Goal: Information Seeking & Learning: Learn about a topic

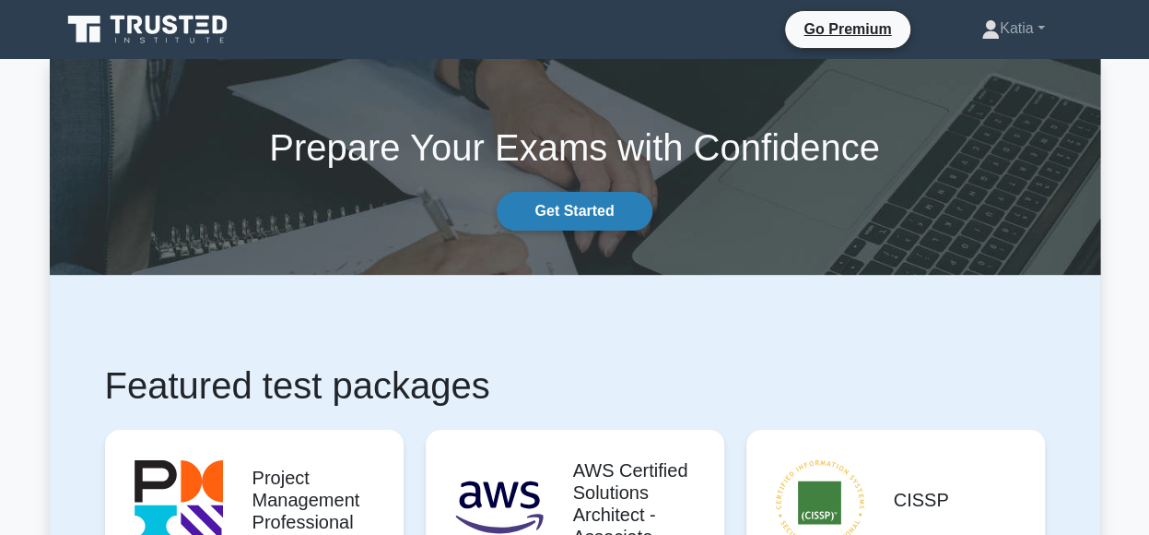
click at [563, 210] on link "Get Started" at bounding box center [574, 211] width 155 height 39
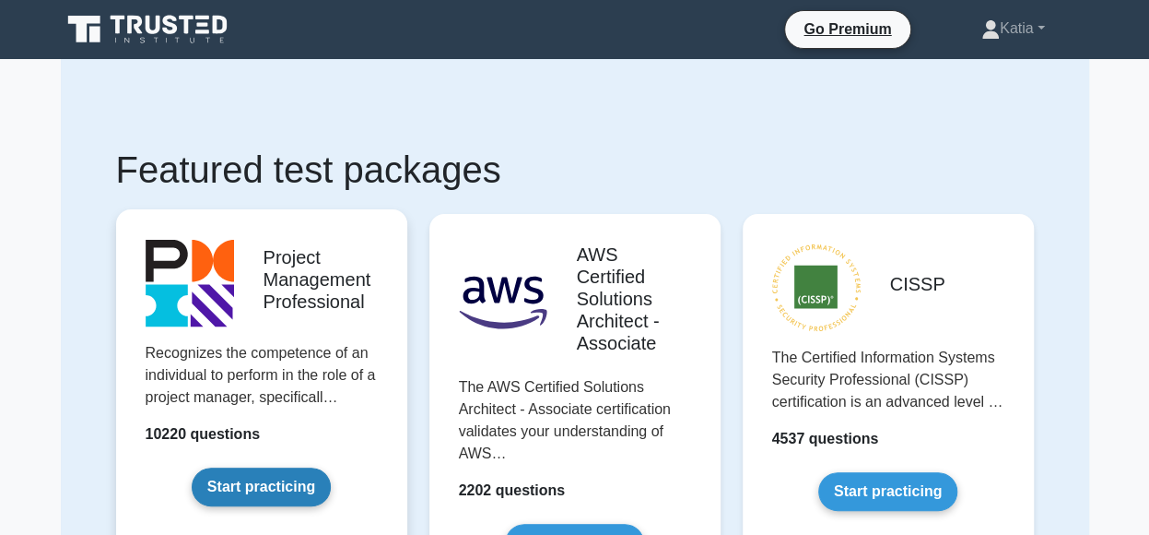
click at [272, 476] on link "Start practicing" at bounding box center [261, 486] width 139 height 39
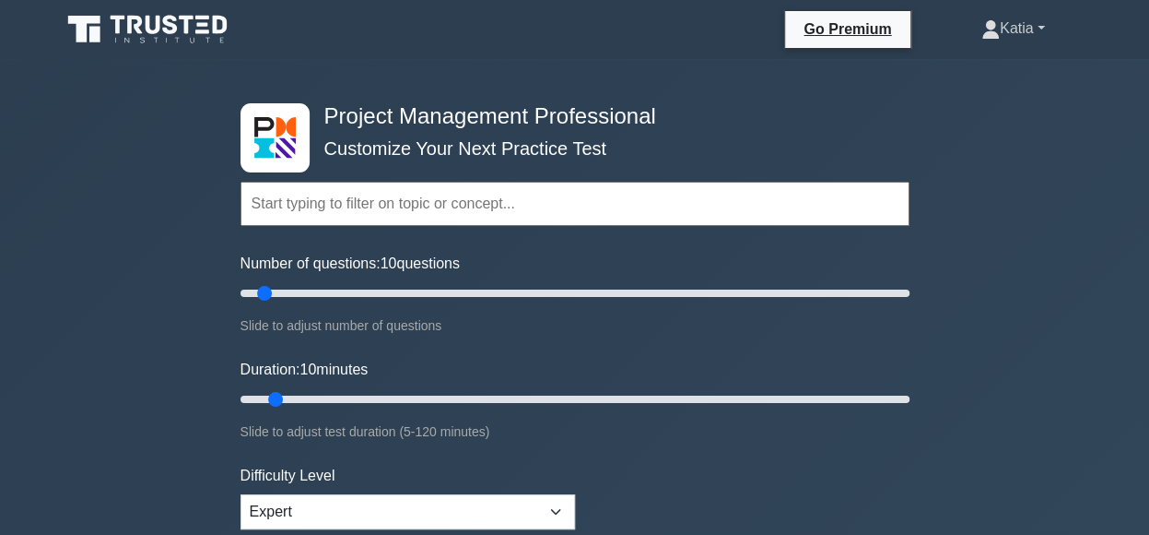
click at [1042, 27] on link "Katia" at bounding box center [1013, 28] width 152 height 37
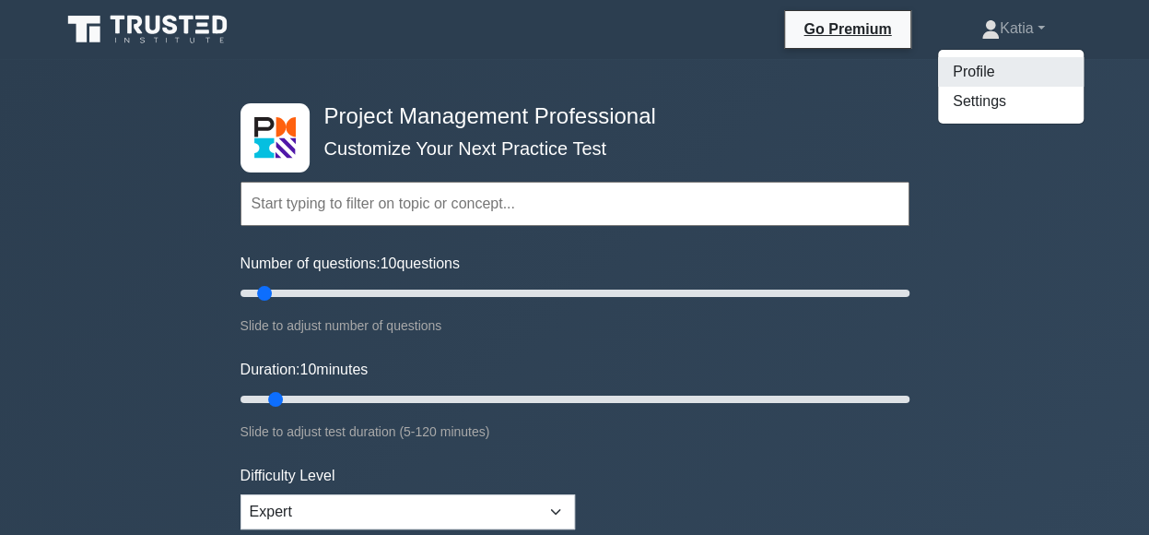
click at [964, 76] on link "Profile" at bounding box center [1011, 71] width 146 height 29
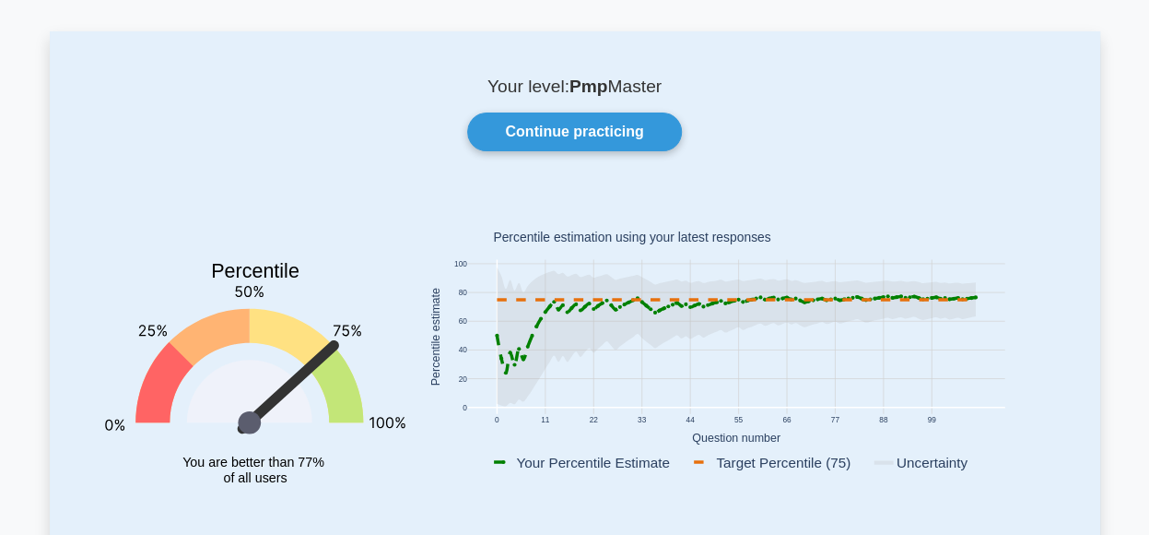
scroll to position [66, 0]
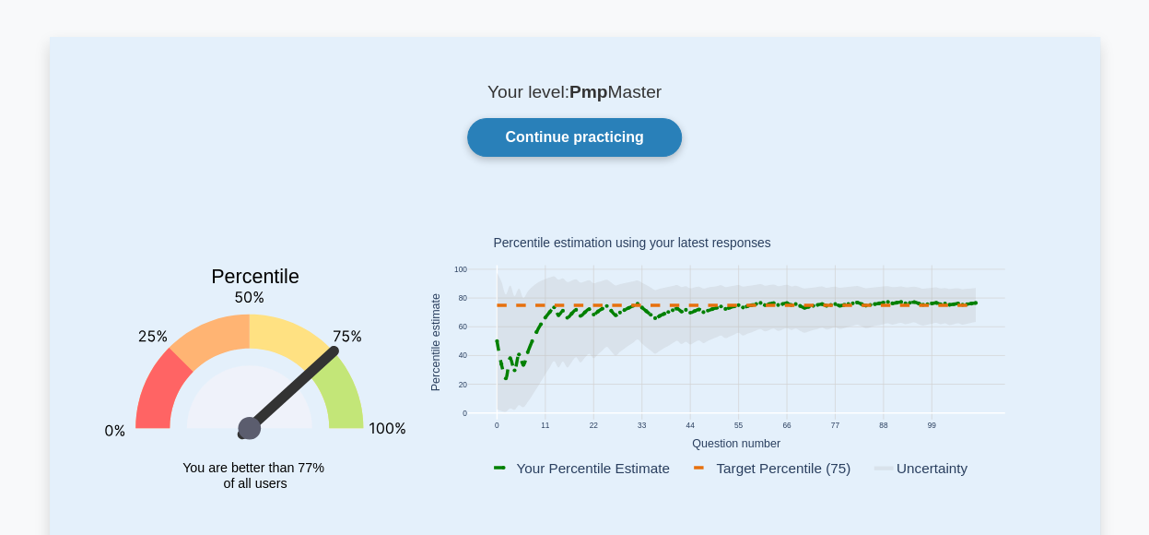
click at [518, 135] on link "Continue practicing" at bounding box center [574, 137] width 214 height 39
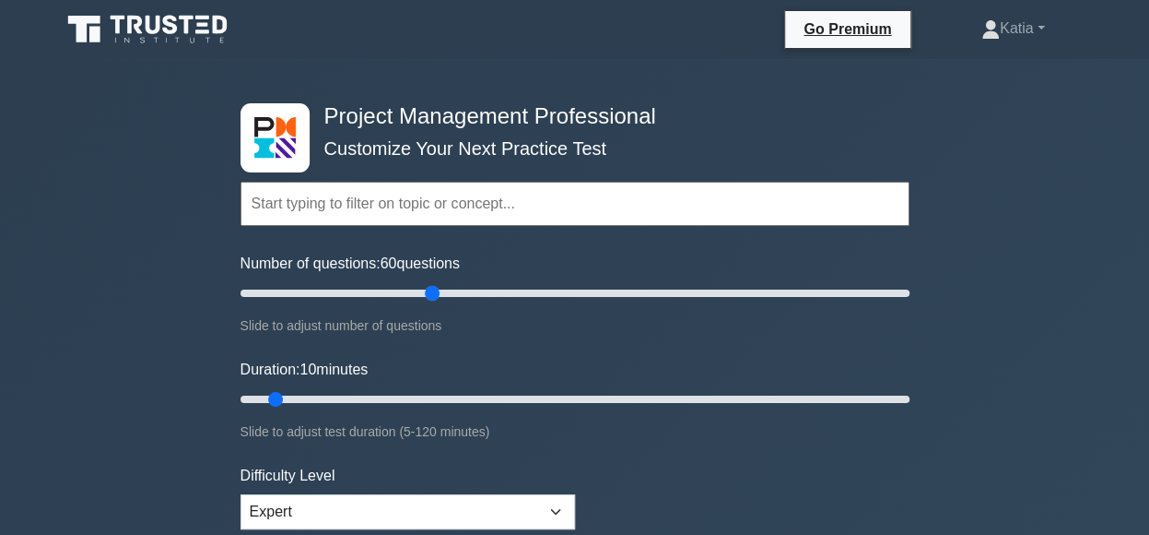
drag, startPoint x: 265, startPoint y: 290, endPoint x: 431, endPoint y: 294, distance: 165.9
type input "60"
click at [431, 294] on input "Number of questions: 60 questions" at bounding box center [575, 293] width 669 height 22
drag, startPoint x: 276, startPoint y: 395, endPoint x: 616, endPoint y: 401, distance: 340.1
type input "70"
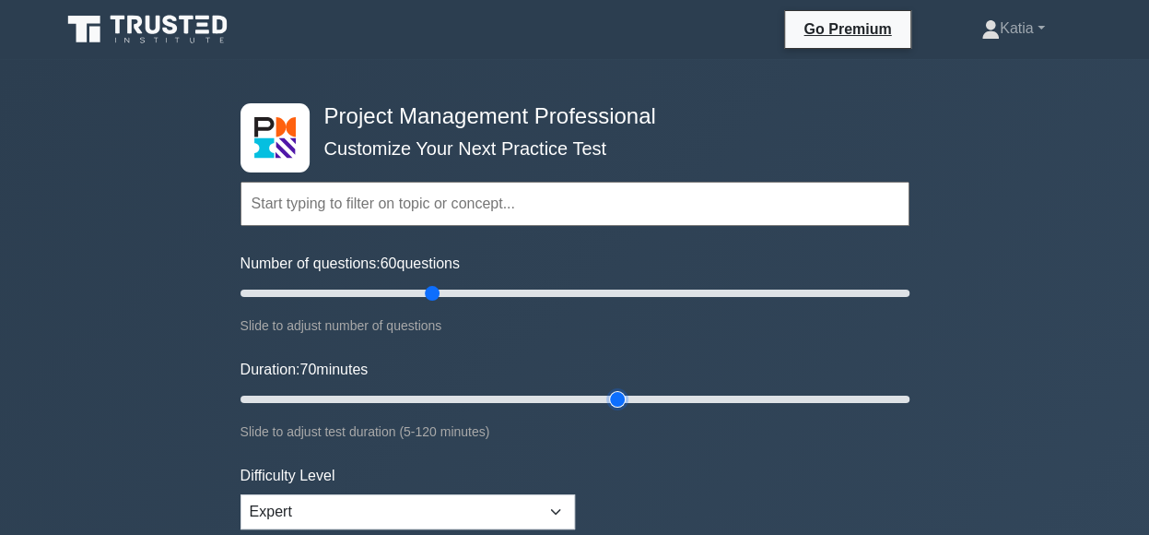
click at [616, 401] on input "Duration: 70 minutes" at bounding box center [575, 399] width 669 height 22
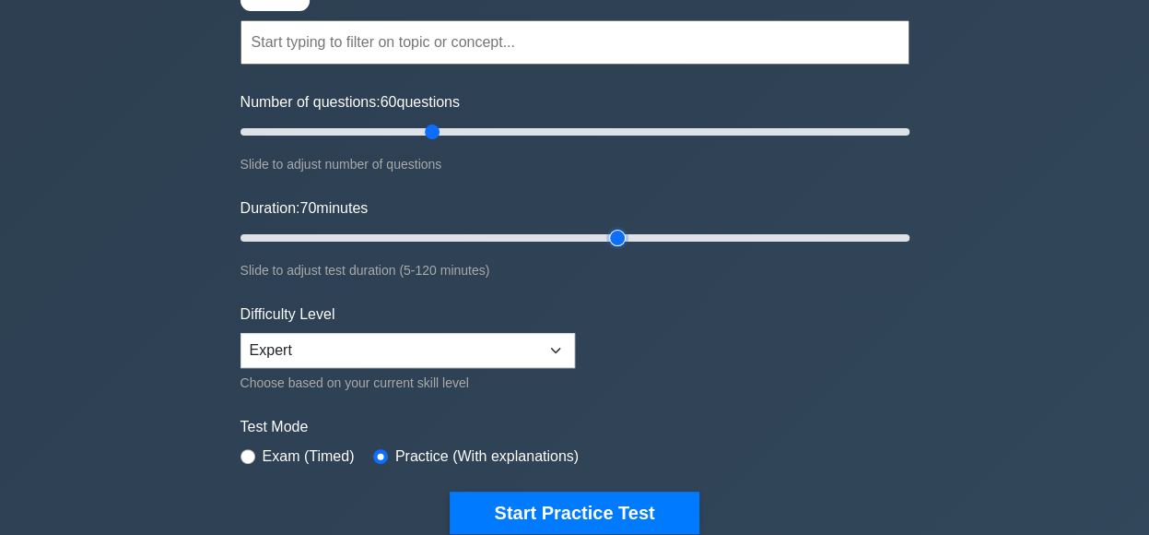
scroll to position [195, 0]
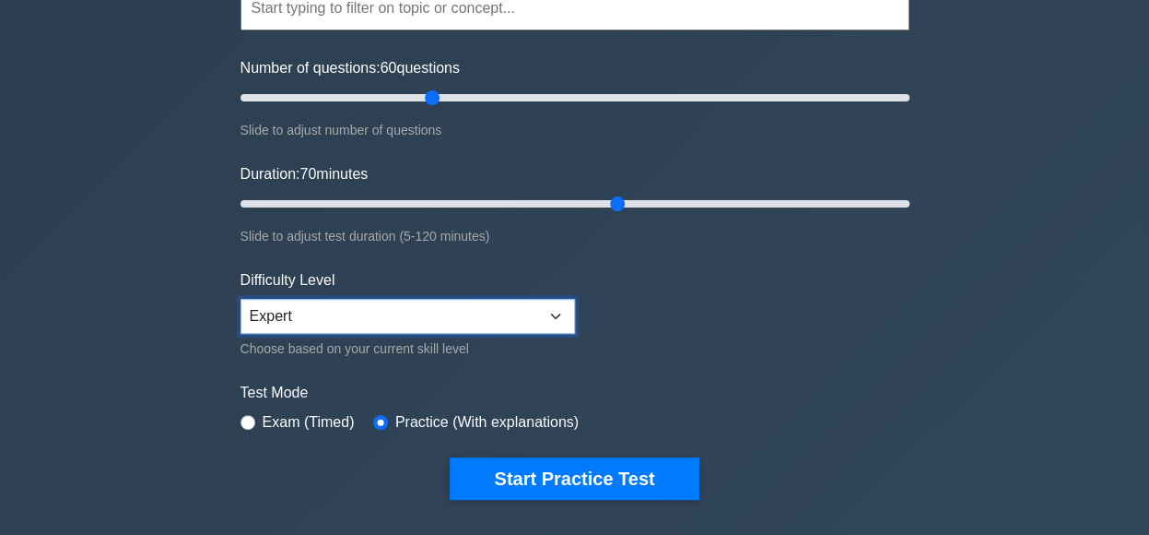
click at [556, 316] on select "Beginner Intermediate Expert" at bounding box center [408, 316] width 335 height 35
click at [676, 315] on form "Topics Scope Management Time Management Cost Management Quality Management Risk…" at bounding box center [575, 215] width 669 height 570
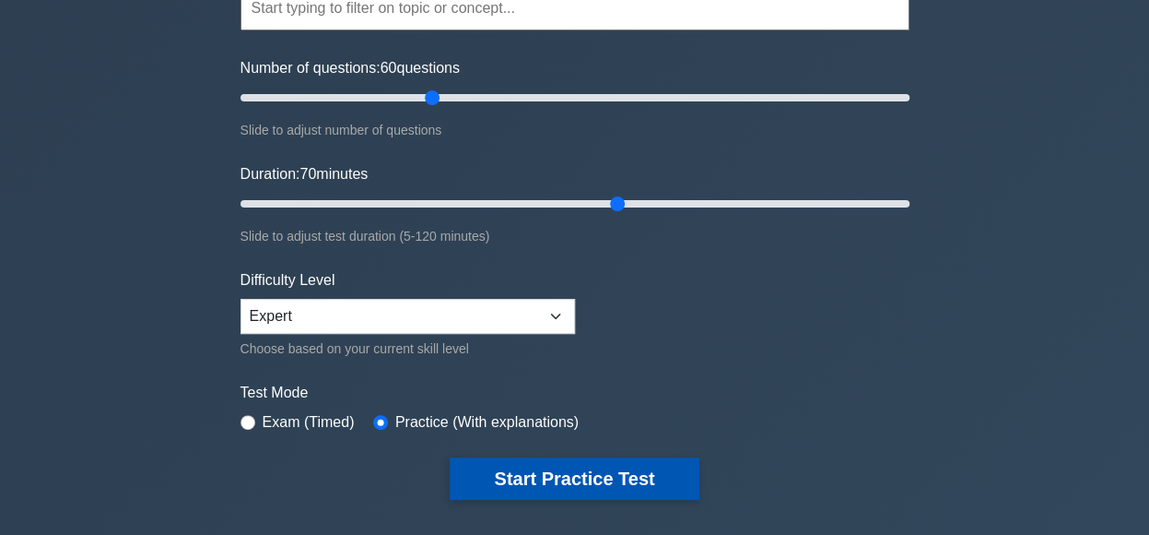
click at [560, 480] on button "Start Practice Test" at bounding box center [574, 478] width 249 height 42
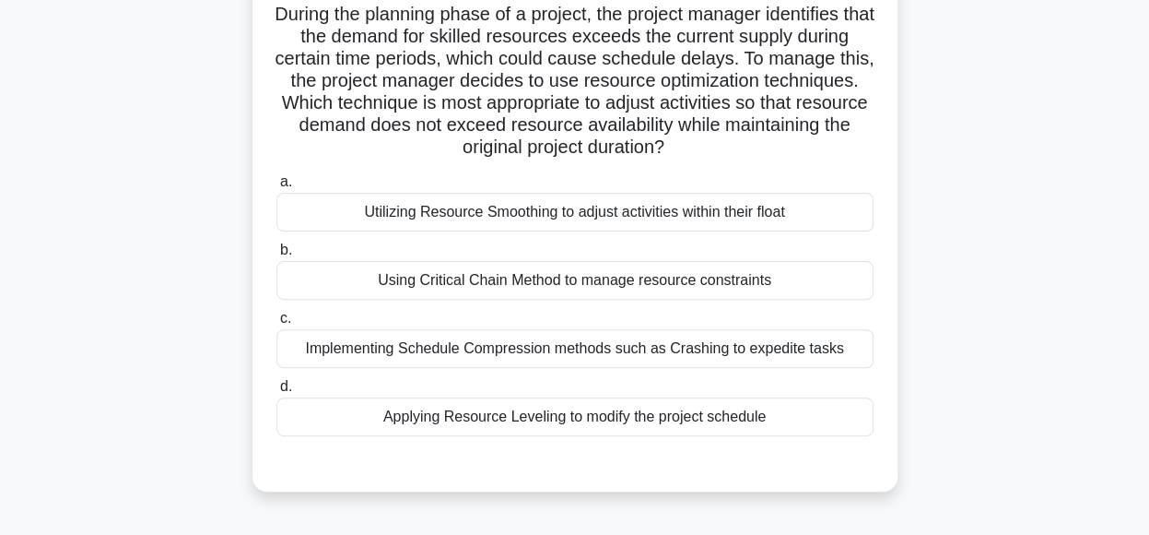
scroll to position [138, 0]
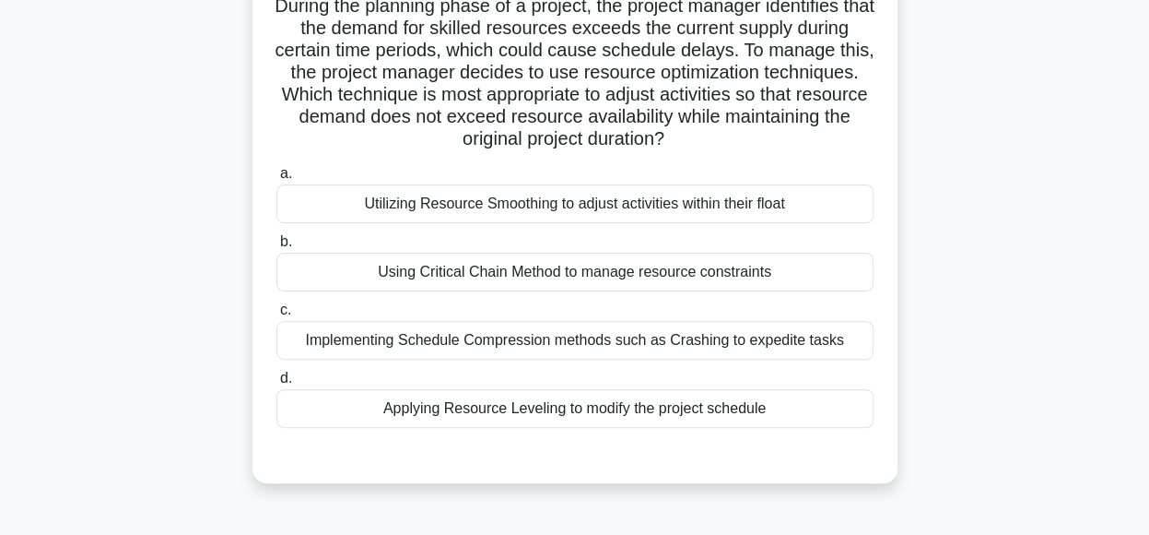
click at [783, 206] on div "Utilizing Resource Smoothing to adjust activities within their float" at bounding box center [574, 203] width 597 height 39
click at [276, 180] on input "a. Utilizing Resource Smoothing to adjust activities within their float" at bounding box center [276, 174] width 0 height 12
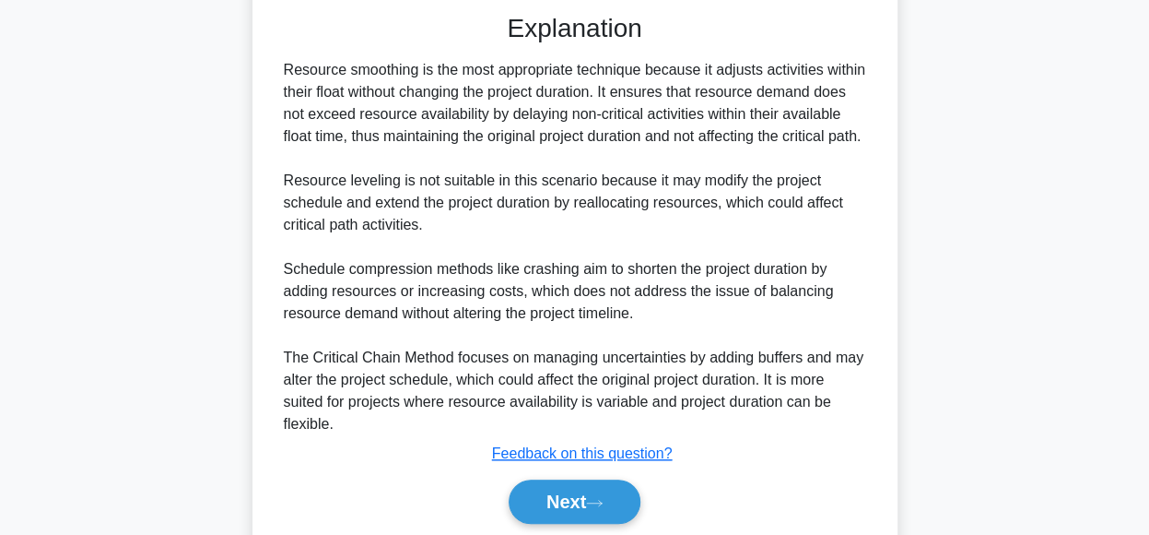
scroll to position [584, 0]
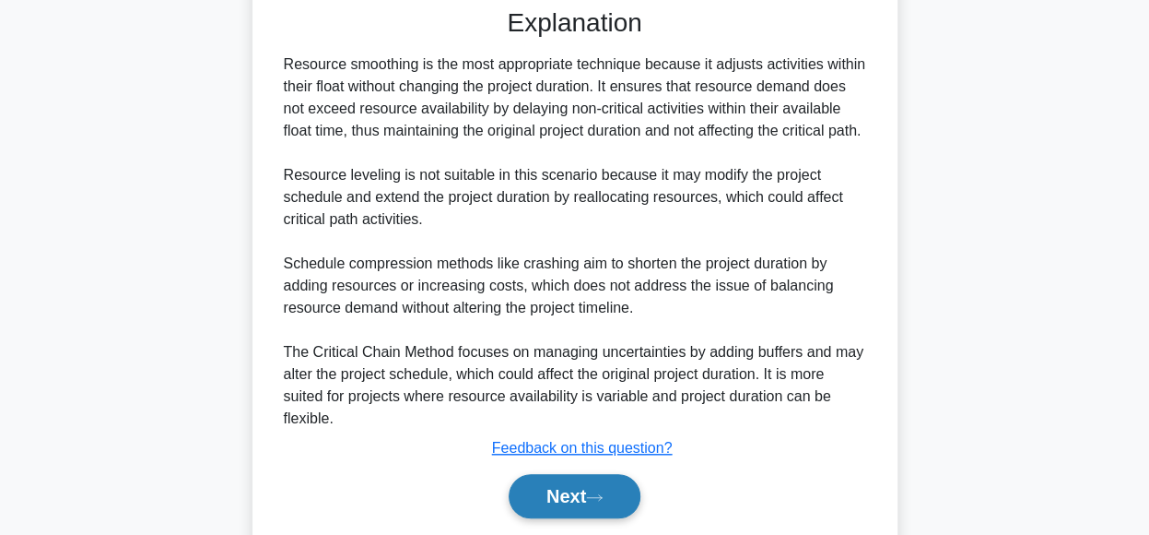
click at [562, 515] on button "Next" at bounding box center [575, 496] width 132 height 44
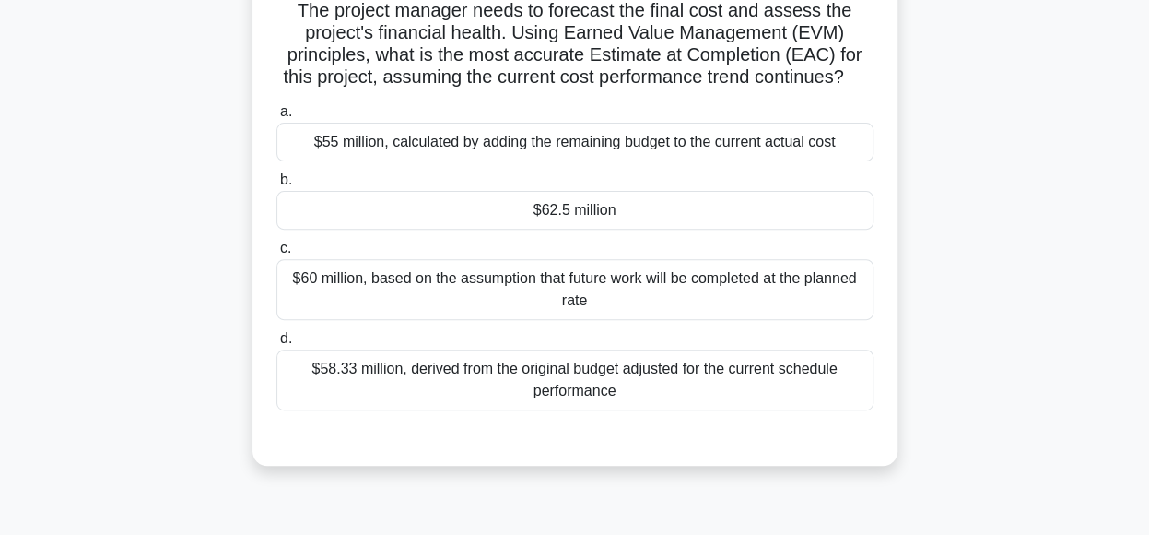
scroll to position [234, 0]
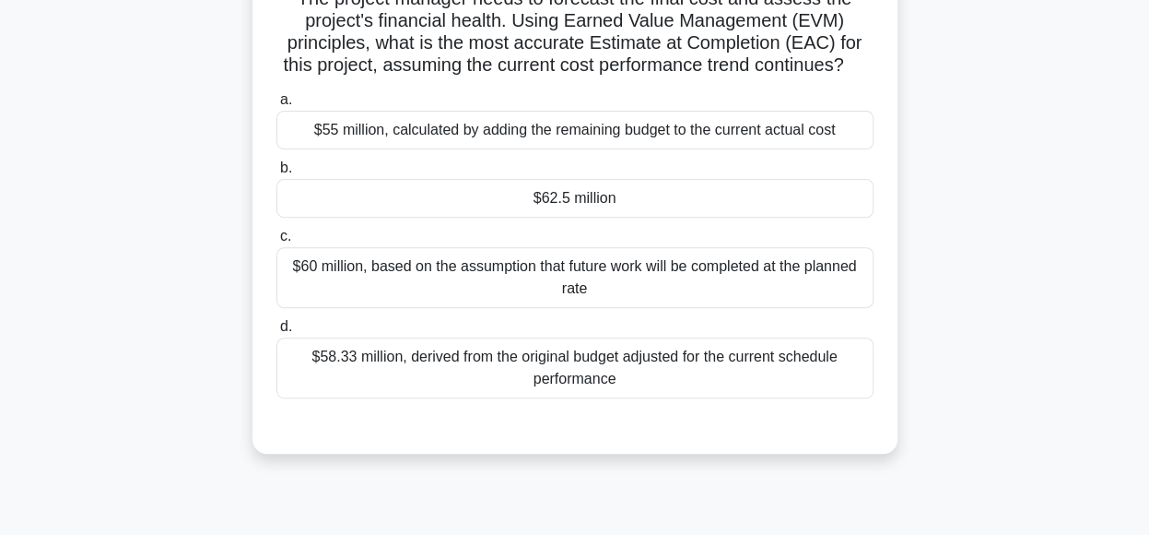
click at [664, 218] on div "$62.5 million" at bounding box center [574, 198] width 597 height 39
click at [276, 174] on input "b. $62.5 million" at bounding box center [276, 168] width 0 height 12
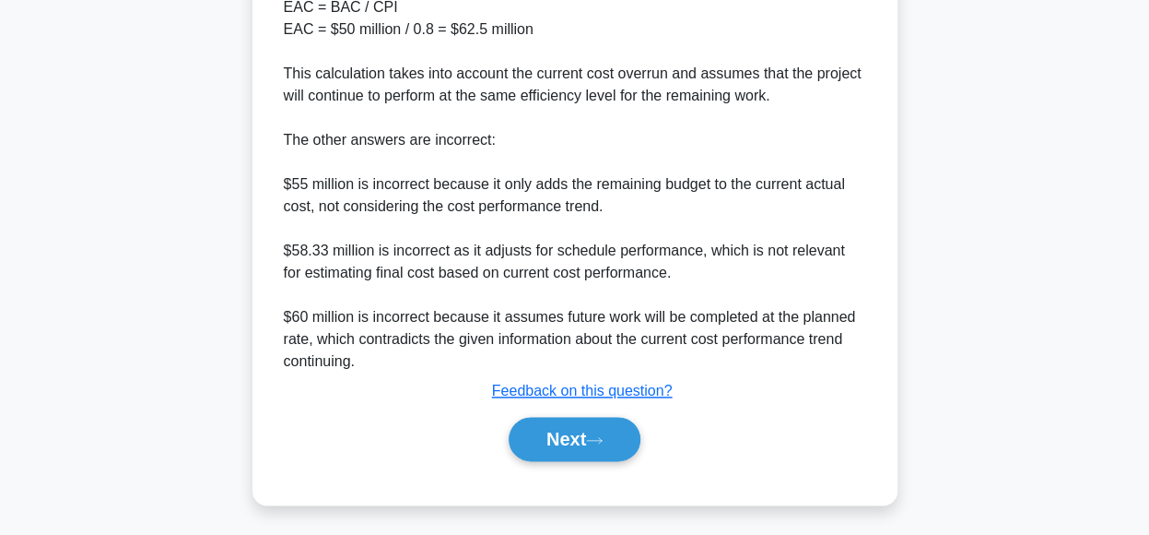
scroll to position [953, 0]
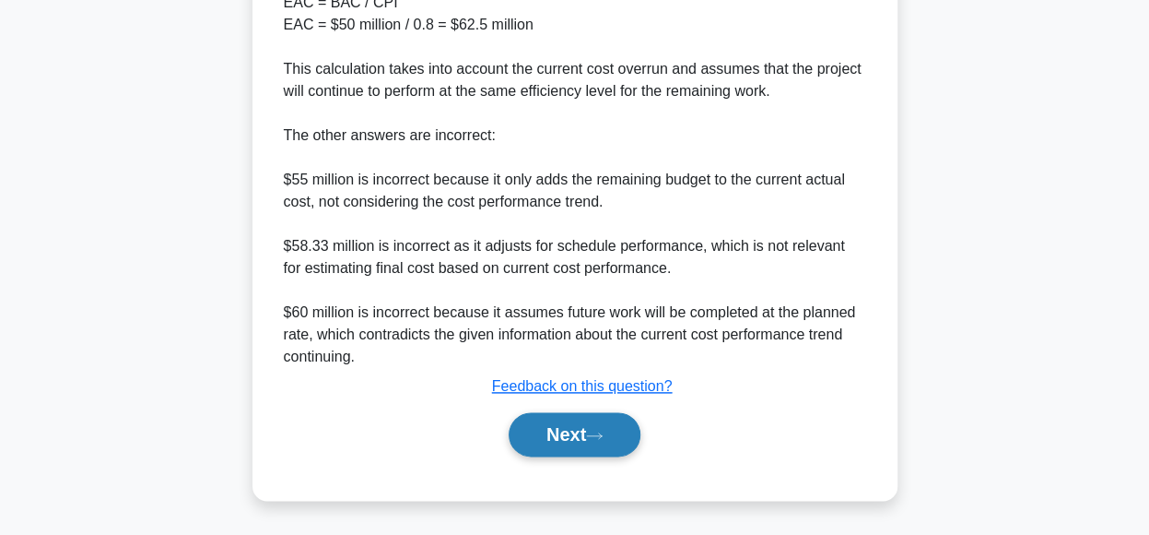
click at [608, 427] on button "Next" at bounding box center [575, 434] width 132 height 44
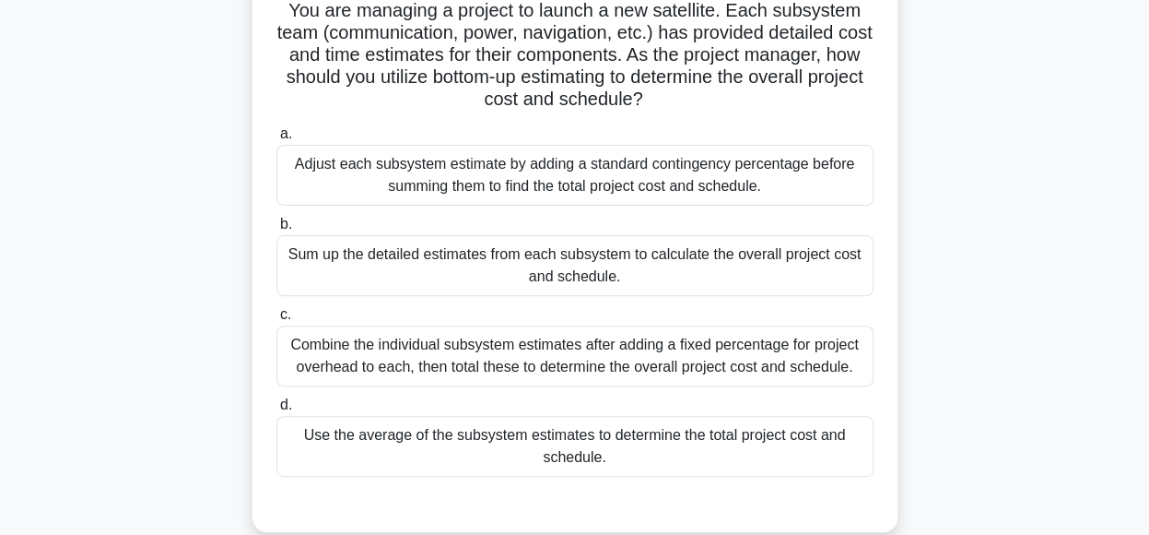
scroll to position [139, 0]
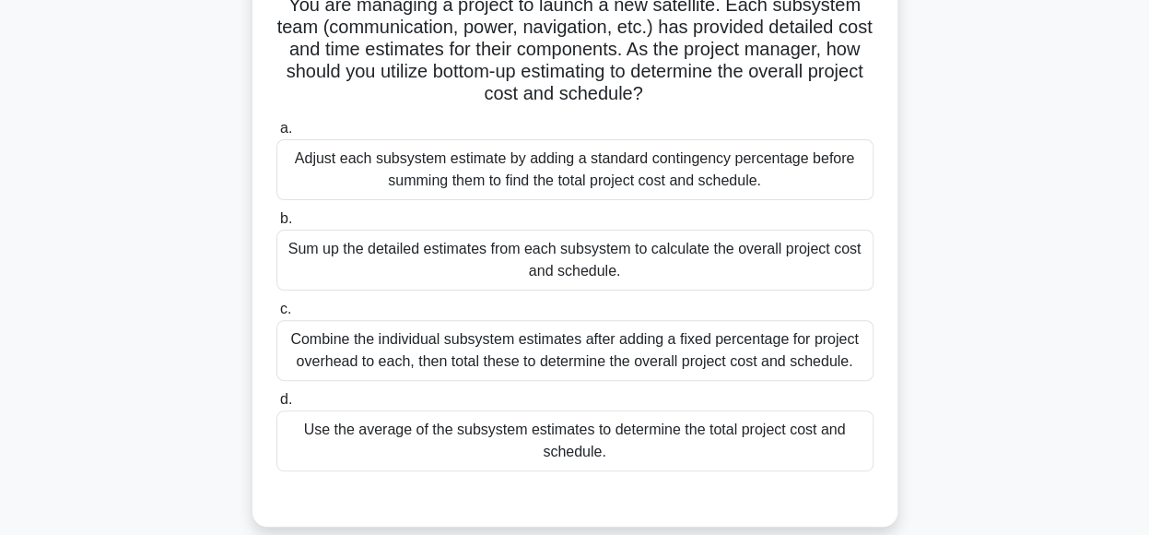
click at [592, 434] on div "Use the average of the subsystem estimates to determine the total project cost …" at bounding box center [574, 440] width 597 height 61
click at [276, 406] on input "d. Use the average of the subsystem estimates to determine the total project co…" at bounding box center [276, 400] width 0 height 12
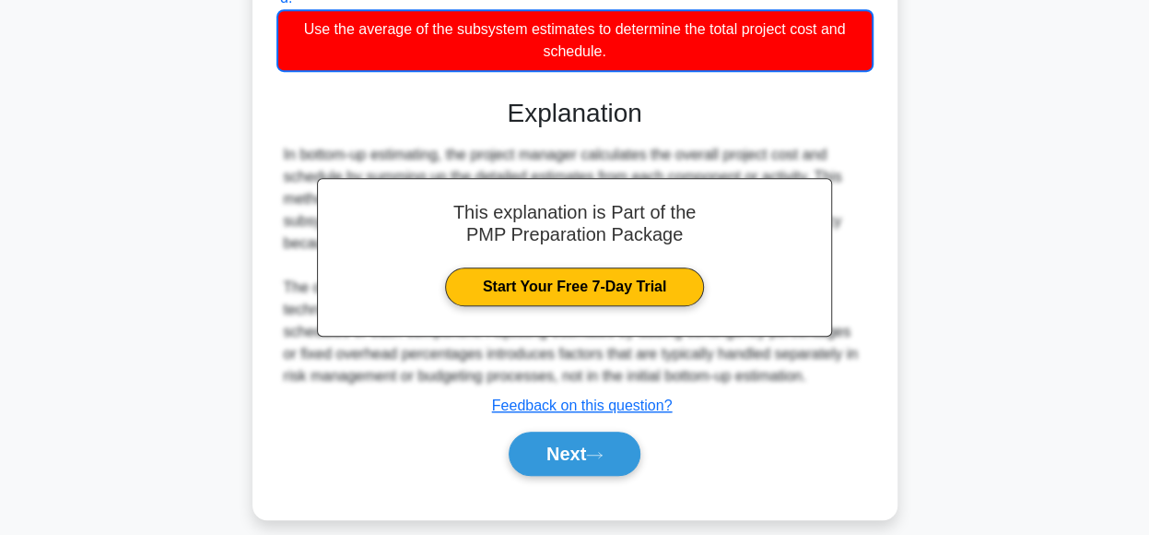
scroll to position [558, 0]
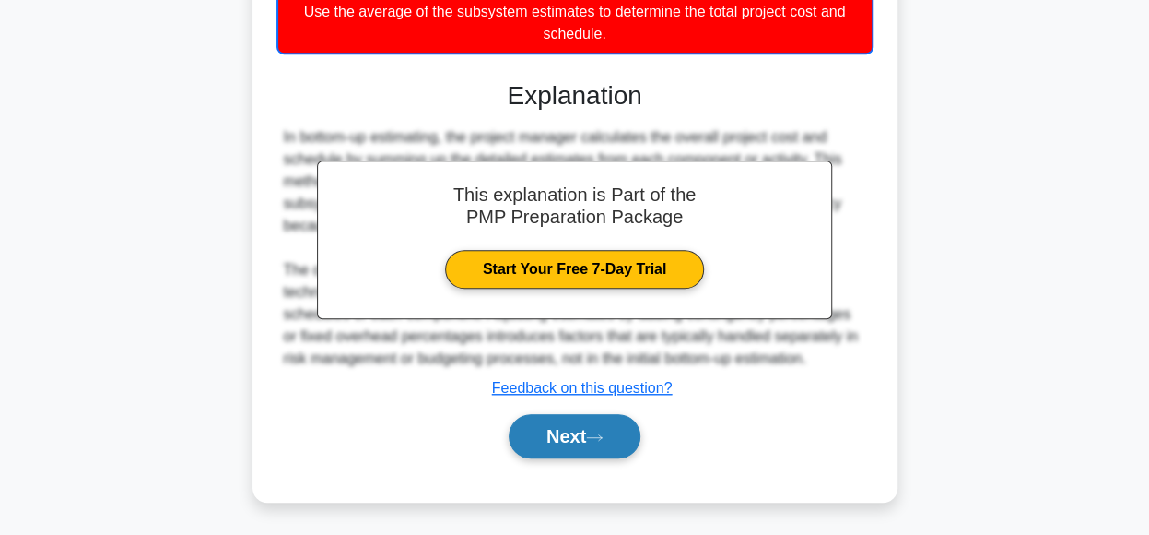
click at [590, 451] on button "Next" at bounding box center [575, 436] width 132 height 44
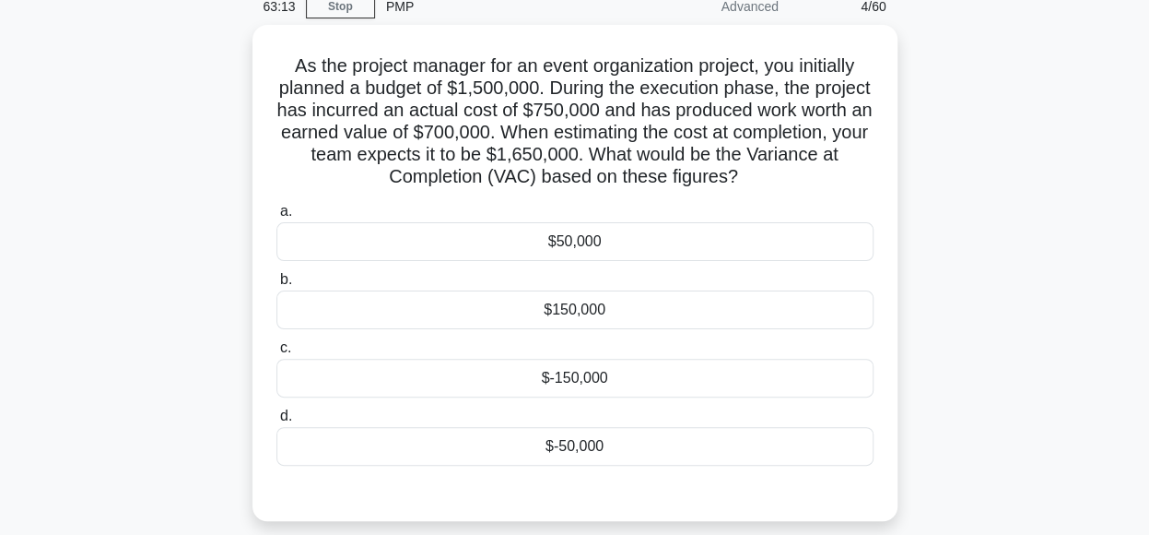
scroll to position [87, 0]
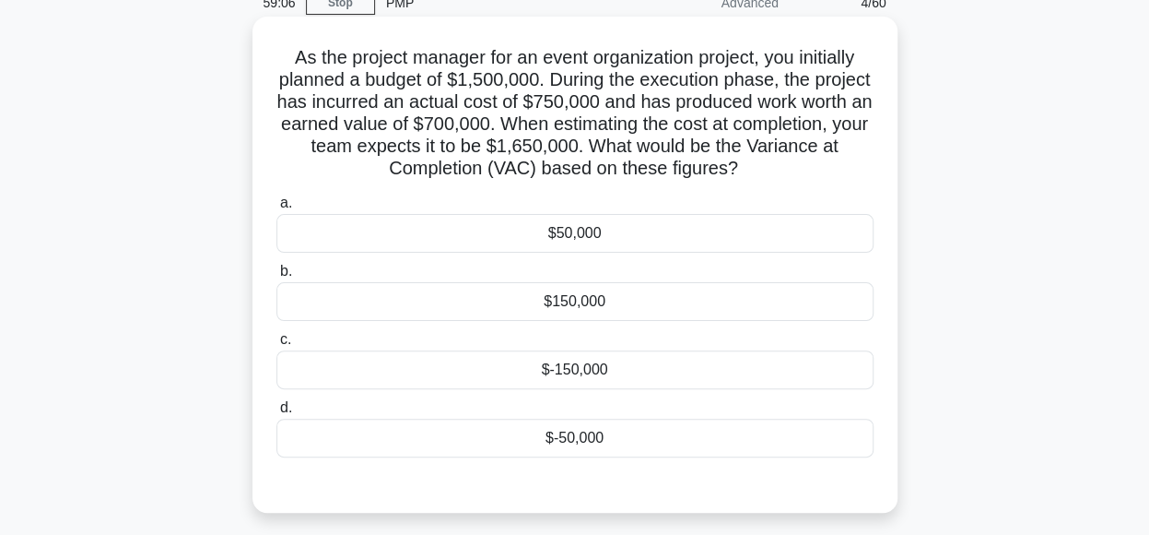
click at [627, 309] on div "$150,000" at bounding box center [574, 301] width 597 height 39
click at [276, 277] on input "b. $150,000" at bounding box center [276, 271] width 0 height 12
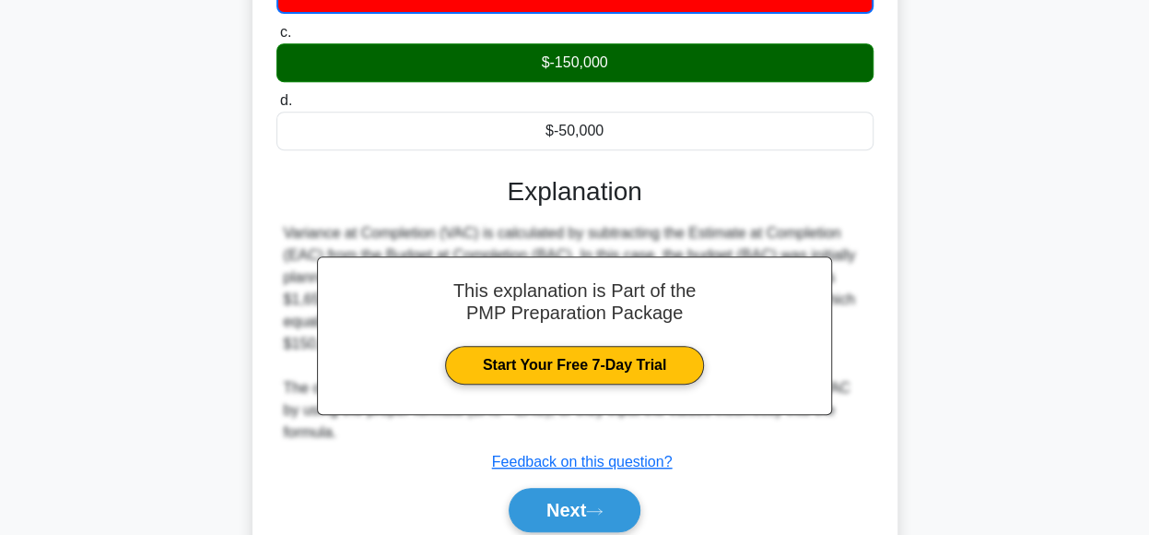
scroll to position [465, 0]
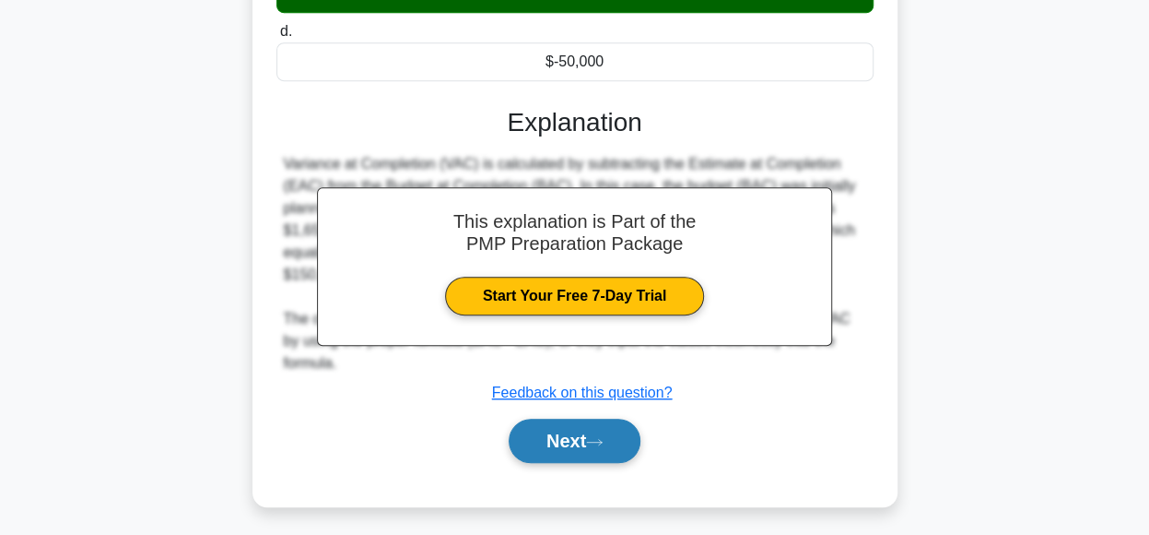
click at [564, 436] on button "Next" at bounding box center [575, 440] width 132 height 44
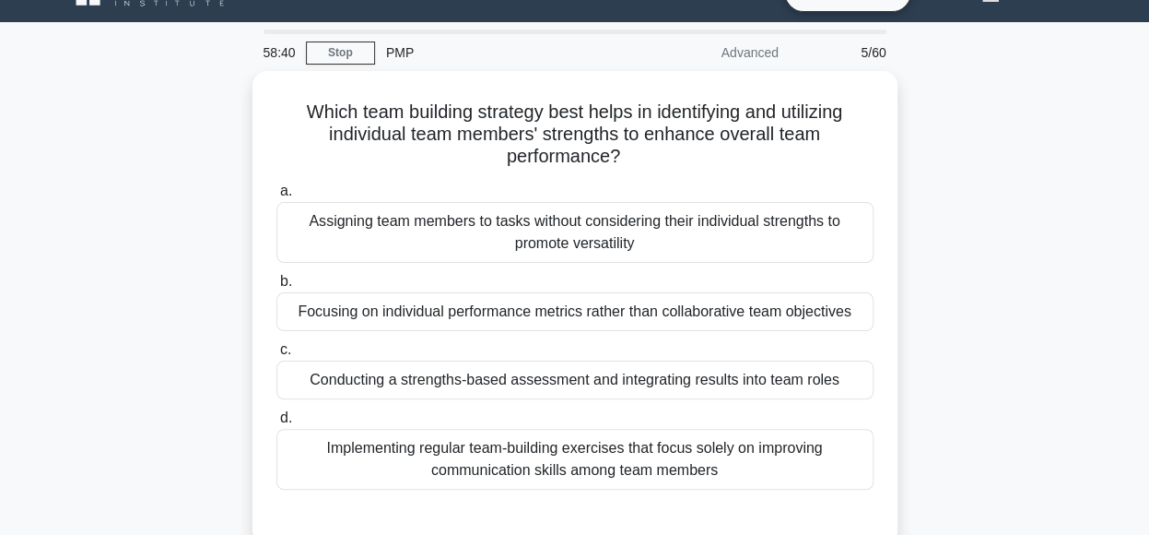
scroll to position [35, 0]
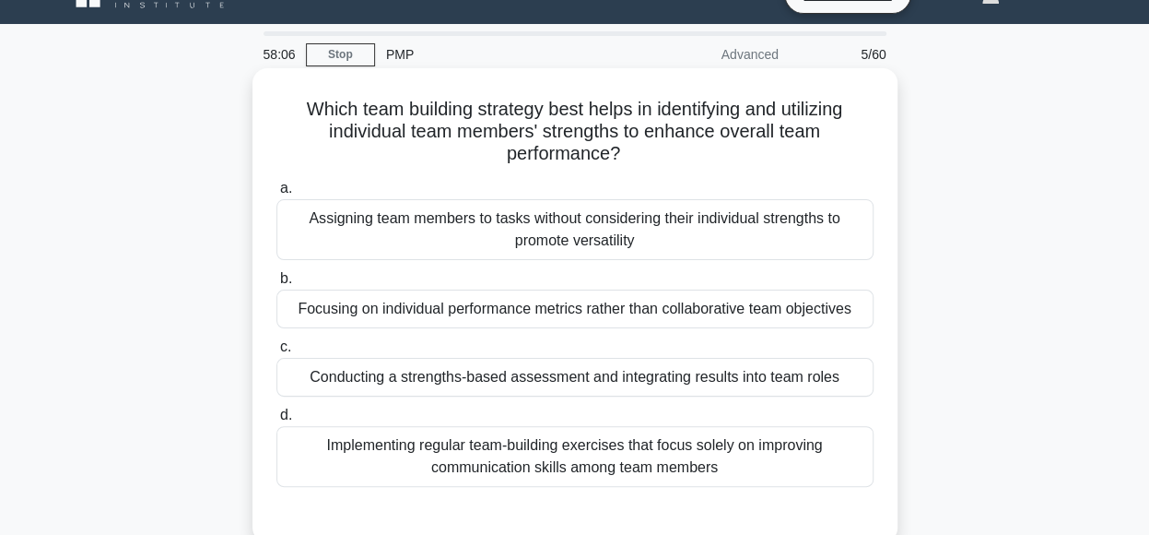
click at [812, 370] on div "Conducting a strengths-based assessment and integrating results into team roles" at bounding box center [574, 377] width 597 height 39
click at [276, 353] on input "c. Conducting a strengths-based assessment and integrating results into team ro…" at bounding box center [276, 347] width 0 height 12
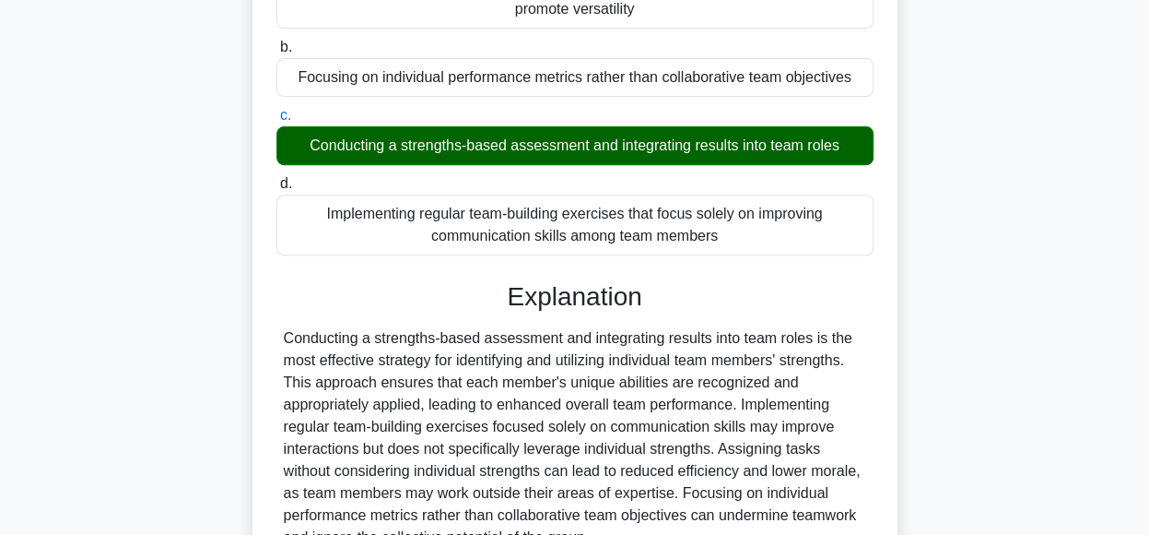
scroll to position [461, 0]
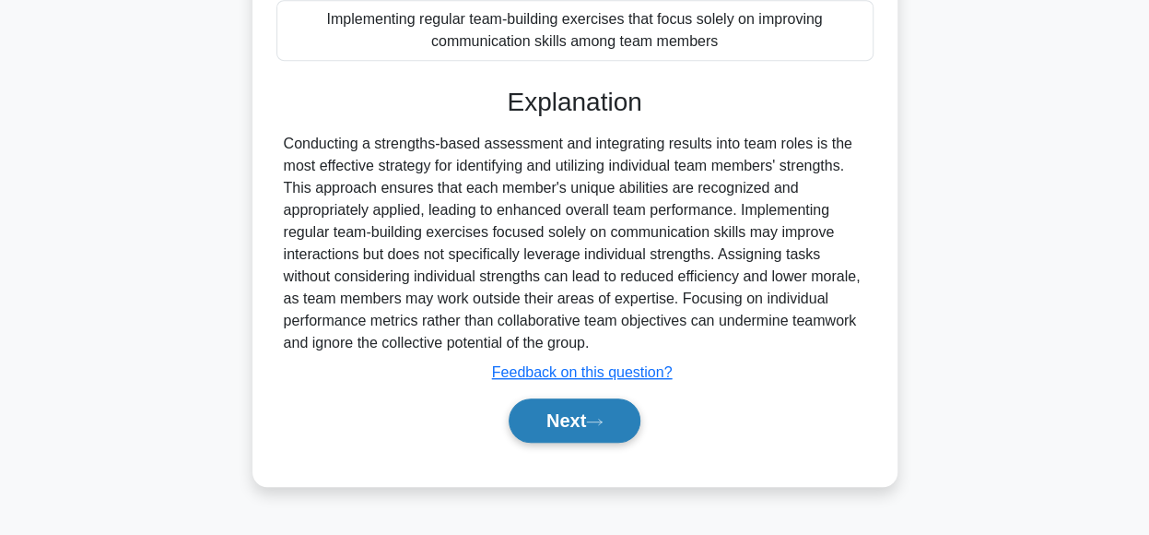
click at [594, 427] on button "Next" at bounding box center [575, 420] width 132 height 44
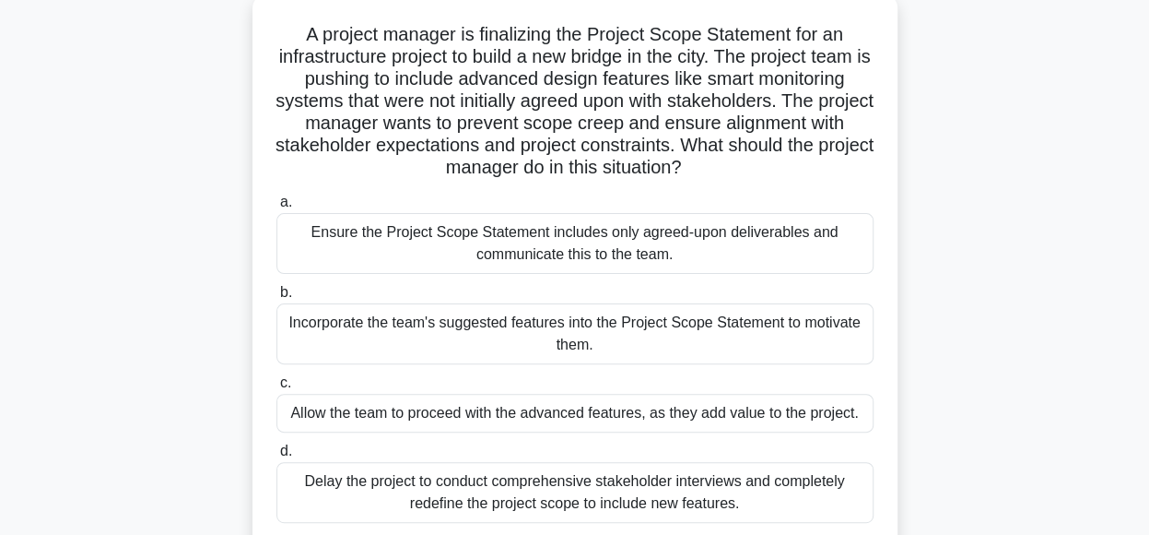
scroll to position [116, 0]
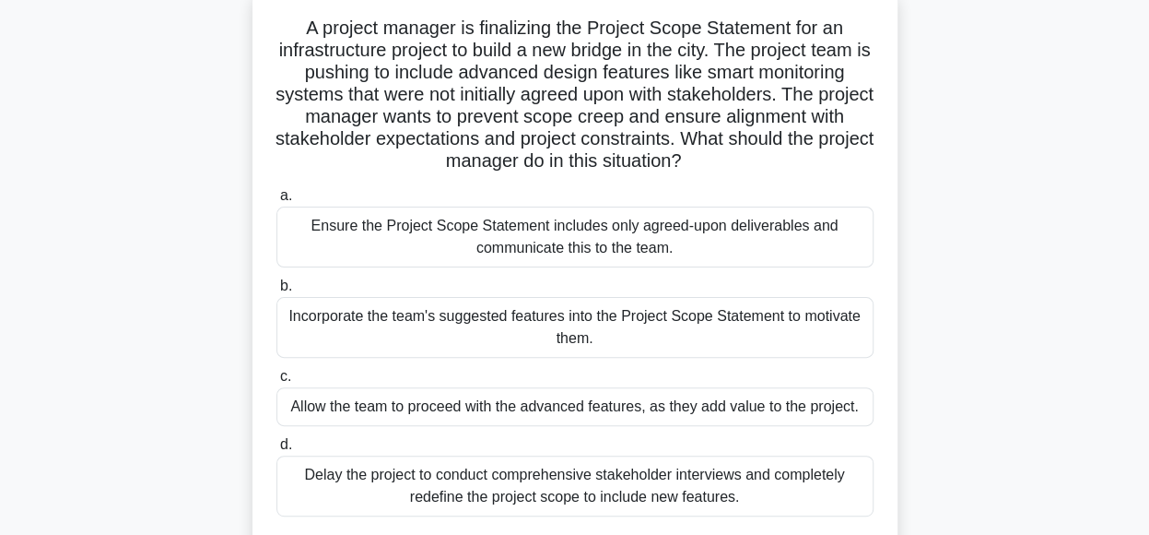
click at [723, 248] on div "Ensure the Project Scope Statement includes only agreed-upon deliverables and c…" at bounding box center [574, 236] width 597 height 61
click at [276, 202] on input "a. Ensure the Project Scope Statement includes only agreed-upon deliverables an…" at bounding box center [276, 196] width 0 height 12
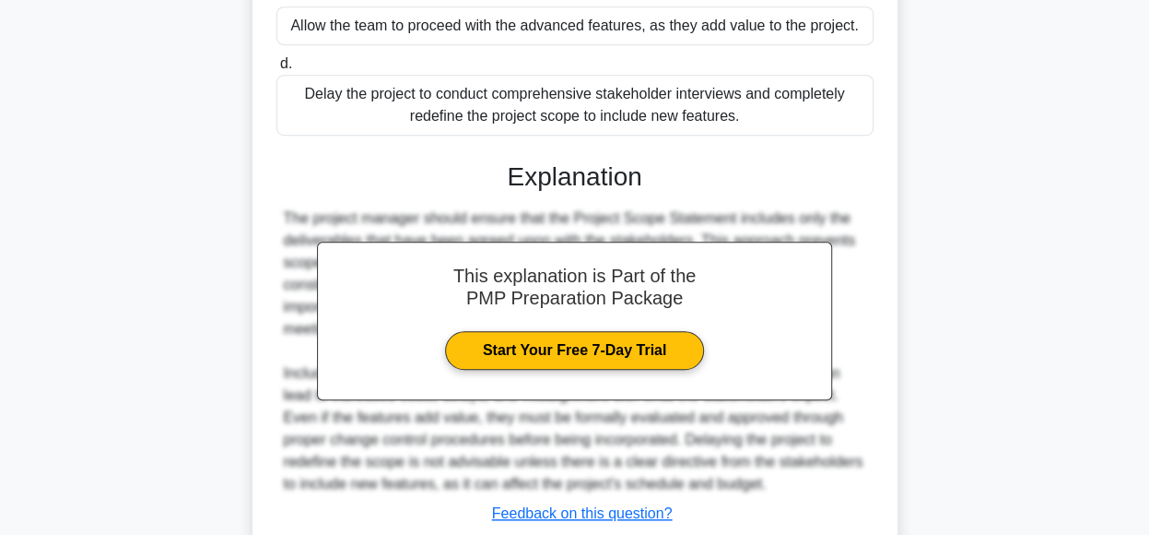
scroll to position [621, 0]
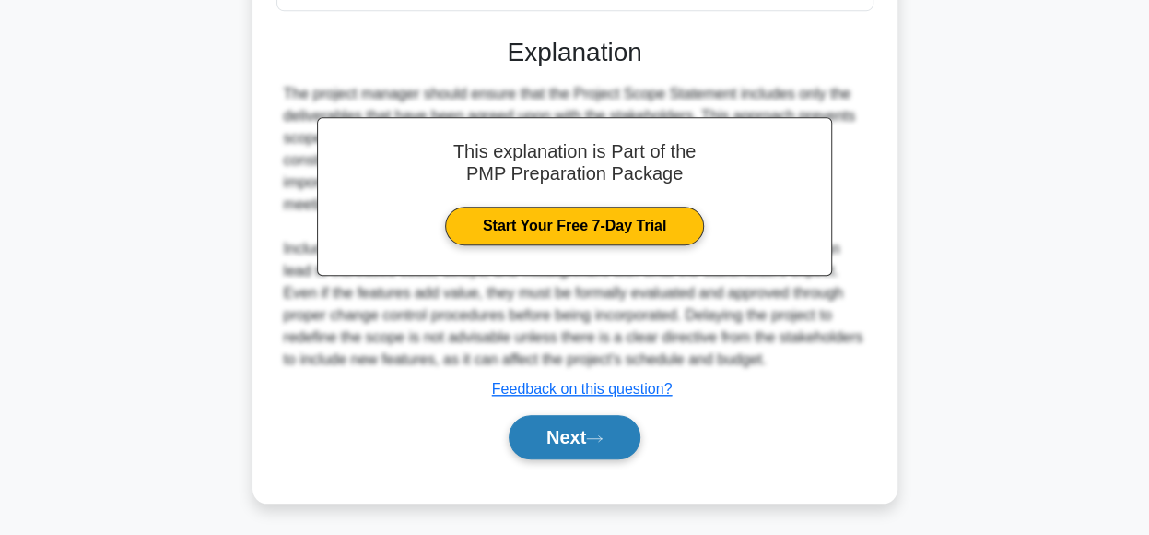
click at [571, 441] on button "Next" at bounding box center [575, 437] width 132 height 44
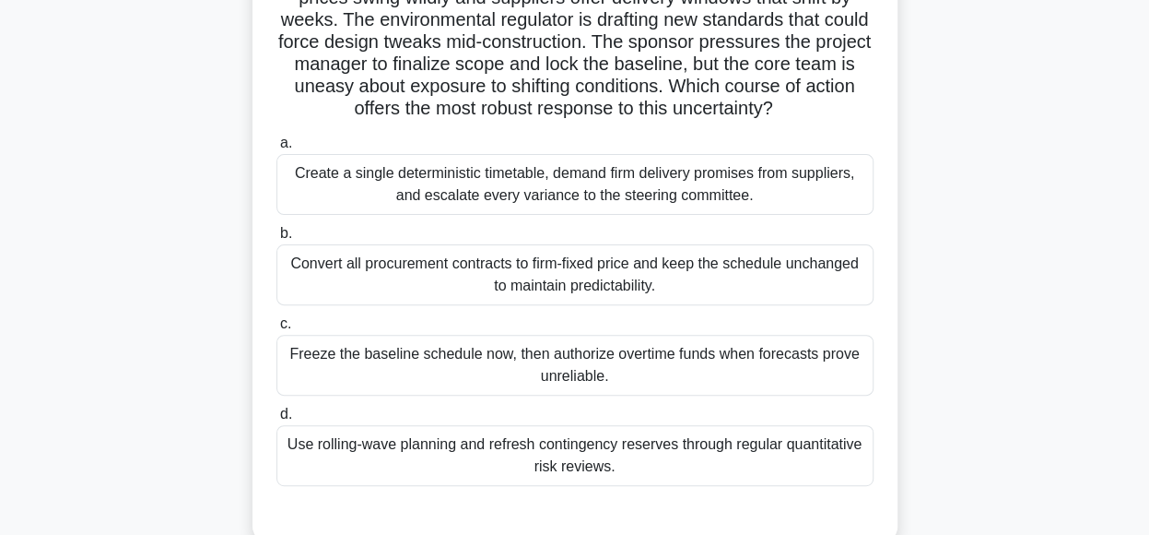
scroll to position [182, 0]
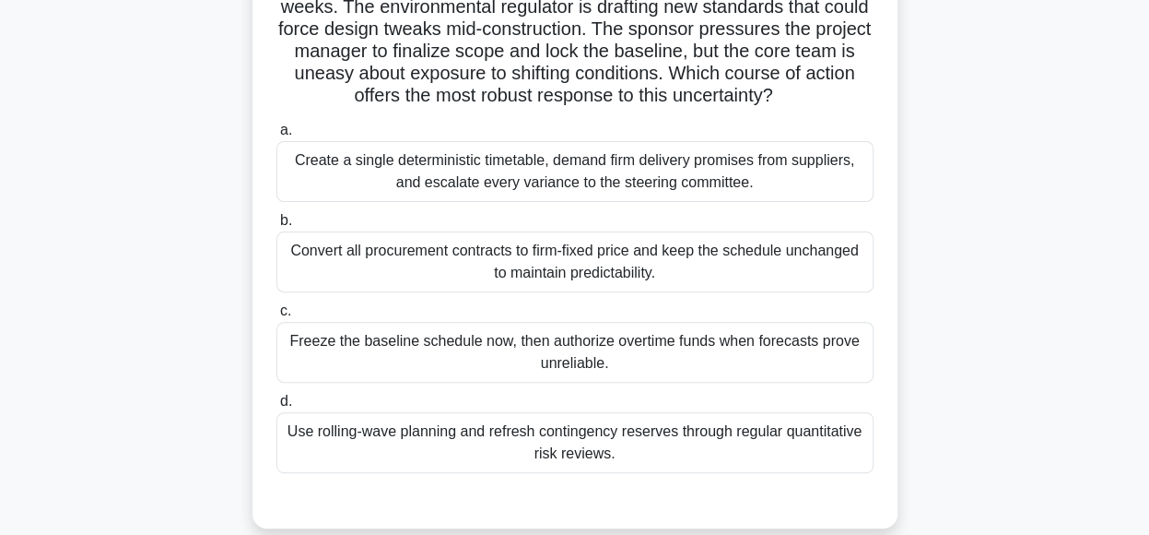
click at [784, 467] on div "Use rolling-wave planning and refresh contingency reserves through regular quan…" at bounding box center [574, 442] width 597 height 61
click at [276, 407] on input "d. Use rolling-wave planning and refresh contingency reserves through regular q…" at bounding box center [276, 401] width 0 height 12
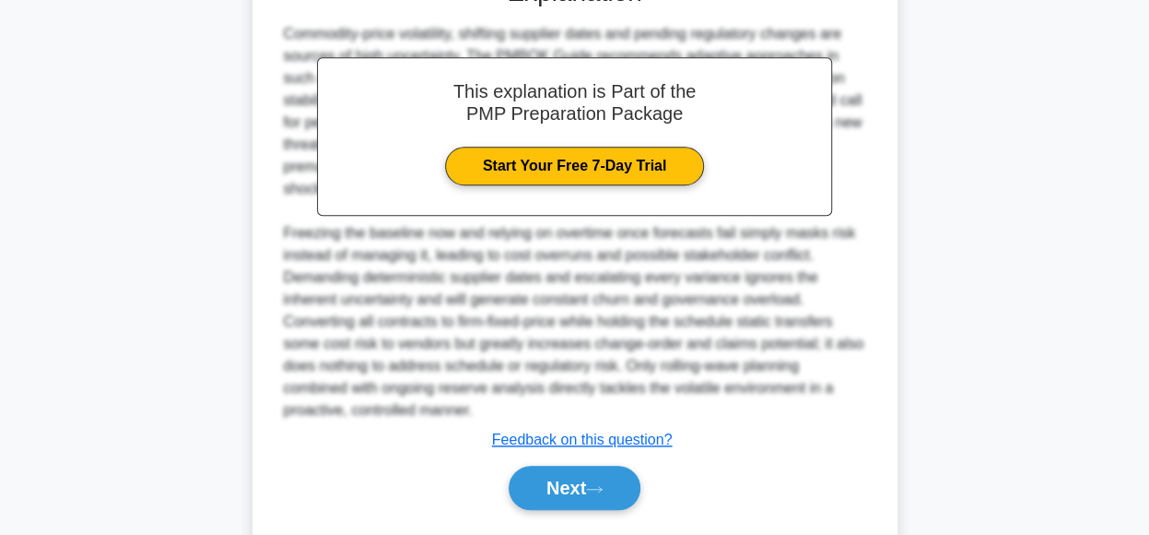
scroll to position [776, 0]
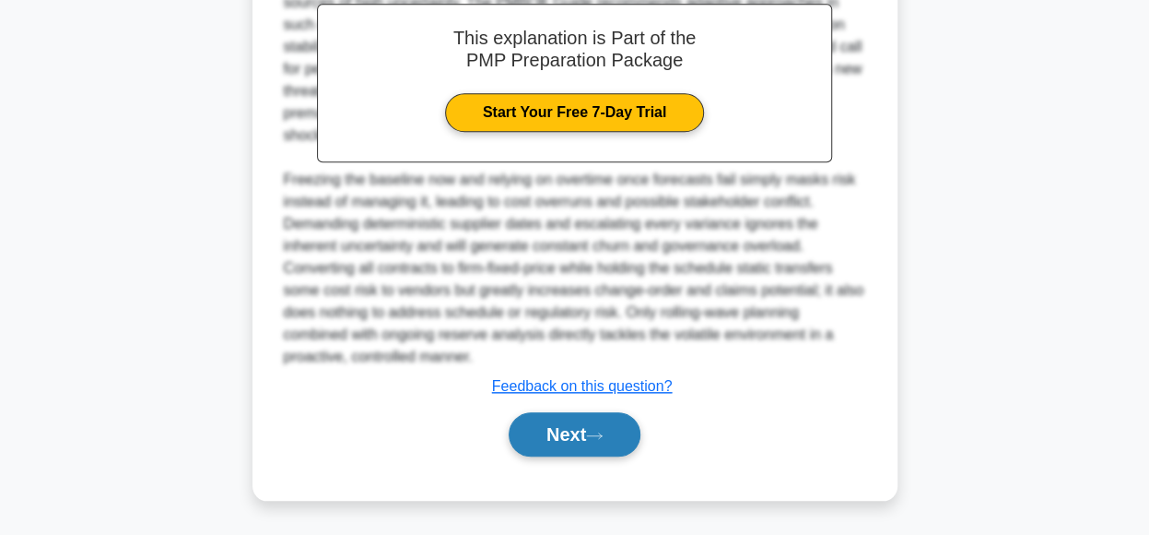
click at [616, 421] on button "Next" at bounding box center [575, 434] width 132 height 44
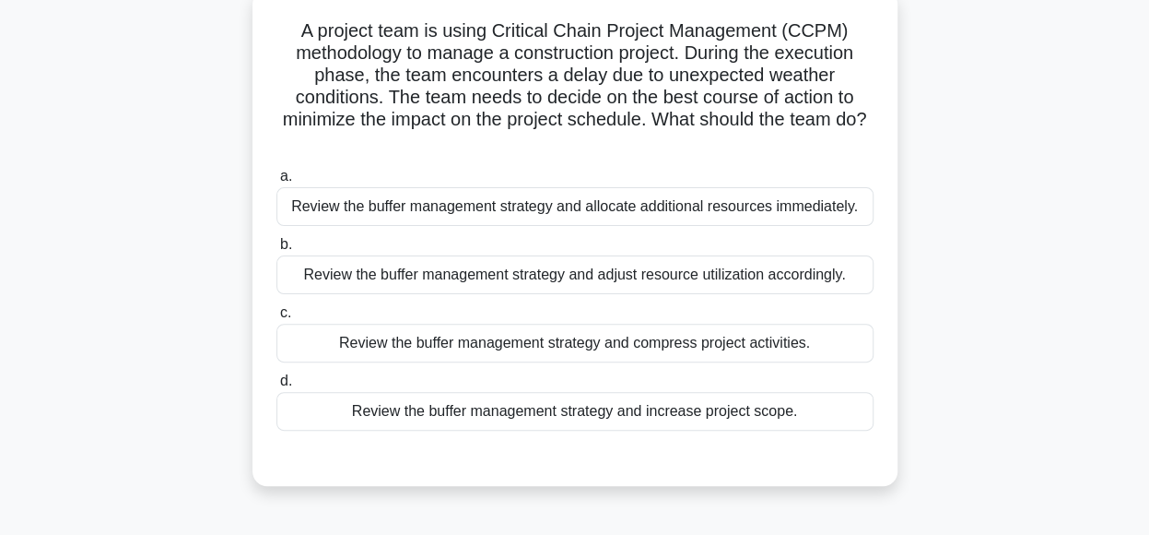
scroll to position [103, 0]
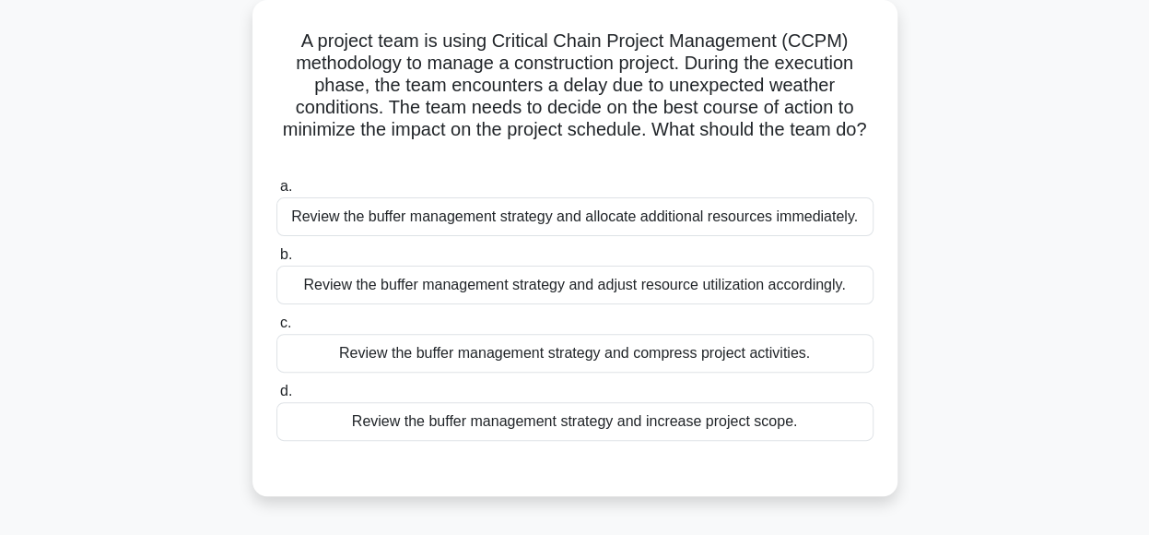
click at [744, 284] on div "Review the buffer management strategy and adjust resource utilization according…" at bounding box center [574, 284] width 597 height 39
click at [276, 261] on input "b. Review the buffer management strategy and adjust resource utilization accord…" at bounding box center [276, 255] width 0 height 12
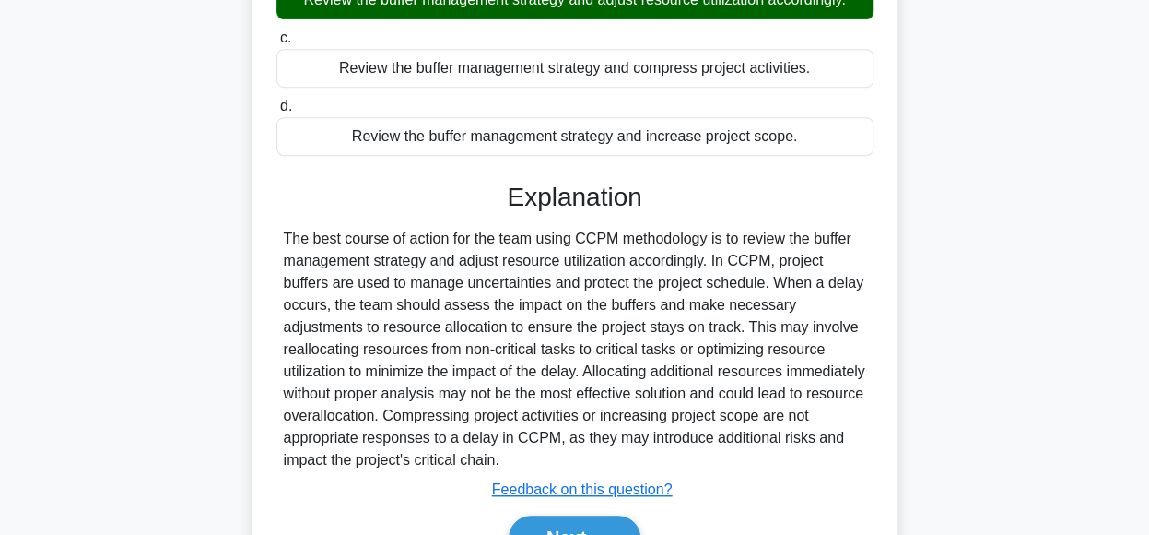
scroll to position [394, 0]
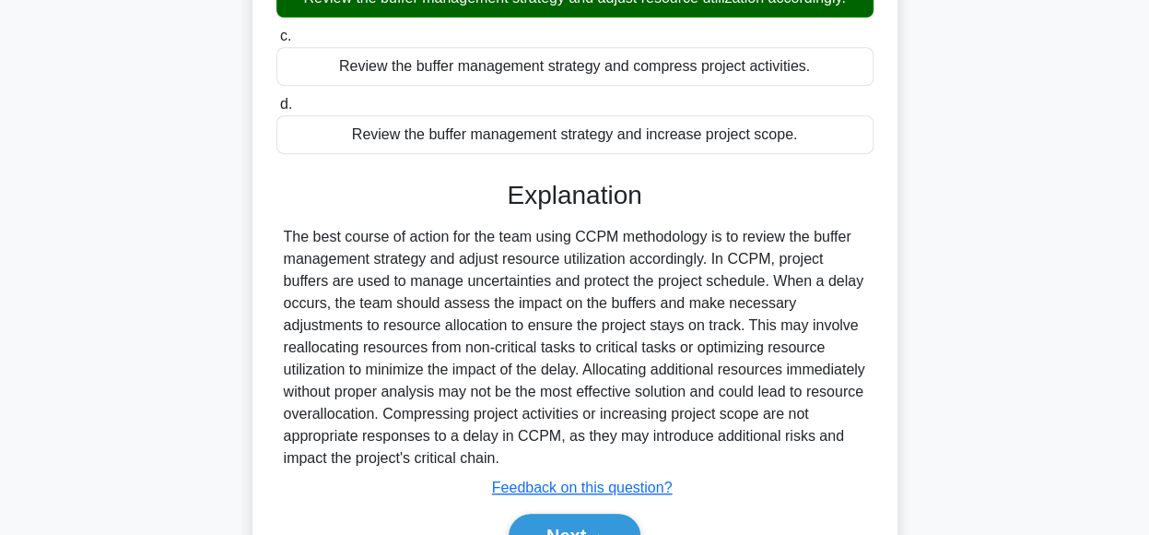
click at [276, 30] on input "c. Review the buffer management strategy and compress project activities." at bounding box center [276, 36] width 0 height 12
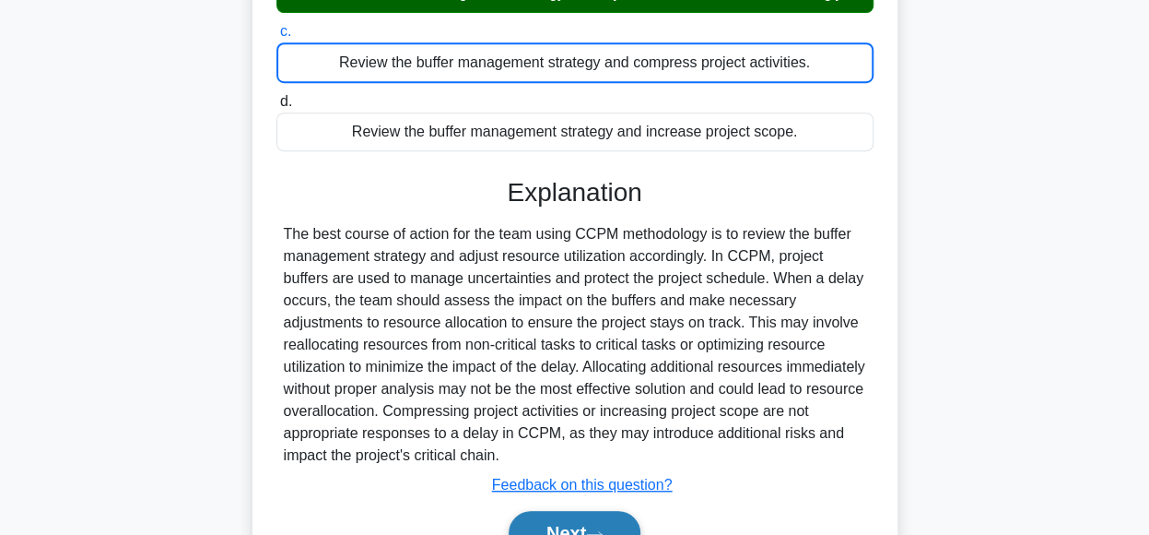
click at [584, 516] on button "Next" at bounding box center [575, 533] width 132 height 44
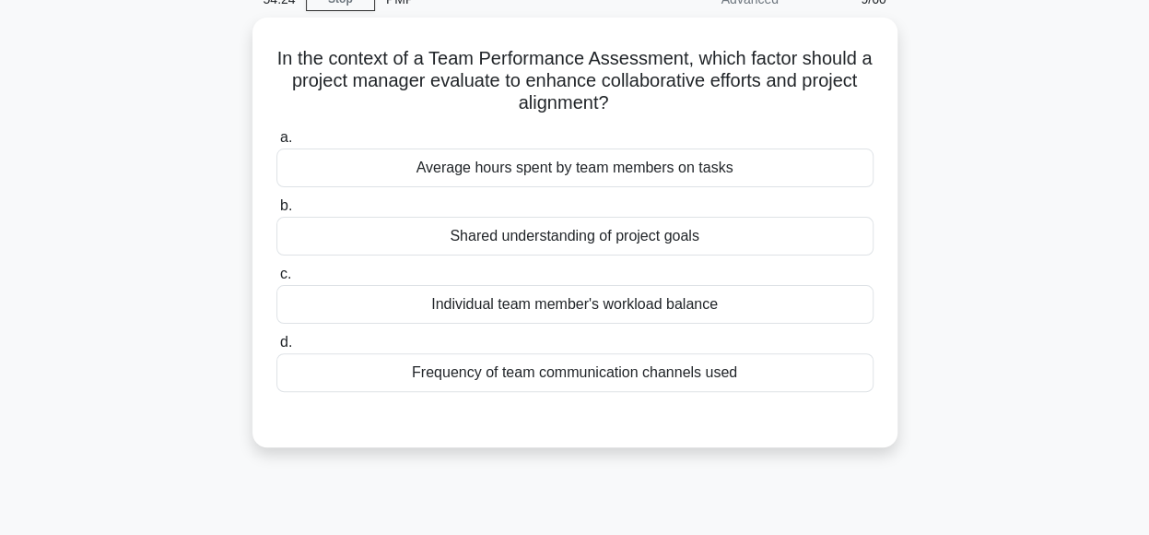
scroll to position [87, 0]
click at [775, 232] on div "Shared understanding of project goals" at bounding box center [574, 235] width 597 height 39
click at [276, 211] on input "b. Shared understanding of project goals" at bounding box center [276, 205] width 0 height 12
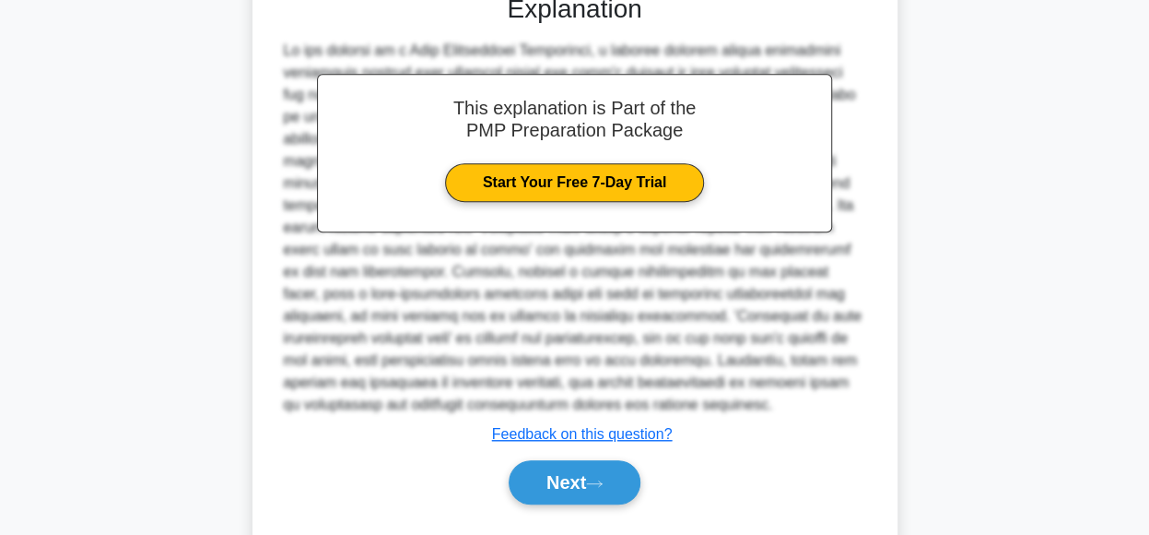
scroll to position [555, 0]
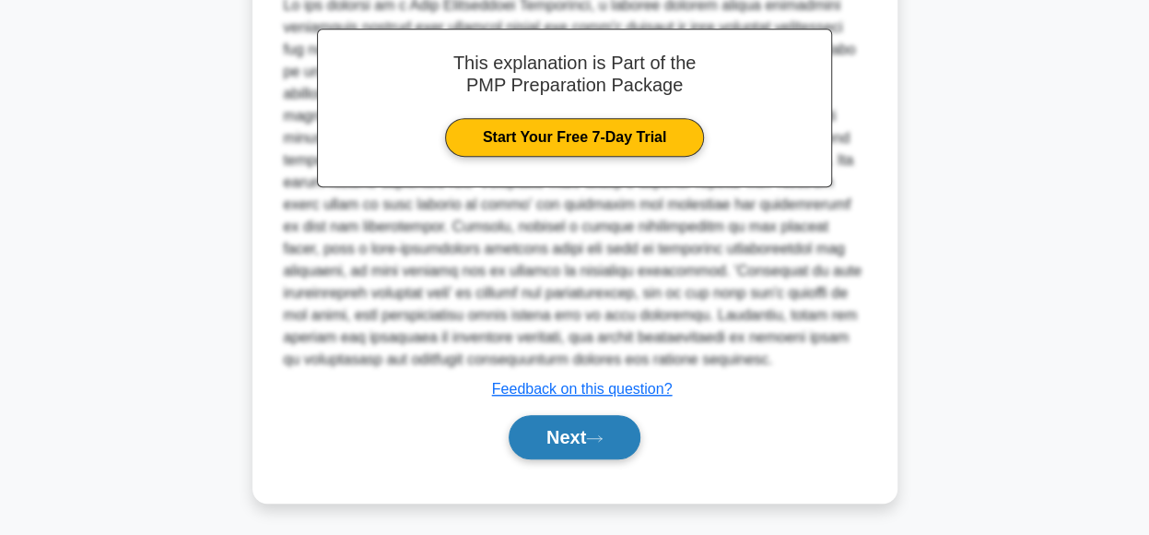
click at [620, 441] on button "Next" at bounding box center [575, 437] width 132 height 44
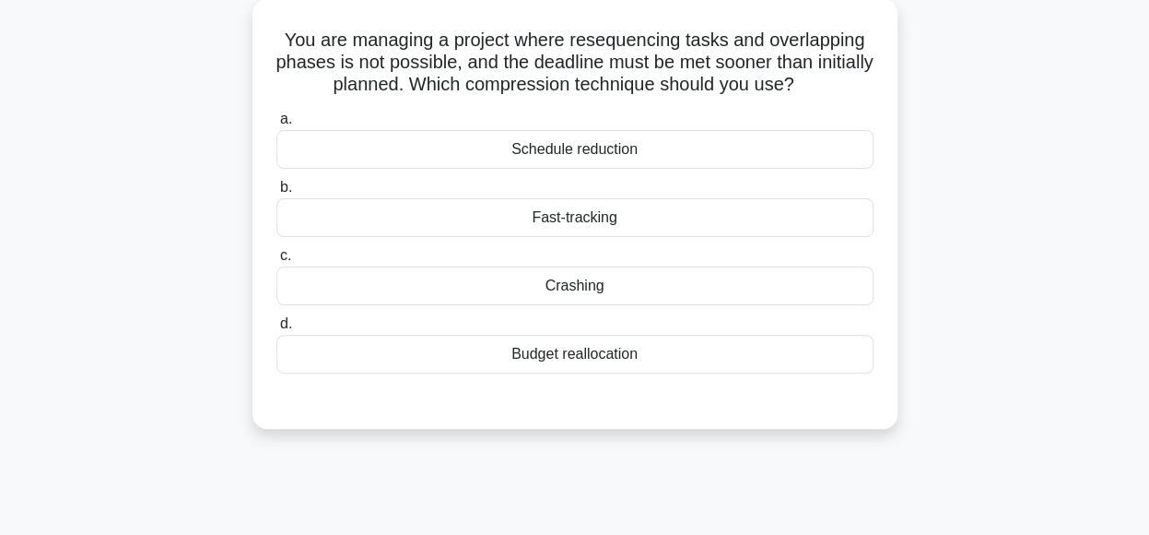
scroll to position [94, 0]
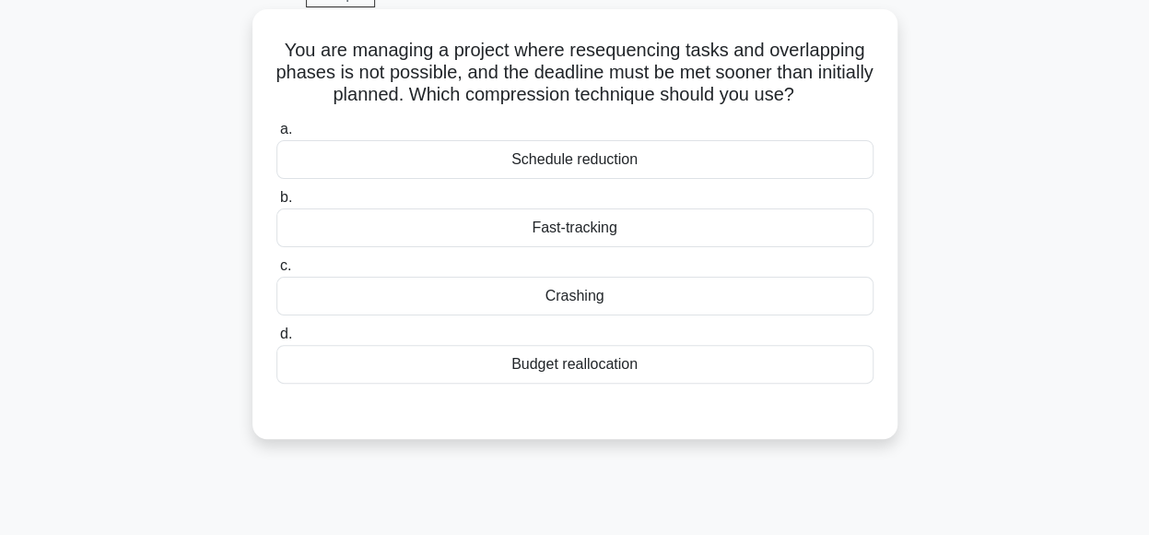
click at [612, 297] on div "Crashing" at bounding box center [574, 295] width 597 height 39
click at [276, 272] on input "c. Crashing" at bounding box center [276, 266] width 0 height 12
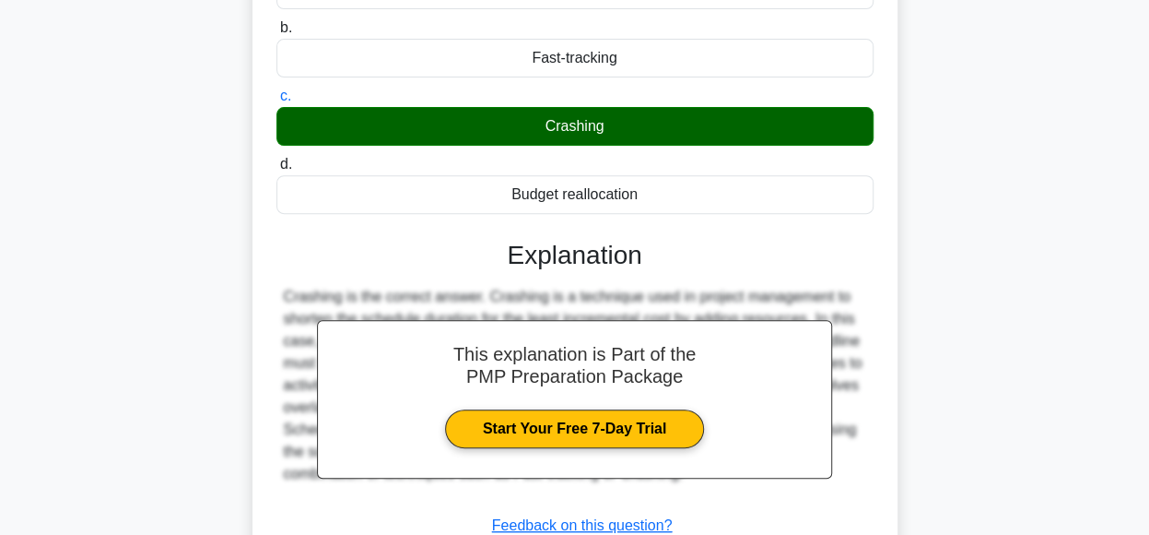
scroll to position [461, 0]
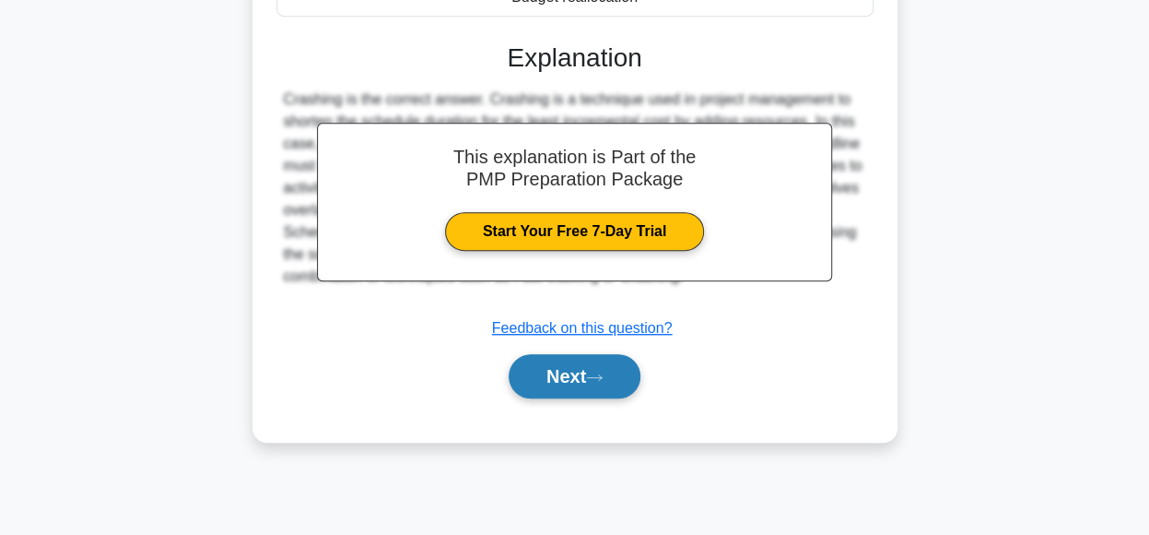
click at [582, 381] on button "Next" at bounding box center [575, 376] width 132 height 44
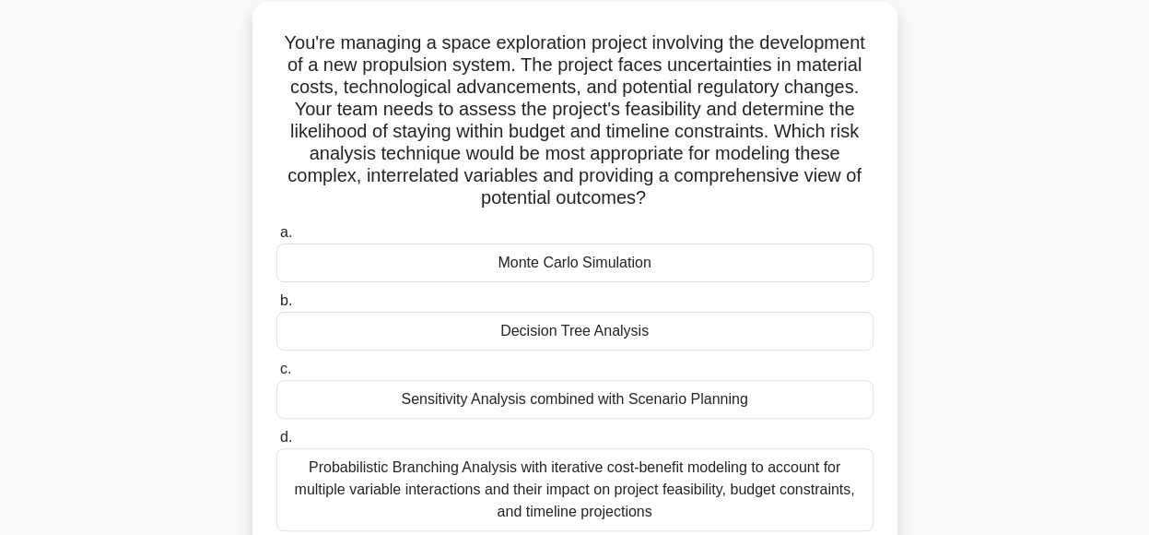
scroll to position [107, 0]
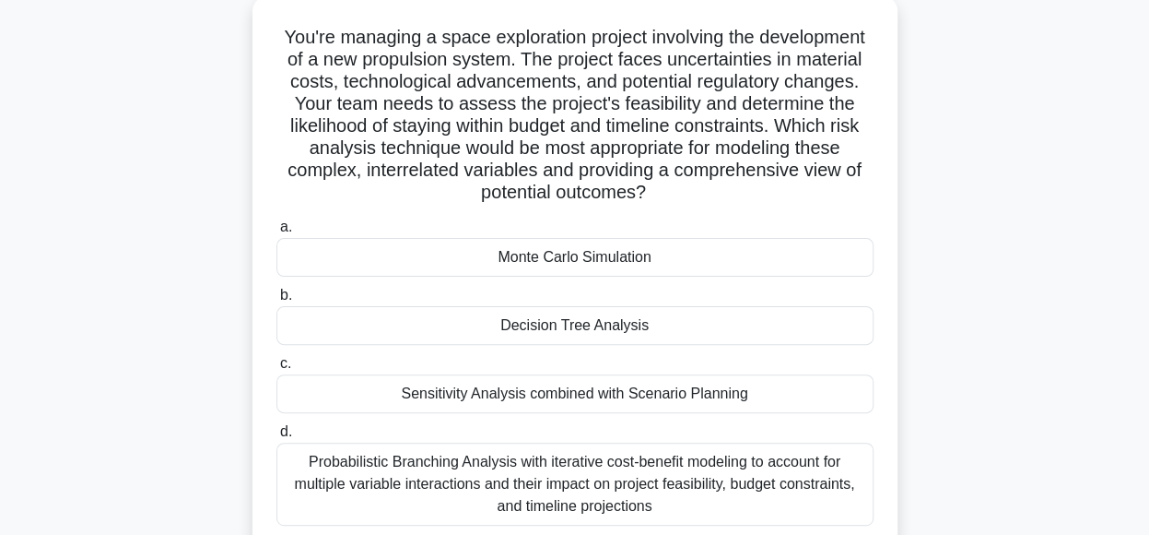
click at [660, 477] on div "Probabilistic Branching Analysis with iterative cost-benefit modeling to accoun…" at bounding box center [574, 483] width 597 height 83
click at [276, 438] on input "d. Probabilistic Branching Analysis with iterative cost-benefit modeling to acc…" at bounding box center [276, 432] width 0 height 12
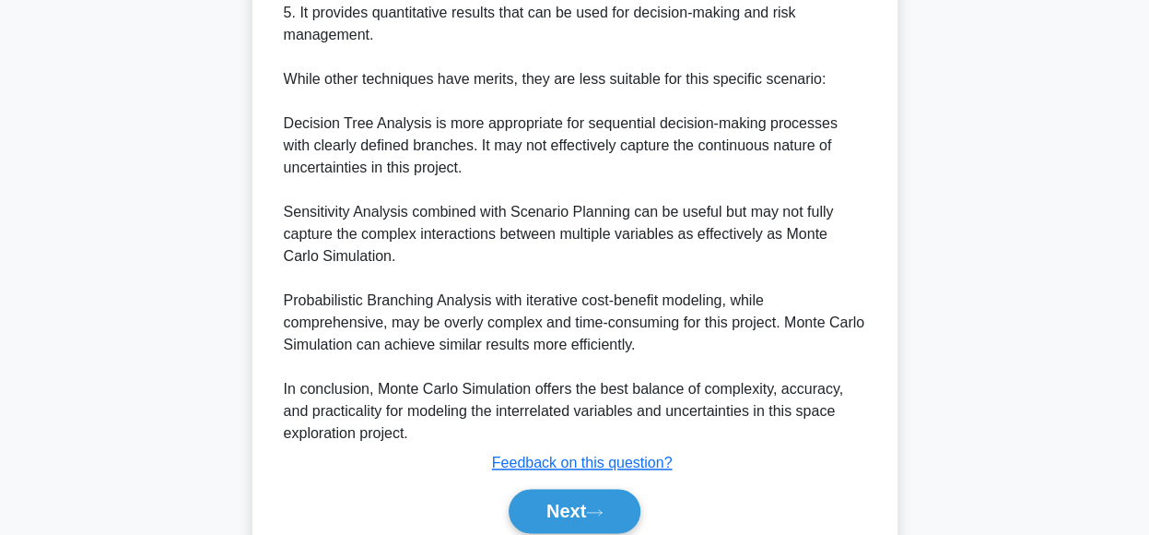
scroll to position [1088, 0]
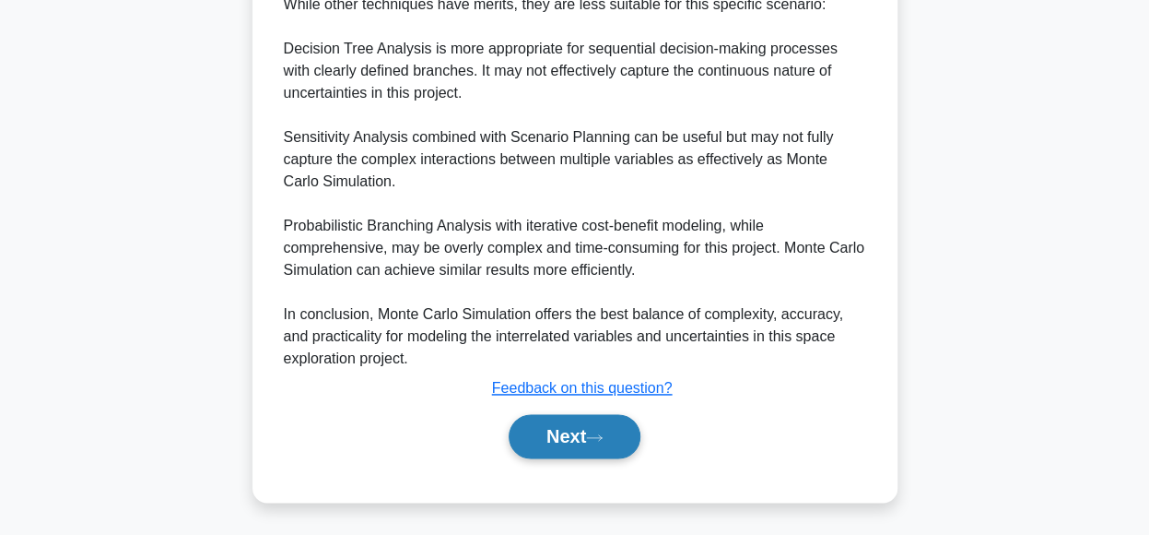
click at [608, 442] on button "Next" at bounding box center [575, 436] width 132 height 44
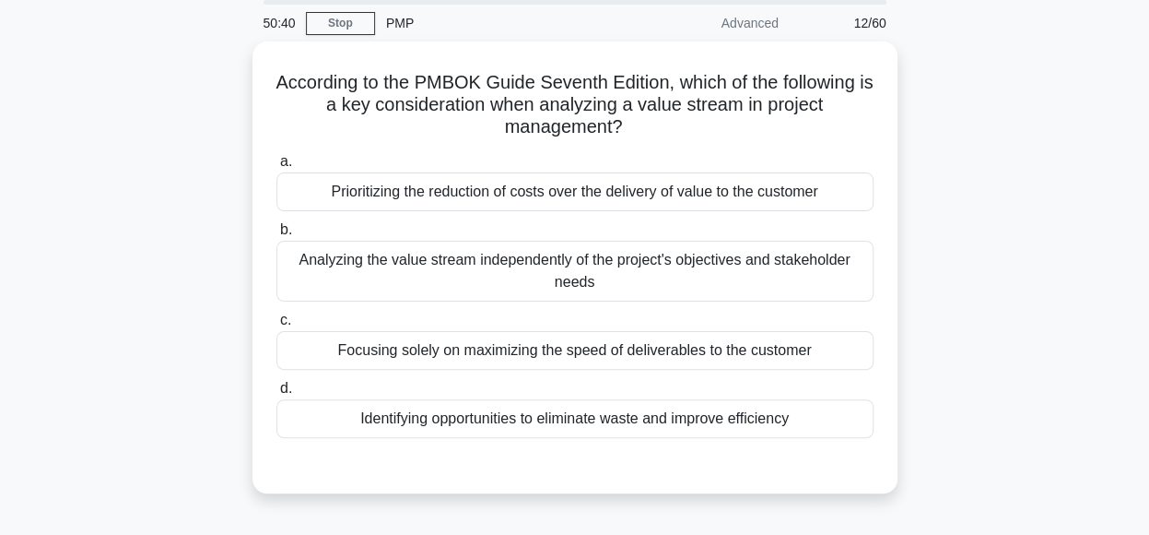
scroll to position [68, 0]
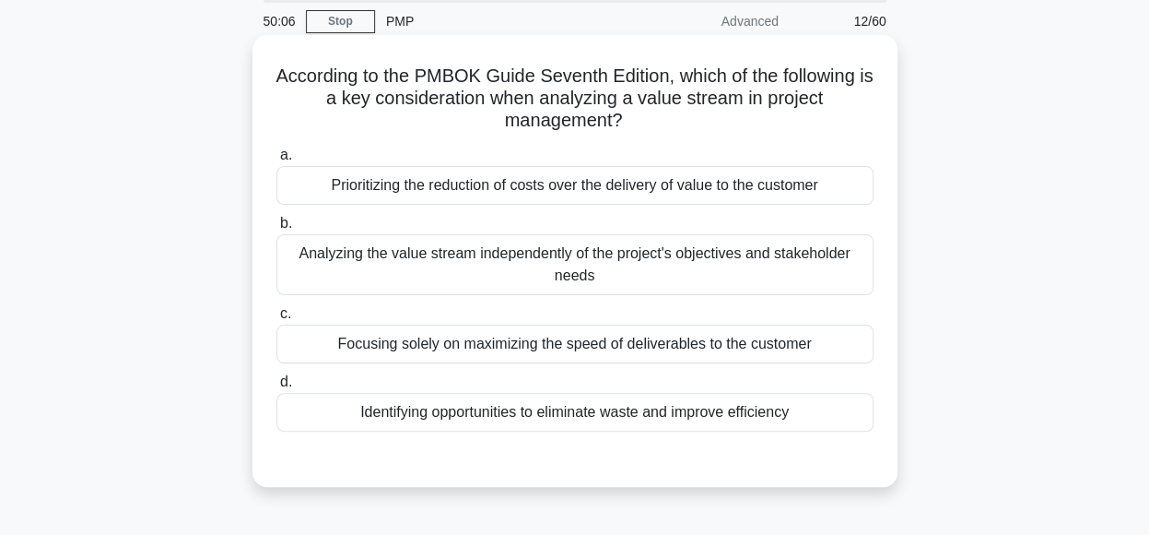
click at [676, 410] on div "Identifying opportunities to eliminate waste and improve efficiency" at bounding box center [574, 412] width 597 height 39
click at [276, 388] on input "d. Identifying opportunities to eliminate waste and improve efficiency" at bounding box center [276, 382] width 0 height 12
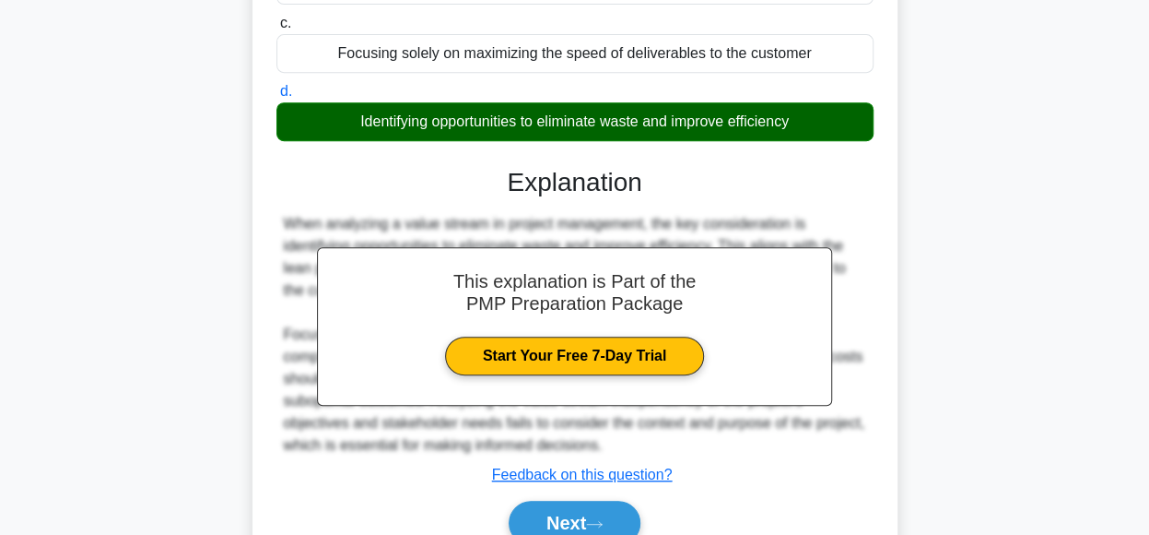
scroll to position [461, 0]
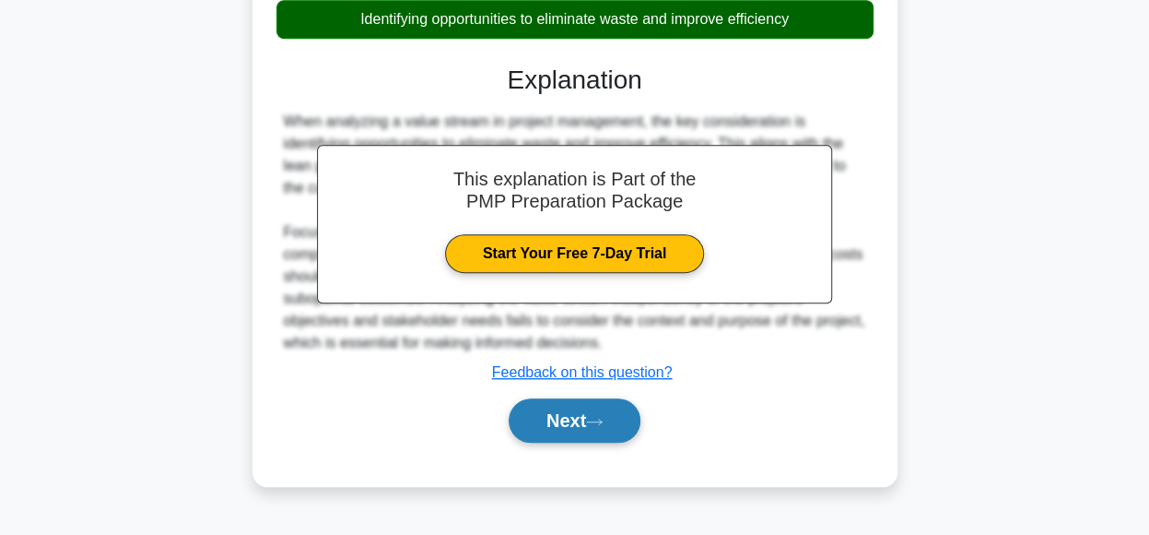
click at [570, 423] on button "Next" at bounding box center [575, 420] width 132 height 44
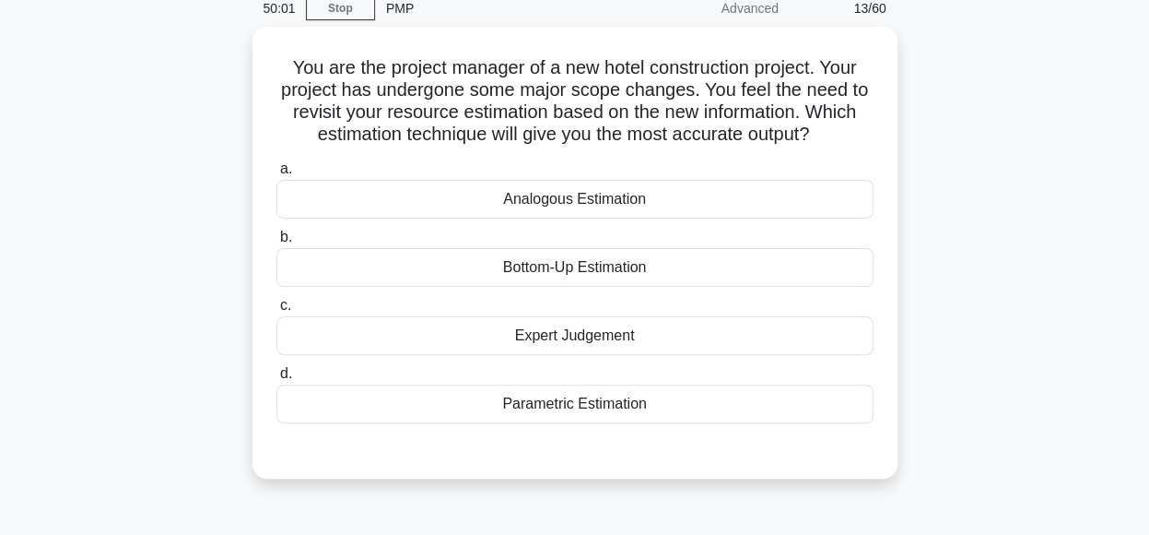
scroll to position [83, 0]
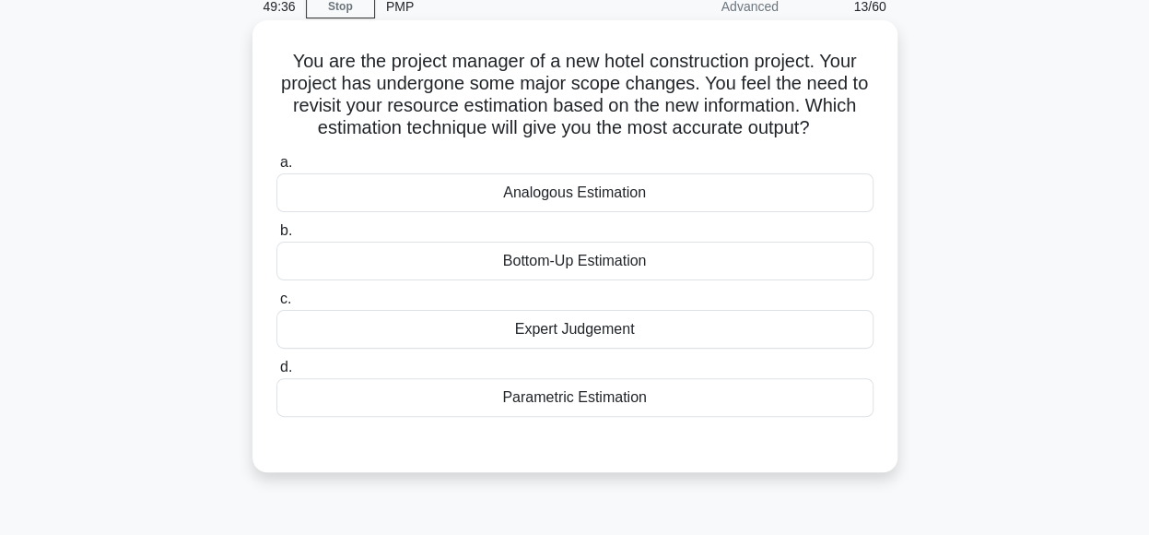
click at [669, 263] on div "Bottom-Up Estimation" at bounding box center [574, 260] width 597 height 39
click at [276, 237] on input "b. Bottom-Up Estimation" at bounding box center [276, 231] width 0 height 12
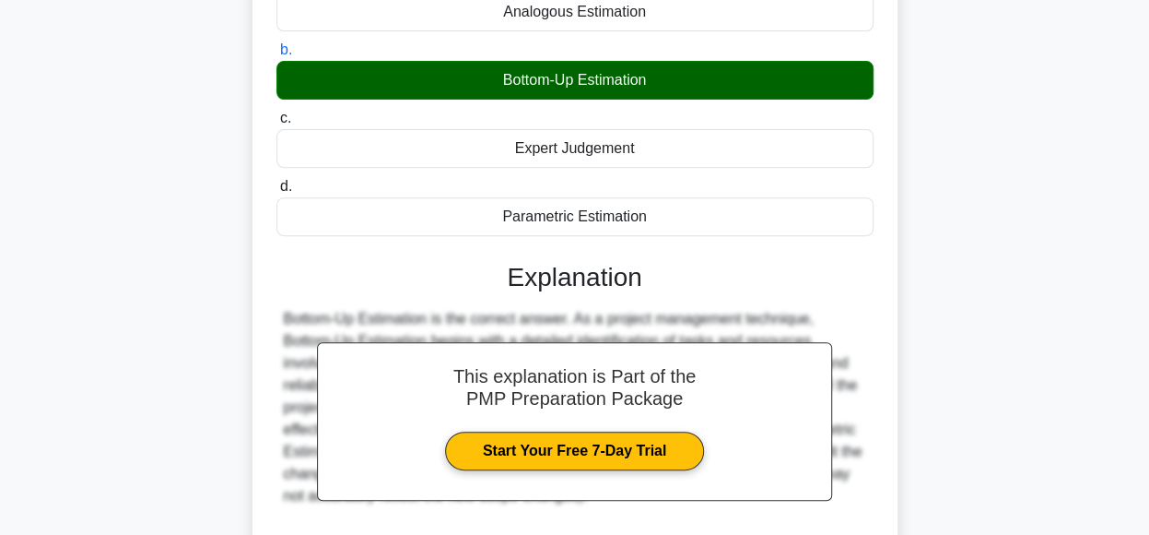
scroll to position [461, 0]
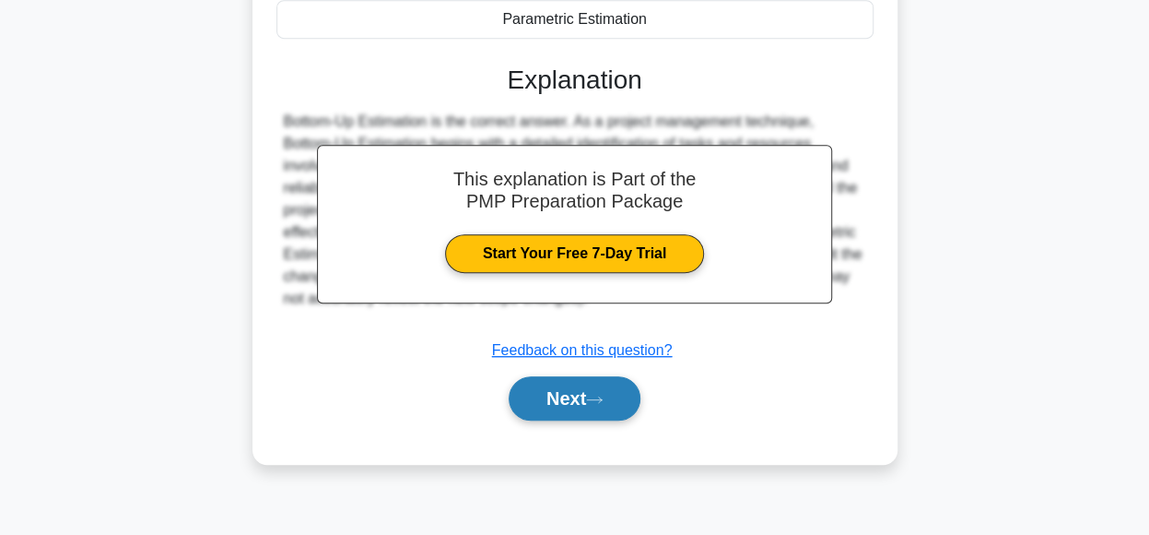
click at [597, 398] on icon at bounding box center [594, 399] width 17 height 10
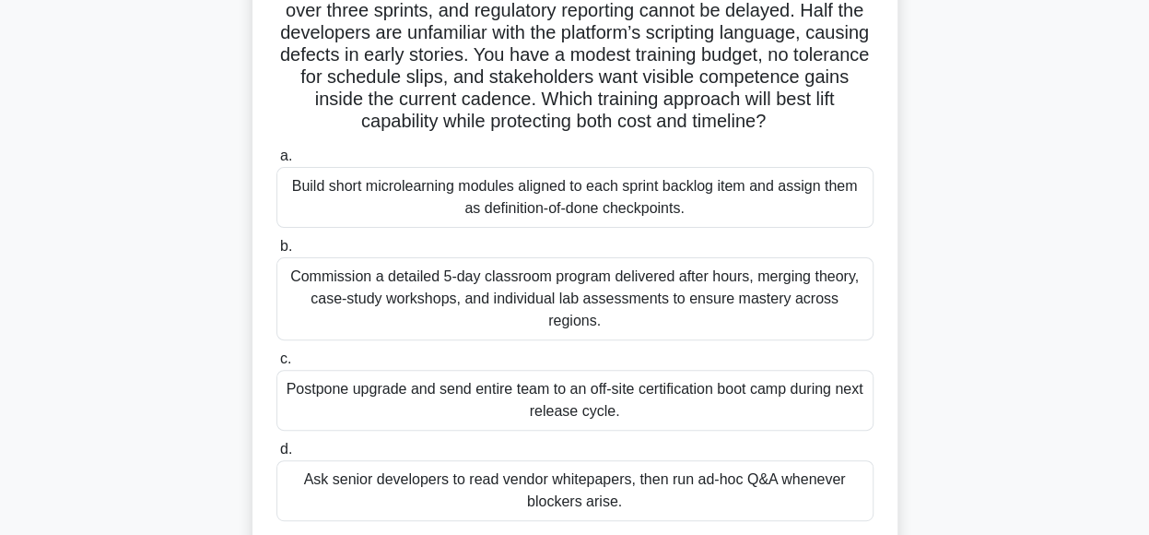
scroll to position [162, 0]
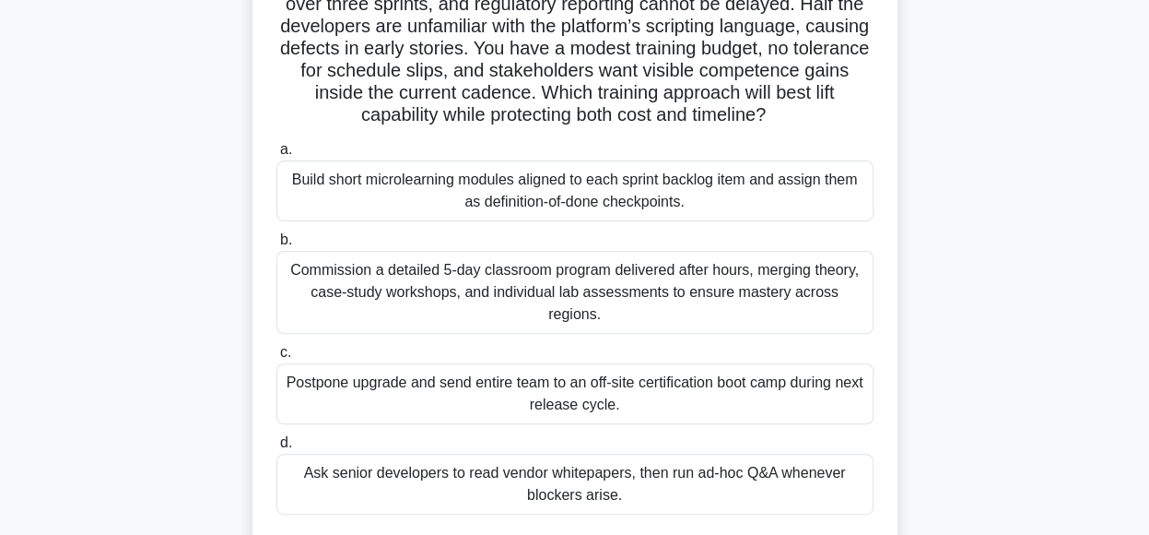
click at [688, 182] on div "Build short microlearning modules aligned to each sprint backlog item and assig…" at bounding box center [574, 190] width 597 height 61
click at [276, 156] on input "a. Build short microlearning modules aligned to each sprint backlog item and as…" at bounding box center [276, 150] width 0 height 12
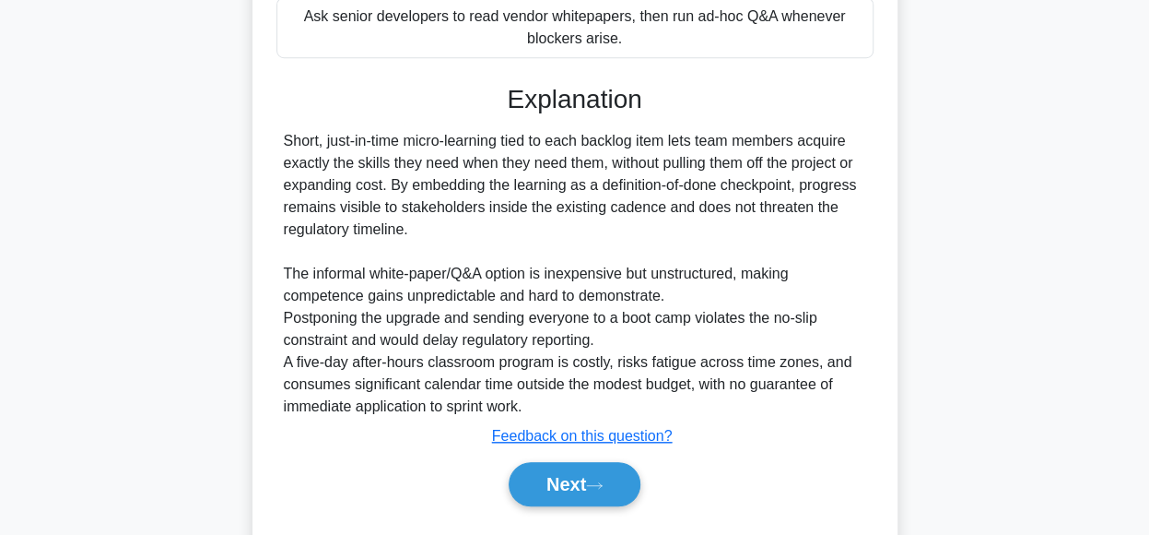
scroll to position [643, 0]
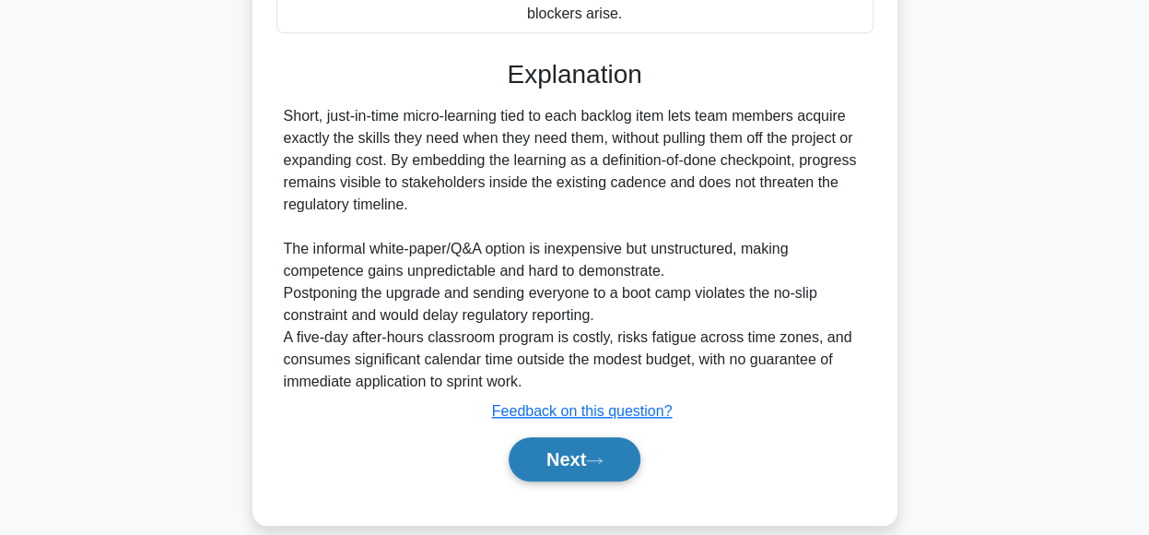
click at [586, 445] on button "Next" at bounding box center [575, 459] width 132 height 44
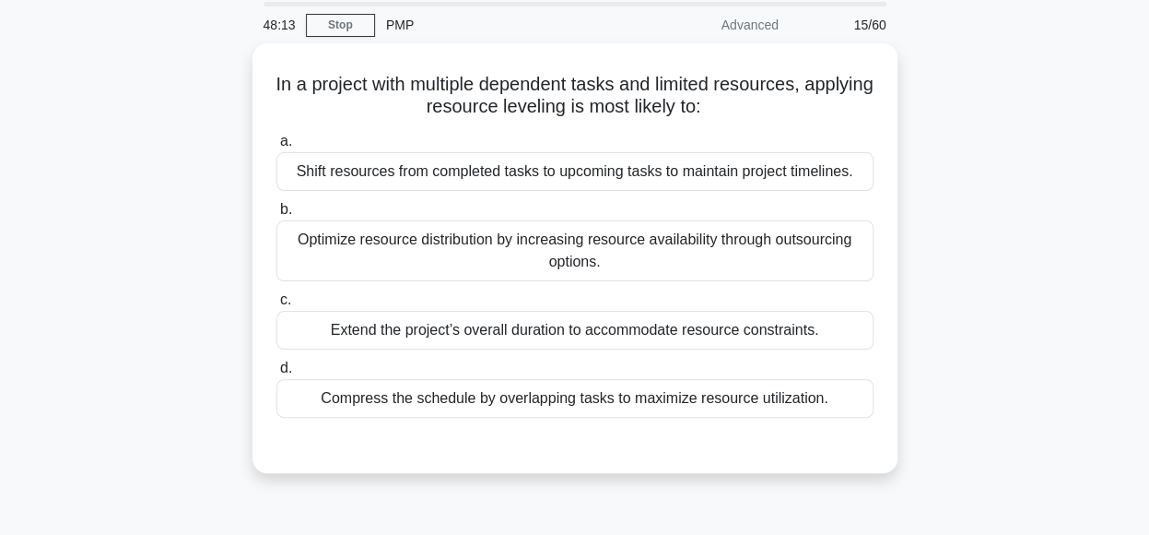
scroll to position [64, 0]
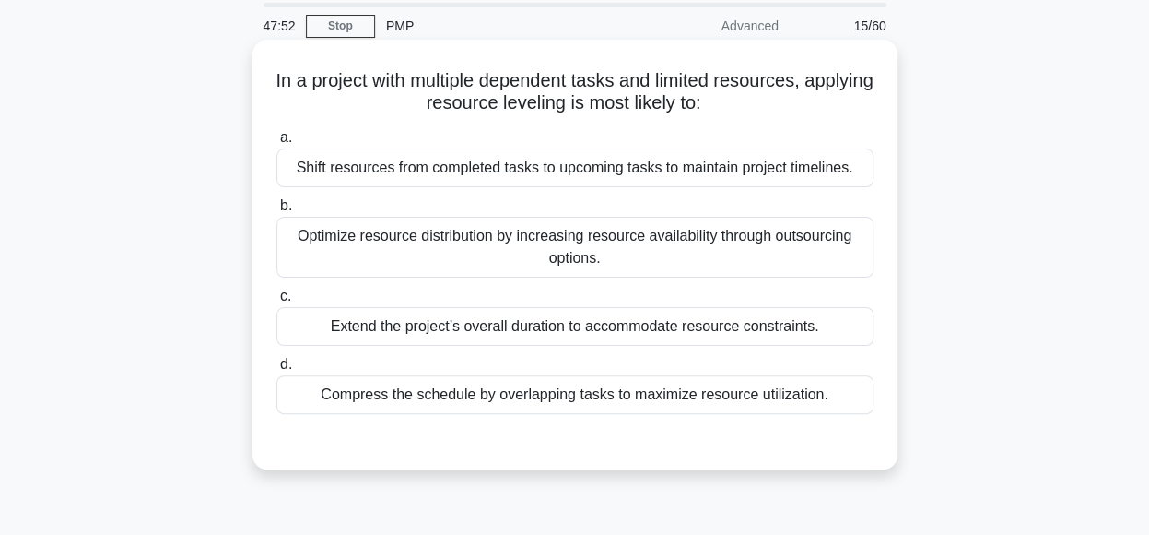
click at [829, 320] on div "Extend the project’s overall duration to accommodate resource constraints." at bounding box center [574, 326] width 597 height 39
click at [276, 302] on input "c. Extend the project’s overall duration to accommodate resource constraints." at bounding box center [276, 296] width 0 height 12
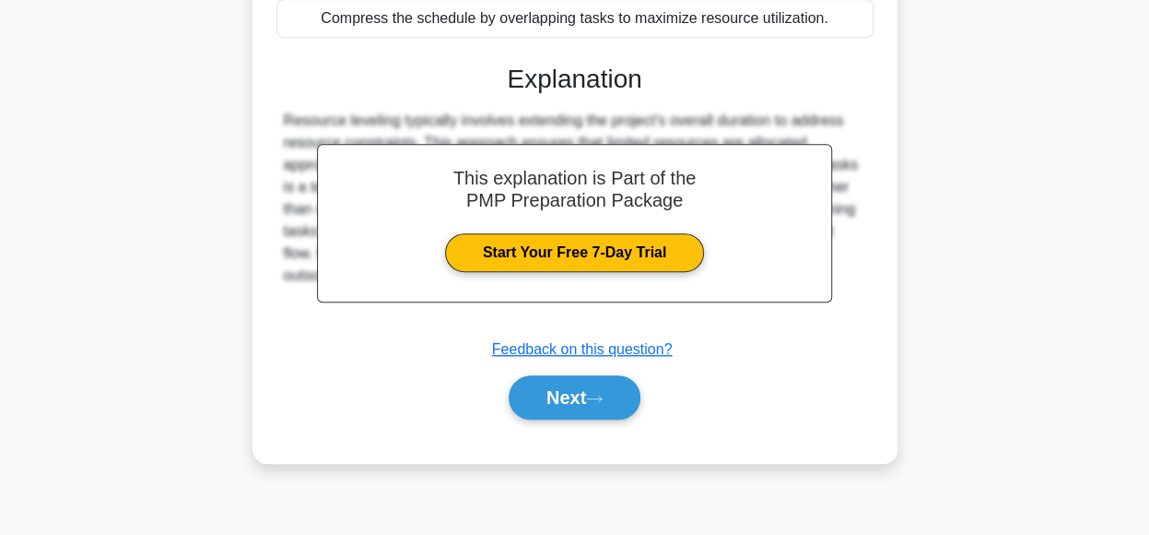
scroll to position [461, 0]
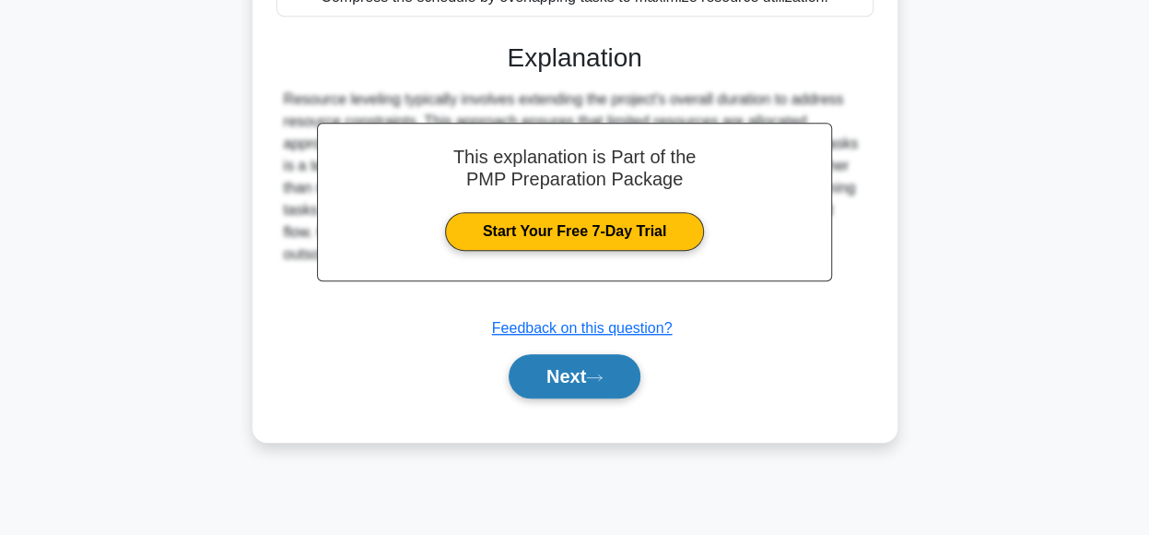
click at [559, 373] on button "Next" at bounding box center [575, 376] width 132 height 44
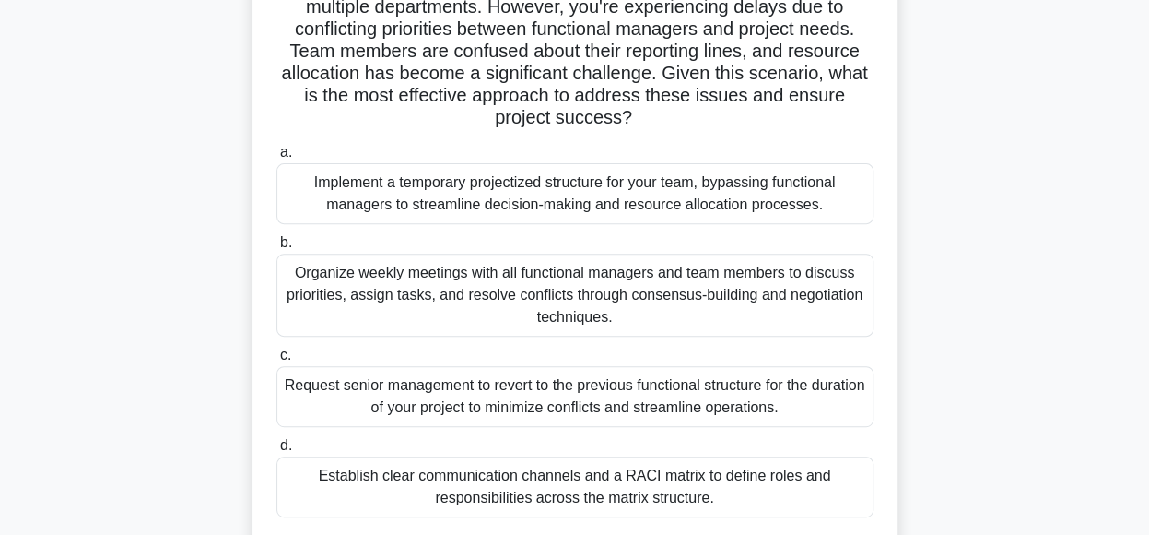
scroll to position [209, 0]
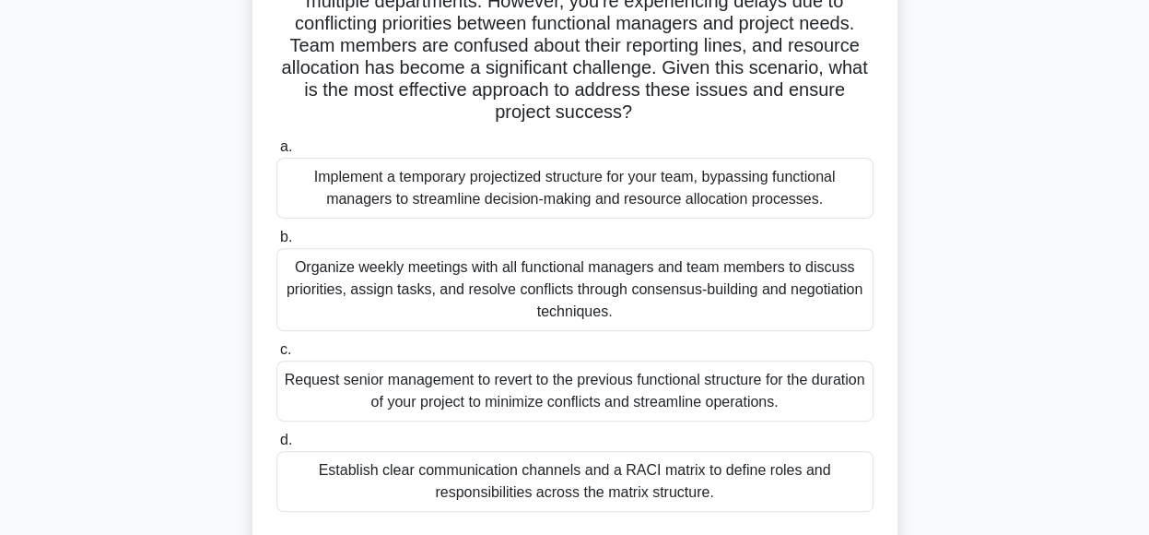
click at [704, 302] on div "Organize weekly meetings with all functional managers and team members to discu…" at bounding box center [574, 289] width 597 height 83
click at [276, 243] on input "b. Organize weekly meetings with all functional managers and team members to di…" at bounding box center [276, 237] width 0 height 12
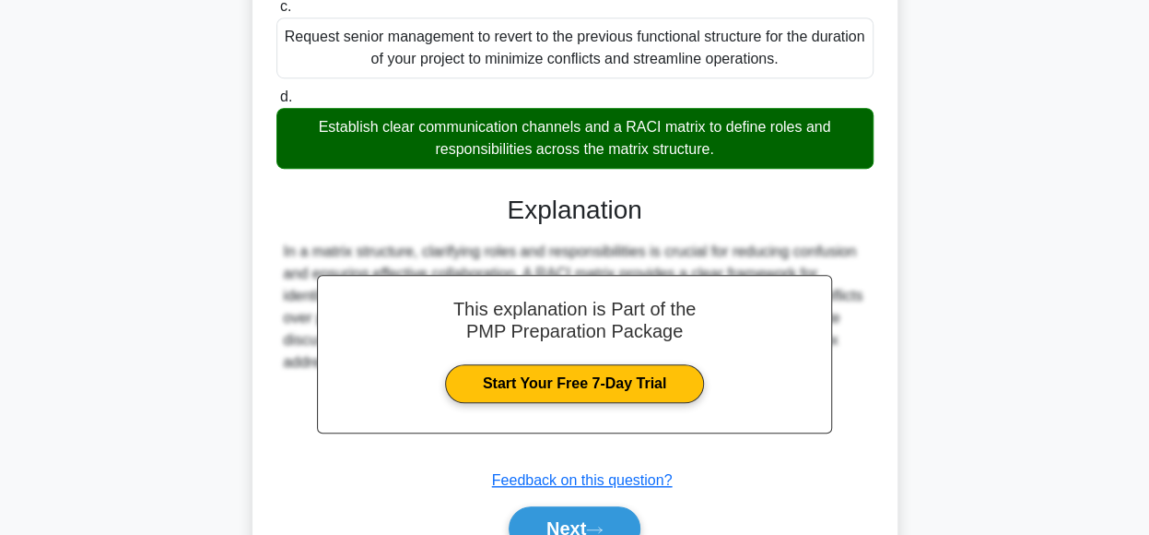
scroll to position [646, 0]
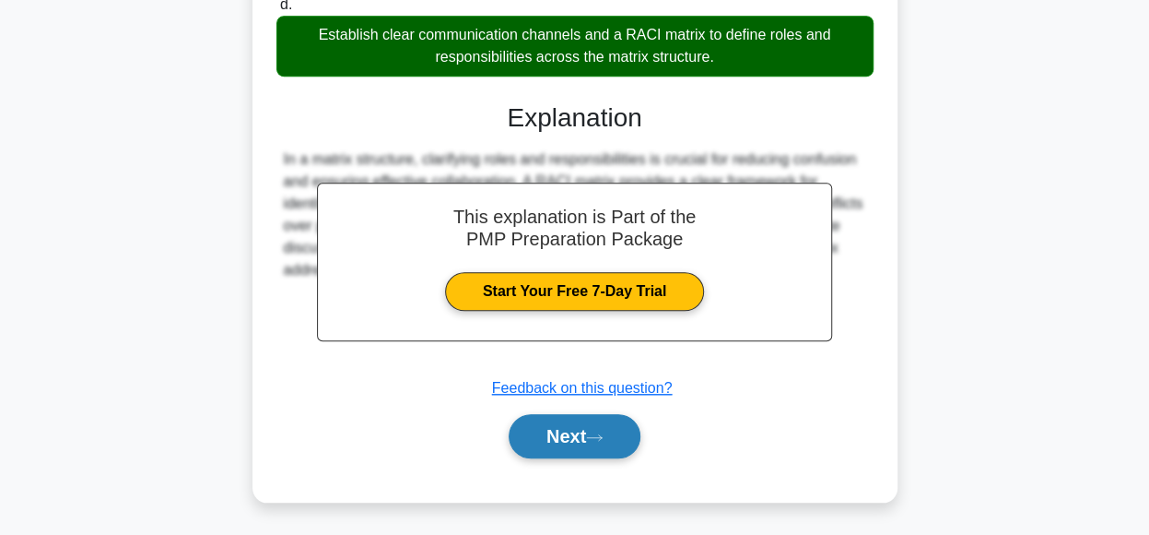
click at [578, 438] on button "Next" at bounding box center [575, 436] width 132 height 44
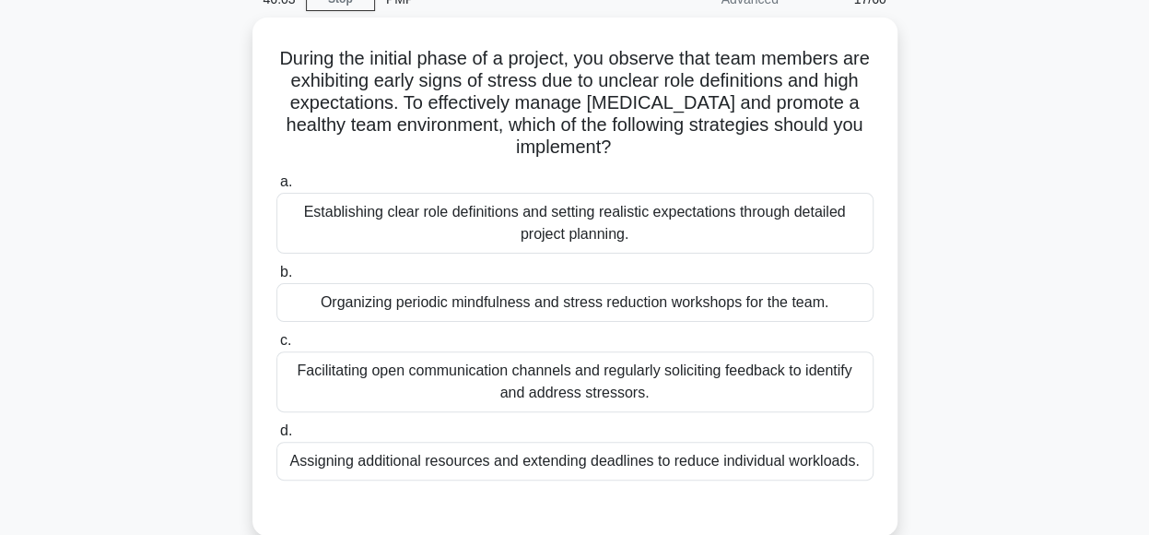
scroll to position [91, 0]
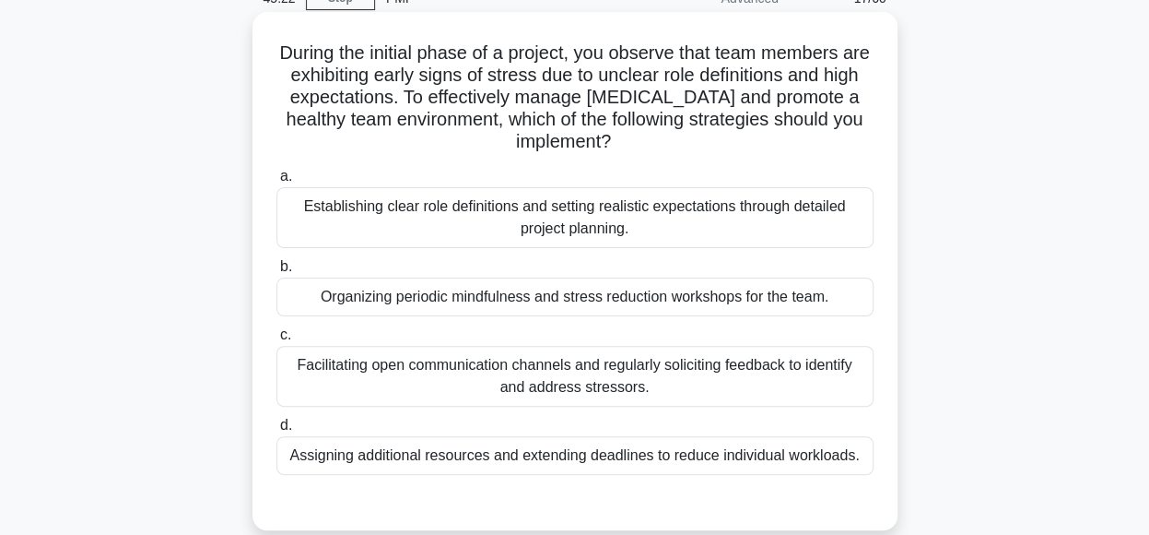
click at [782, 224] on div "Establishing clear role definitions and setting realistic expectations through …" at bounding box center [574, 217] width 597 height 61
click at [276, 182] on input "a. Establishing clear role definitions and setting realistic expectations throu…" at bounding box center [276, 177] width 0 height 12
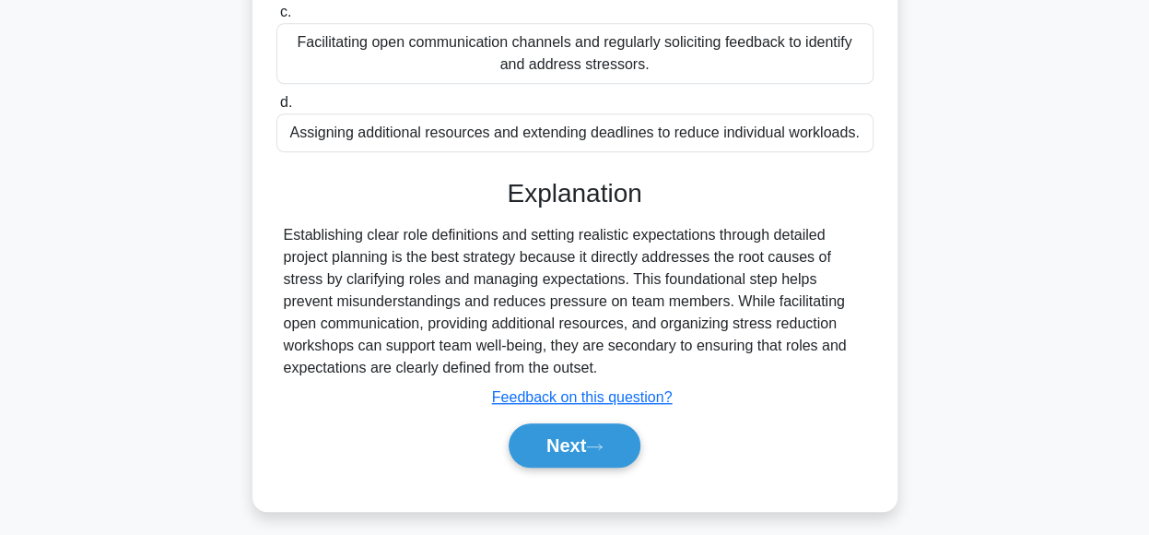
scroll to position [461, 0]
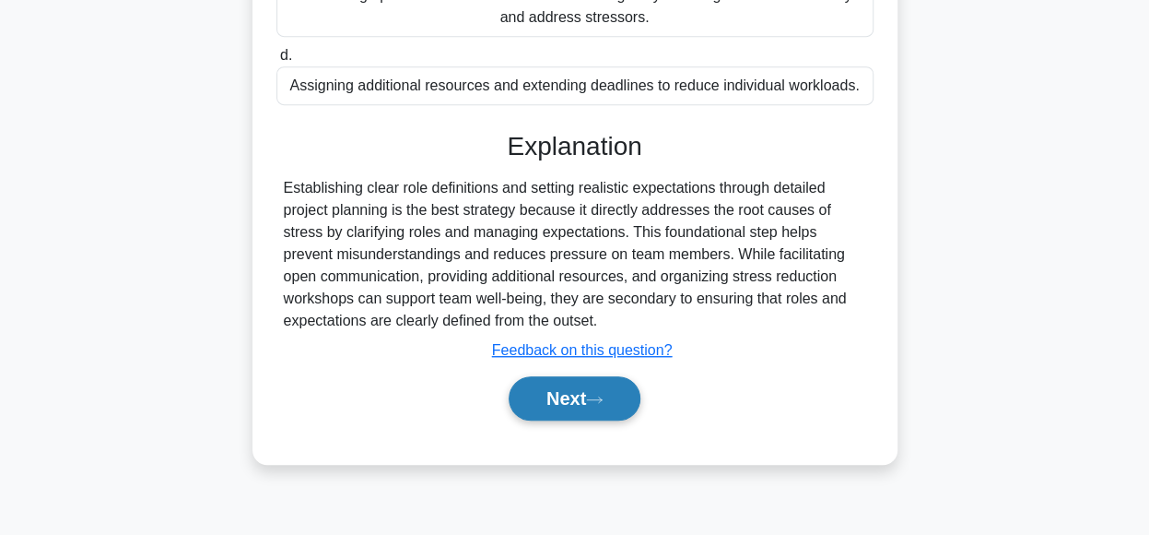
click at [538, 405] on button "Next" at bounding box center [575, 398] width 132 height 44
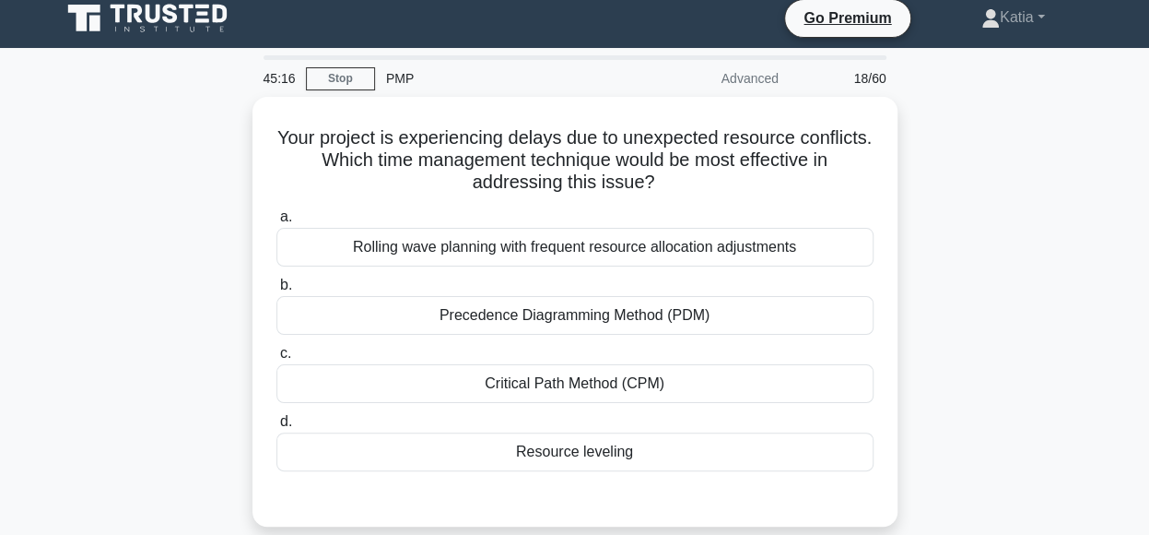
scroll to position [13, 0]
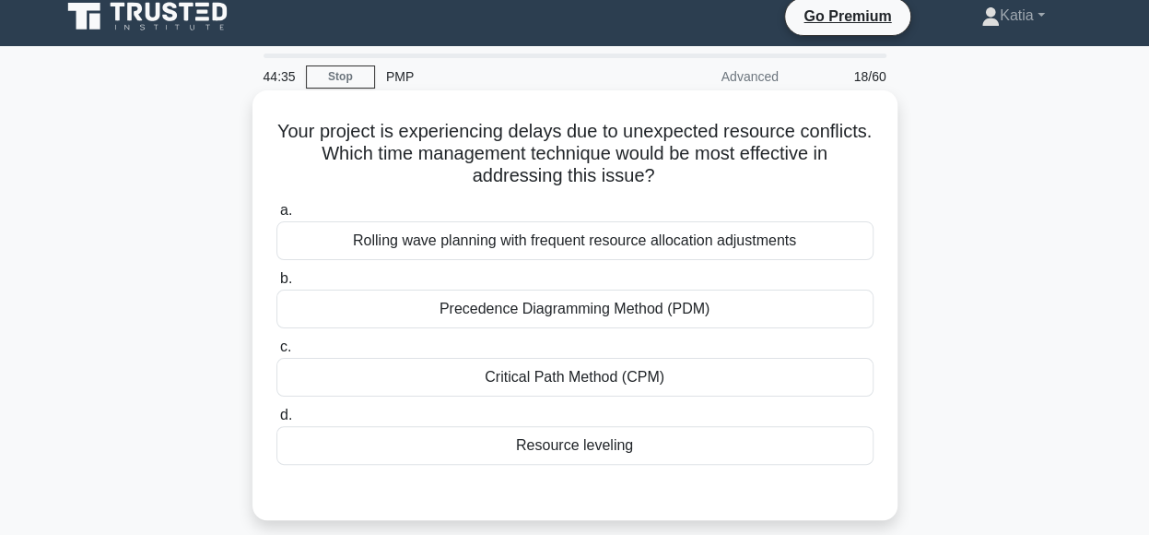
click at [662, 378] on div "Critical Path Method (CPM)" at bounding box center [574, 377] width 597 height 39
click at [276, 353] on input "c. Critical Path Method (CPM)" at bounding box center [276, 347] width 0 height 12
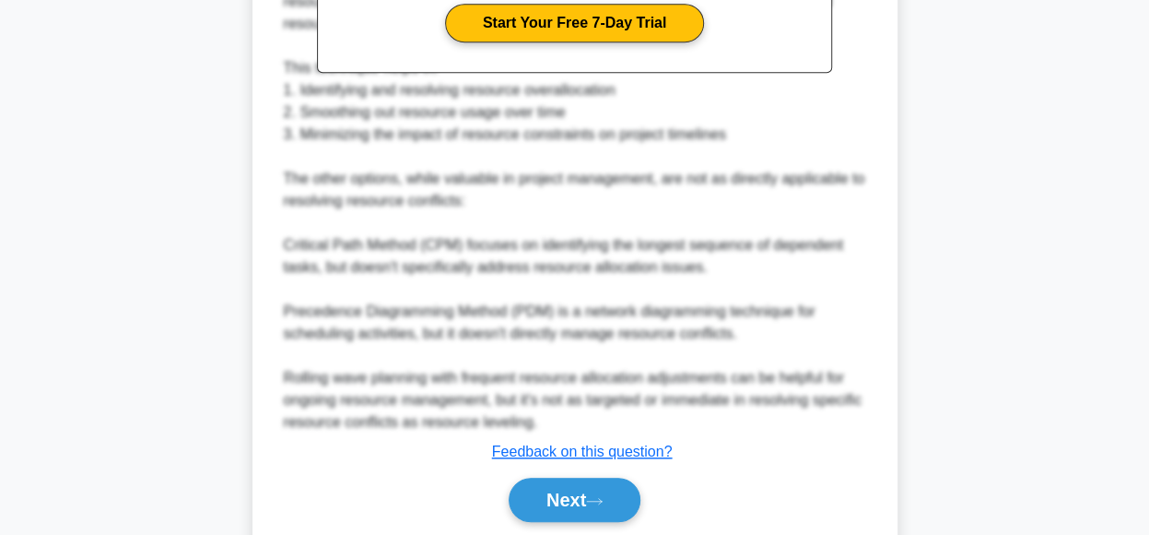
scroll to position [673, 0]
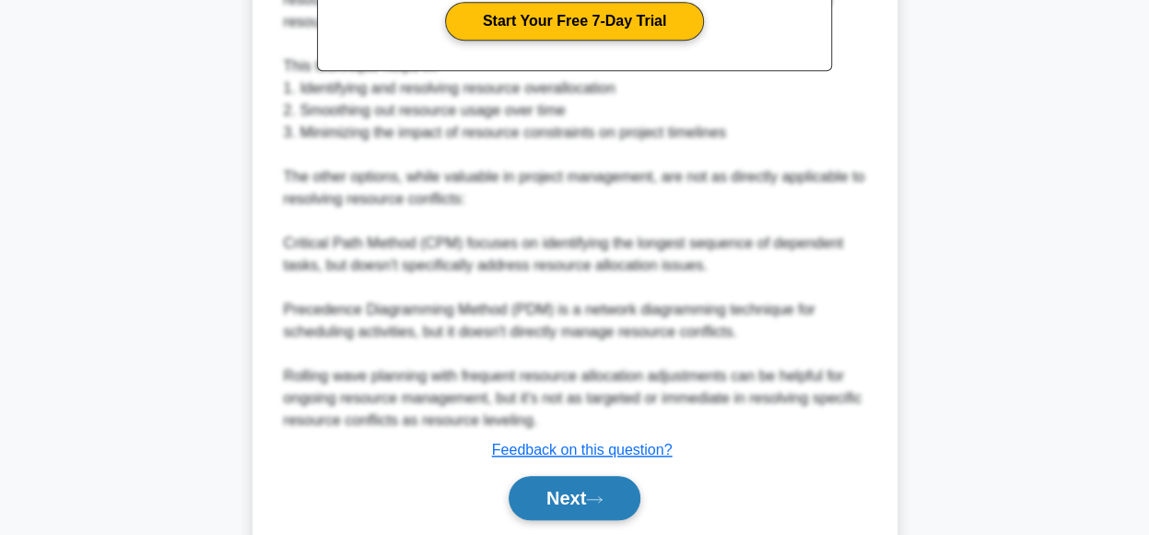
click at [584, 503] on button "Next" at bounding box center [575, 498] width 132 height 44
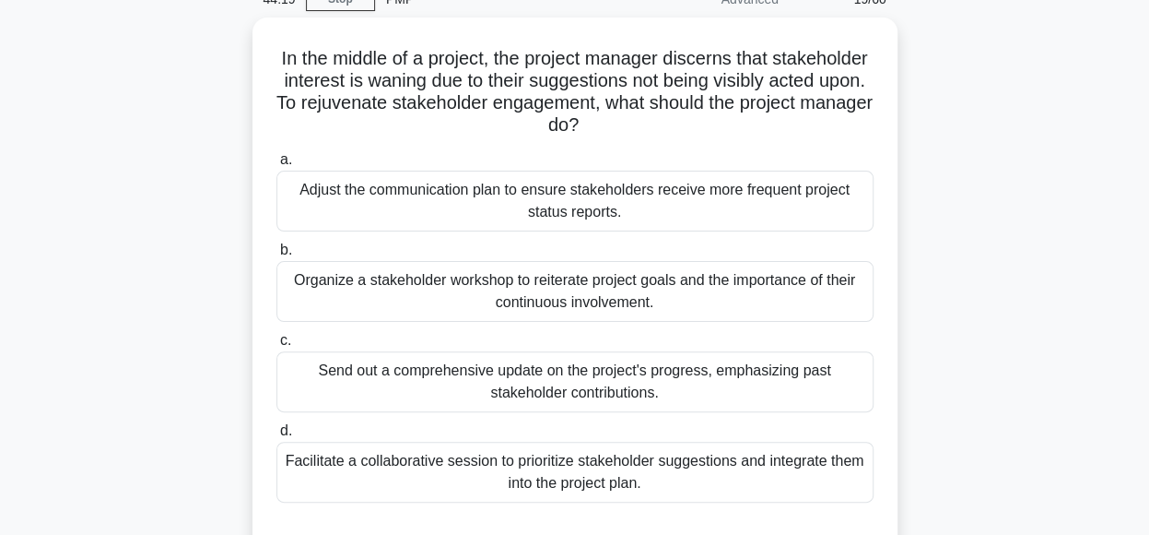
scroll to position [92, 0]
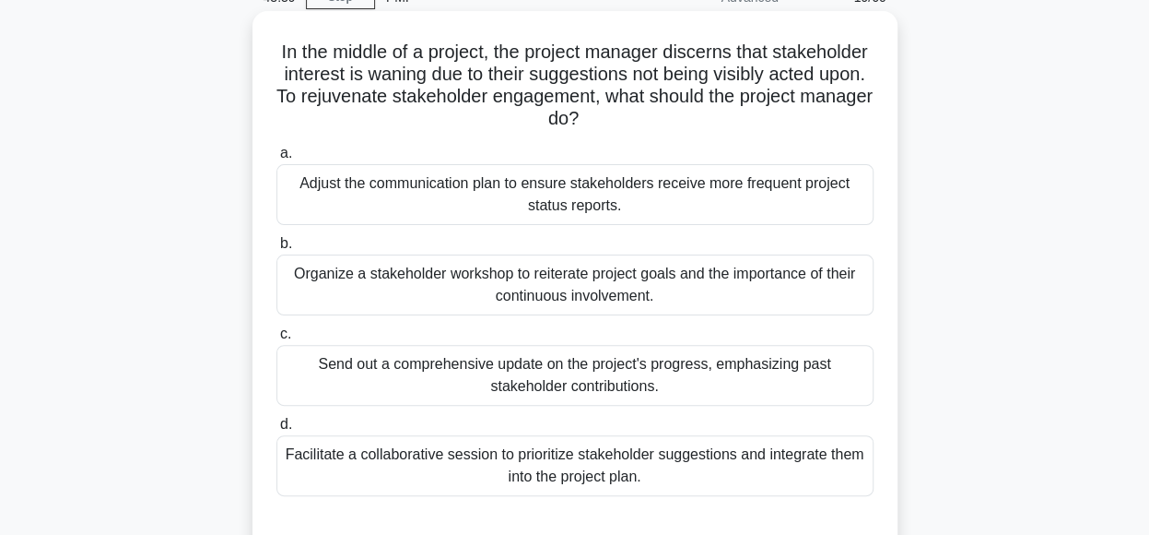
click at [699, 279] on div "Organize a stakeholder workshop to reiterate project goals and the importance o…" at bounding box center [574, 284] width 597 height 61
click at [276, 250] on input "b. Organize a stakeholder workshop to reiterate project goals and the importanc…" at bounding box center [276, 244] width 0 height 12
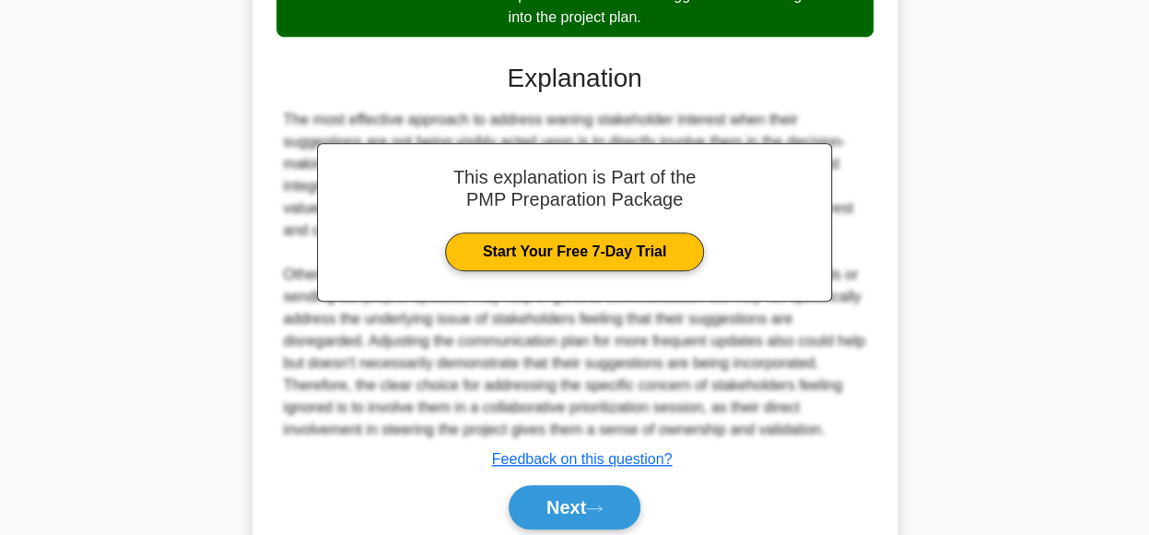
scroll to position [624, 0]
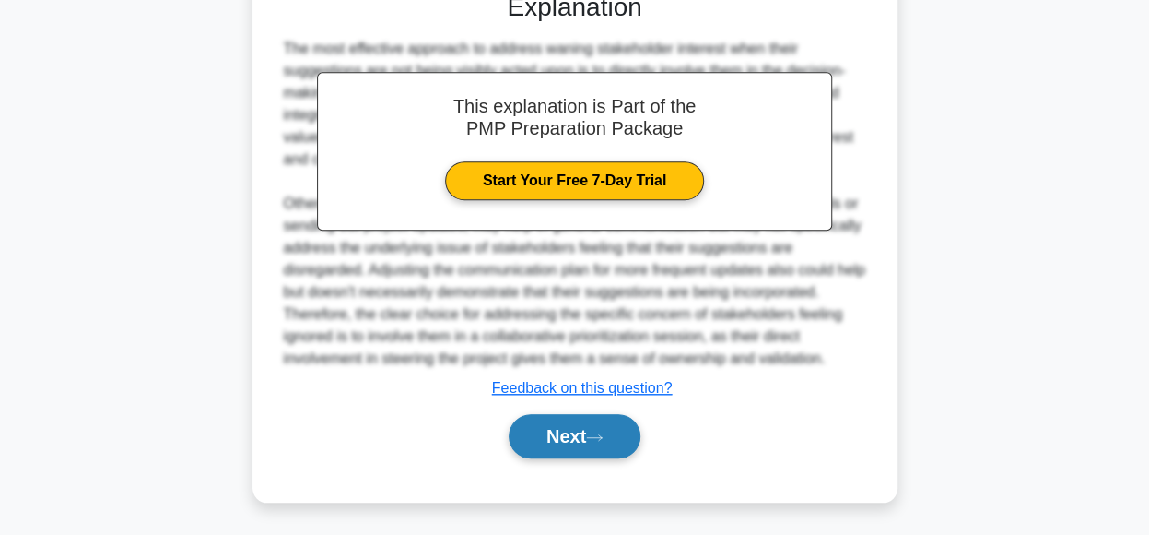
click at [559, 449] on button "Next" at bounding box center [575, 436] width 132 height 44
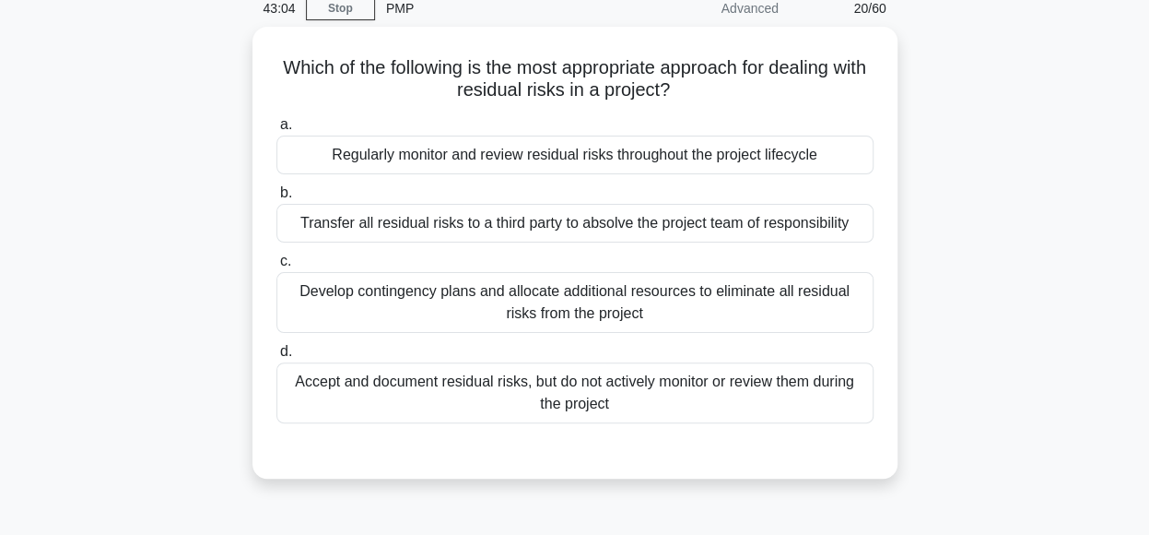
scroll to position [83, 0]
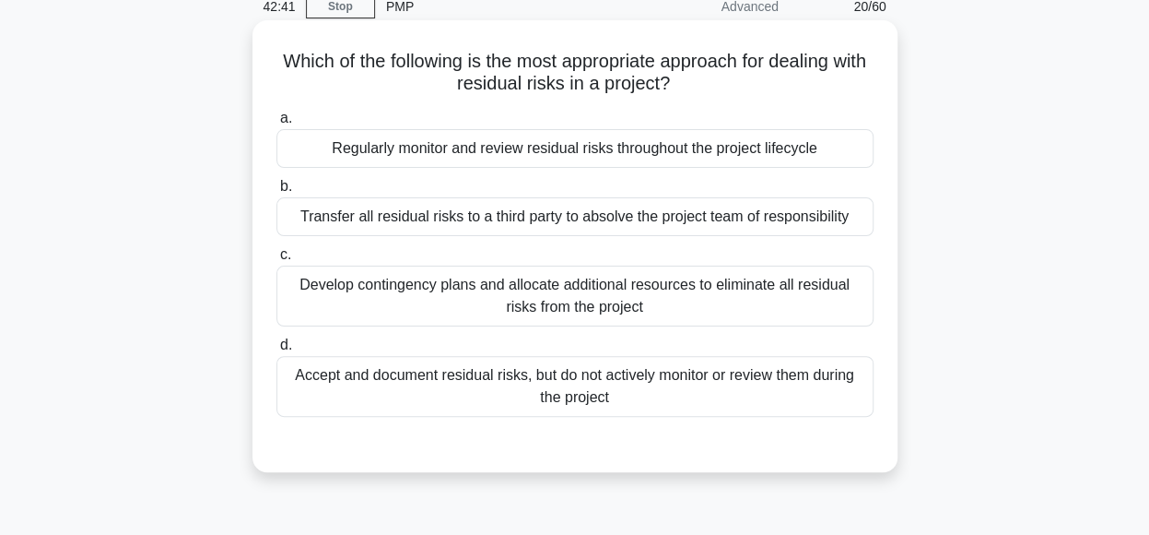
click at [729, 139] on div "Regularly monitor and review residual risks throughout the project lifecycle" at bounding box center [574, 148] width 597 height 39
click at [276, 124] on input "a. Regularly monitor and review residual risks throughout the project lifecycle" at bounding box center [276, 118] width 0 height 12
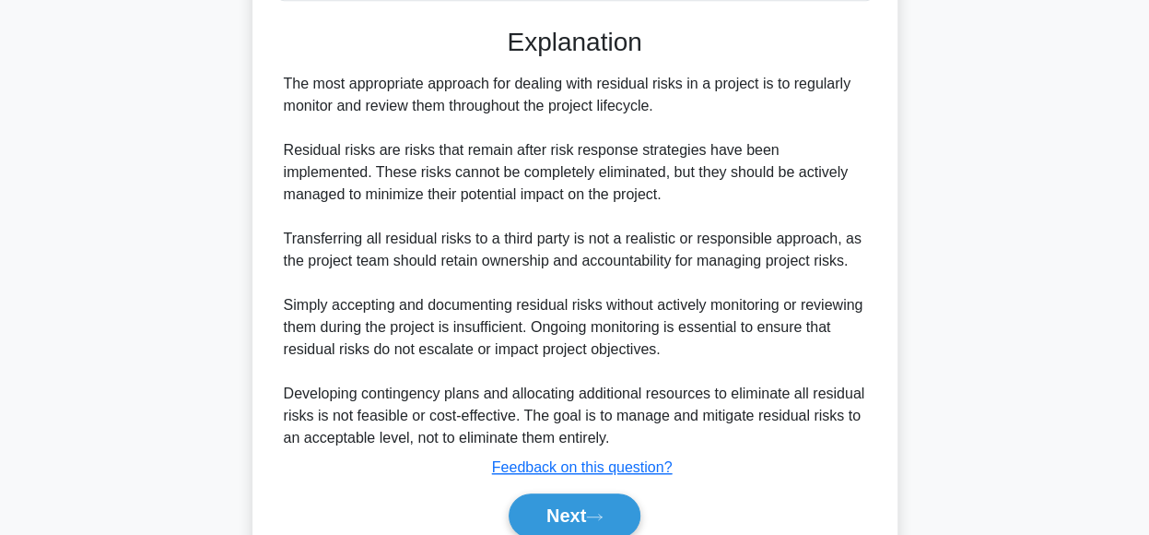
scroll to position [577, 0]
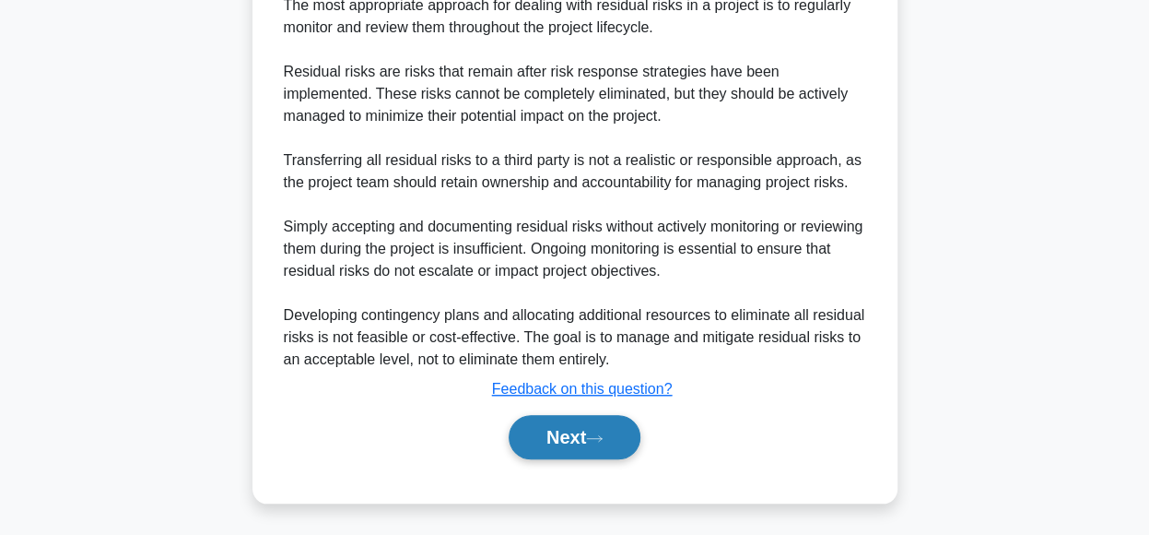
click at [576, 427] on button "Next" at bounding box center [575, 437] width 132 height 44
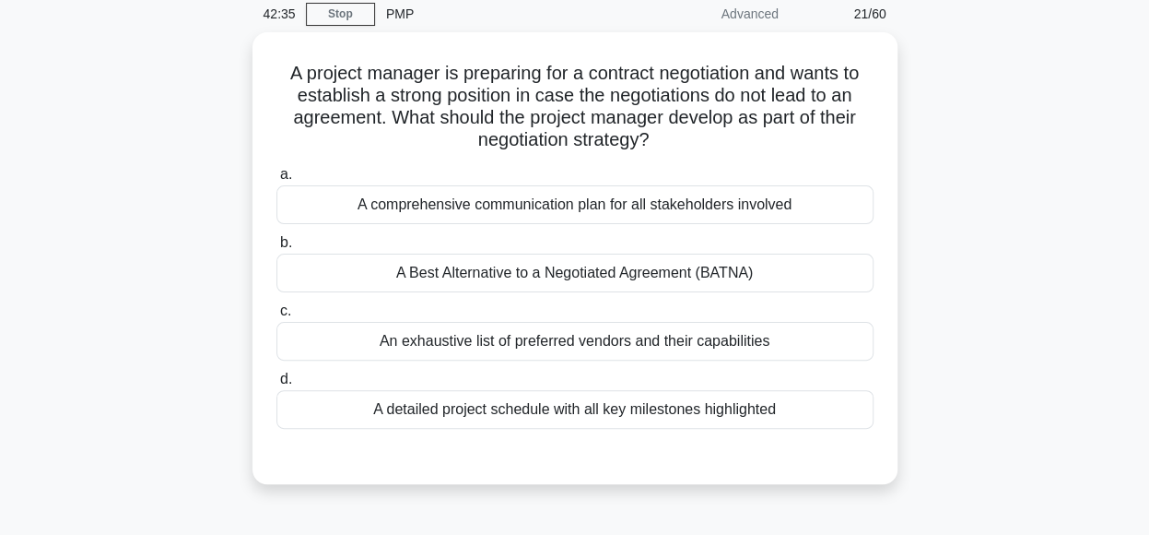
scroll to position [77, 0]
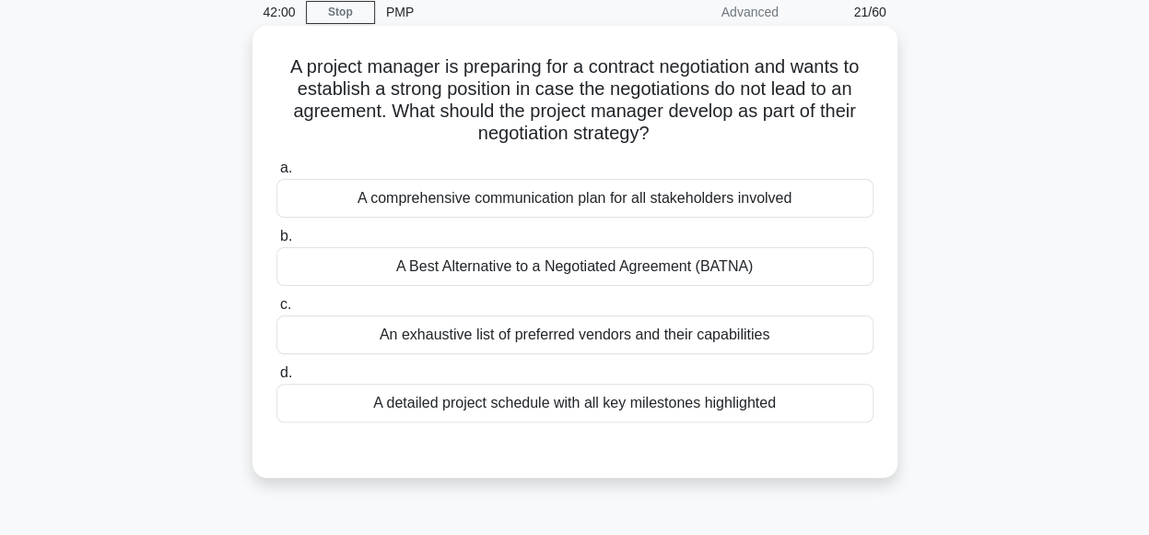
click at [791, 266] on div "A Best Alternative to a Negotiated Agreement (BATNA)" at bounding box center [574, 266] width 597 height 39
click at [276, 242] on input "b. A Best Alternative to a Negotiated Agreement (BATNA)" at bounding box center [276, 236] width 0 height 12
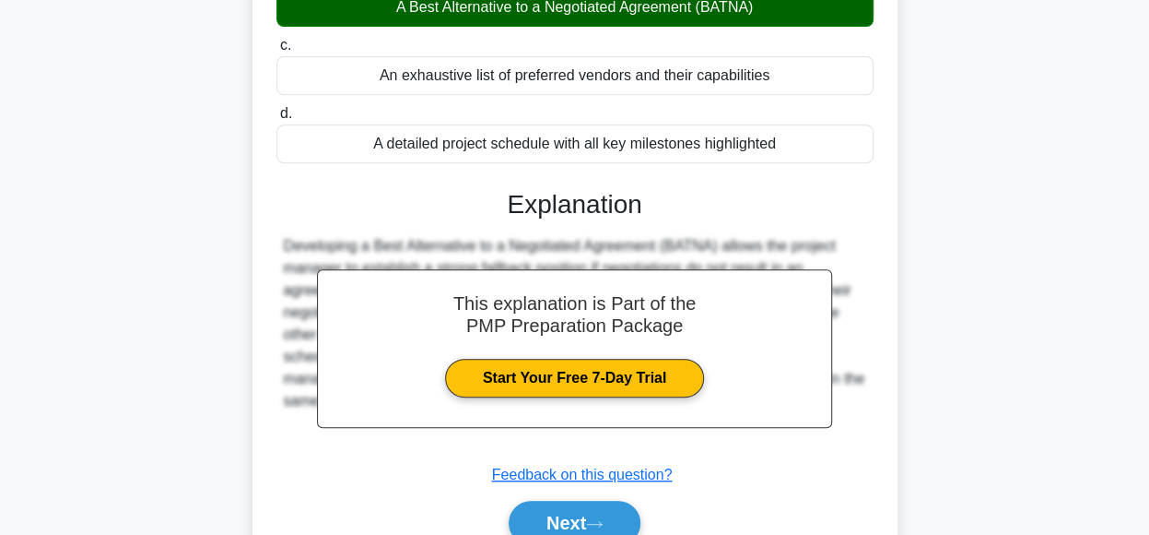
scroll to position [461, 0]
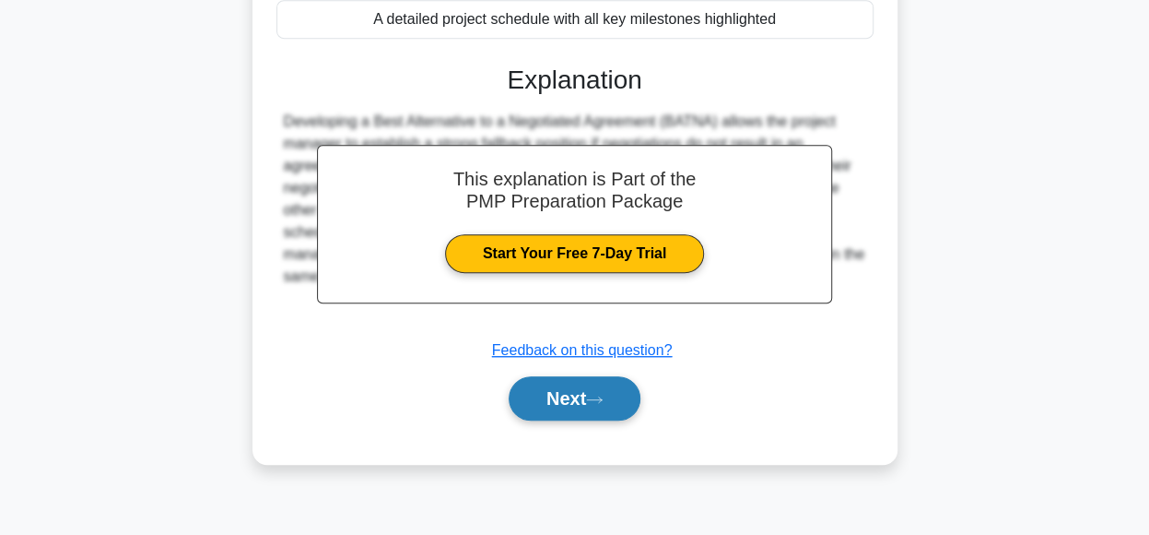
click at [585, 394] on button "Next" at bounding box center [575, 398] width 132 height 44
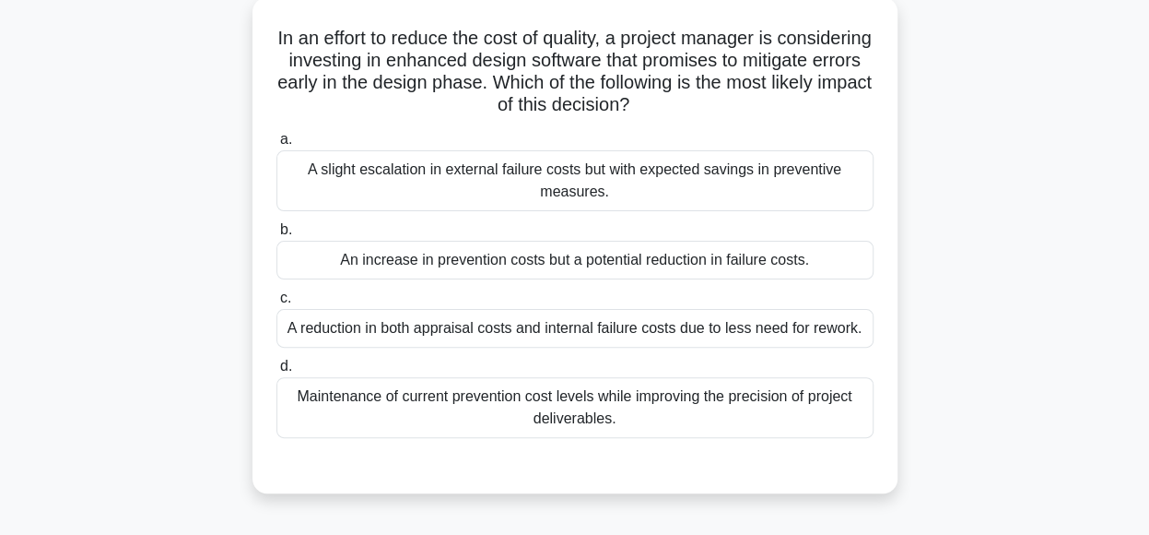
scroll to position [110, 0]
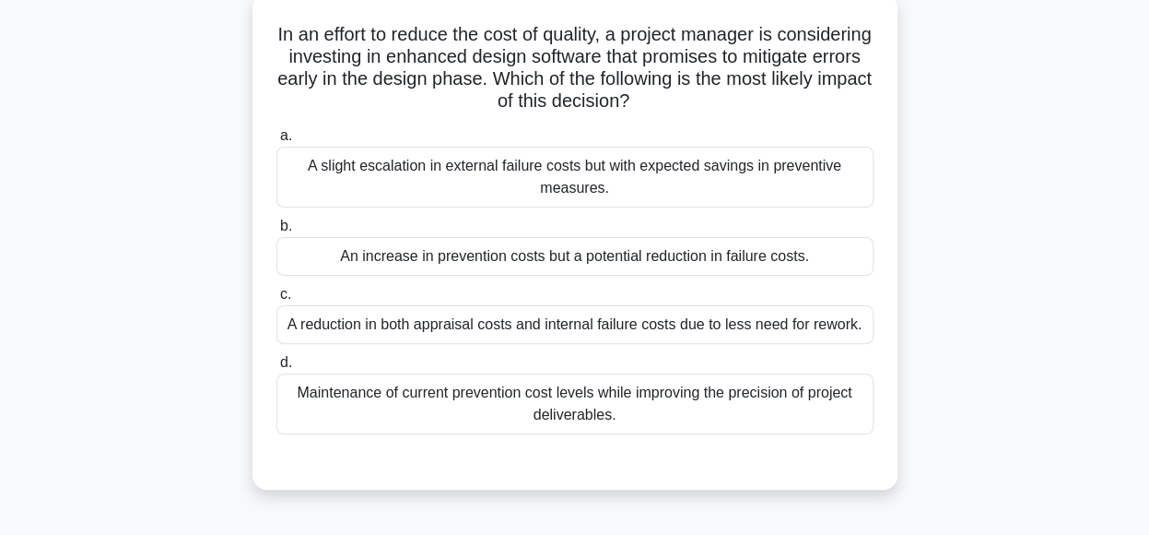
click at [850, 262] on div "An increase in prevention costs but a potential reduction in failure costs." at bounding box center [574, 256] width 597 height 39
click at [276, 232] on input "b. An increase in prevention costs but a potential reduction in failure costs." at bounding box center [276, 226] width 0 height 12
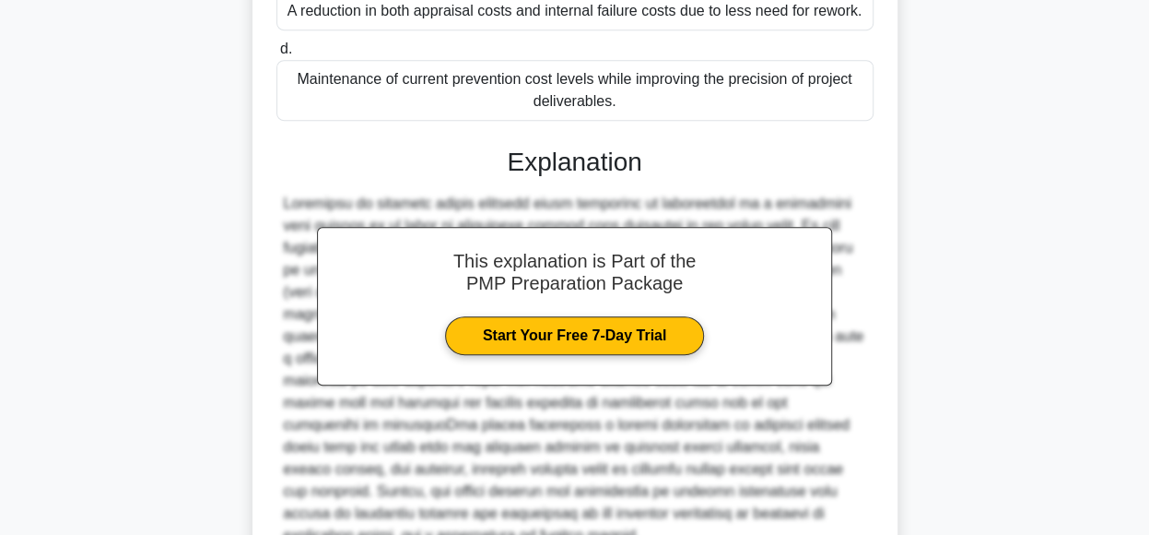
scroll to position [577, 0]
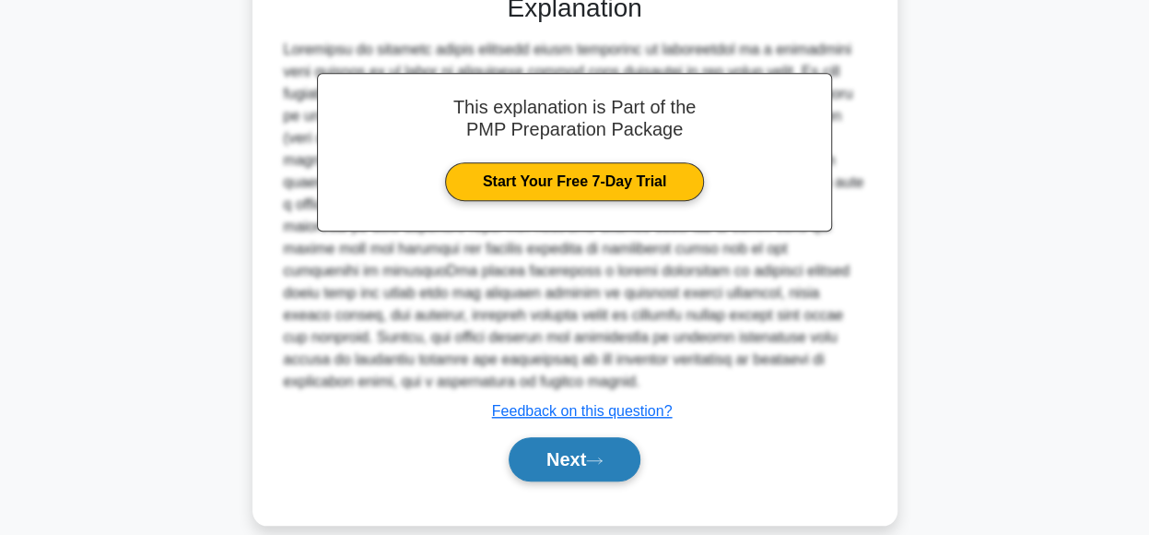
click at [566, 437] on button "Next" at bounding box center [575, 459] width 132 height 44
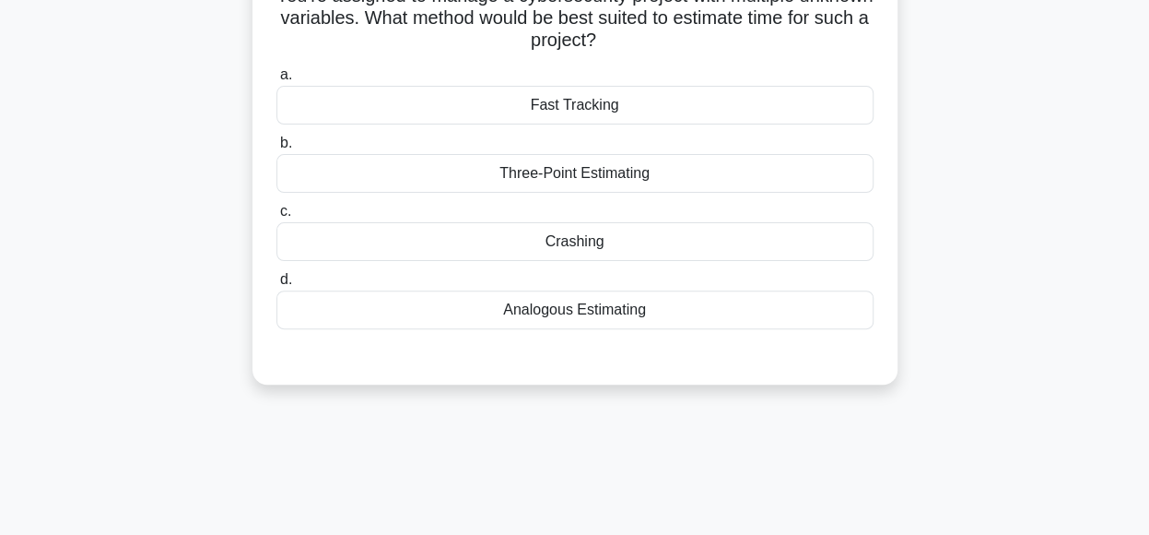
scroll to position [101, 0]
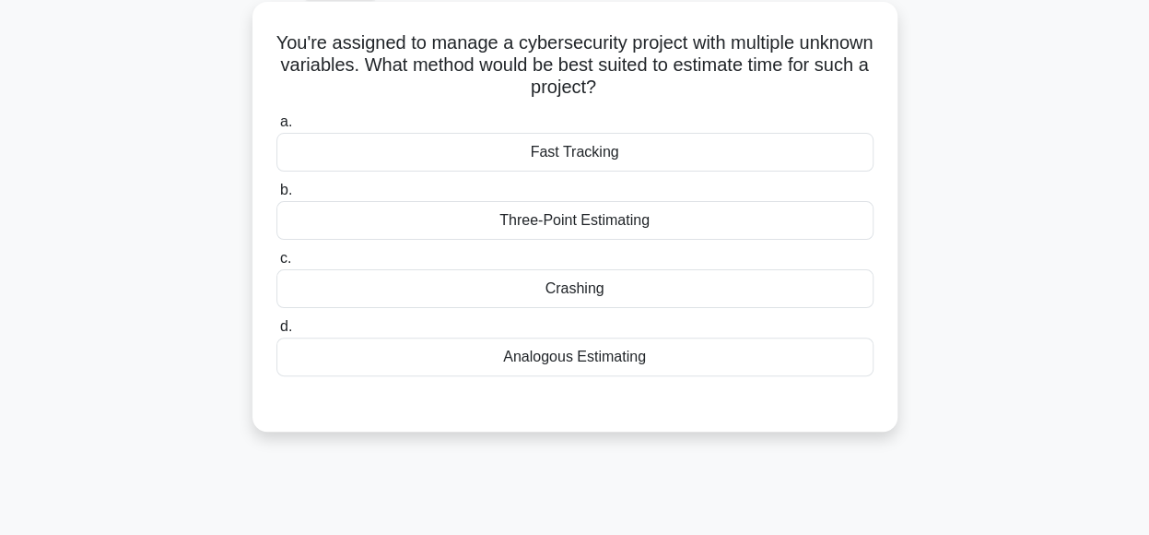
click at [720, 224] on div "Three-Point Estimating" at bounding box center [574, 220] width 597 height 39
click at [276, 196] on input "b. Three-Point Estimating" at bounding box center [276, 190] width 0 height 12
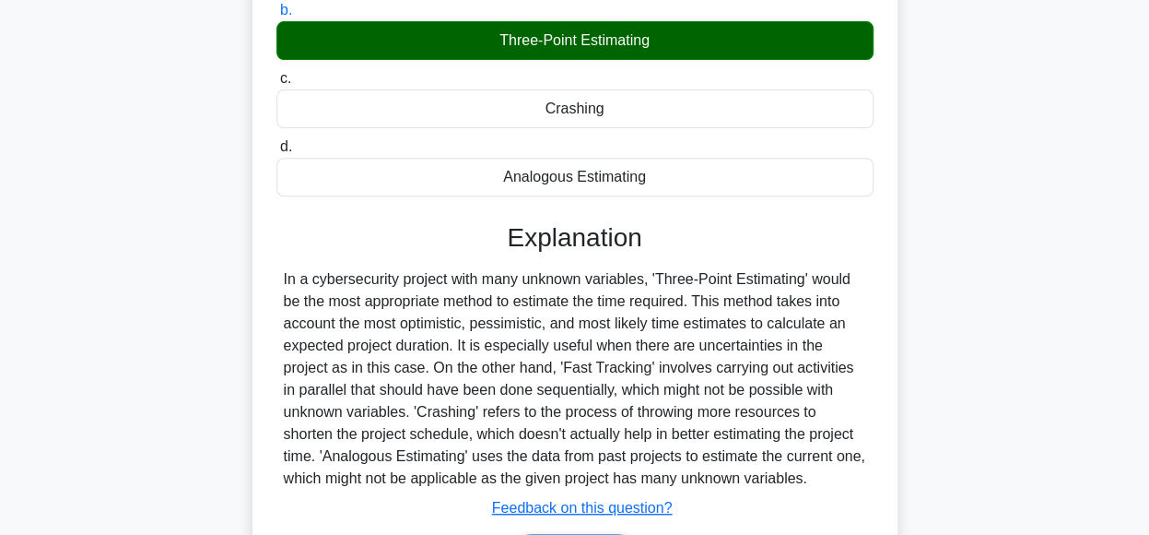
scroll to position [461, 0]
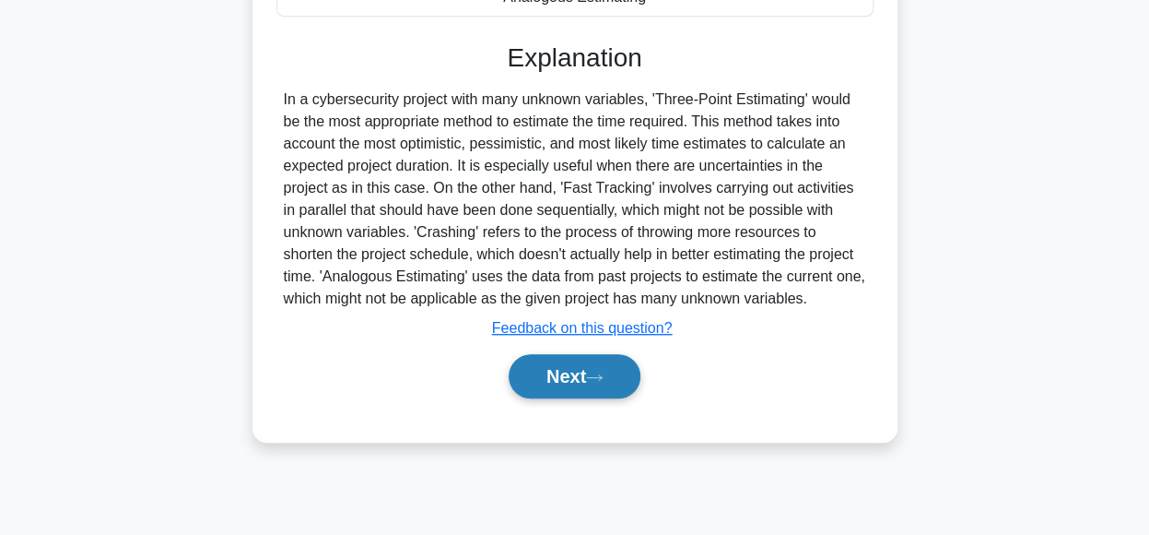
click at [603, 372] on icon at bounding box center [594, 377] width 17 height 10
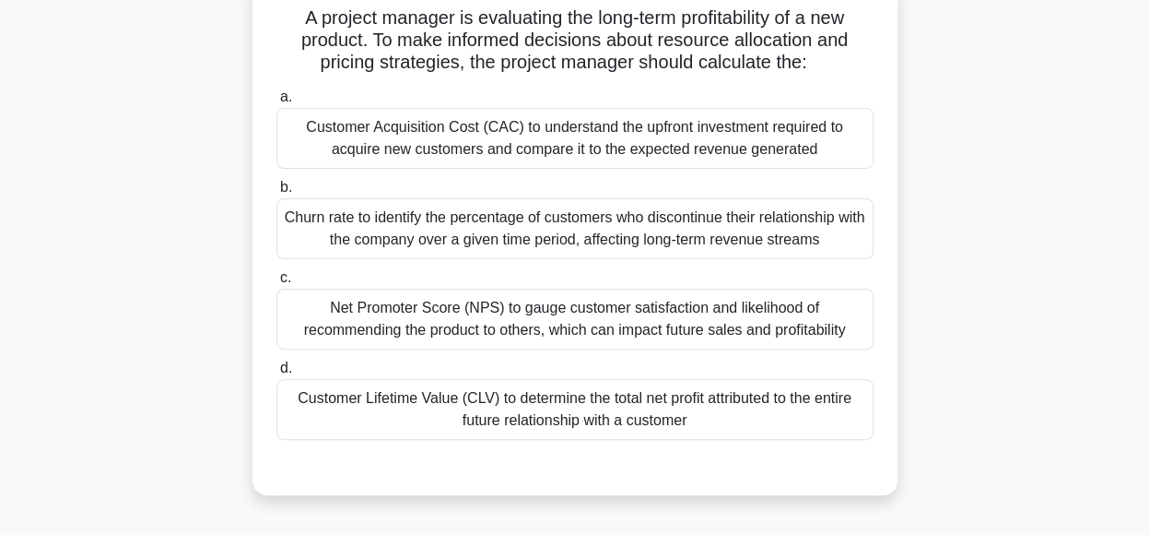
scroll to position [72, 0]
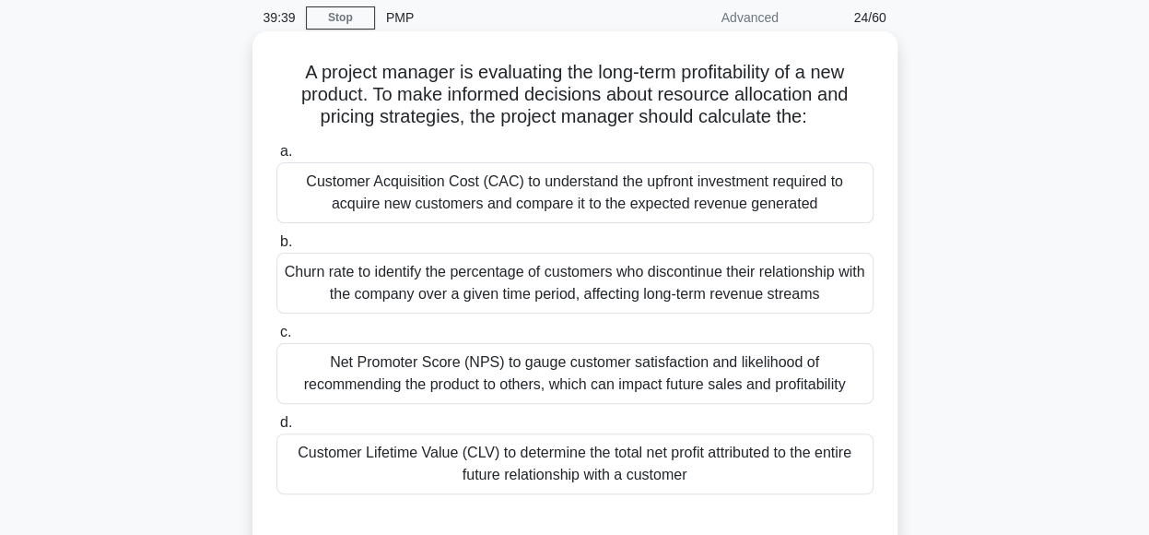
click at [737, 466] on div "Customer Lifetime Value (CLV) to determine the total net profit attributed to t…" at bounding box center [574, 463] width 597 height 61
click at [276, 429] on input "d. Customer Lifetime Value (CLV) to determine the total net profit attributed t…" at bounding box center [276, 423] width 0 height 12
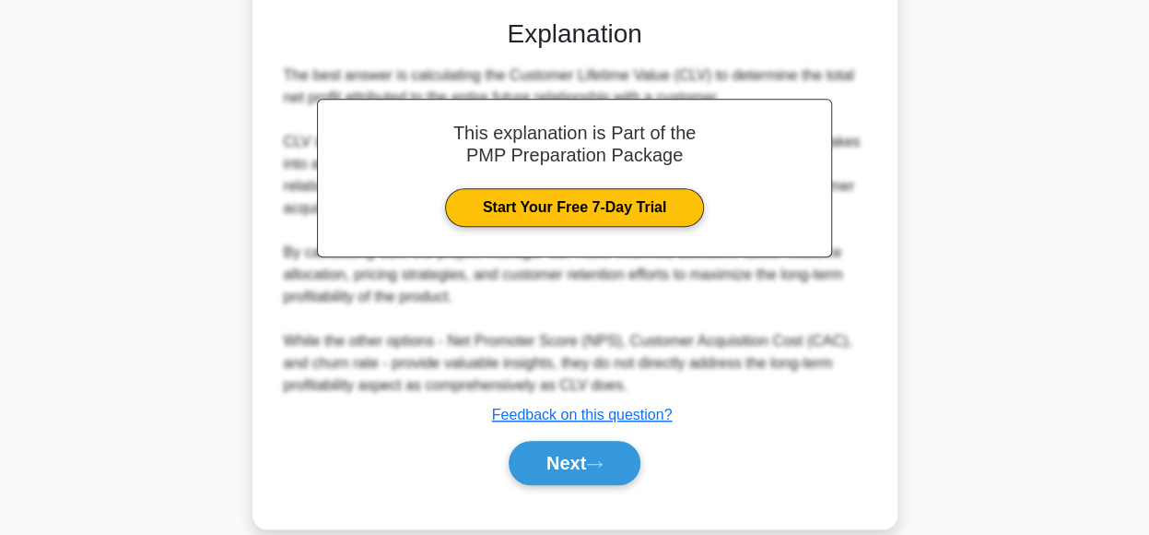
scroll to position [599, 0]
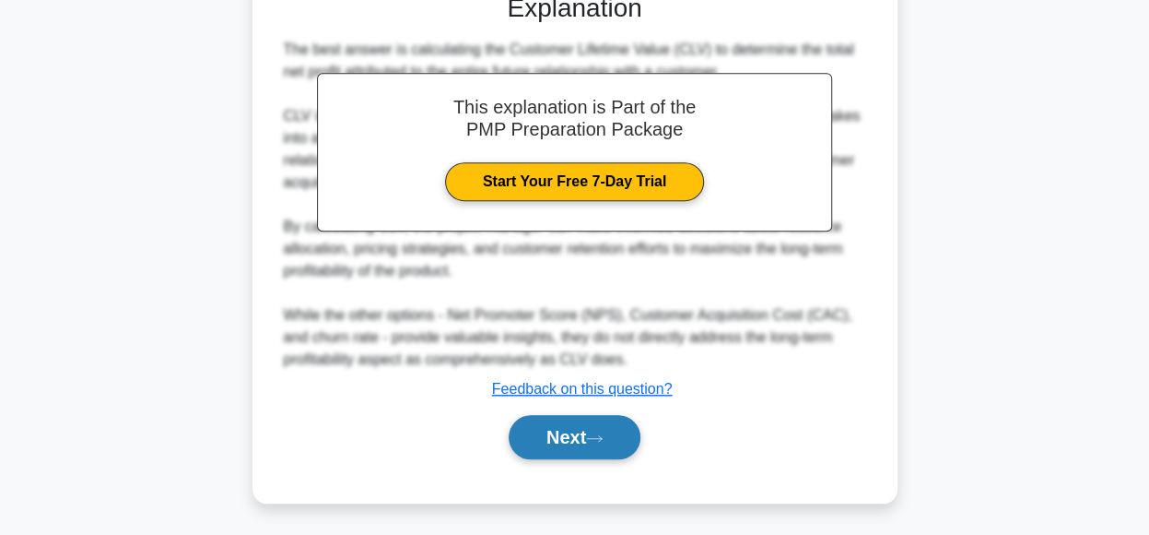
click at [616, 440] on button "Next" at bounding box center [575, 437] width 132 height 44
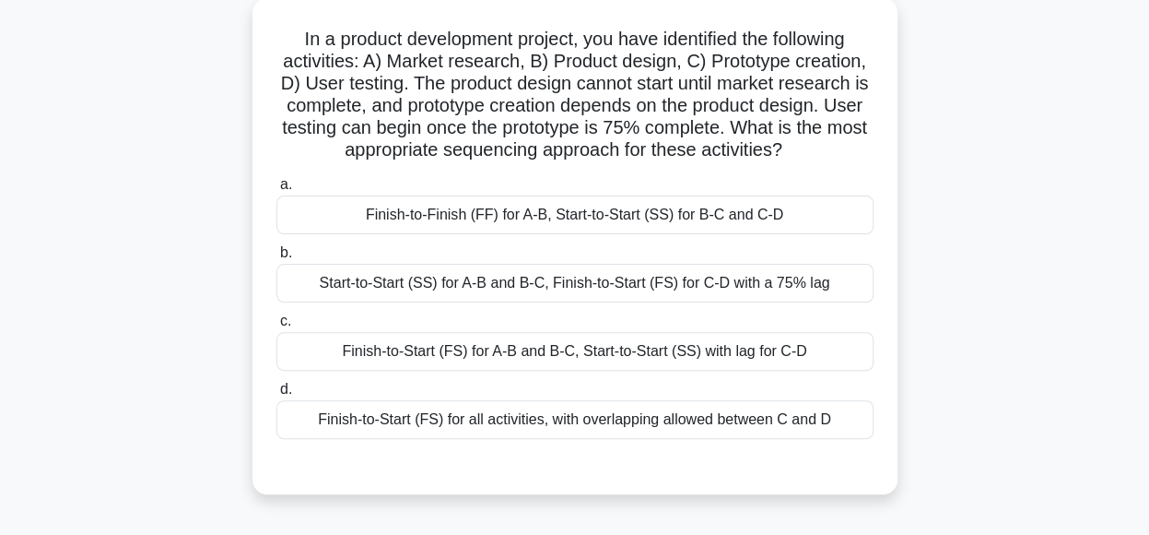
scroll to position [83, 0]
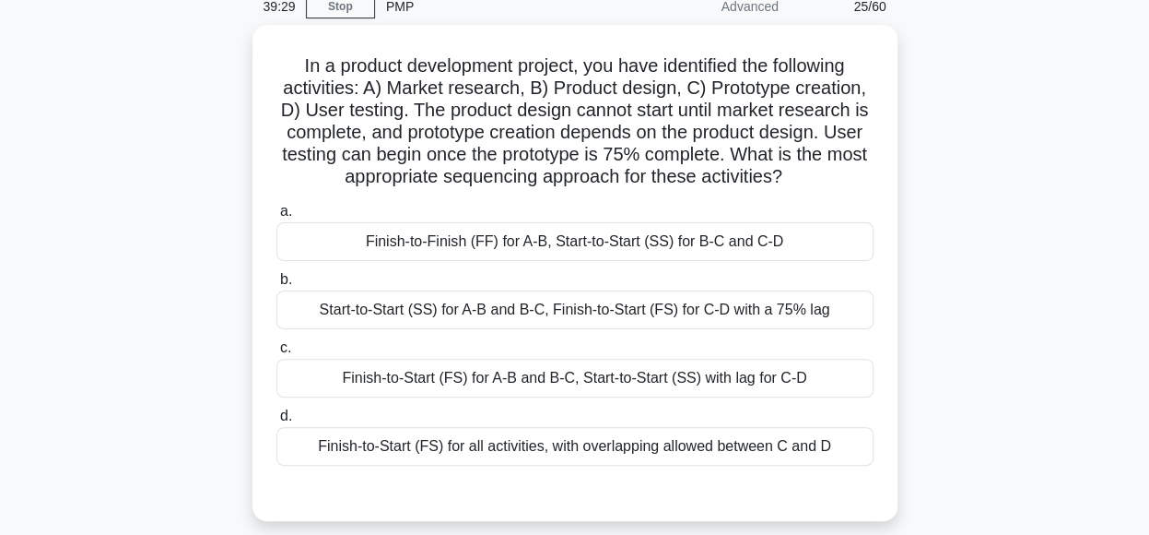
click at [1000, 128] on div "In a product development project, you have identified the following activities:…" at bounding box center [575, 284] width 1051 height 518
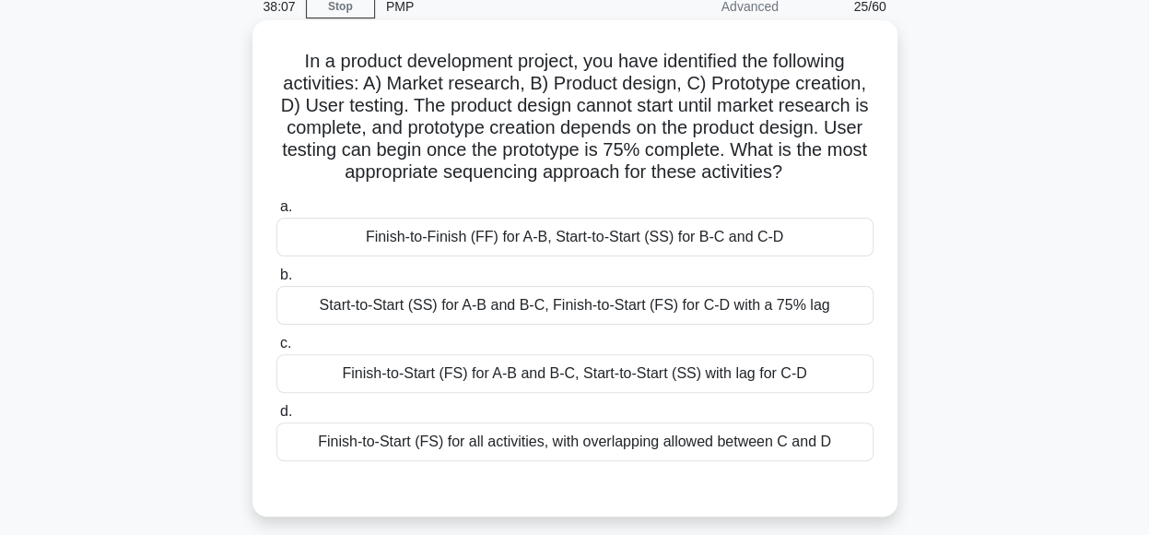
click at [833, 382] on div "Finish-to-Start (FS) for A-B and B-C, Start-to-Start (SS) with lag for C-D" at bounding box center [574, 373] width 597 height 39
click at [276, 349] on input "c. Finish-to-Start (FS) for A-B and B-C, Start-to-Start (SS) with lag for C-D" at bounding box center [276, 343] width 0 height 12
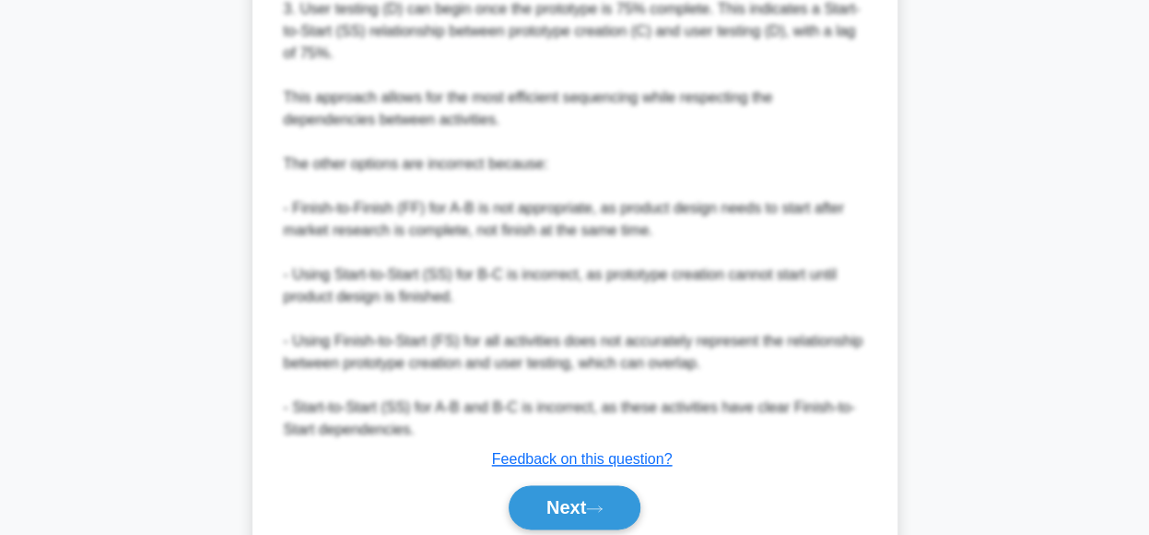
scroll to position [853, 0]
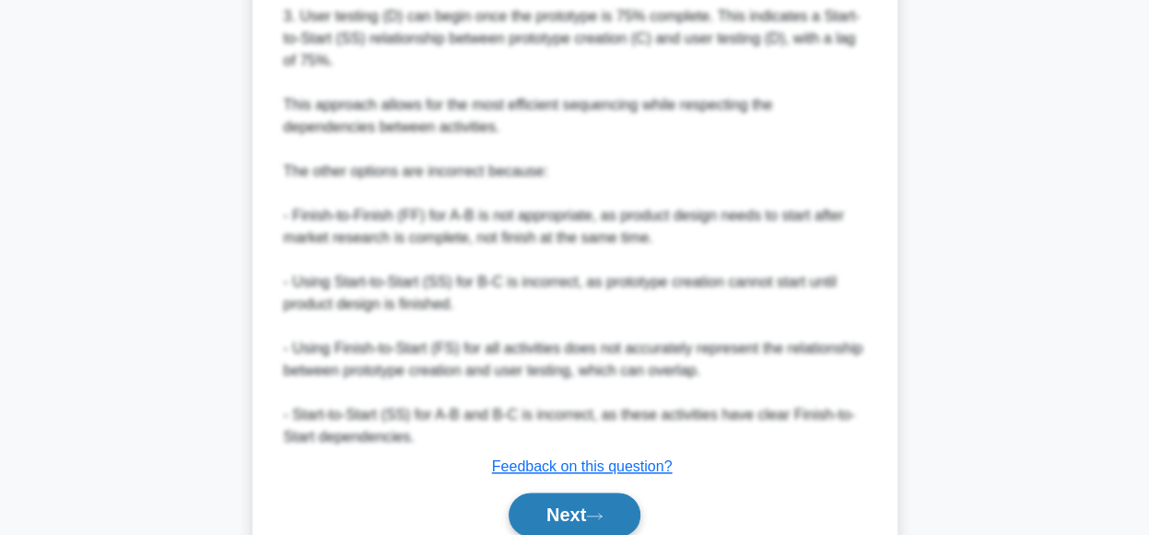
click at [571, 519] on button "Next" at bounding box center [575, 514] width 132 height 44
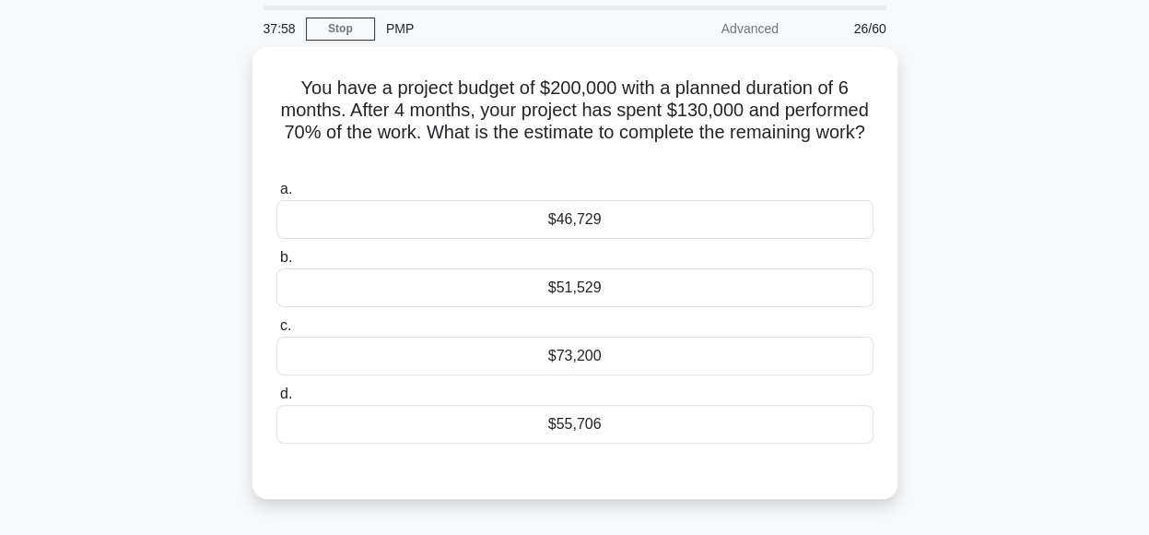
scroll to position [63, 0]
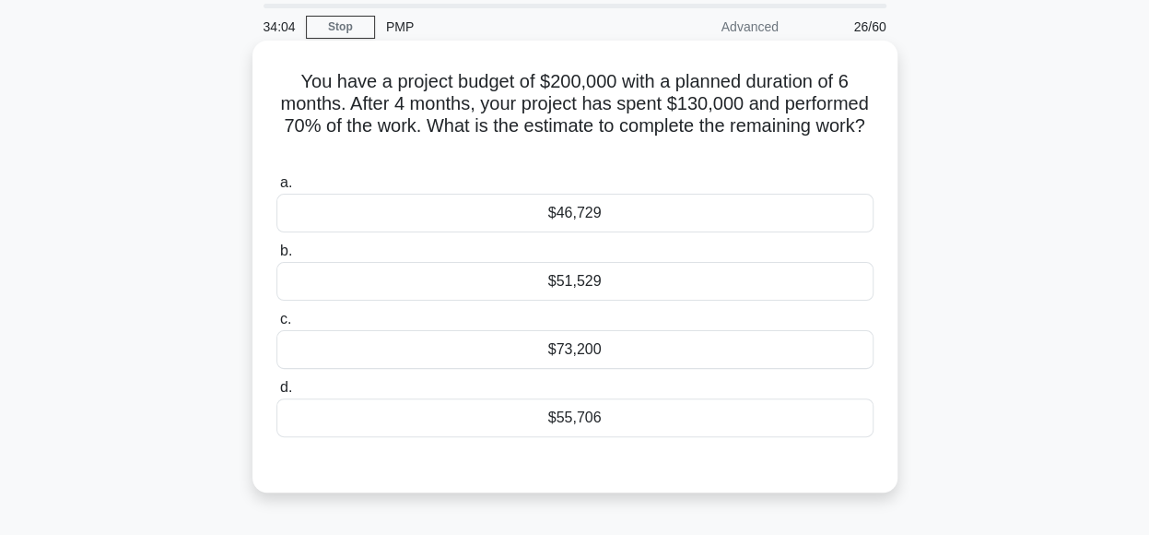
click at [481, 413] on div "$55,706" at bounding box center [574, 417] width 597 height 39
click at [276, 394] on input "d. $55,706" at bounding box center [276, 388] width 0 height 12
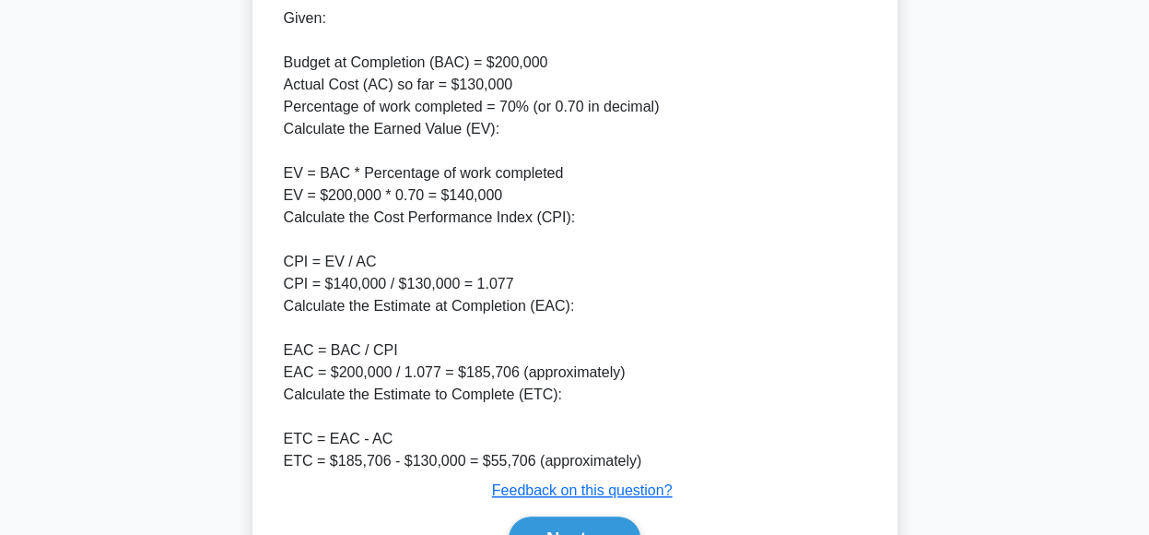
scroll to position [662, 0]
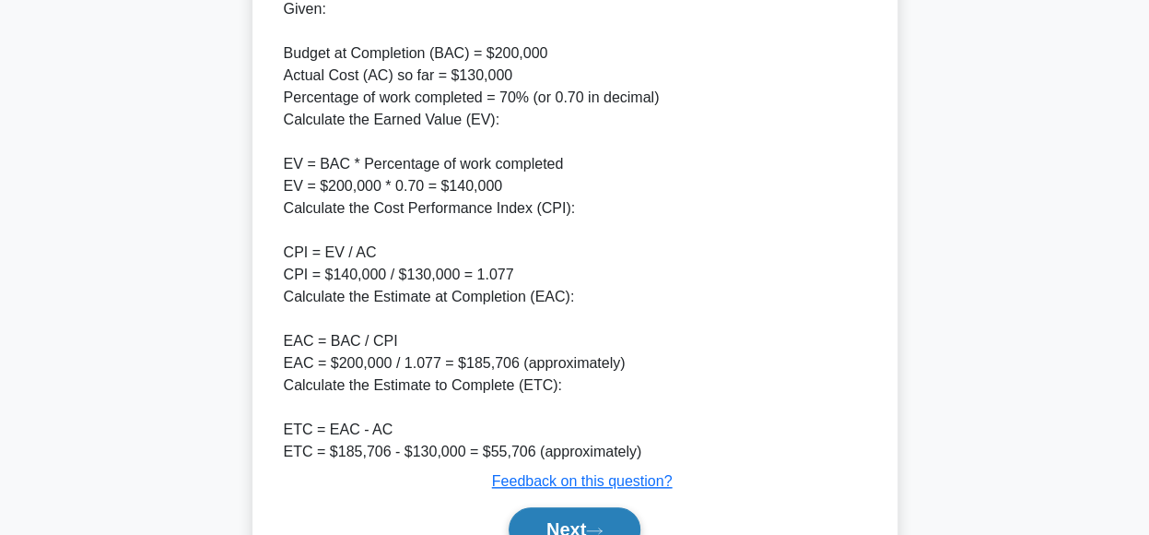
click at [574, 523] on button "Next" at bounding box center [575, 529] width 132 height 44
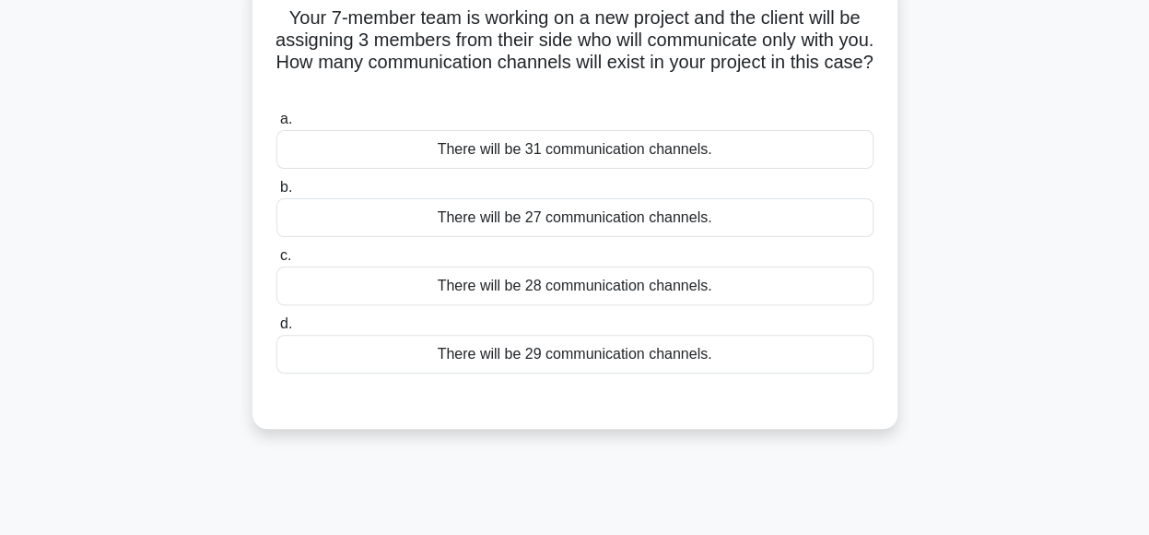
scroll to position [103, 0]
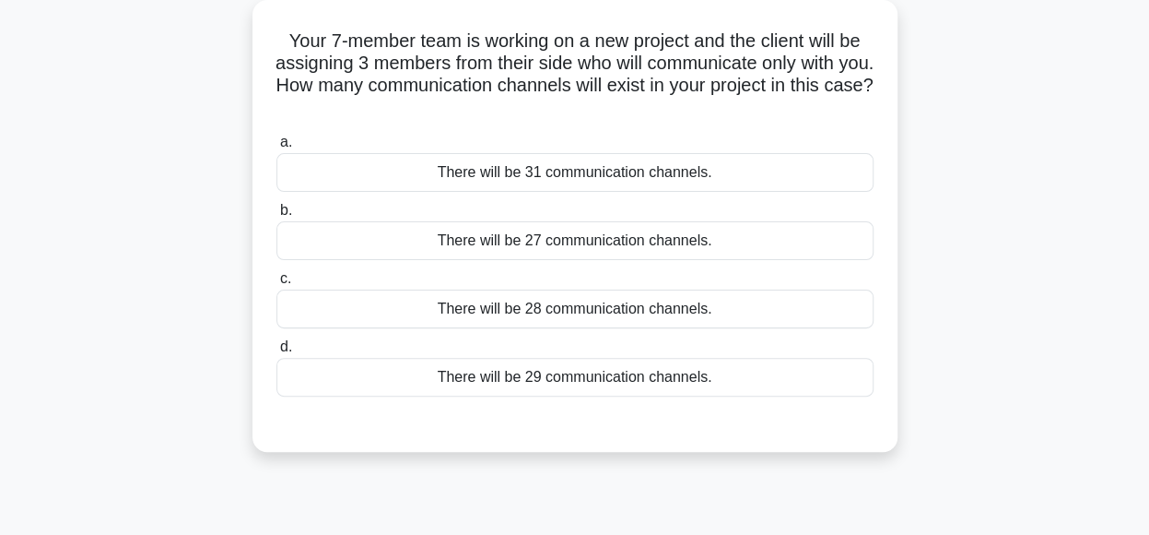
click at [729, 168] on div "There will be 31 communication channels." at bounding box center [574, 172] width 597 height 39
click at [276, 148] on input "a. There will be 31 communication channels." at bounding box center [276, 142] width 0 height 12
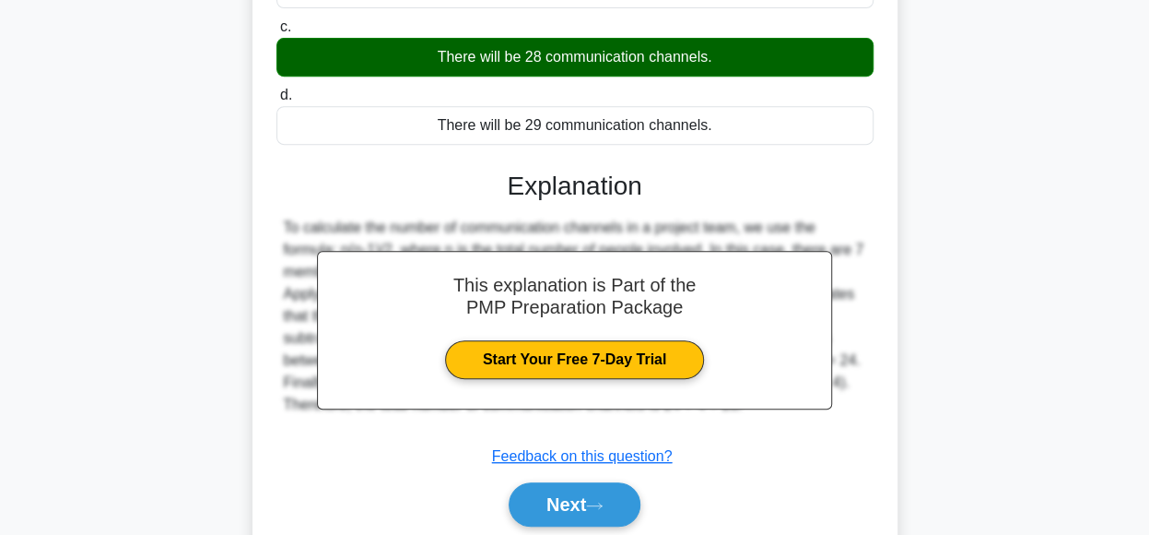
scroll to position [461, 0]
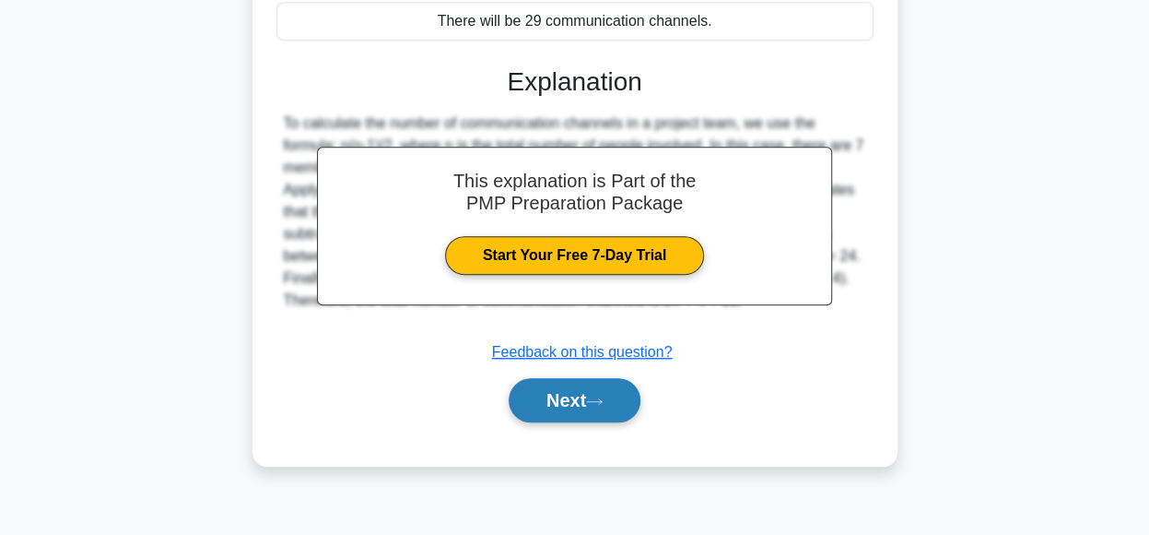
click at [594, 401] on icon at bounding box center [594, 401] width 17 height 10
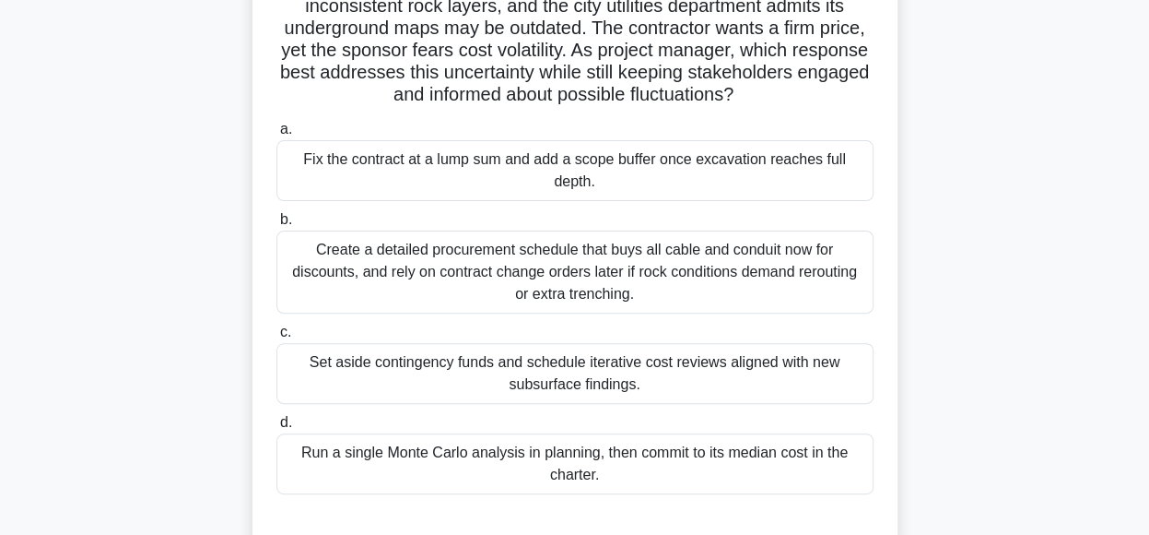
scroll to position [161, 0]
click at [746, 390] on div "Set aside contingency funds and schedule iterative cost reviews aligned with ne…" at bounding box center [574, 372] width 597 height 61
click at [276, 337] on input "c. Set aside contingency funds and schedule iterative cost reviews aligned with…" at bounding box center [276, 331] width 0 height 12
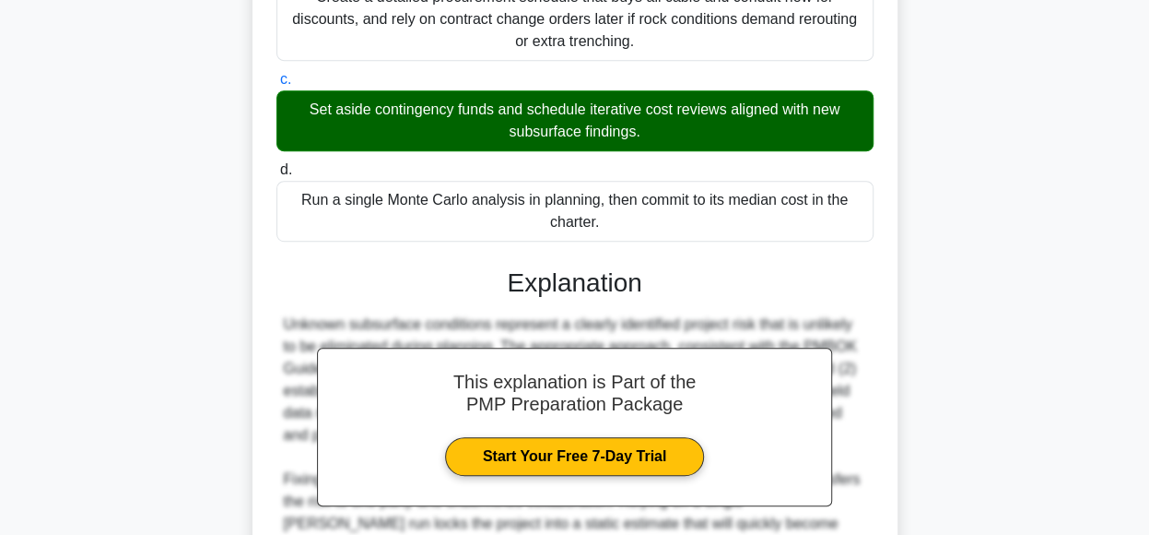
scroll to position [688, 0]
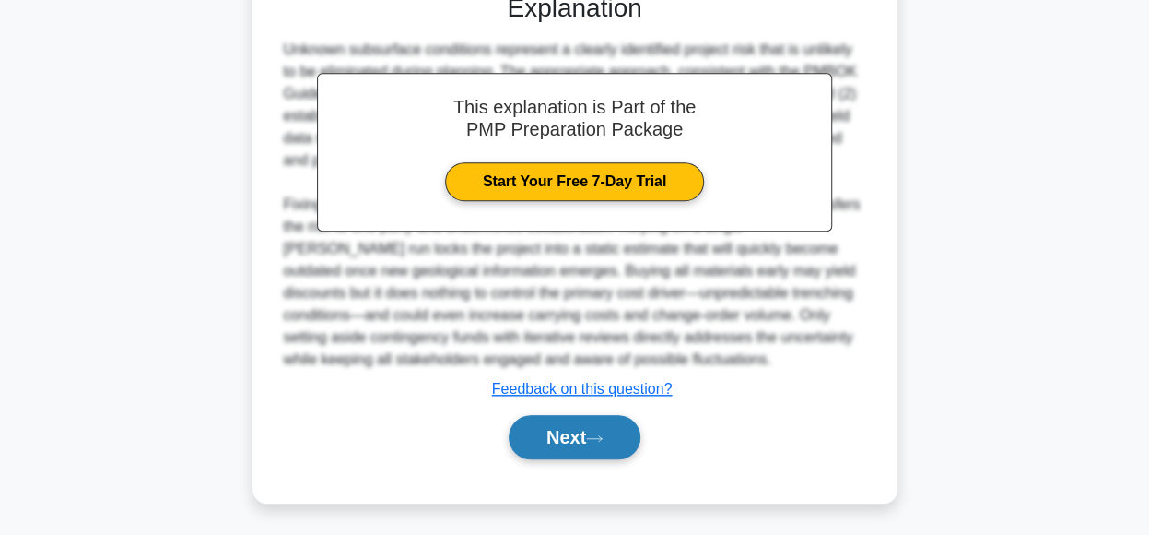
click at [618, 445] on button "Next" at bounding box center [575, 437] width 132 height 44
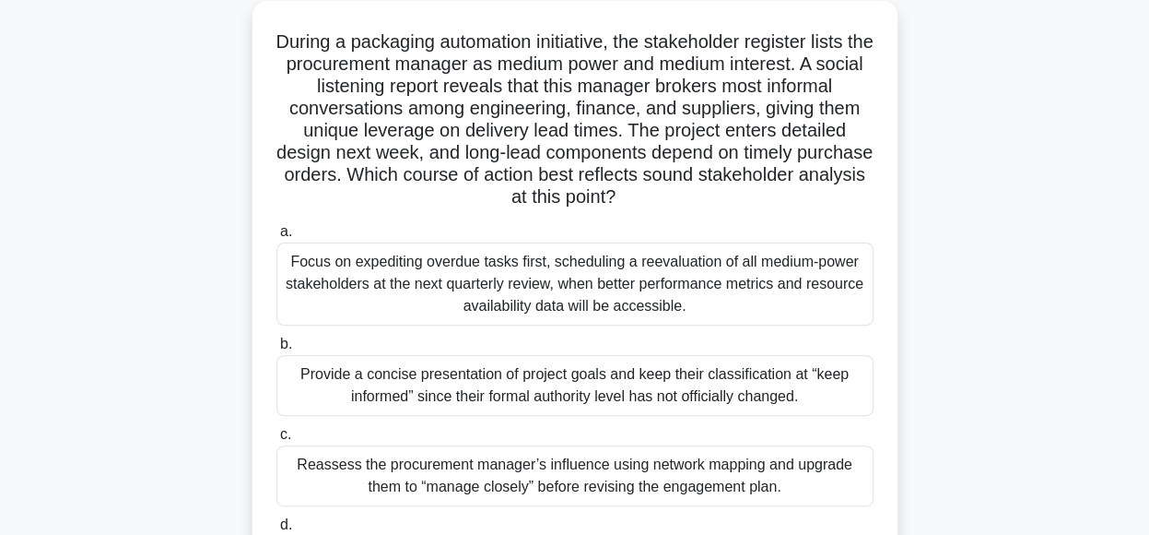
scroll to position [111, 0]
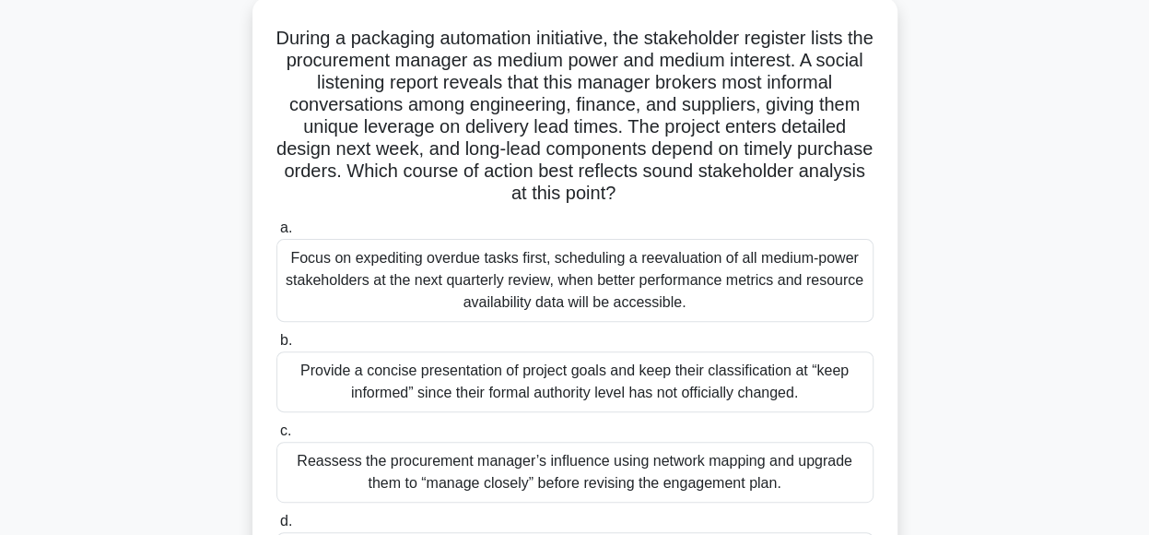
click at [1053, 175] on div "During a packaging automation initiative, the stakeholder register lists the pr…" at bounding box center [575, 333] width 1051 height 673
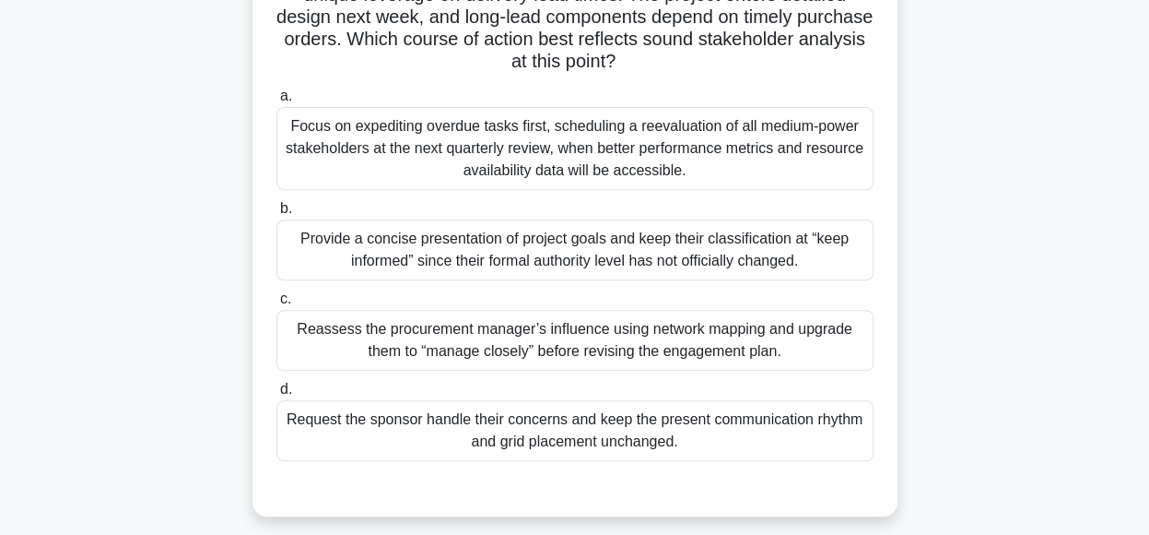
scroll to position [246, 0]
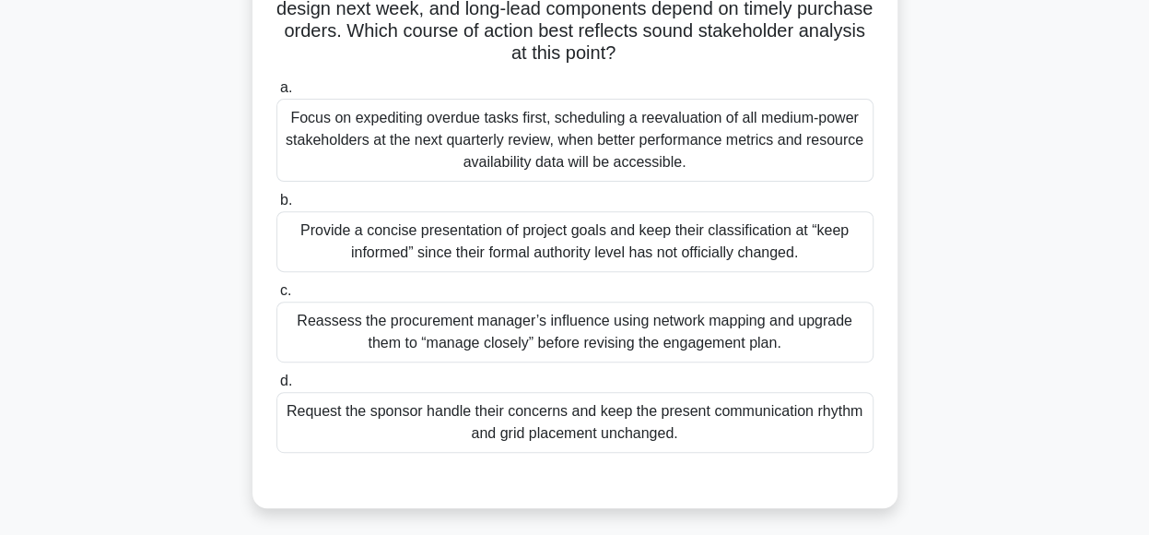
click at [806, 348] on div "Reassess the procurement manager’s influence using network mapping and upgrade …" at bounding box center [574, 331] width 597 height 61
click at [276, 297] on input "c. Reassess the procurement manager’s influence using network mapping and upgra…" at bounding box center [276, 291] width 0 height 12
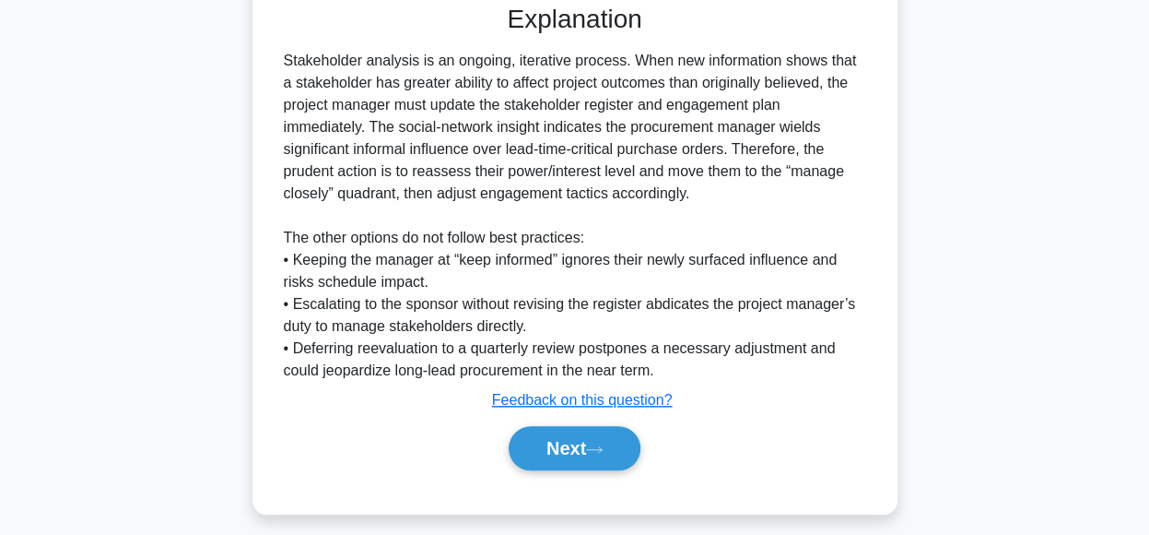
scroll to position [732, 0]
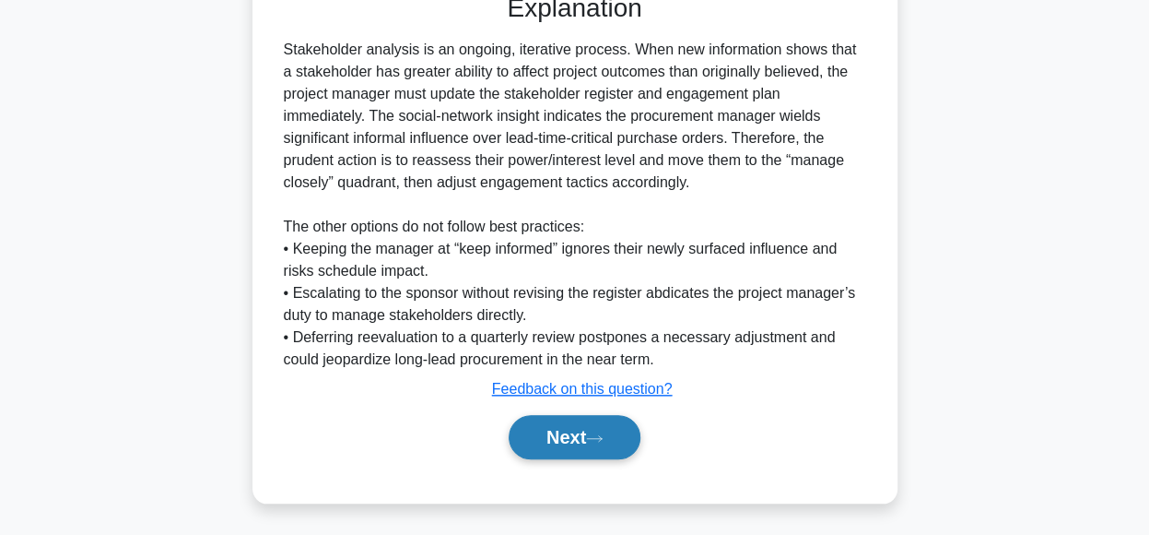
click at [566, 425] on button "Next" at bounding box center [575, 437] width 132 height 44
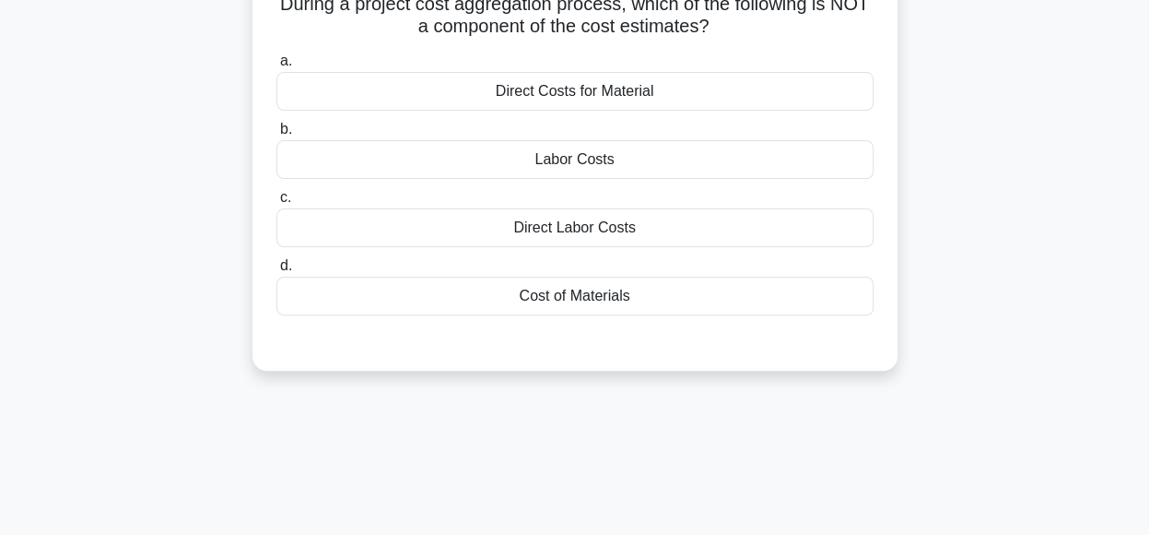
scroll to position [96, 0]
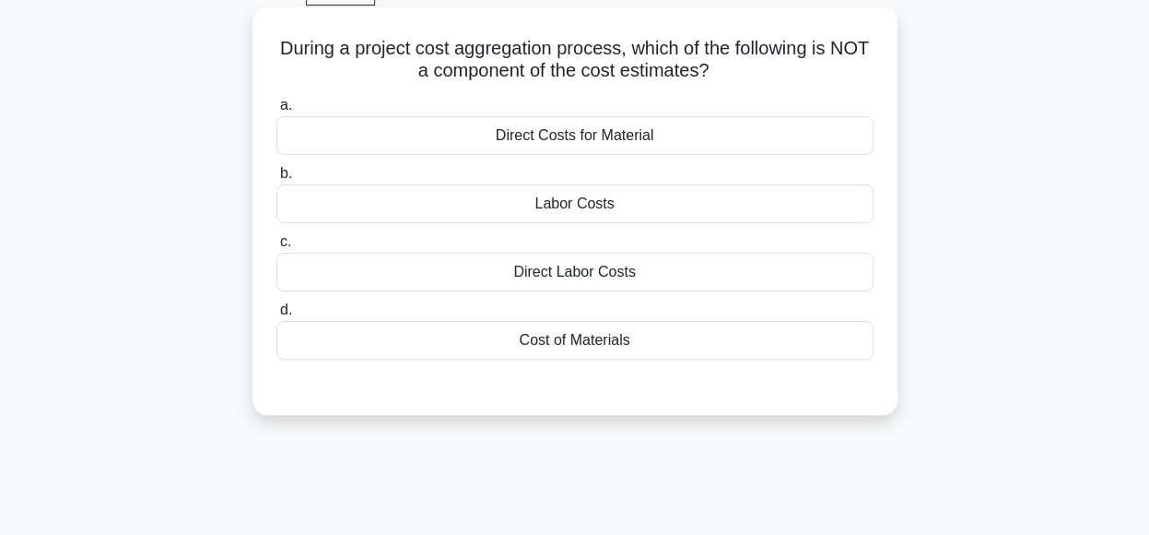
click at [706, 132] on div "Direct Costs for Material" at bounding box center [574, 135] width 597 height 39
click at [276, 112] on input "a. Direct Costs for Material" at bounding box center [276, 106] width 0 height 12
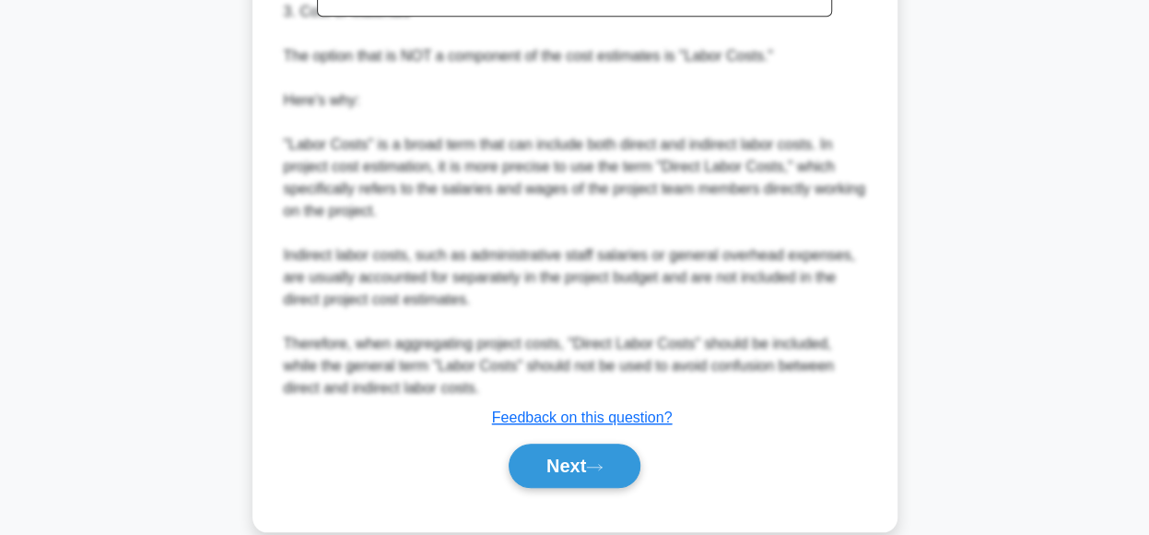
scroll to position [735, 0]
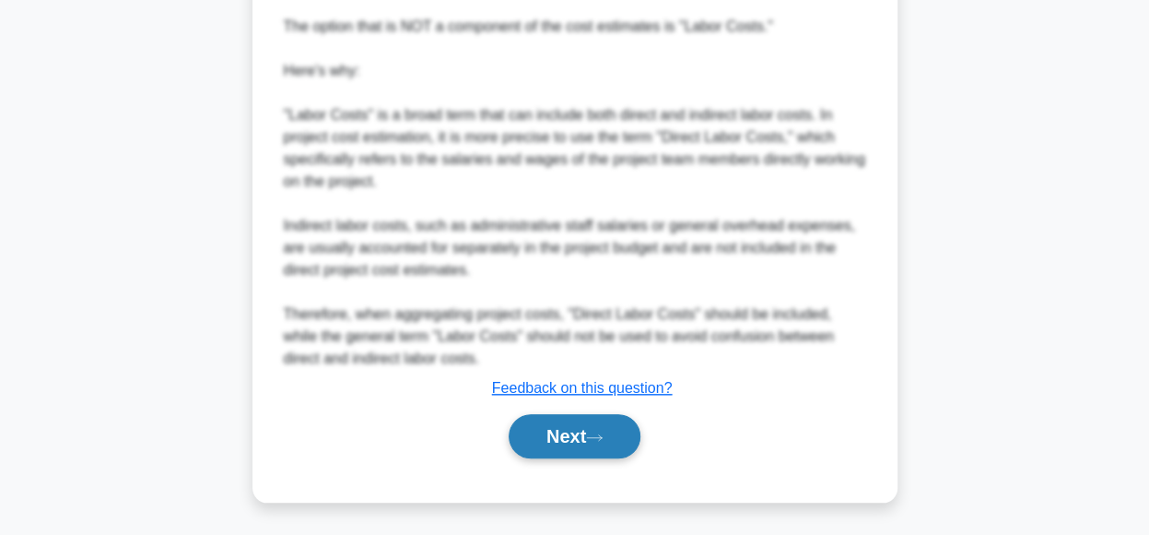
click at [560, 427] on button "Next" at bounding box center [575, 436] width 132 height 44
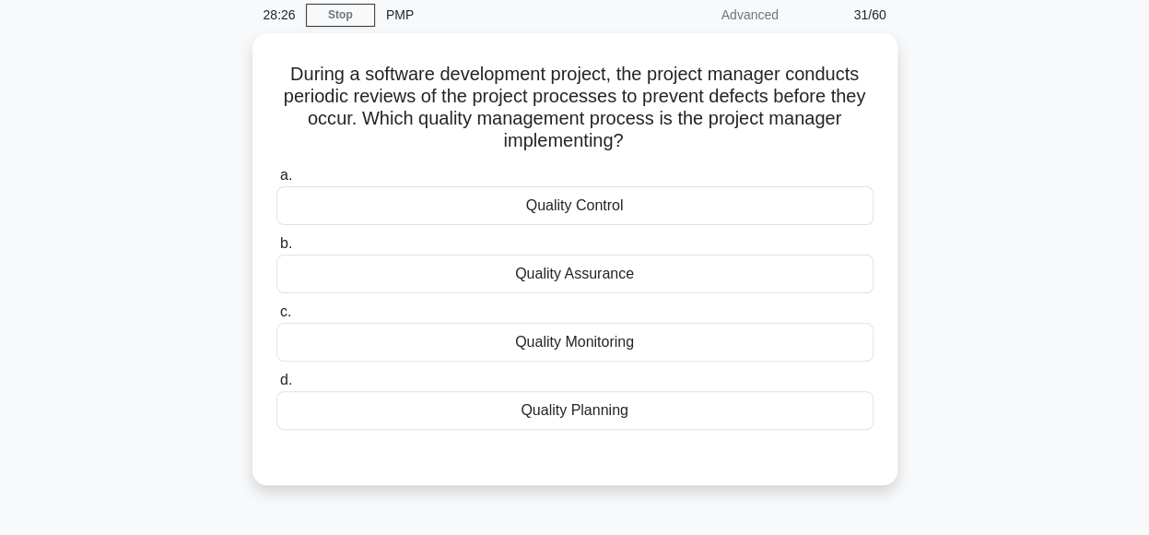
scroll to position [85, 0]
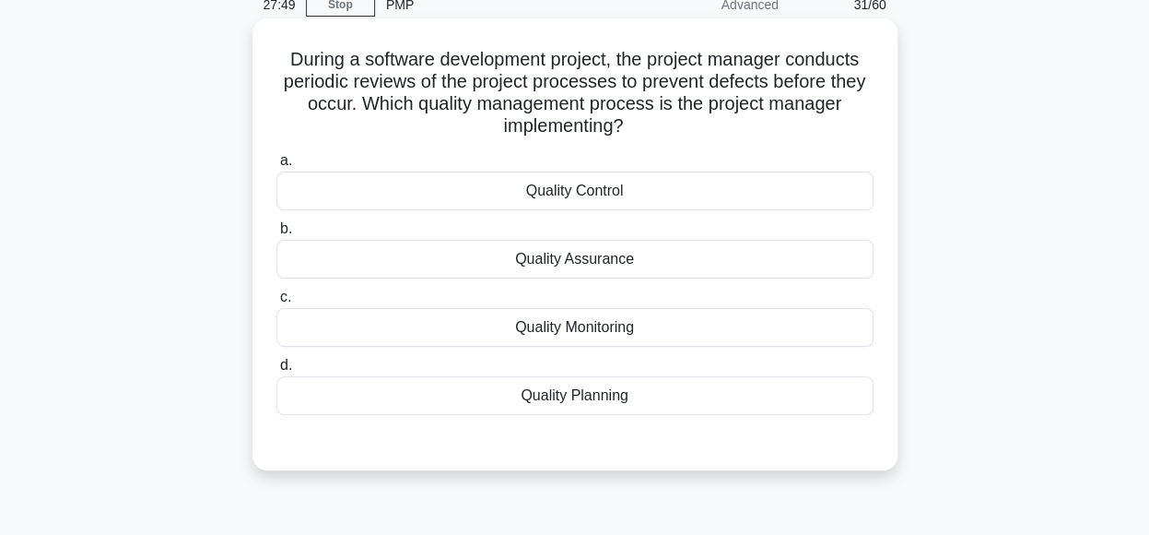
click at [682, 257] on div "Quality Assurance" at bounding box center [574, 259] width 597 height 39
click at [276, 235] on input "b. Quality Assurance" at bounding box center [276, 229] width 0 height 12
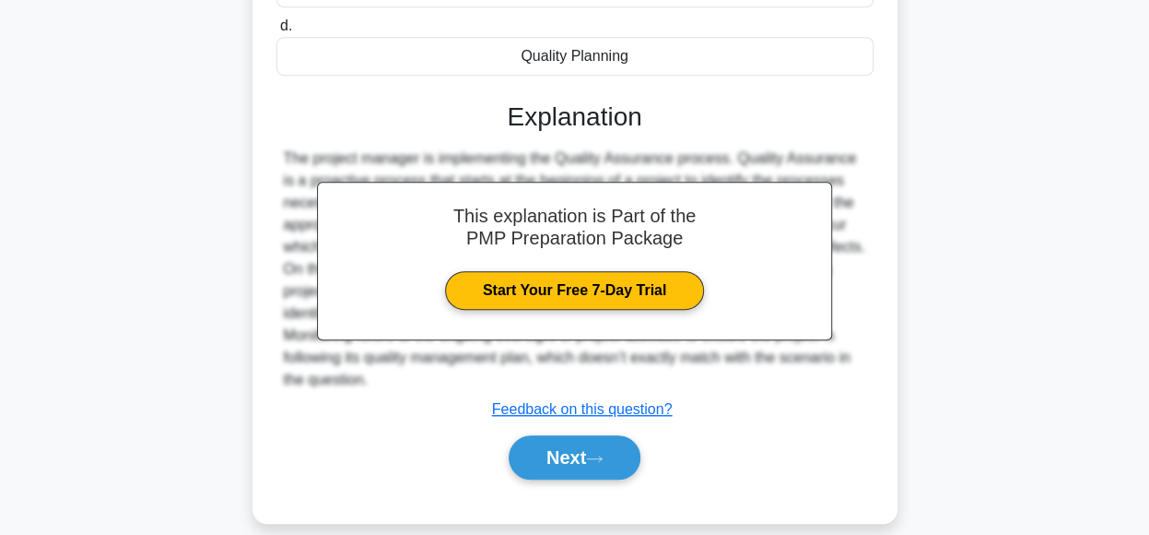
scroll to position [461, 0]
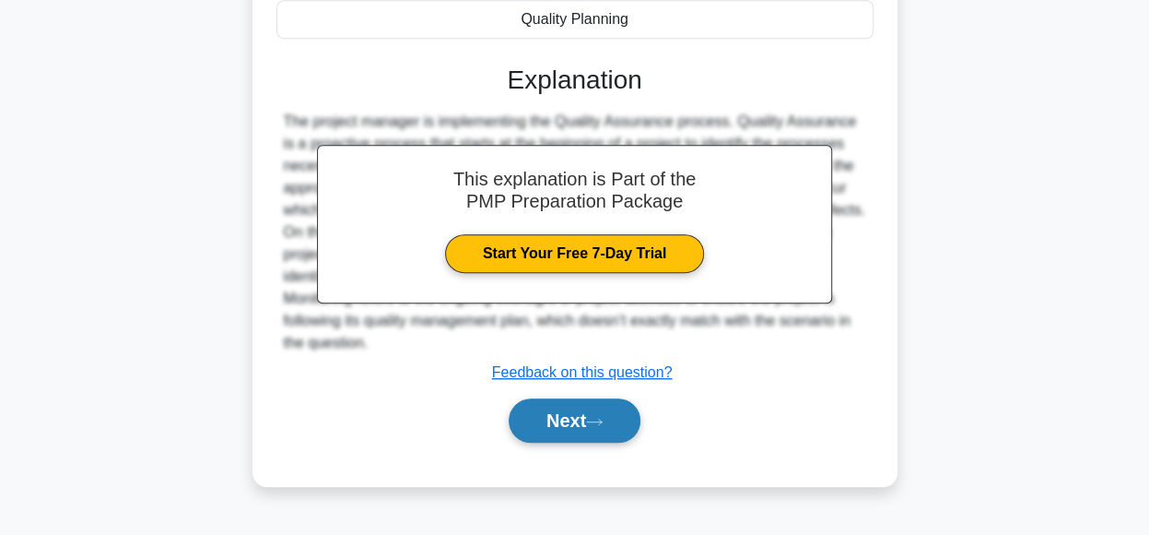
click at [561, 415] on button "Next" at bounding box center [575, 420] width 132 height 44
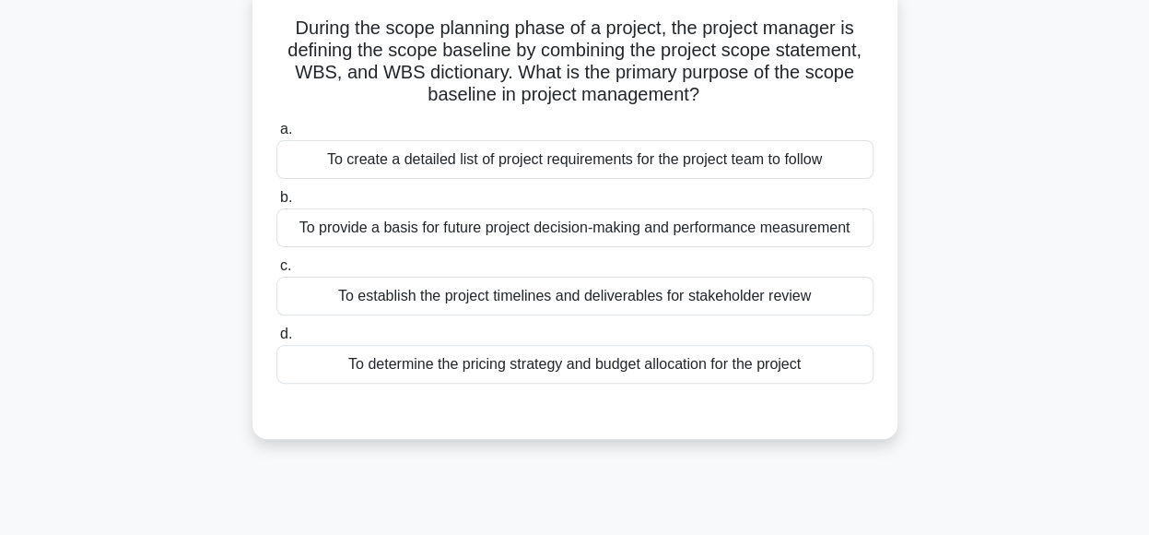
scroll to position [113, 0]
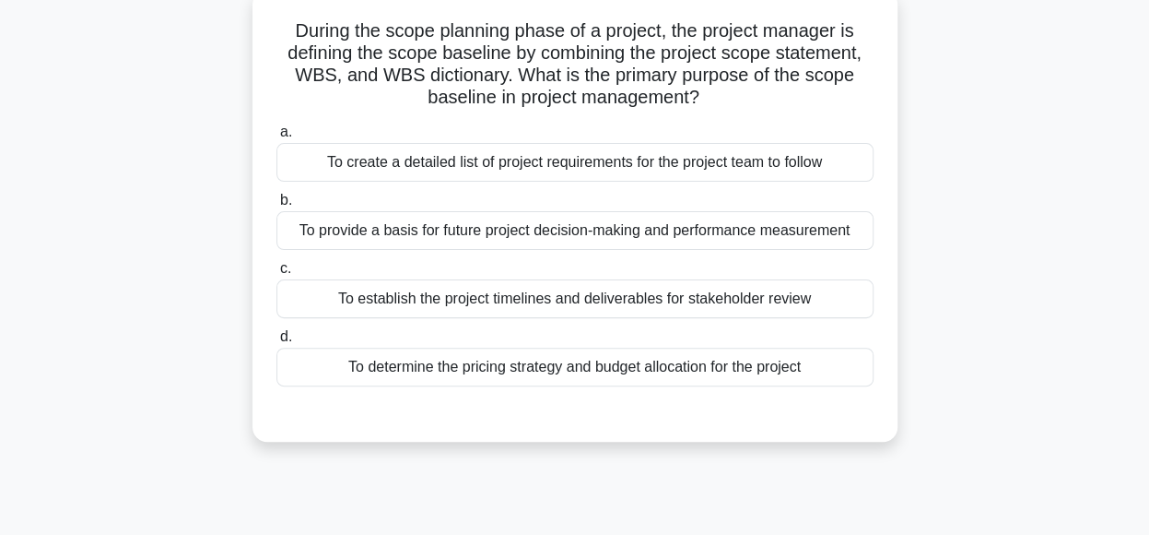
click at [810, 232] on div "To provide a basis for future project decision-making and performance measureme…" at bounding box center [574, 230] width 597 height 39
click at [276, 206] on input "b. To provide a basis for future project decision-making and performance measur…" at bounding box center [276, 200] width 0 height 12
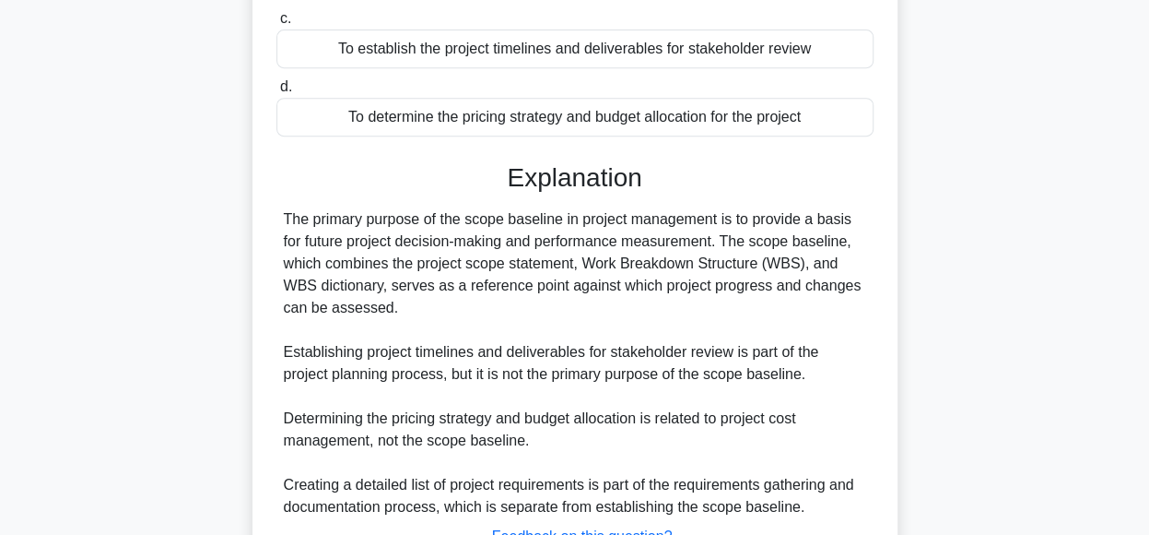
scroll to position [511, 0]
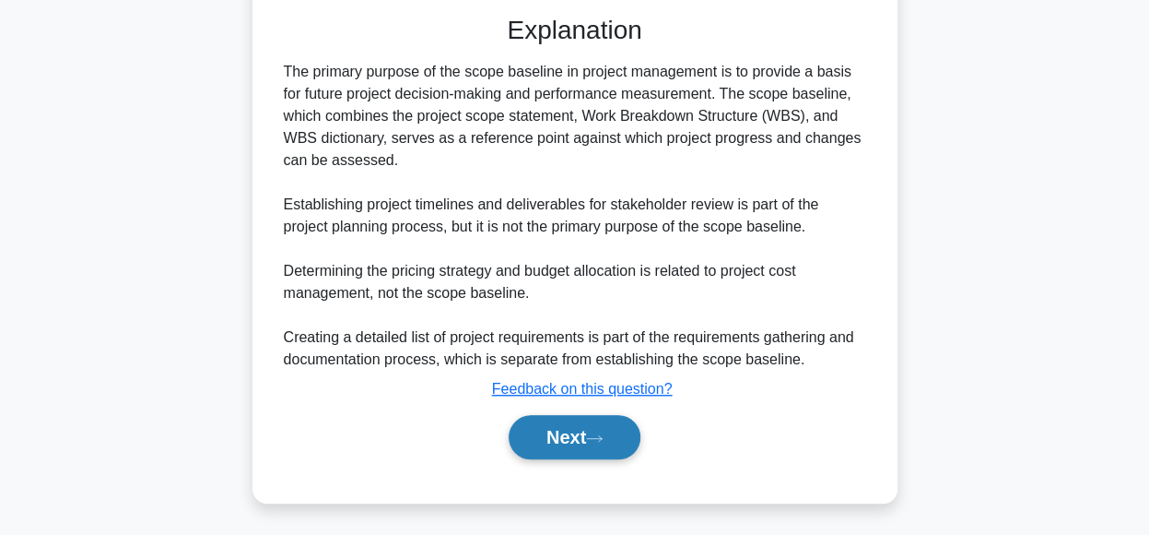
click at [573, 441] on button "Next" at bounding box center [575, 437] width 132 height 44
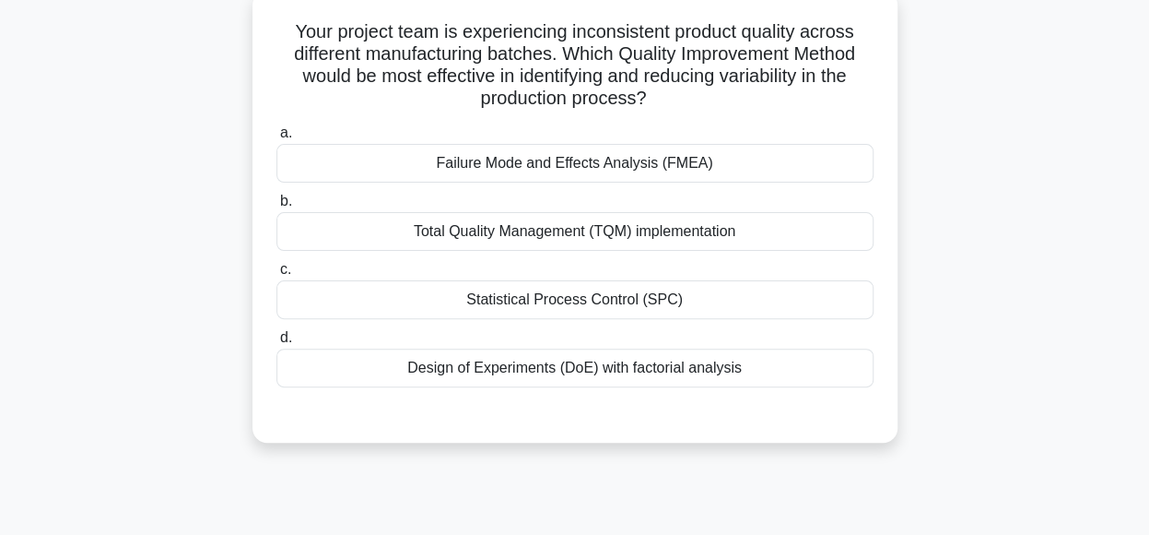
scroll to position [113, 0]
click at [728, 303] on div "Statistical Process Control (SPC)" at bounding box center [574, 298] width 597 height 39
click at [276, 275] on input "c. Statistical Process Control (SPC)" at bounding box center [276, 269] width 0 height 12
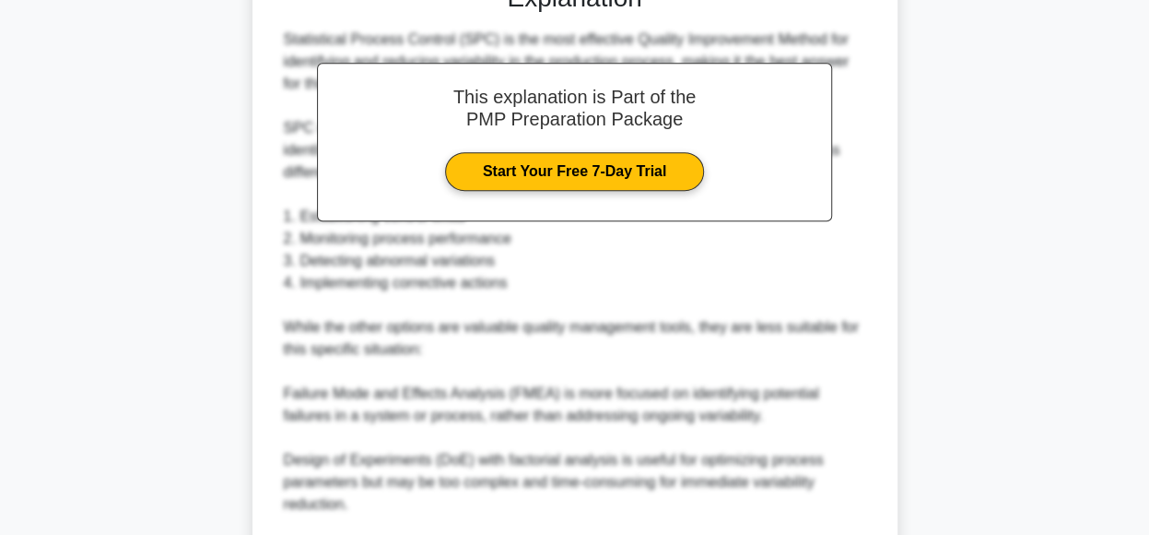
scroll to position [754, 0]
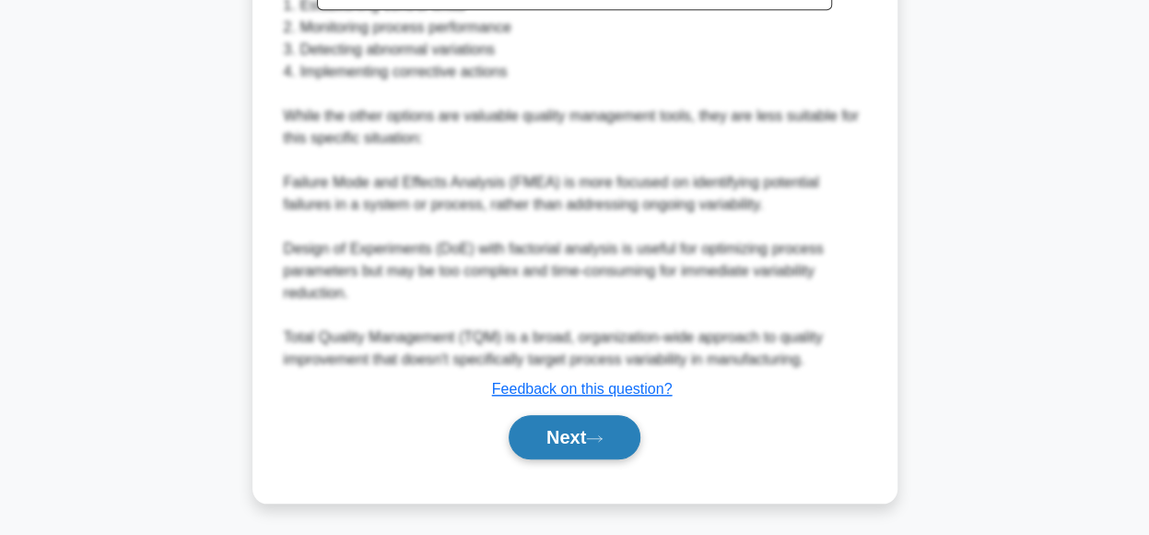
click at [573, 436] on button "Next" at bounding box center [575, 437] width 132 height 44
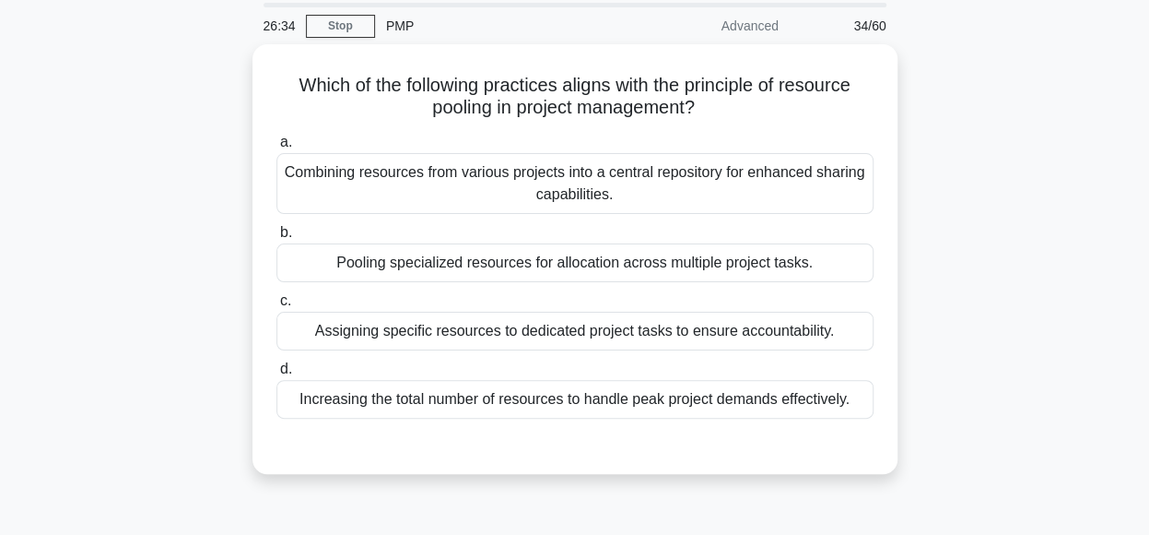
scroll to position [63, 0]
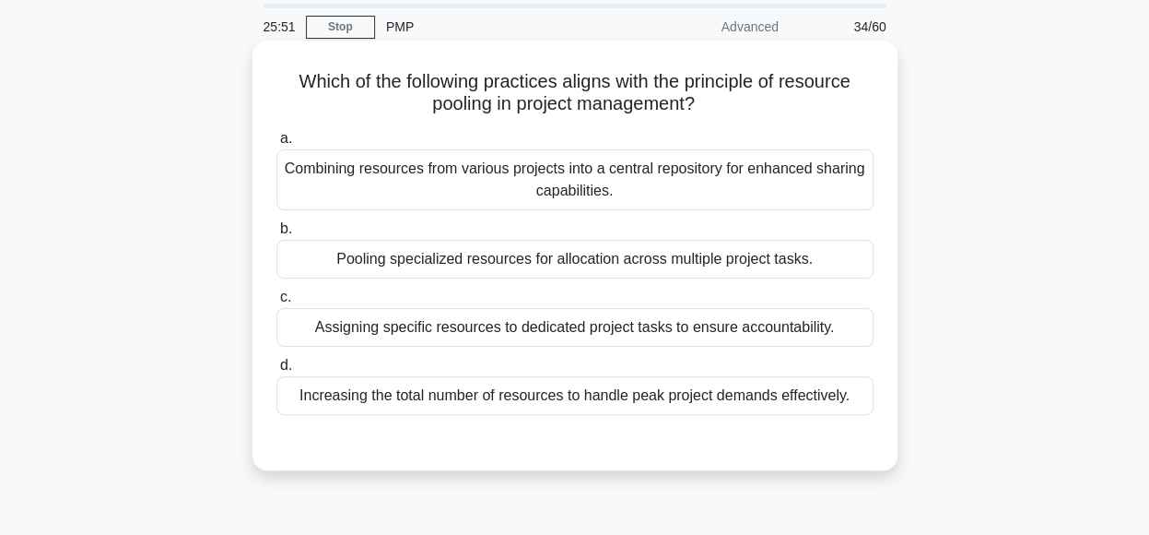
click at [669, 177] on div "Combining resources from various projects into a central repository for enhance…" at bounding box center [574, 179] width 597 height 61
click at [276, 145] on input "a. Combining resources from various projects into a central repository for enha…" at bounding box center [276, 139] width 0 height 12
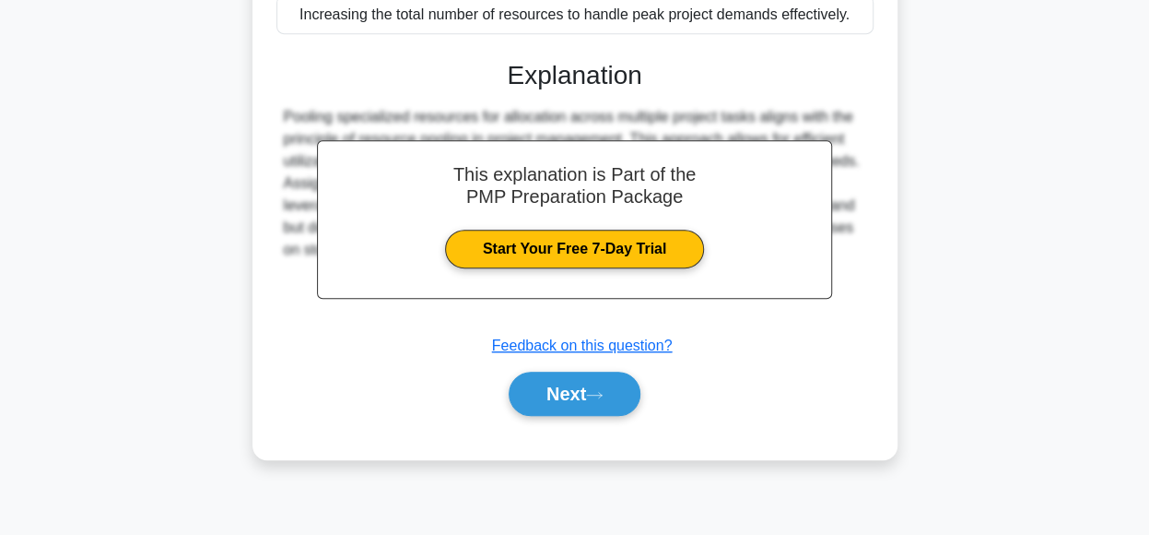
scroll to position [461, 0]
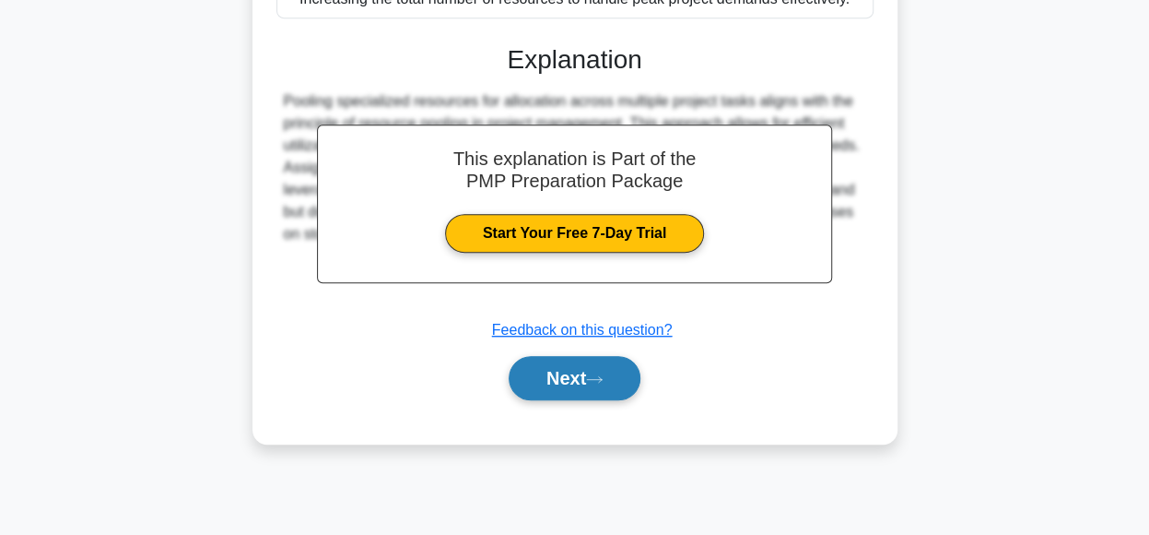
click at [616, 370] on button "Next" at bounding box center [575, 378] width 132 height 44
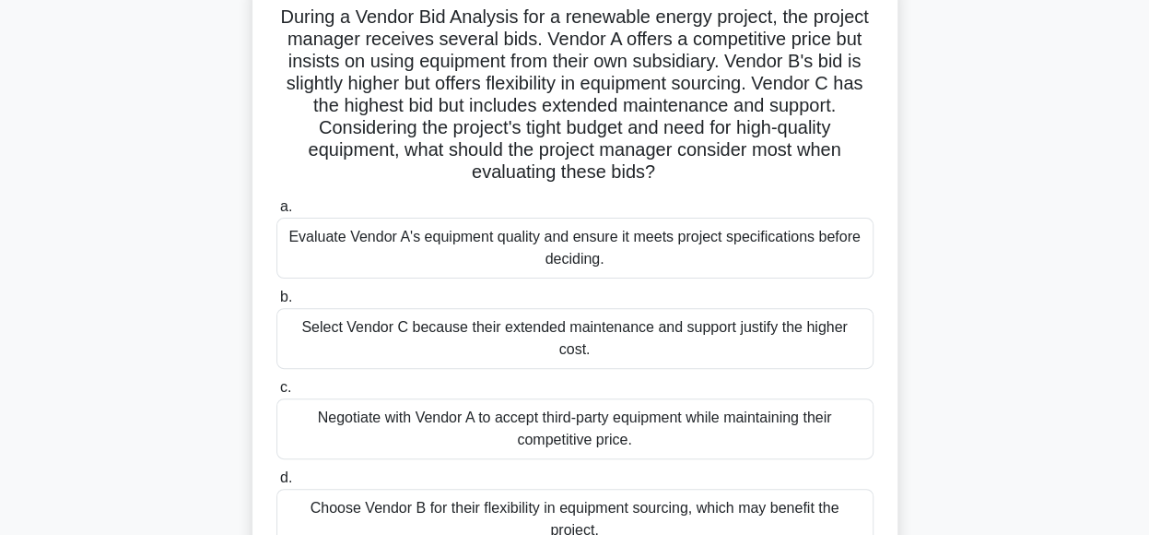
scroll to position [127, 0]
click at [721, 235] on div "Evaluate Vendor A's equipment quality and ensure it meets project specification…" at bounding box center [574, 248] width 597 height 61
click at [276, 213] on input "a. Evaluate Vendor A's equipment quality and ensure it meets project specificat…" at bounding box center [276, 207] width 0 height 12
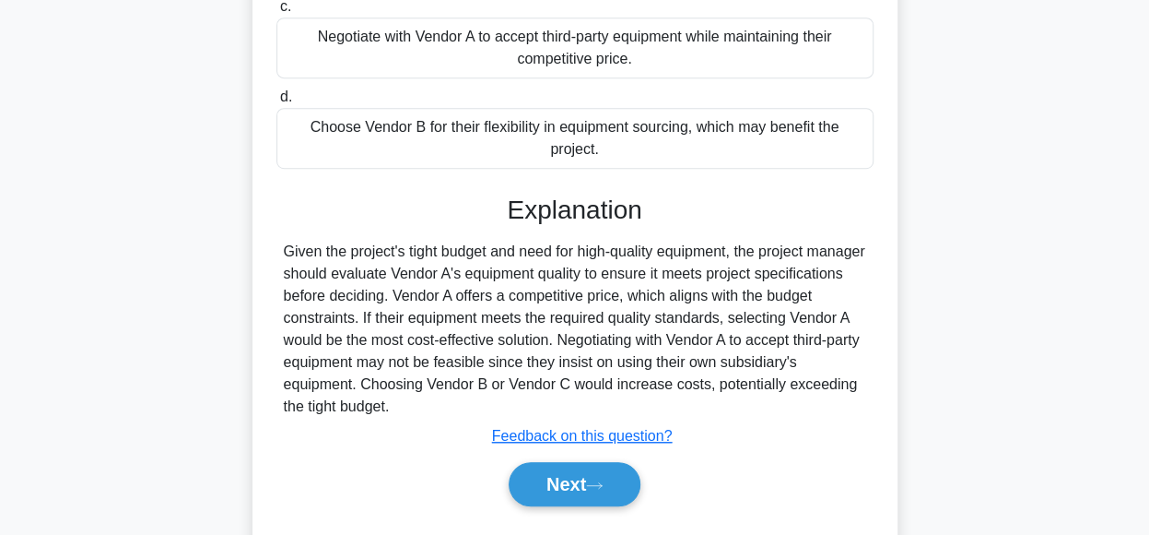
scroll to position [533, 0]
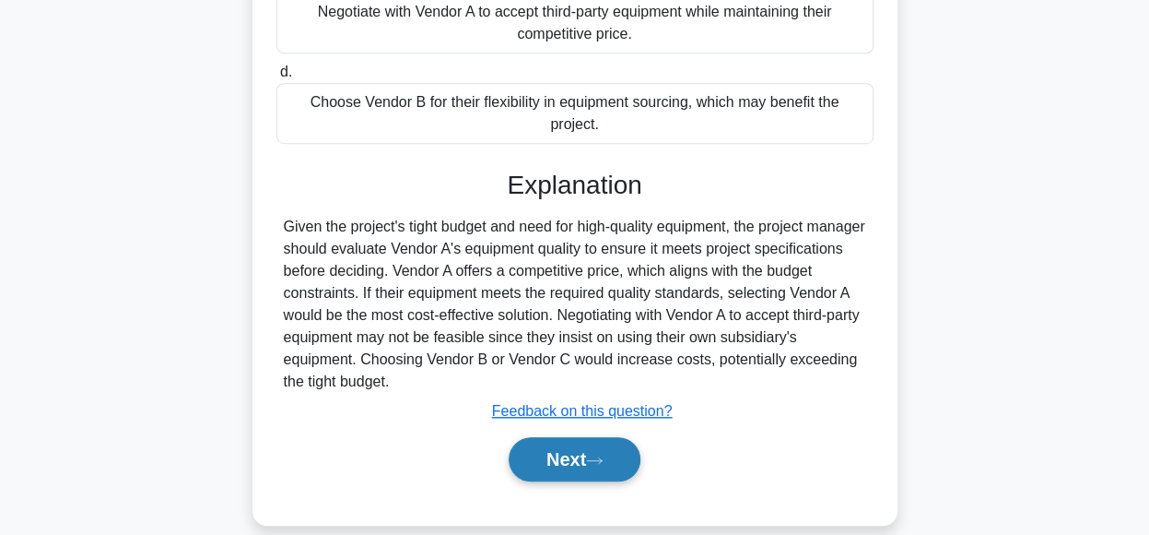
click at [582, 437] on button "Next" at bounding box center [575, 459] width 132 height 44
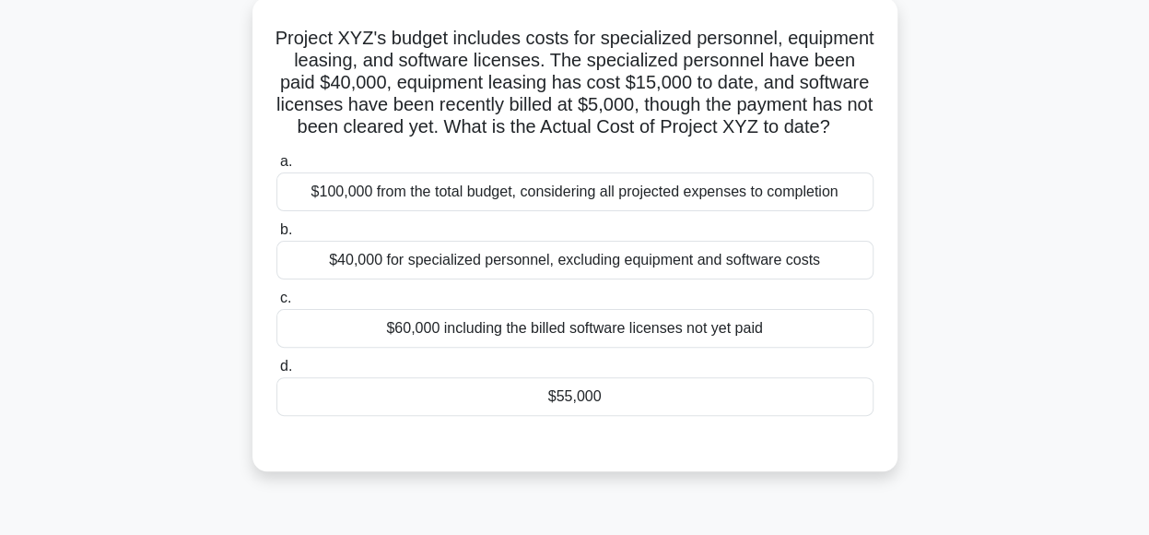
scroll to position [107, 0]
click at [745, 347] on div "$60,000 including the billed software licenses not yet paid" at bounding box center [574, 327] width 597 height 39
click at [276, 303] on input "c. $60,000 including the billed software licenses not yet paid" at bounding box center [276, 297] width 0 height 12
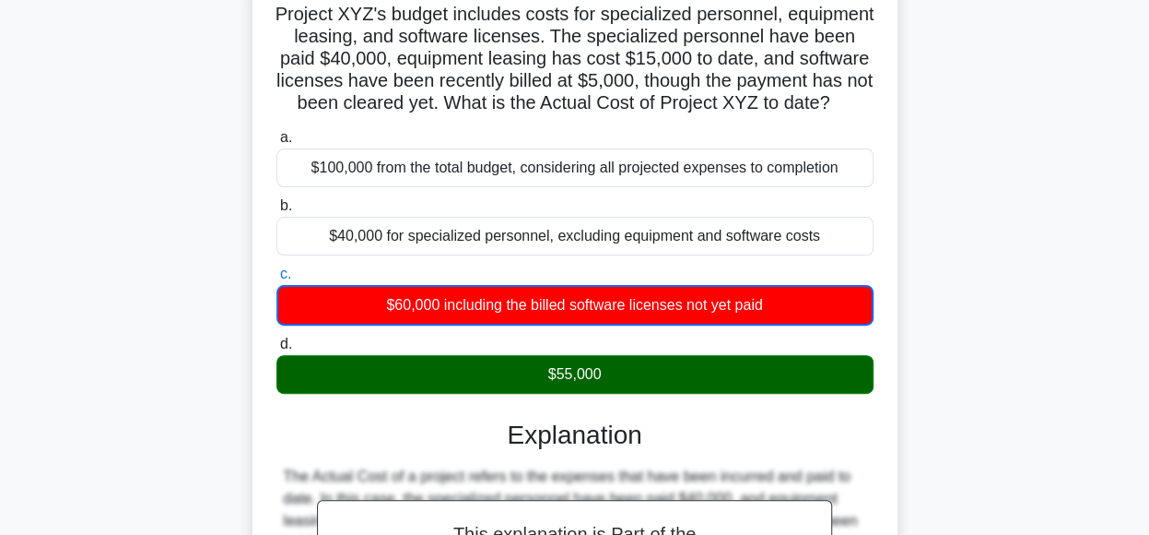
scroll to position [132, 0]
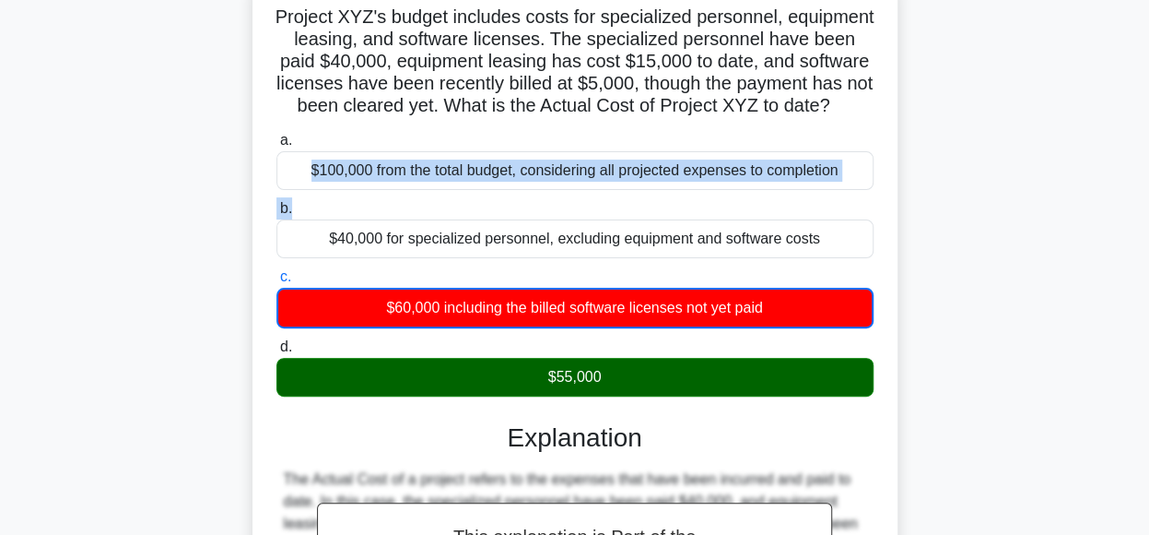
drag, startPoint x: 1147, startPoint y: 158, endPoint x: 1145, endPoint y: 224, distance: 66.4
click at [1145, 224] on main "22:12 Stop PMP Advanced 36/60 Project XYZ's budget includes costs for specializ…" at bounding box center [574, 395] width 1149 height 936
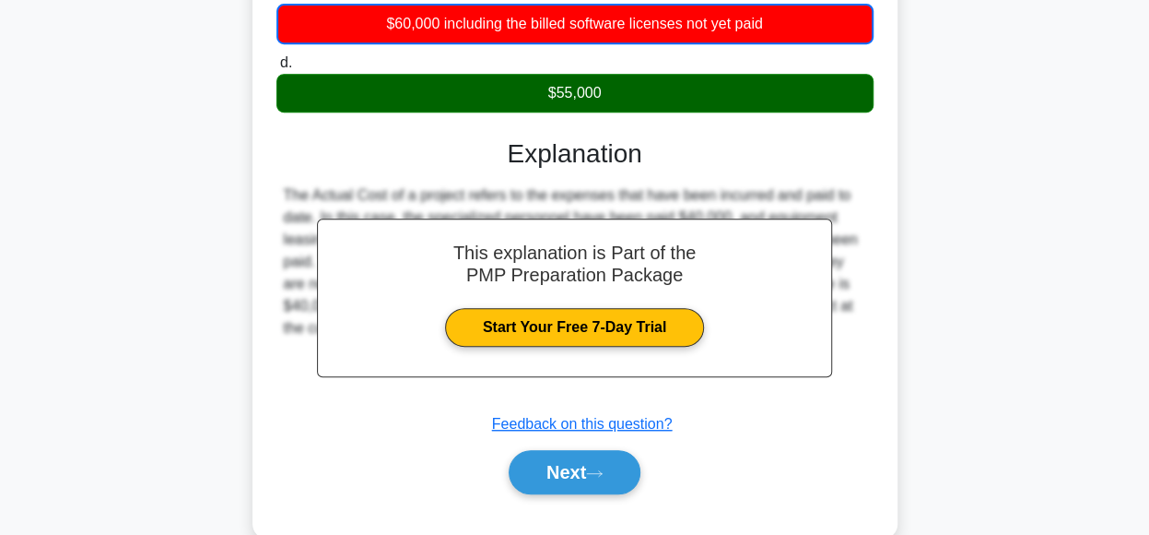
scroll to position [469, 0]
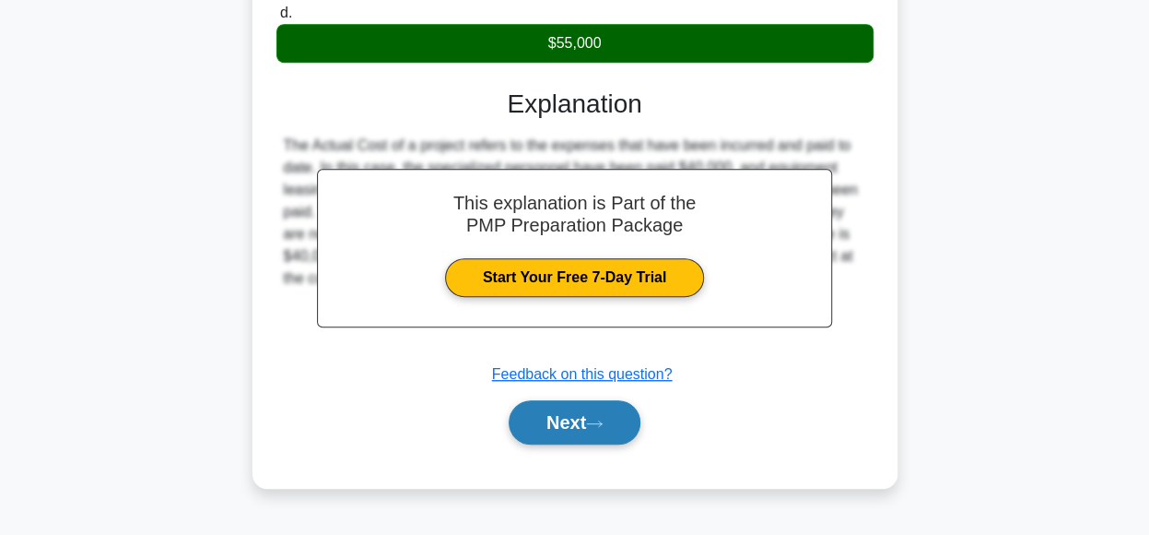
click at [601, 429] on icon at bounding box center [594, 423] width 17 height 10
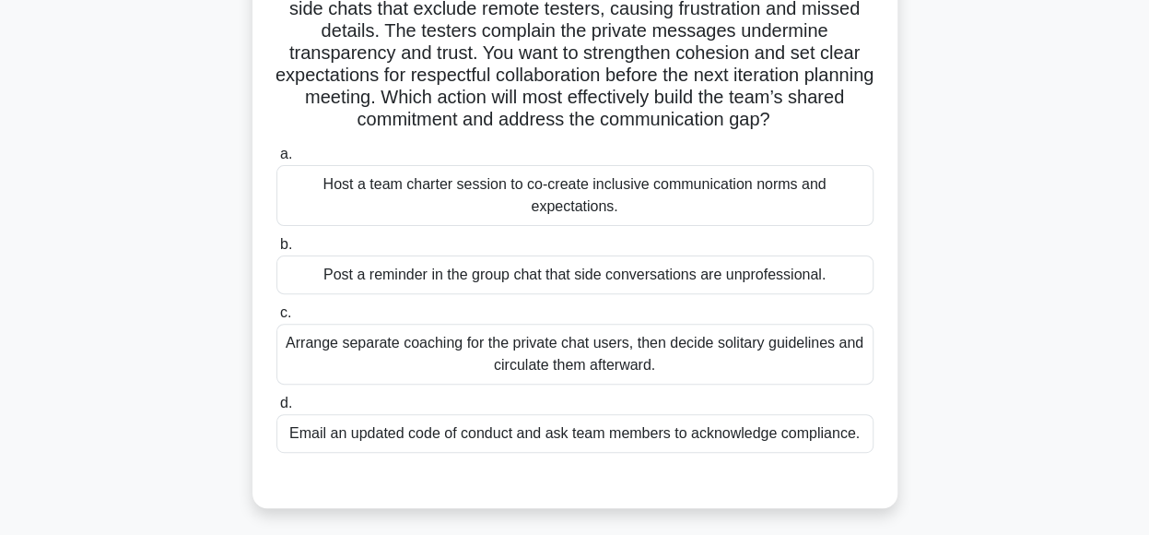
scroll to position [164, 0]
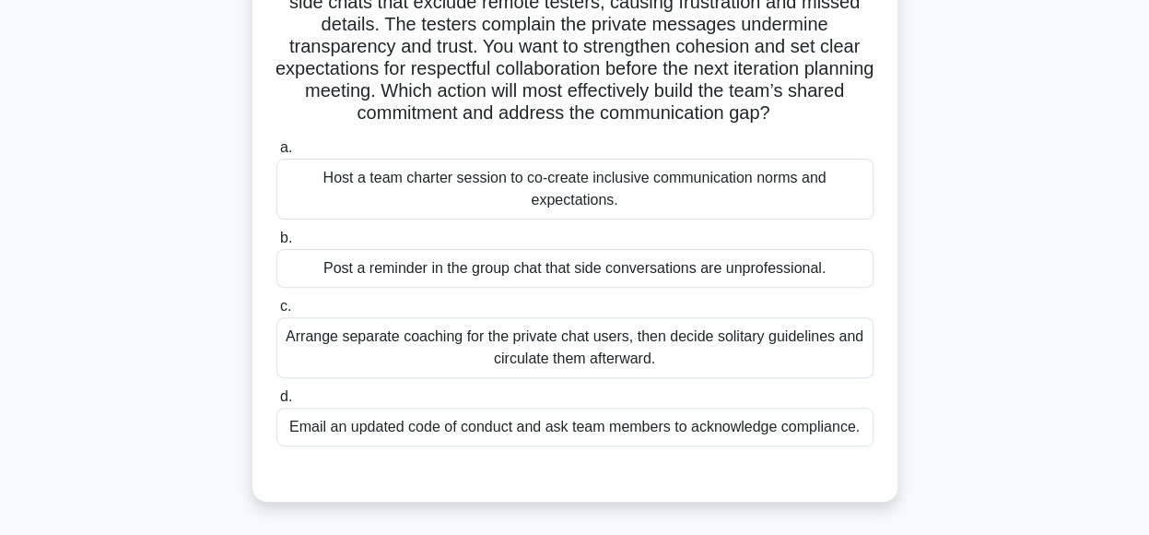
click at [720, 190] on div "Host a team charter session to co-create inclusive communication norms and expe…" at bounding box center [574, 189] width 597 height 61
click at [276, 154] on input "a. Host a team charter session to co-create inclusive communication norms and e…" at bounding box center [276, 148] width 0 height 12
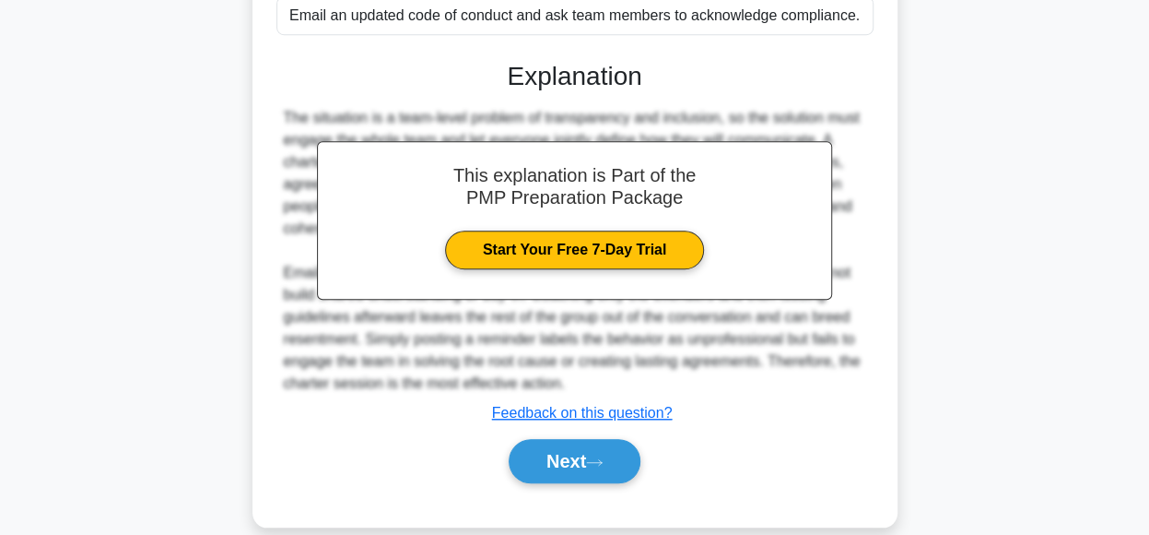
scroll to position [599, 0]
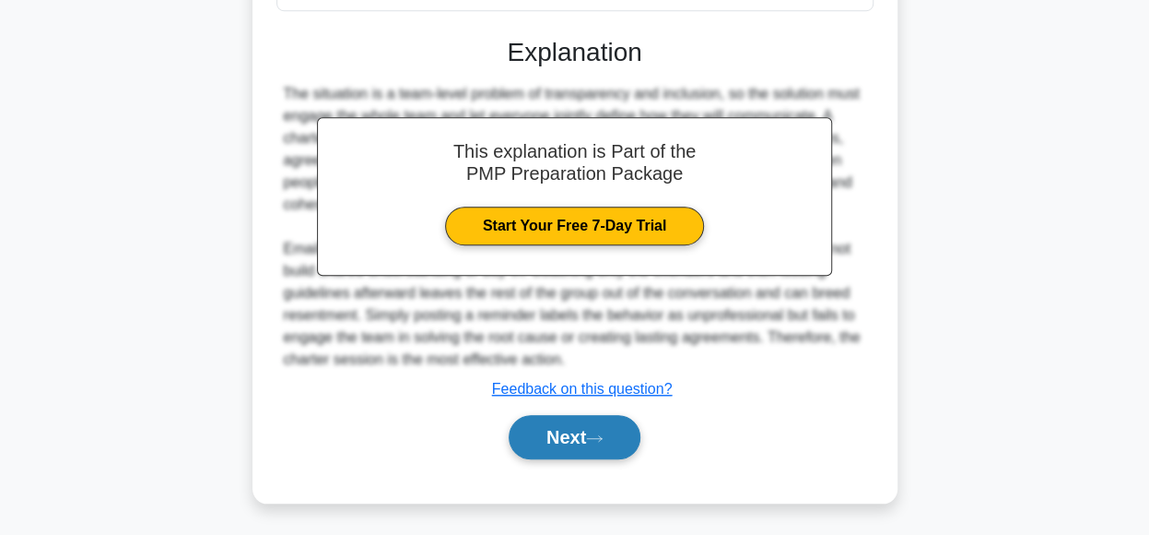
click at [550, 430] on button "Next" at bounding box center [575, 437] width 132 height 44
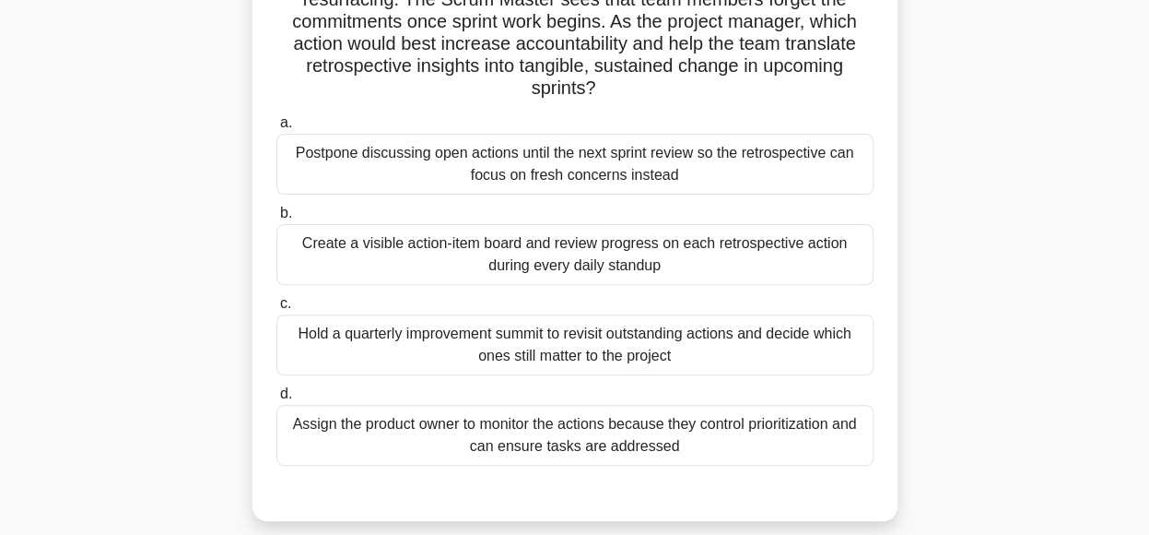
scroll to position [195, 0]
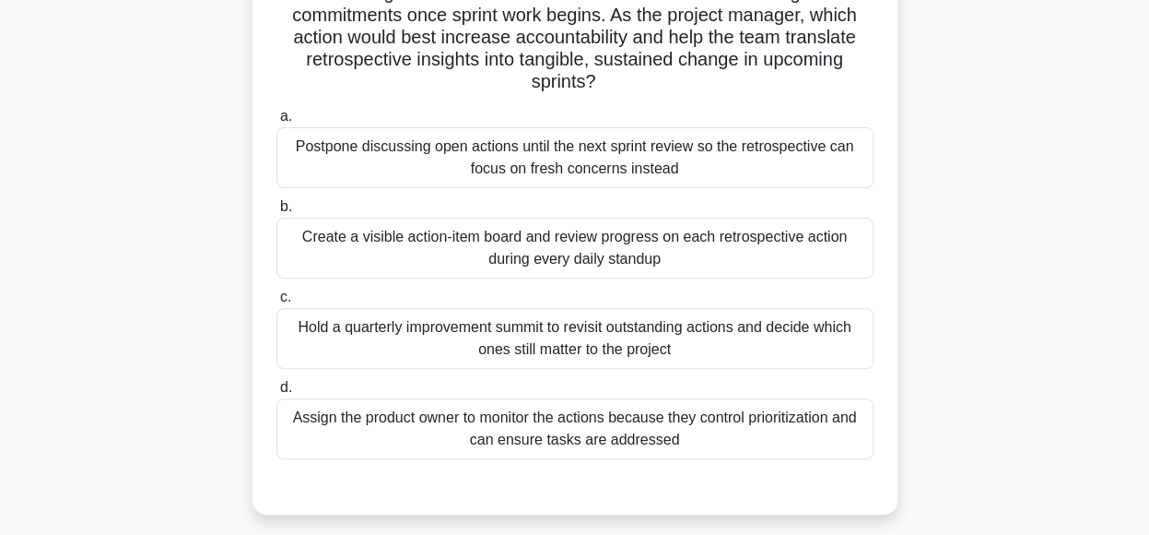
click at [758, 250] on div "Create a visible action-item board and review progress on each retrospective ac…" at bounding box center [574, 248] width 597 height 61
click at [276, 213] on input "b. Create a visible action-item board and review progress on each retrospective…" at bounding box center [276, 207] width 0 height 12
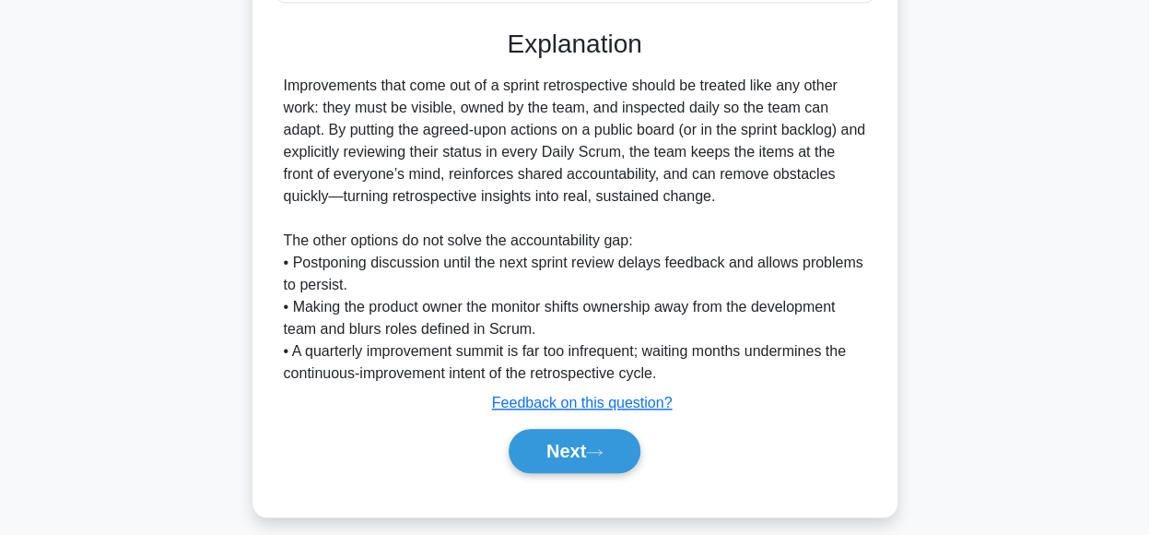
scroll to position [665, 0]
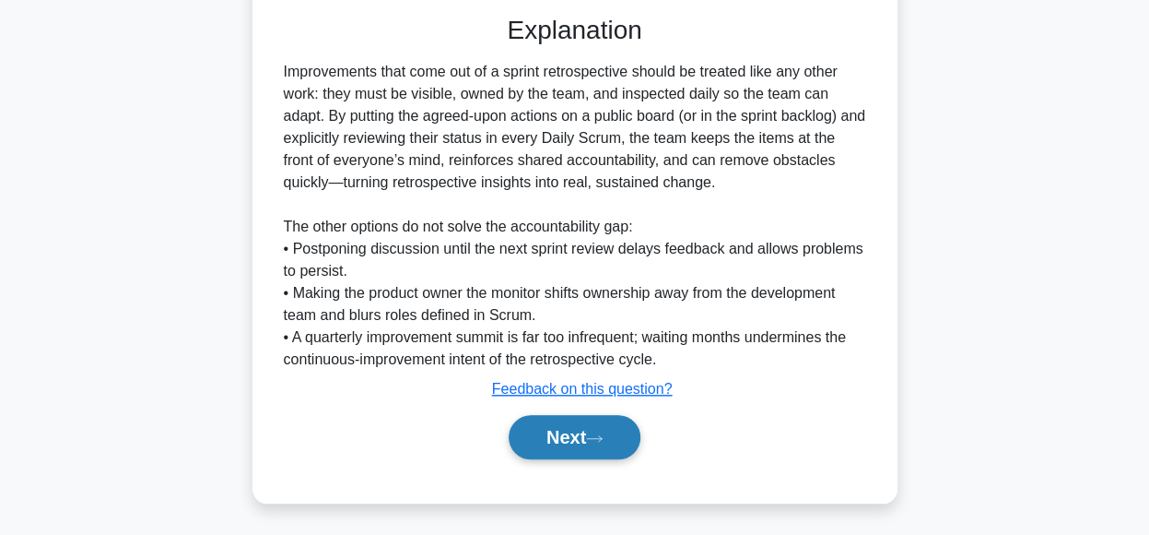
click at [621, 436] on button "Next" at bounding box center [575, 437] width 132 height 44
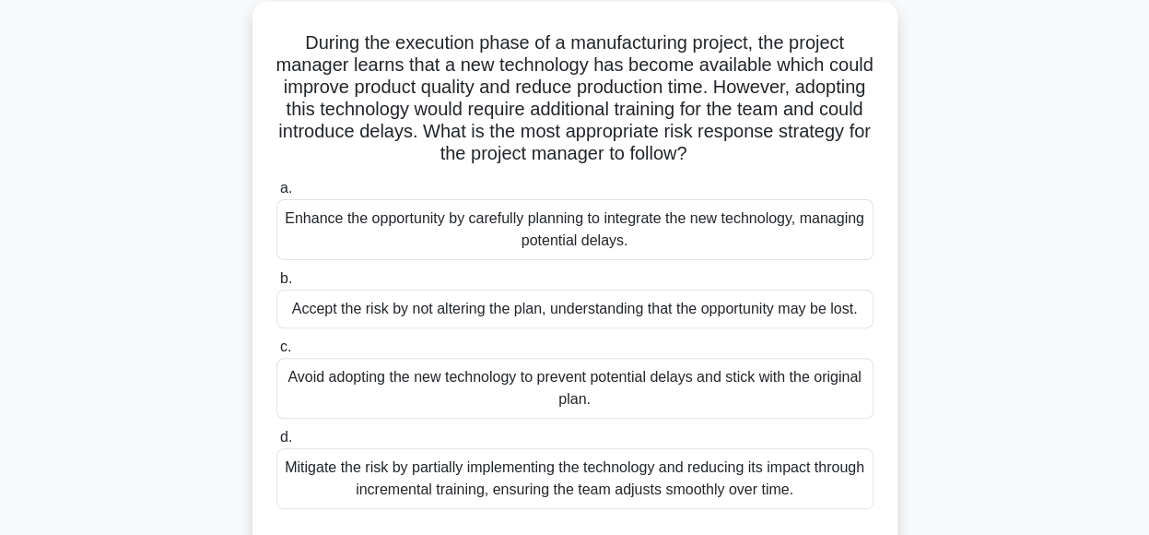
scroll to position [112, 0]
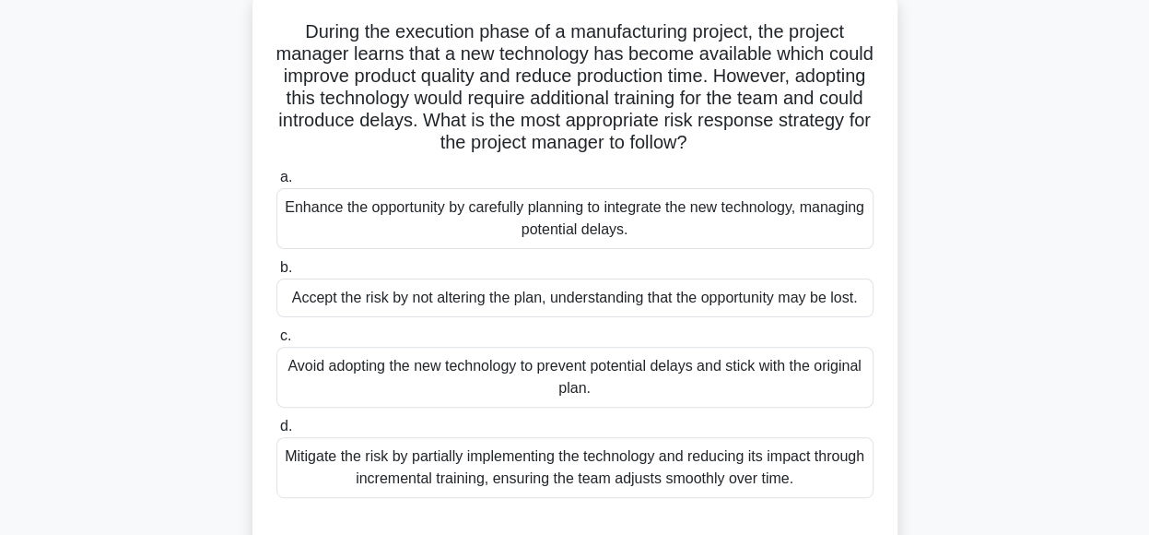
click at [699, 231] on div "Enhance the opportunity by carefully planning to integrate the new technology, …" at bounding box center [574, 218] width 597 height 61
click at [276, 183] on input "a. Enhance the opportunity by carefully planning to integrate the new technolog…" at bounding box center [276, 177] width 0 height 12
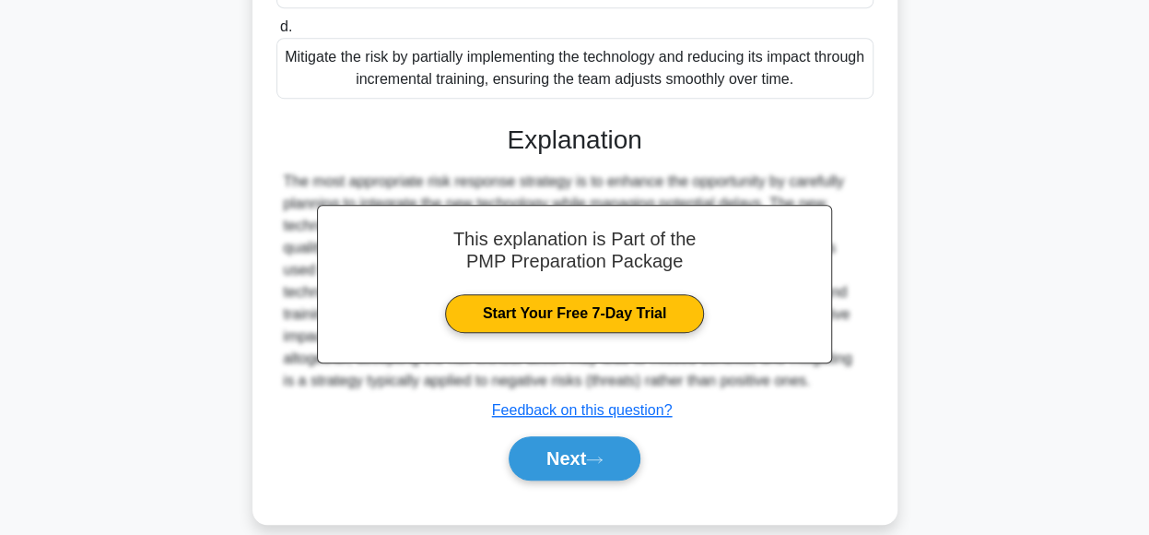
scroll to position [533, 0]
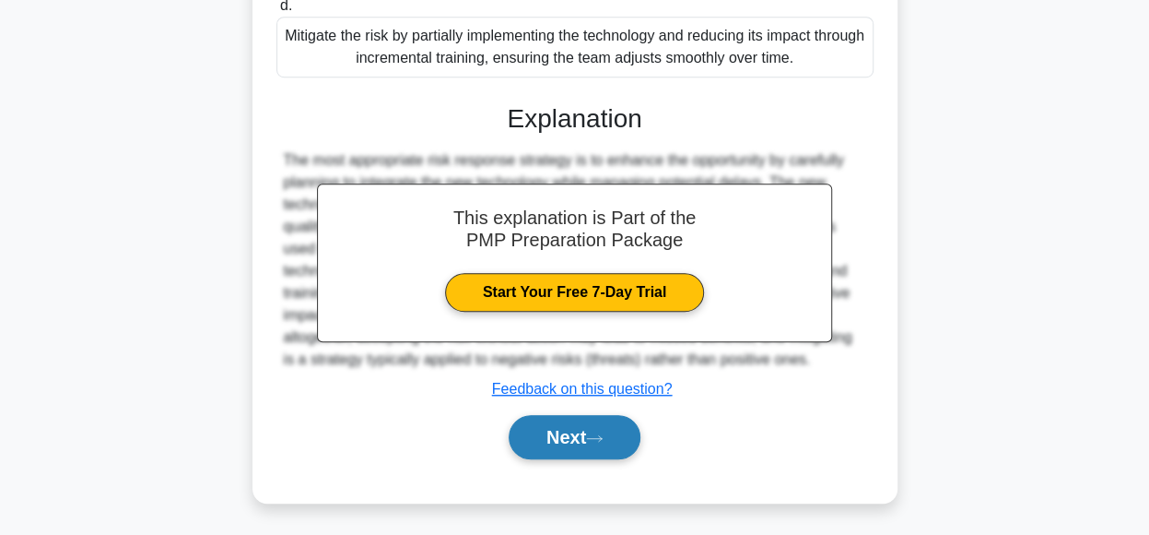
click at [603, 438] on icon at bounding box center [594, 438] width 17 height 10
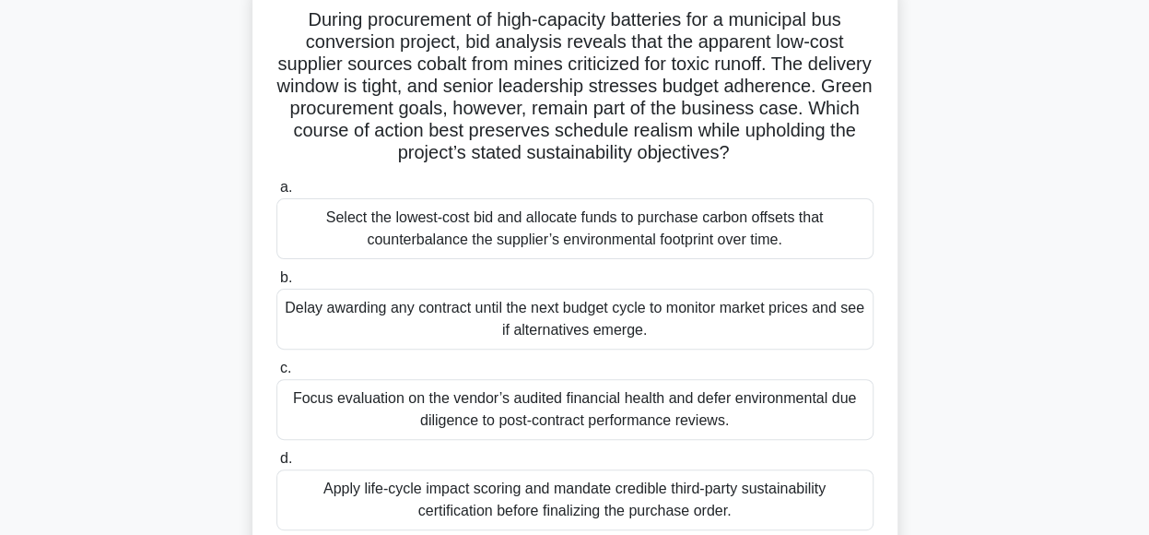
scroll to position [124, 0]
click at [809, 320] on div "Delay awarding any contract until the next budget cycle to monitor market price…" at bounding box center [574, 318] width 597 height 61
click at [276, 284] on input "b. Delay awarding any contract until the next budget cycle to monitor market pr…" at bounding box center [276, 278] width 0 height 12
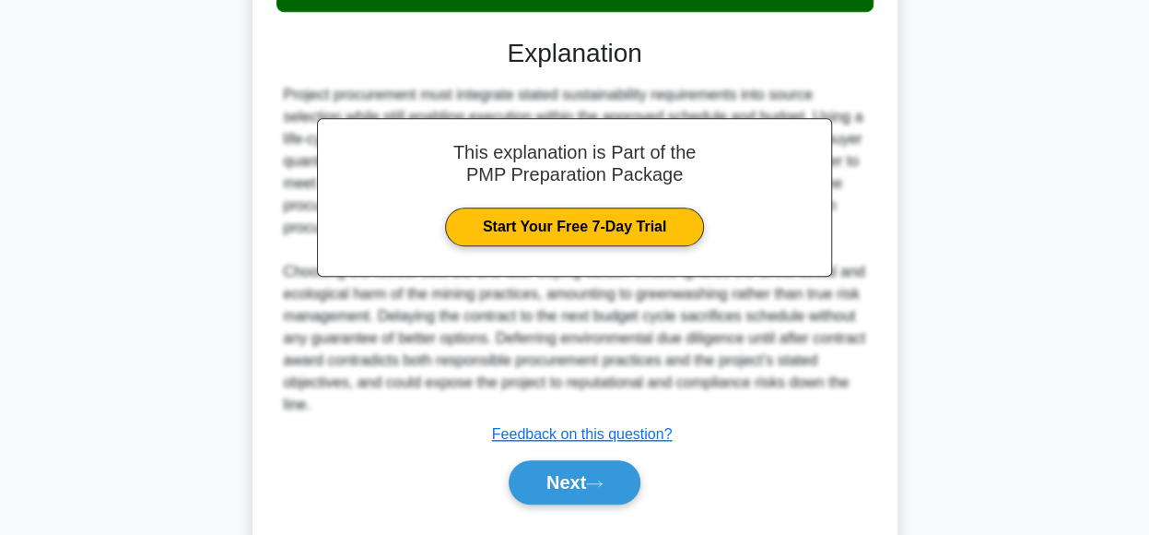
scroll to position [688, 0]
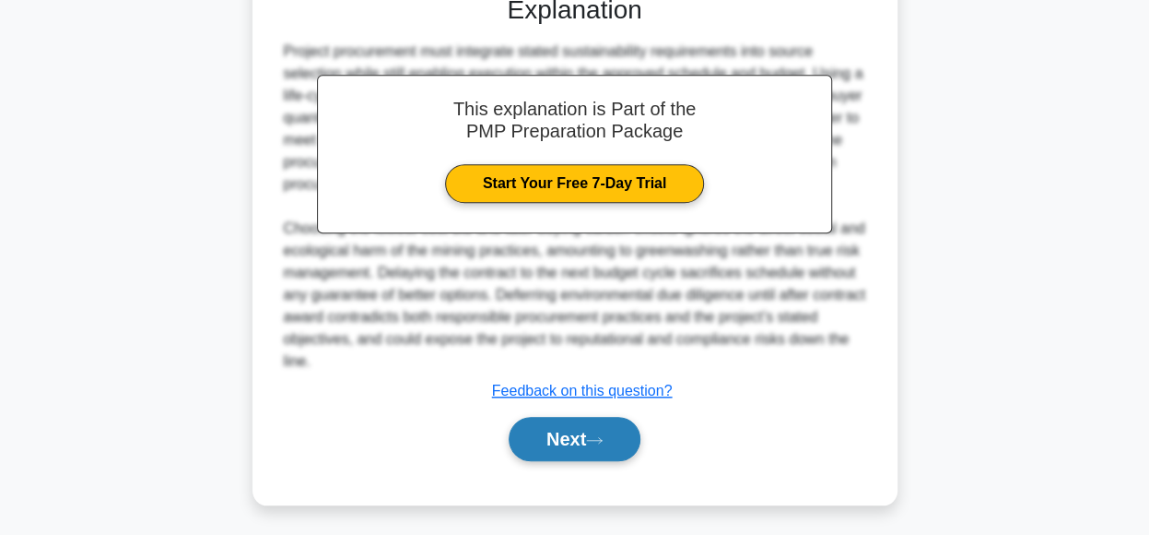
click at [599, 447] on button "Next" at bounding box center [575, 439] width 132 height 44
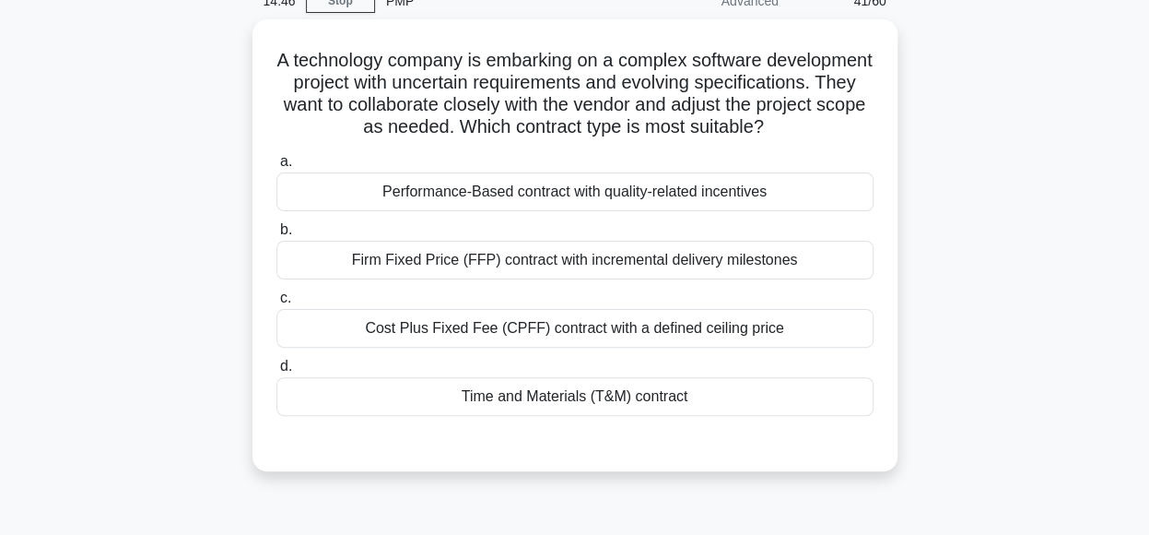
scroll to position [95, 0]
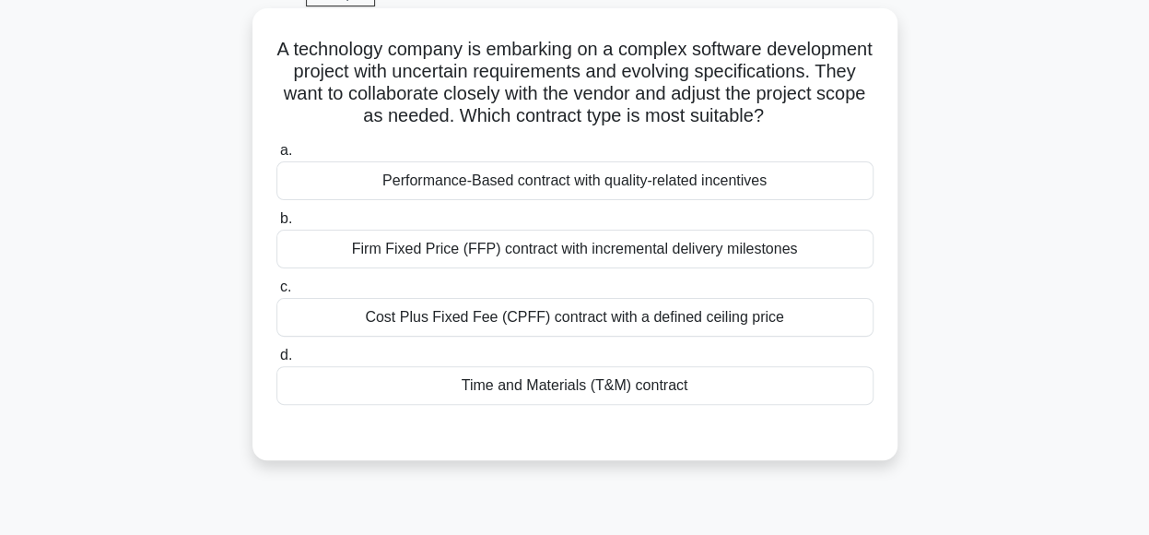
click at [671, 405] on div "Time and Materials (T&M) contract" at bounding box center [574, 385] width 597 height 39
click at [276, 361] on input "d. Time and Materials (T&M) contract" at bounding box center [276, 355] width 0 height 12
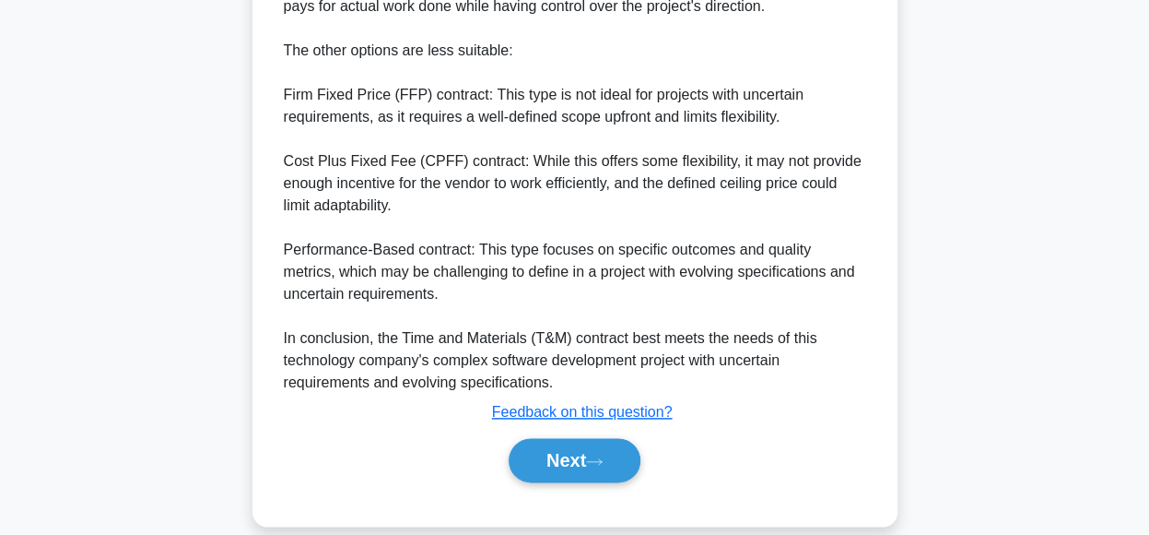
scroll to position [931, 0]
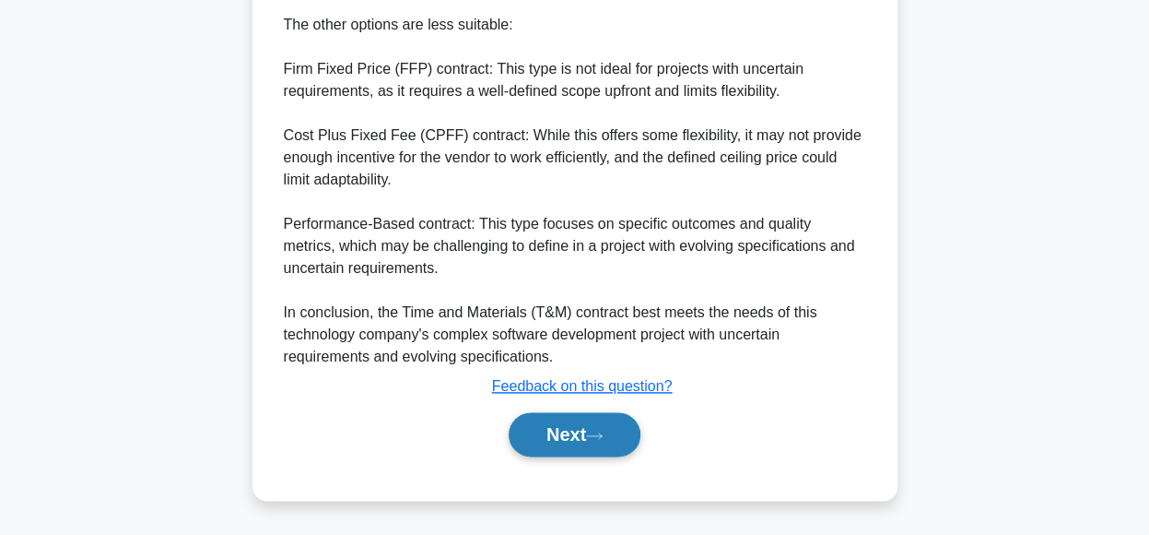
click at [546, 430] on button "Next" at bounding box center [575, 434] width 132 height 44
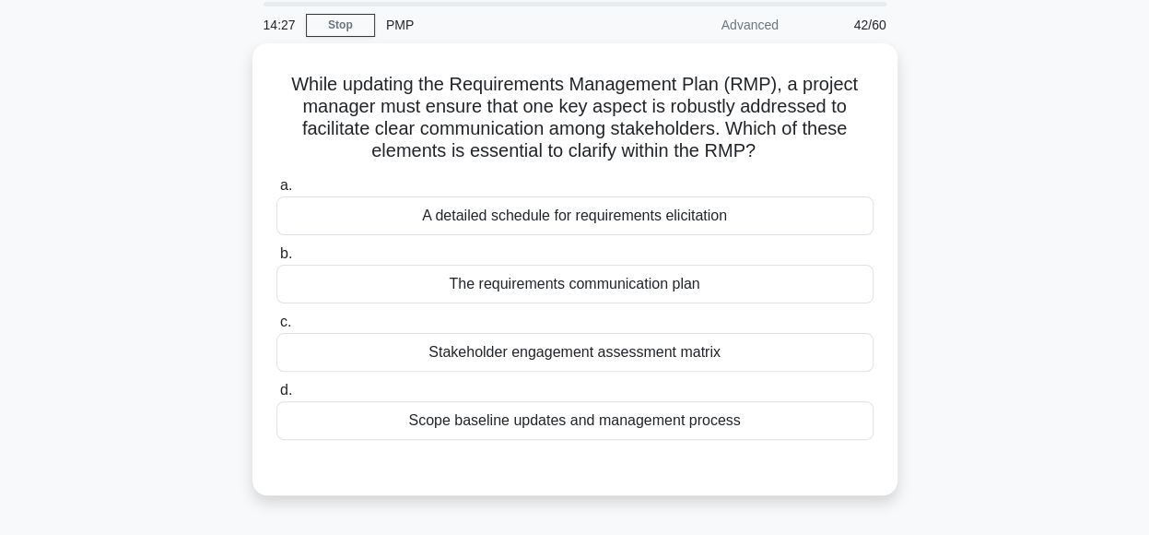
scroll to position [66, 0]
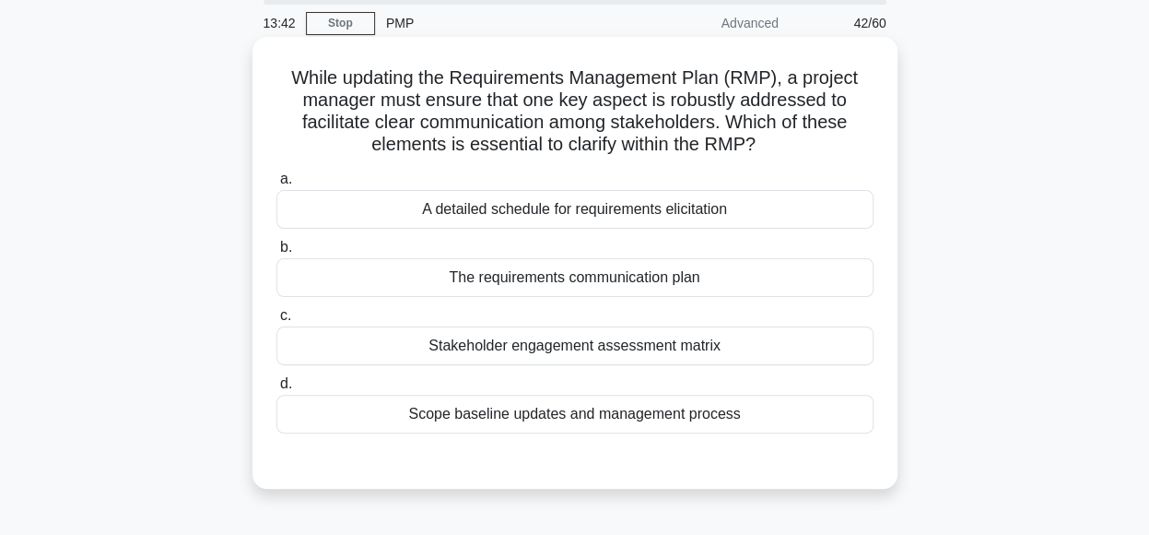
click at [761, 287] on div "The requirements communication plan" at bounding box center [574, 277] width 597 height 39
click at [276, 253] on input "b. The requirements communication plan" at bounding box center [276, 247] width 0 height 12
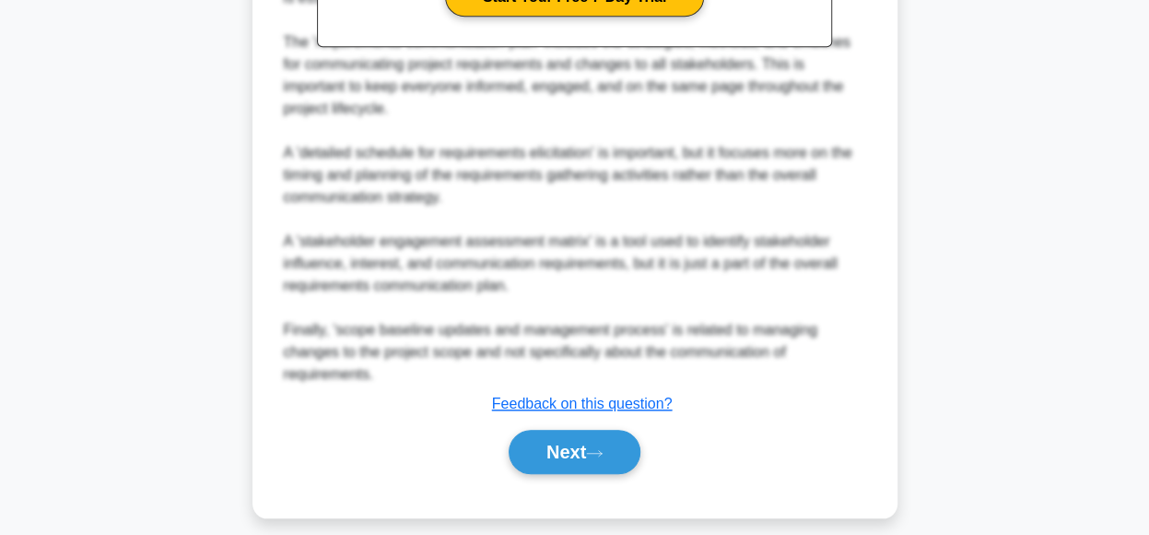
scroll to position [732, 0]
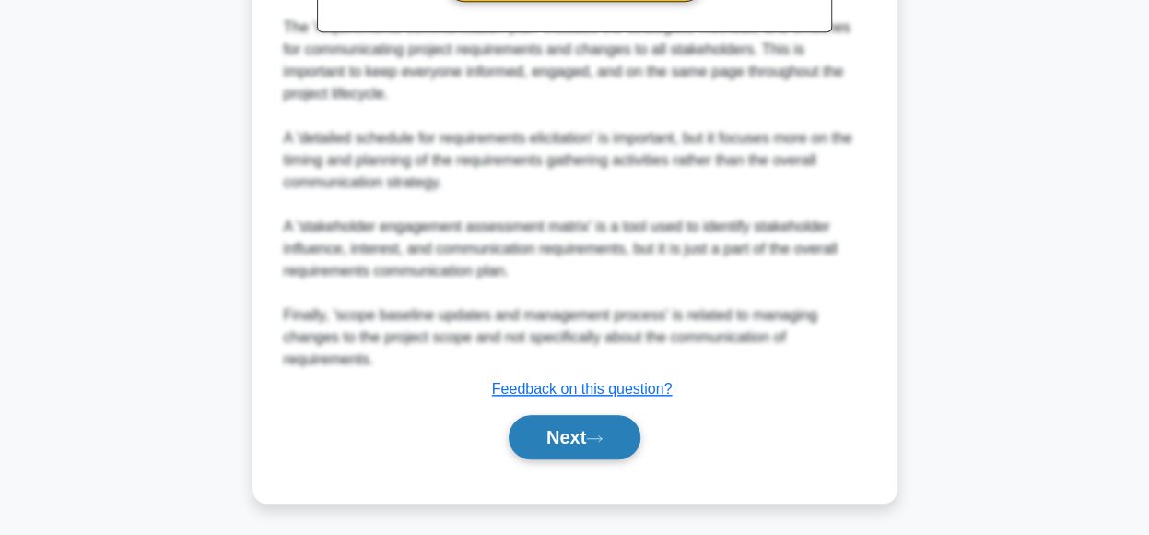
click at [592, 421] on button "Next" at bounding box center [575, 437] width 132 height 44
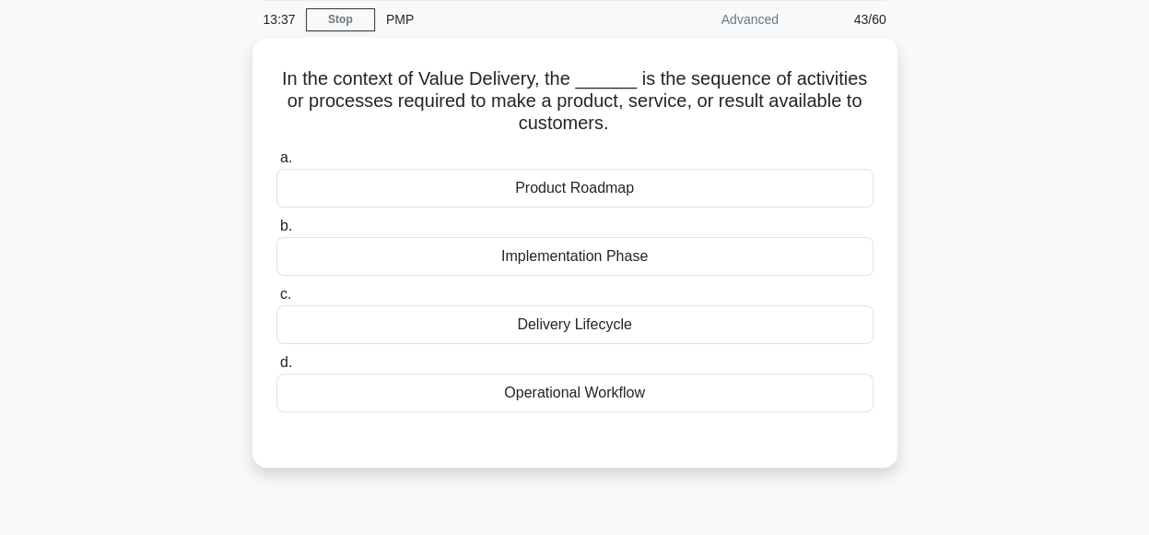
scroll to position [74, 0]
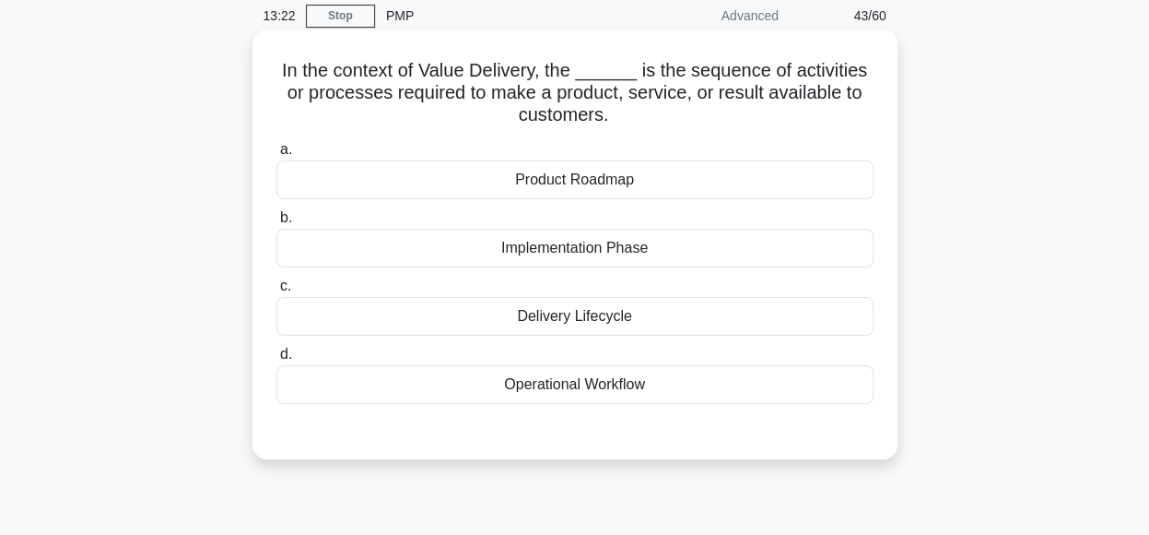
click at [699, 323] on div "Delivery Lifecycle" at bounding box center [574, 316] width 597 height 39
click at [276, 292] on input "c. Delivery Lifecycle" at bounding box center [276, 286] width 0 height 12
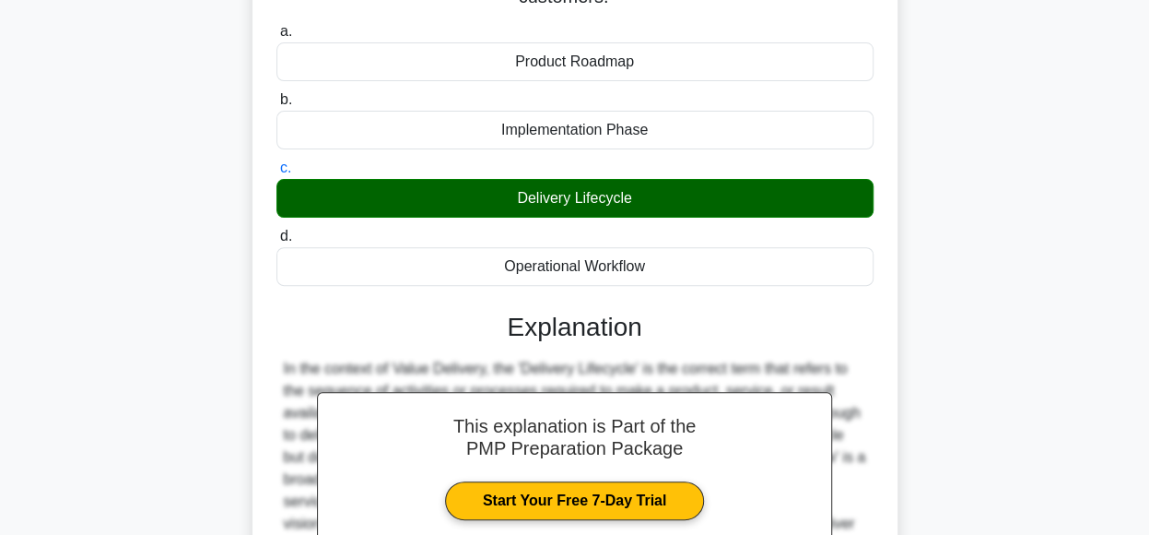
scroll to position [461, 0]
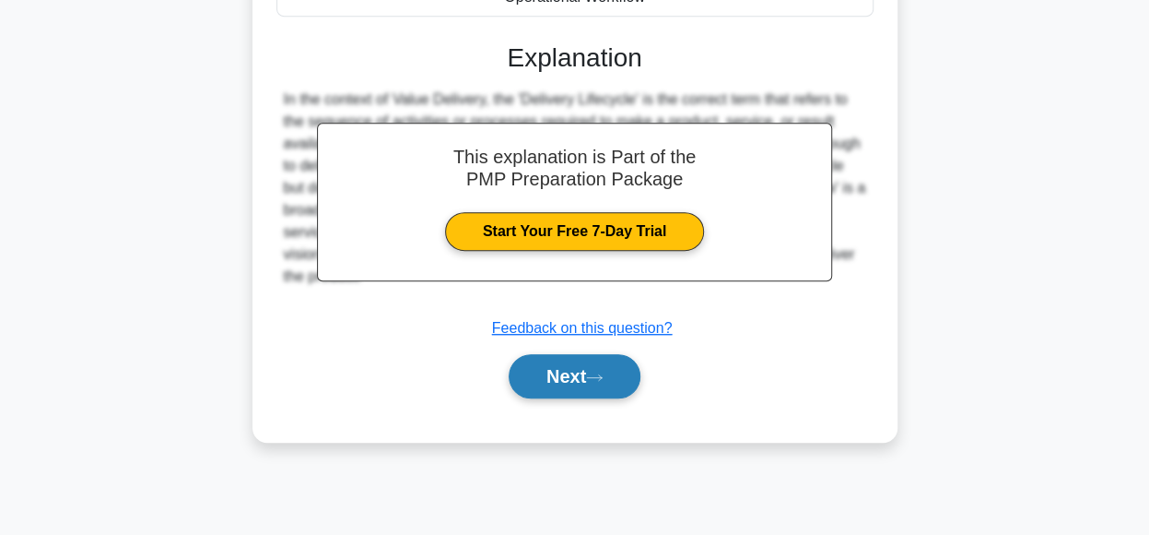
click at [573, 381] on button "Next" at bounding box center [575, 376] width 132 height 44
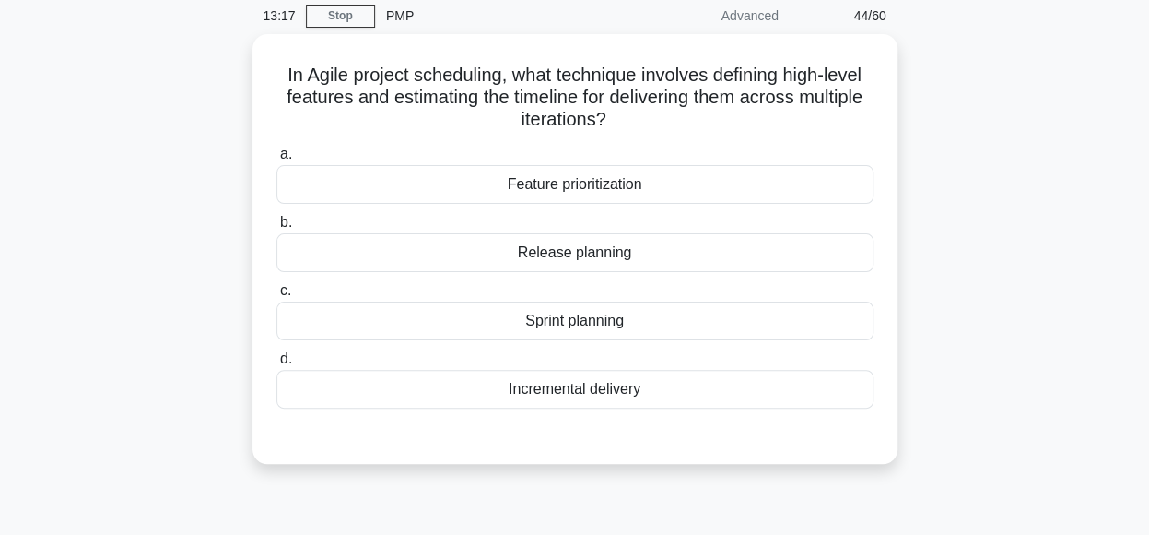
scroll to position [77, 0]
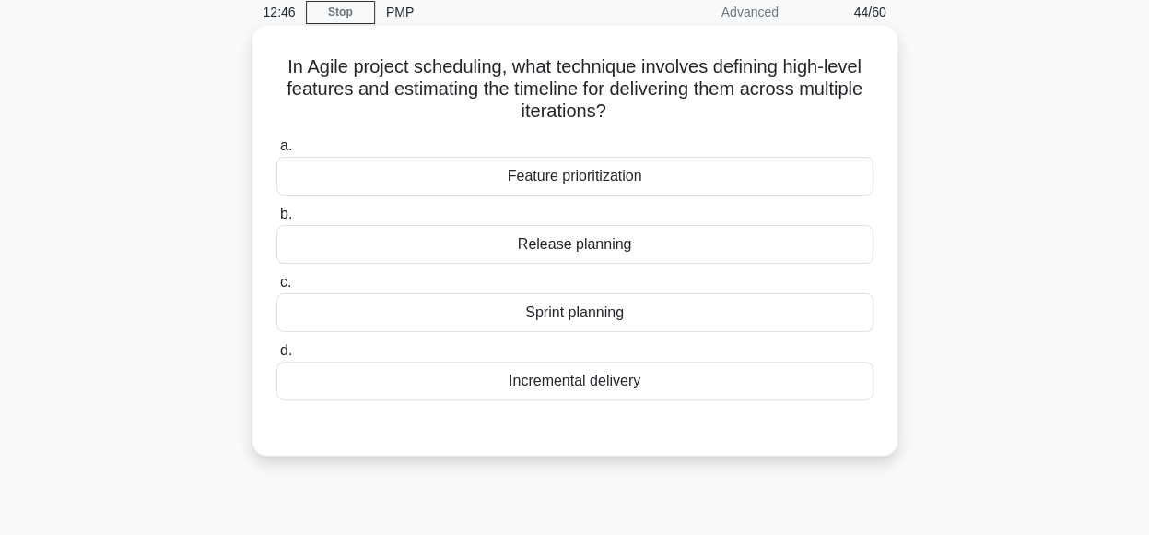
click at [702, 237] on div "Release planning" at bounding box center [574, 244] width 597 height 39
click at [276, 220] on input "b. Release planning" at bounding box center [276, 214] width 0 height 12
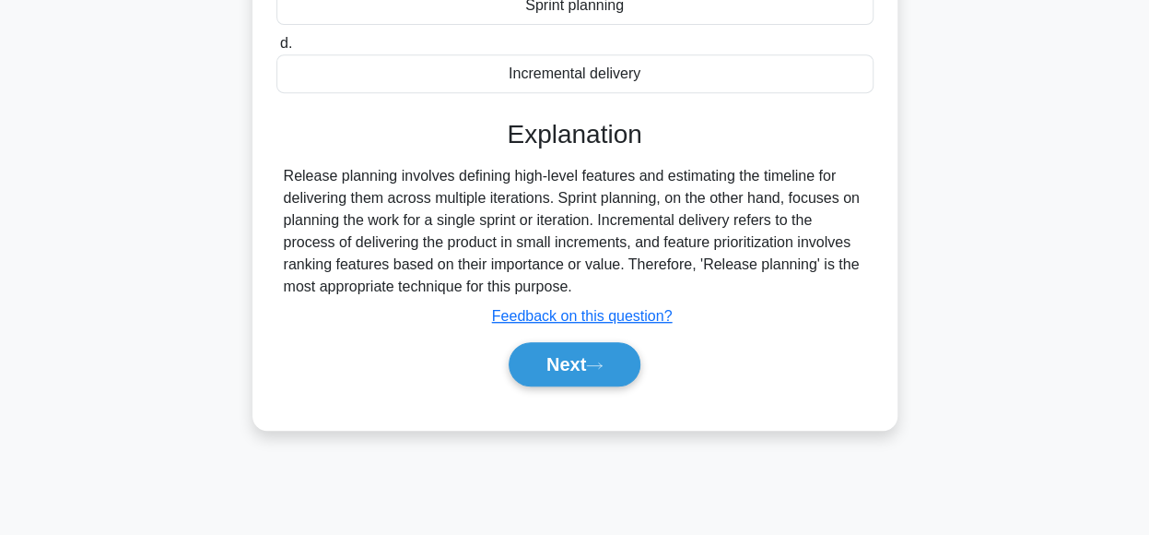
scroll to position [461, 0]
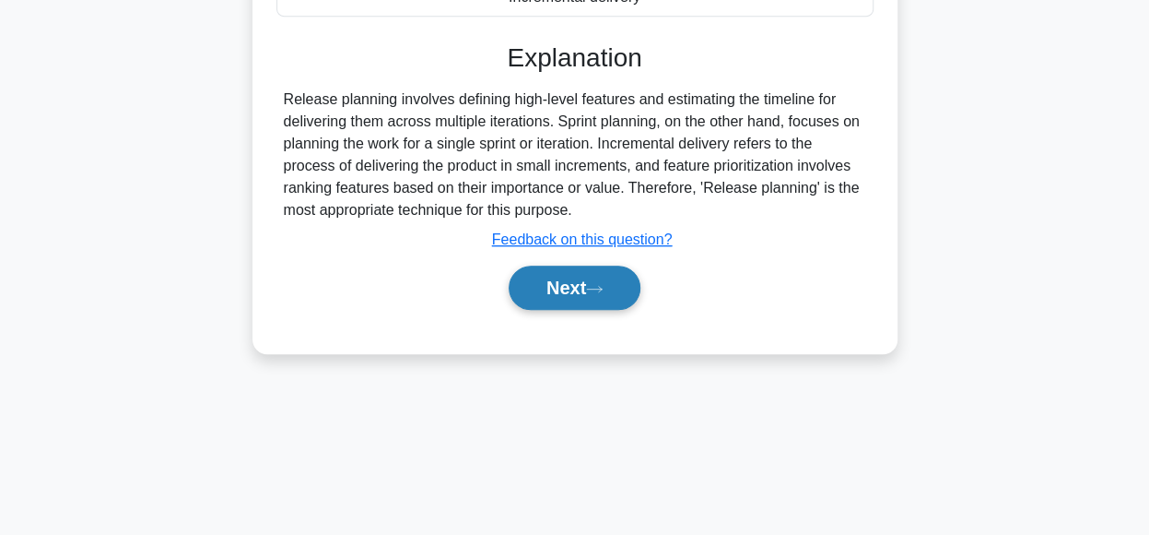
click at [547, 288] on button "Next" at bounding box center [575, 287] width 132 height 44
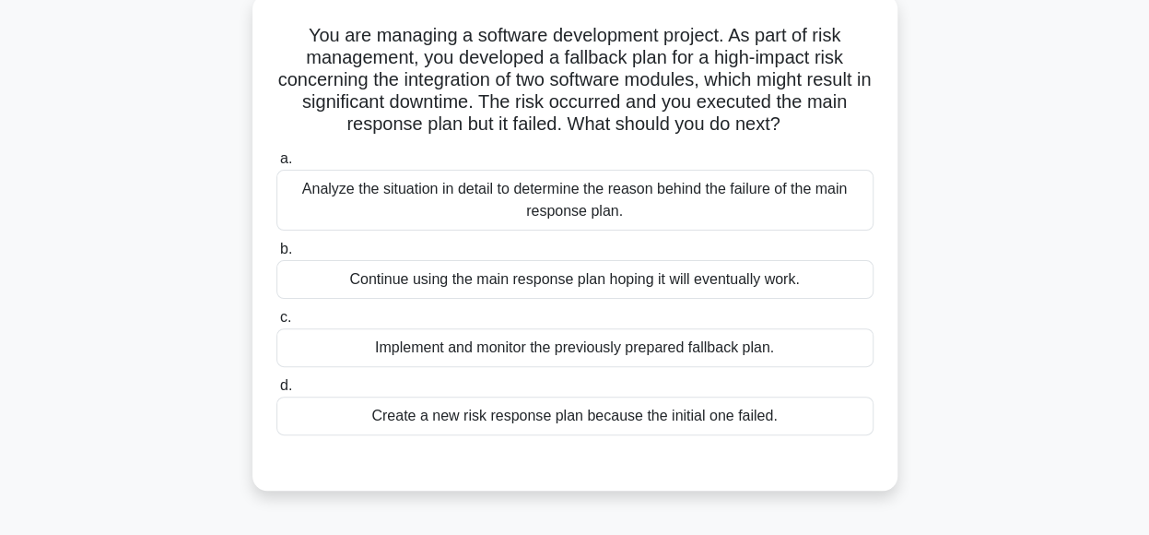
scroll to position [107, 0]
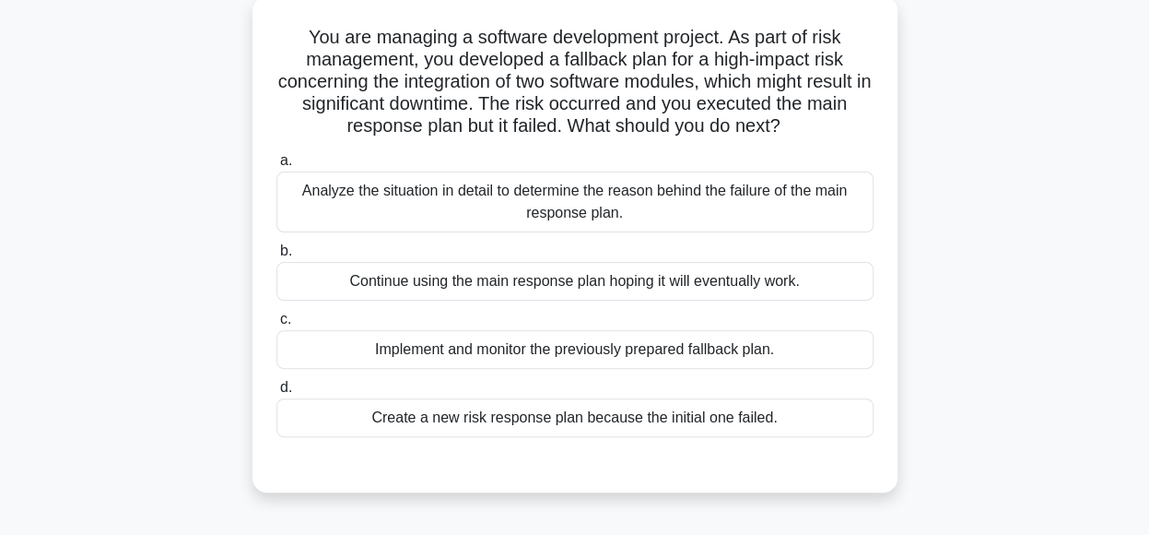
click at [759, 210] on div "Analyze the situation in detail to determine the reason behind the failure of t…" at bounding box center [574, 201] width 597 height 61
click at [276, 167] on input "a. Analyze the situation in detail to determine the reason behind the failure o…" at bounding box center [276, 161] width 0 height 12
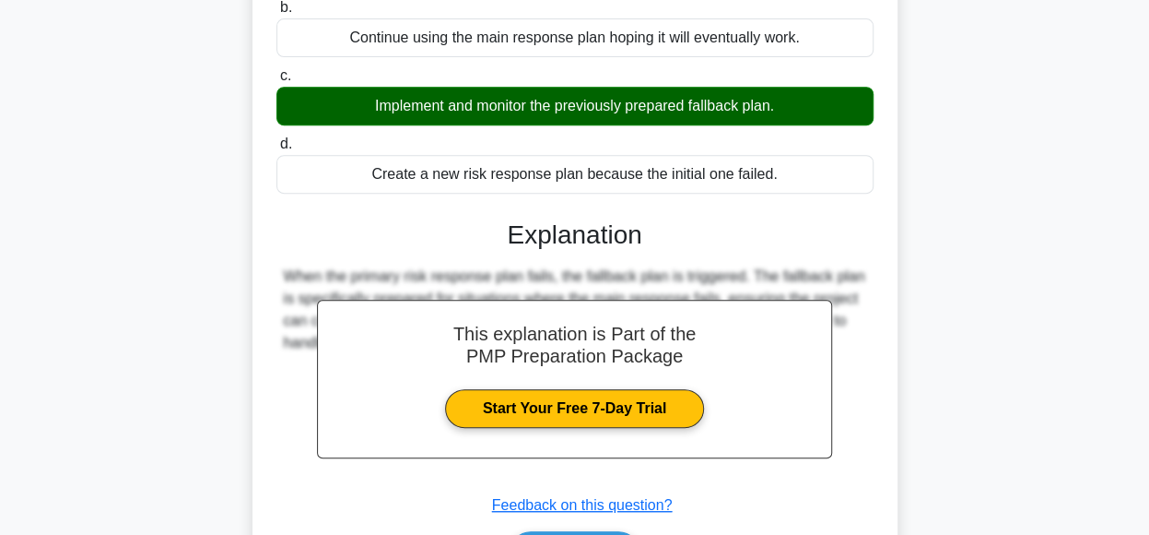
scroll to position [469, 0]
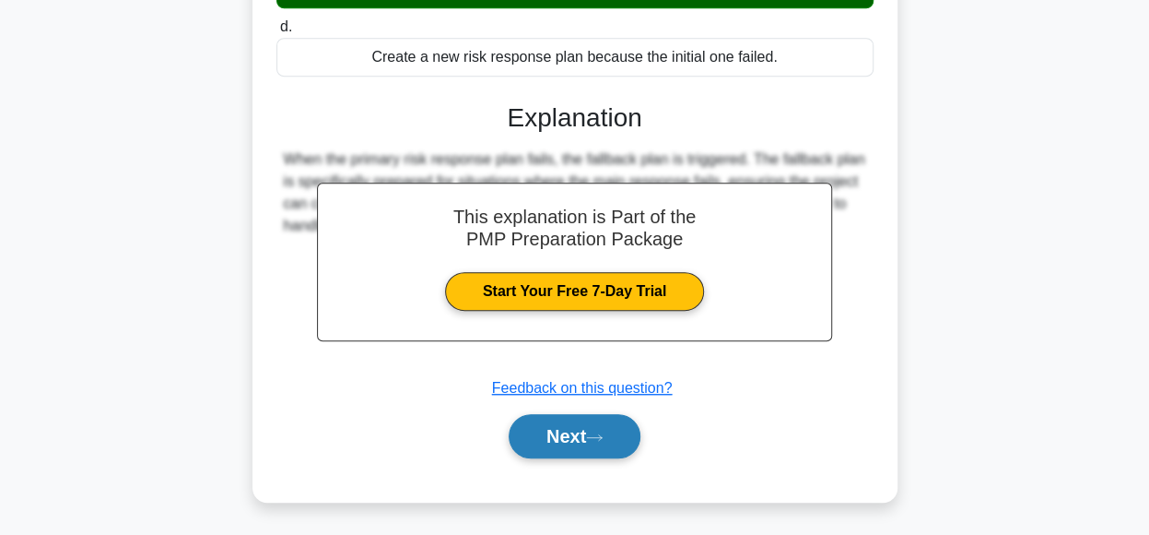
click at [603, 436] on icon at bounding box center [594, 437] width 17 height 10
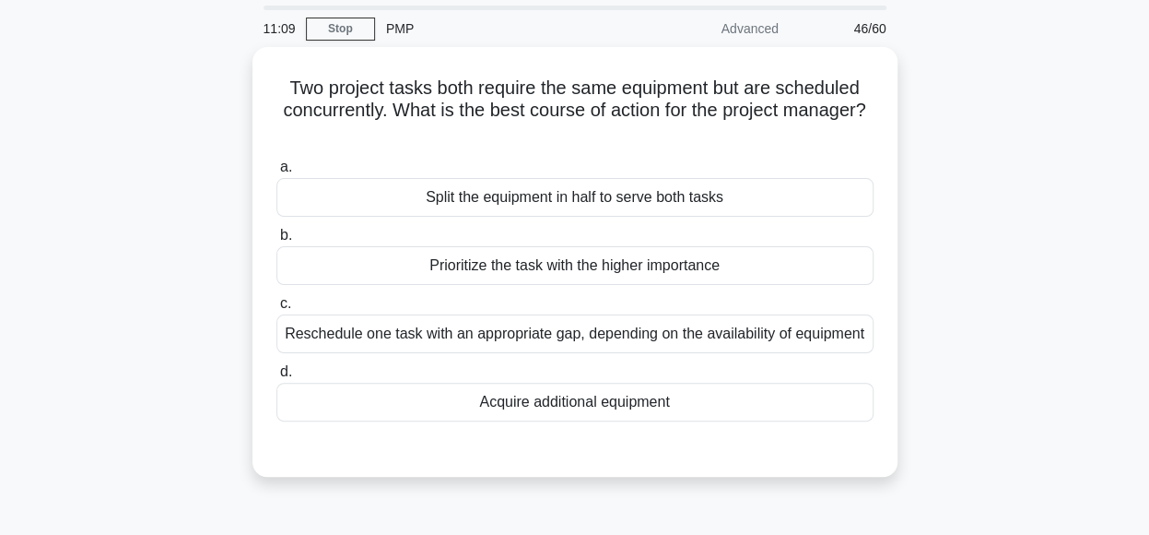
scroll to position [63, 0]
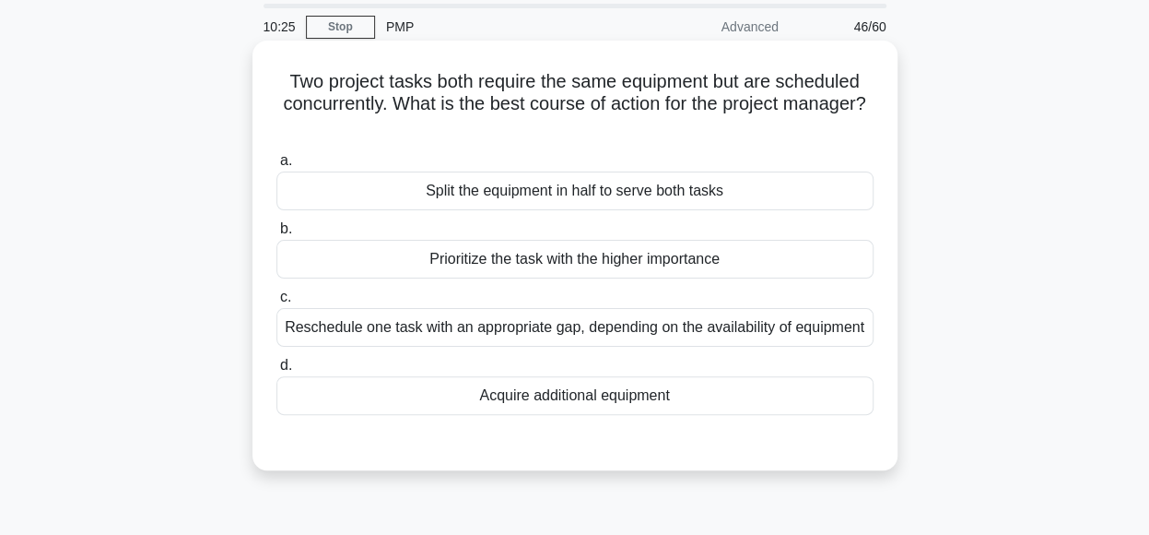
click at [752, 333] on div "Reschedule one task with an appropriate gap, depending on the availability of e…" at bounding box center [574, 327] width 597 height 39
click at [276, 303] on input "c. Reschedule one task with an appropriate gap, depending on the availability o…" at bounding box center [276, 297] width 0 height 12
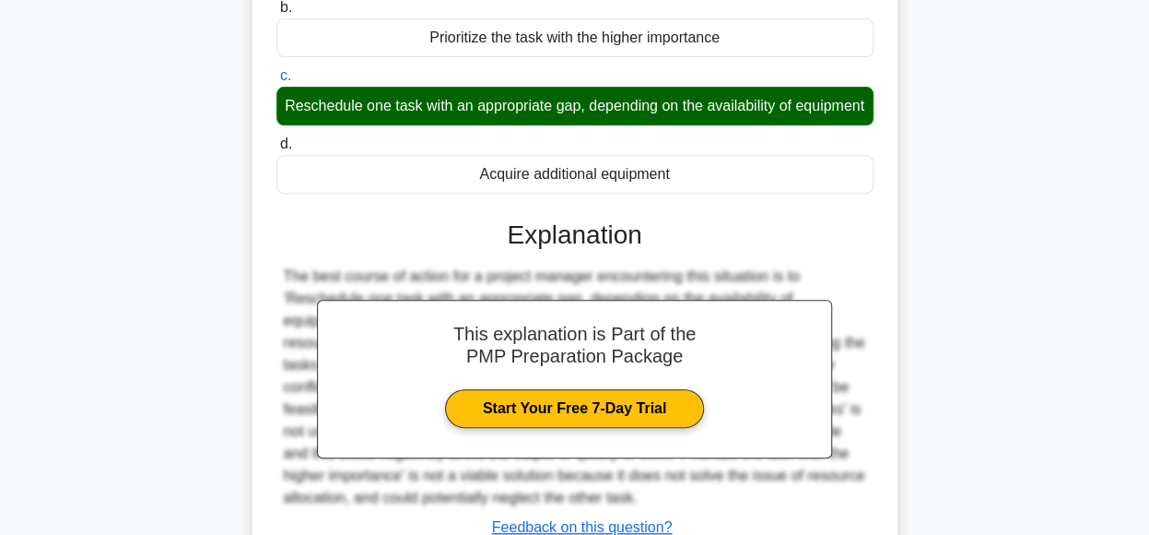
scroll to position [461, 0]
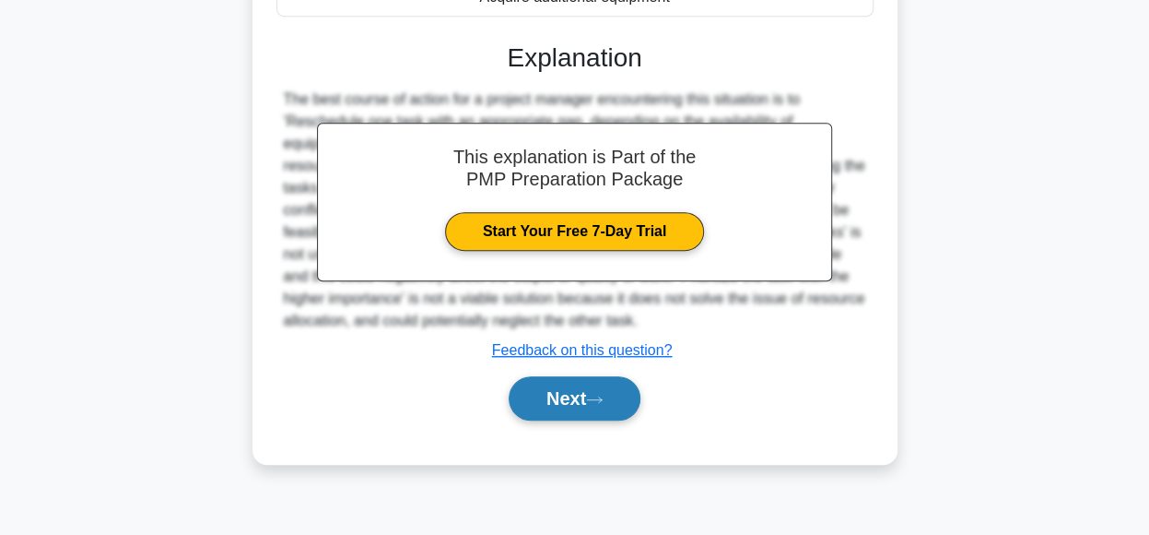
click at [583, 414] on button "Next" at bounding box center [575, 398] width 132 height 44
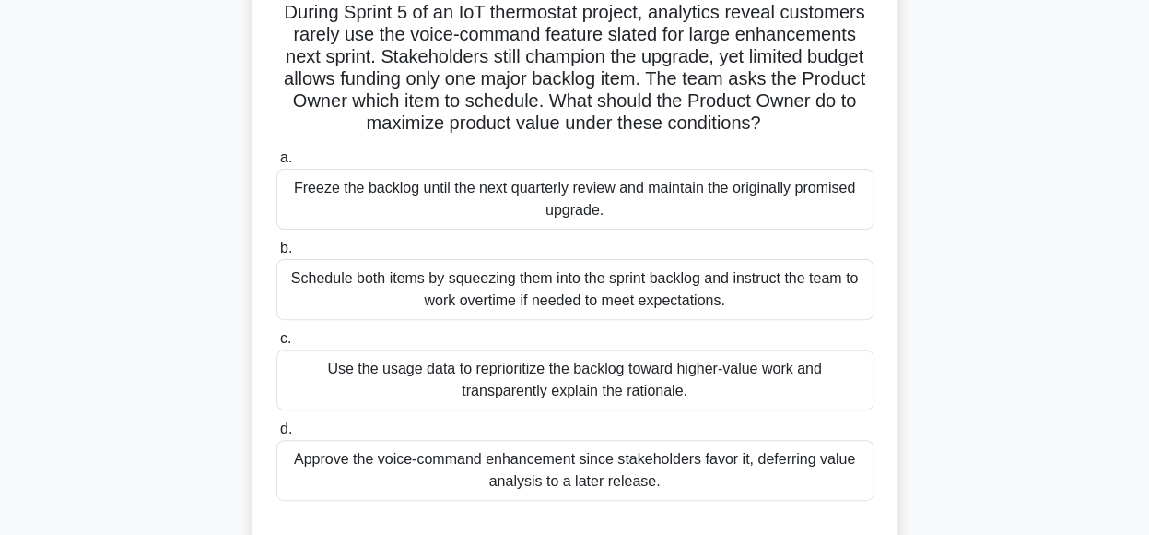
scroll to position [138, 0]
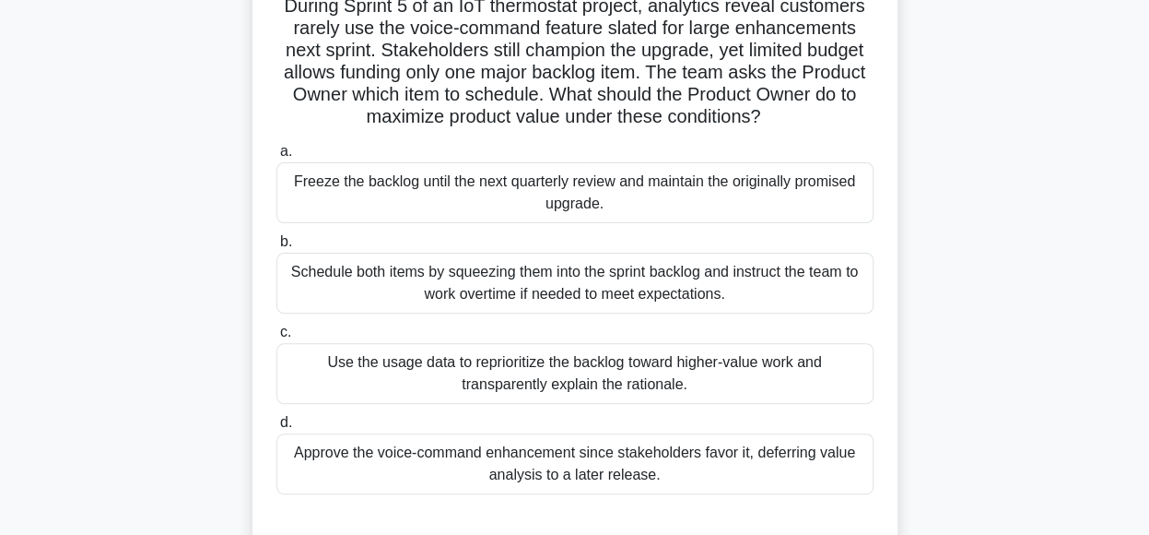
click at [691, 384] on div "Use the usage data to reprioritize the backlog toward higher-value work and tra…" at bounding box center [574, 373] width 597 height 61
click at [276, 338] on input "c. Use the usage data to reprioritize the backlog toward higher-value work and …" at bounding box center [276, 332] width 0 height 12
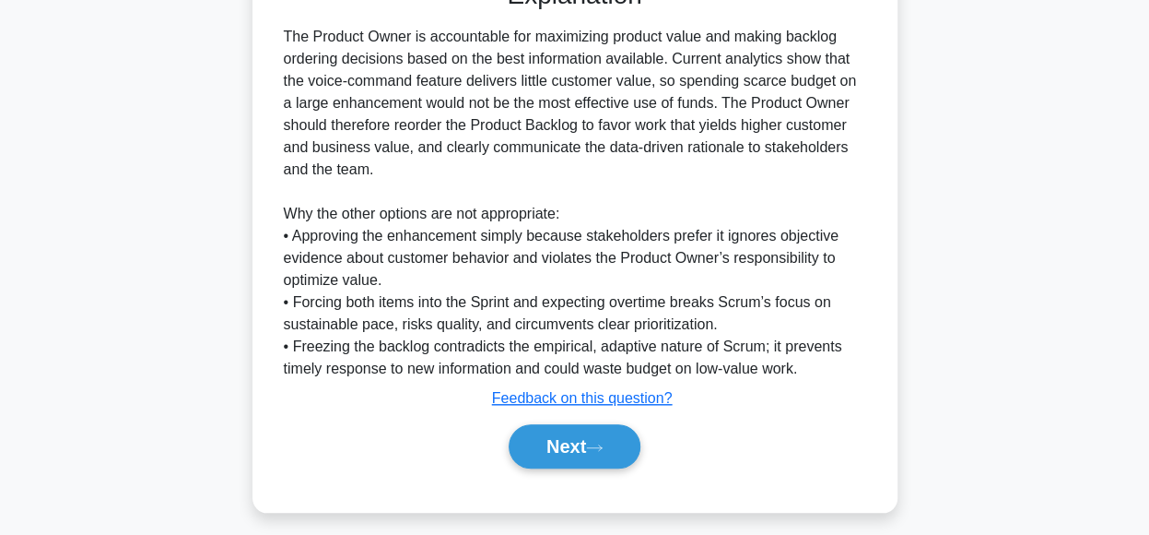
scroll to position [688, 0]
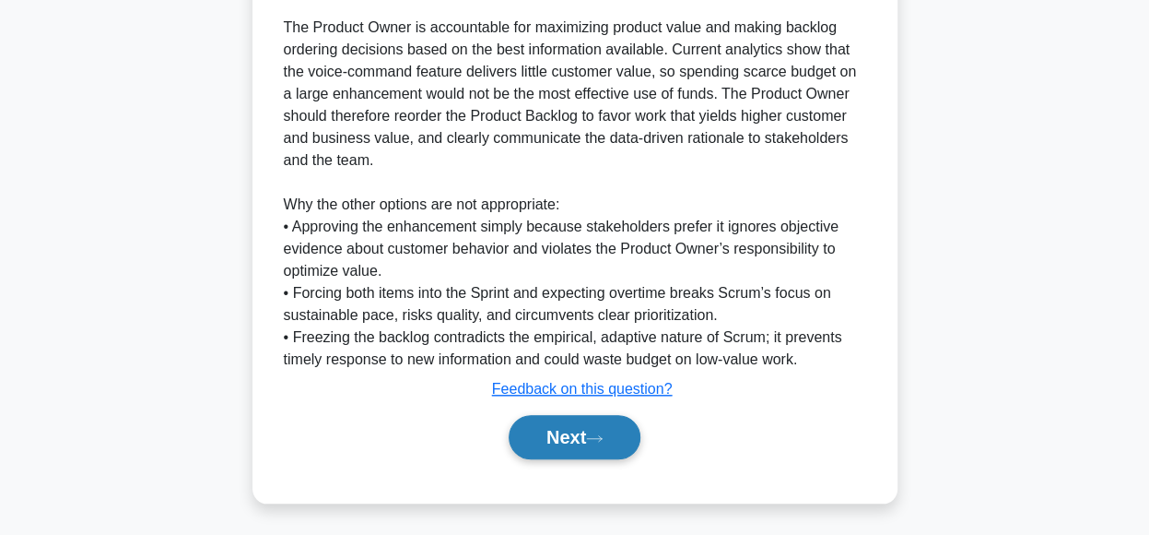
click at [620, 426] on button "Next" at bounding box center [575, 437] width 132 height 44
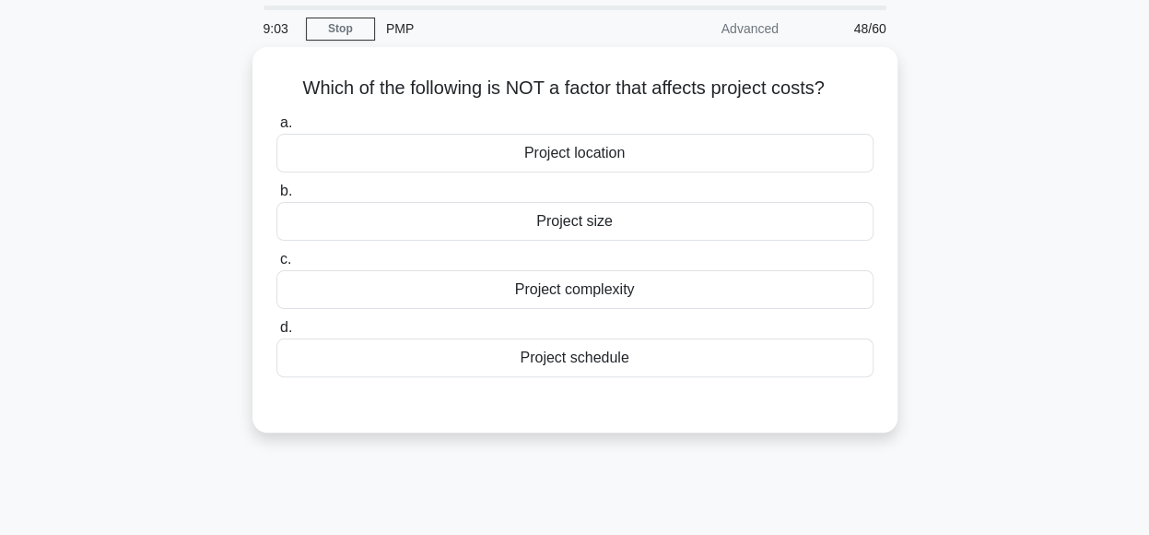
scroll to position [25, 0]
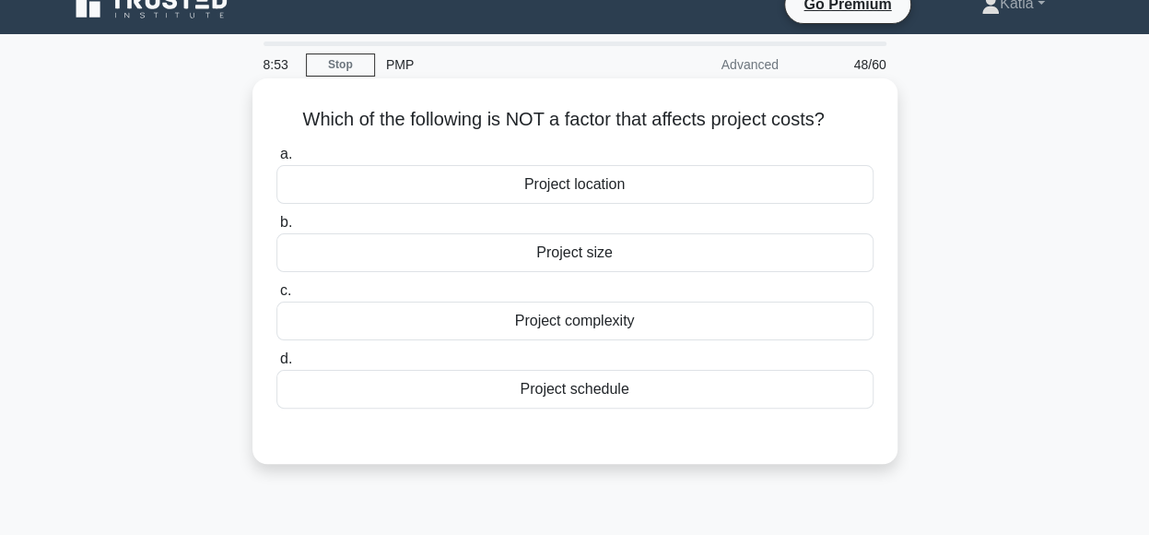
click at [724, 394] on div "Project schedule" at bounding box center [574, 389] width 597 height 39
click at [276, 365] on input "d. Project schedule" at bounding box center [276, 359] width 0 height 12
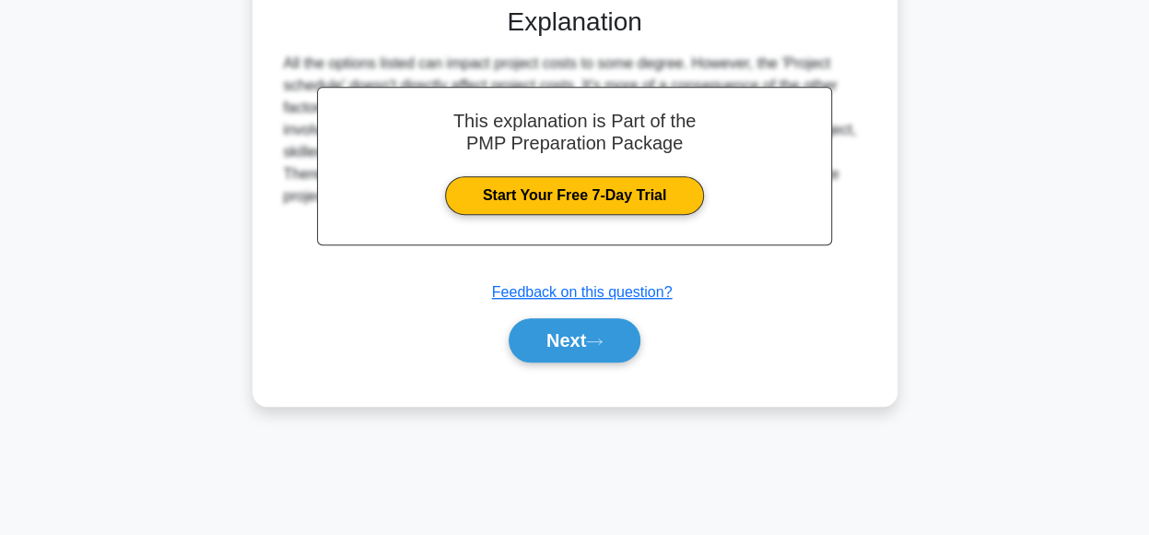
scroll to position [461, 0]
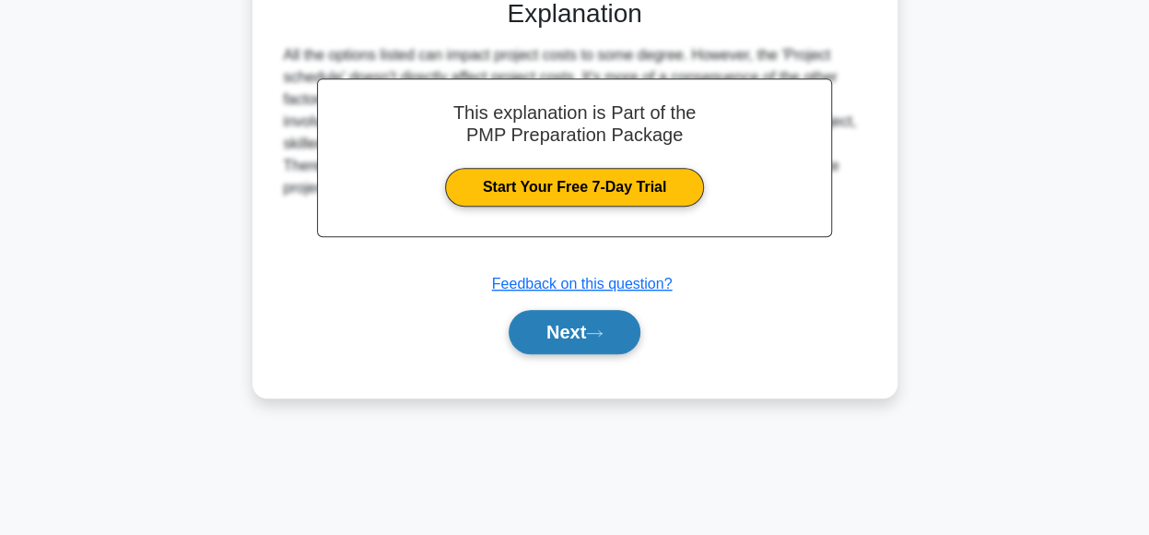
click at [603, 334] on icon at bounding box center [594, 333] width 17 height 10
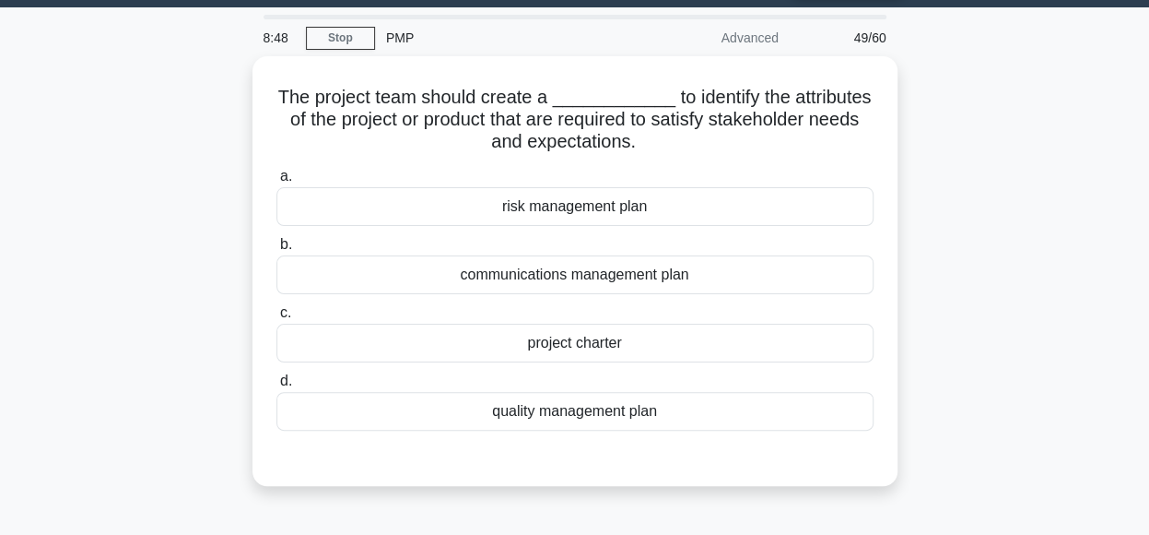
scroll to position [53, 0]
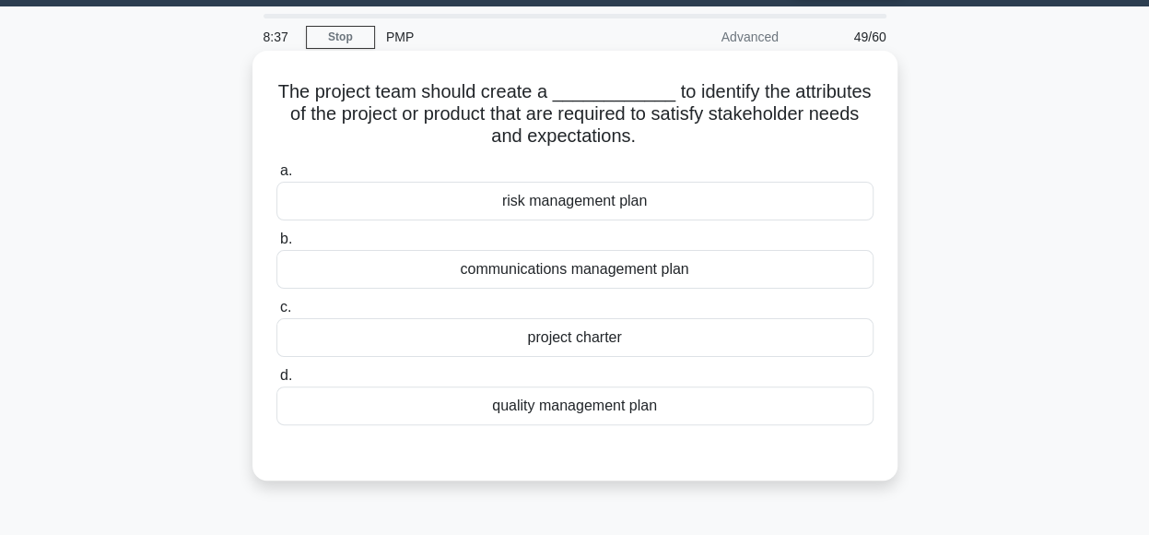
click at [680, 394] on div "quality management plan" at bounding box center [574, 405] width 597 height 39
click at [276, 382] on input "d. quality management plan" at bounding box center [276, 376] width 0 height 12
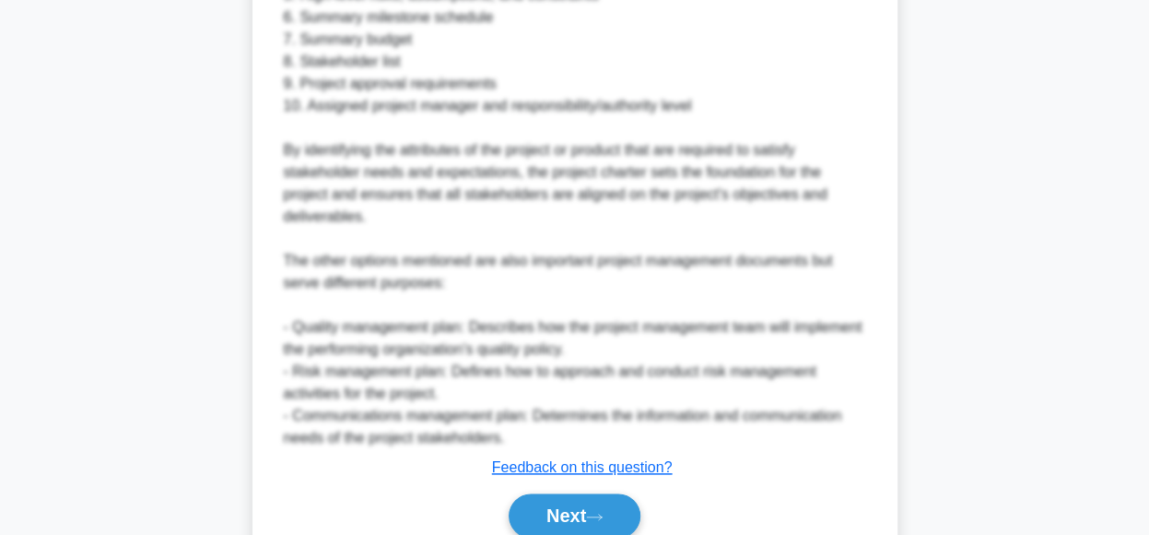
scroll to position [956, 0]
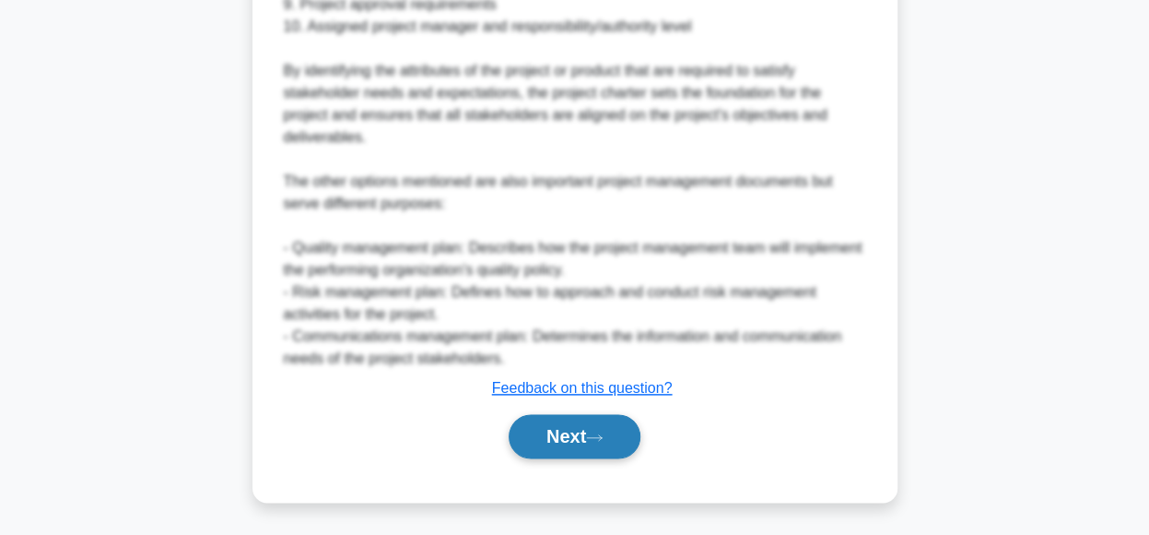
click at [619, 444] on button "Next" at bounding box center [575, 436] width 132 height 44
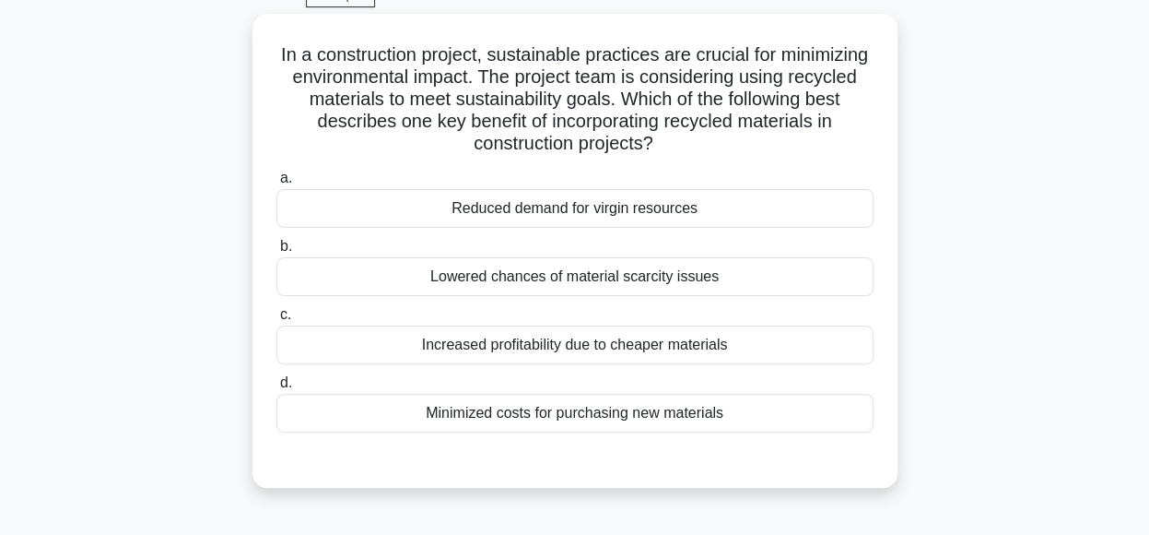
scroll to position [96, 0]
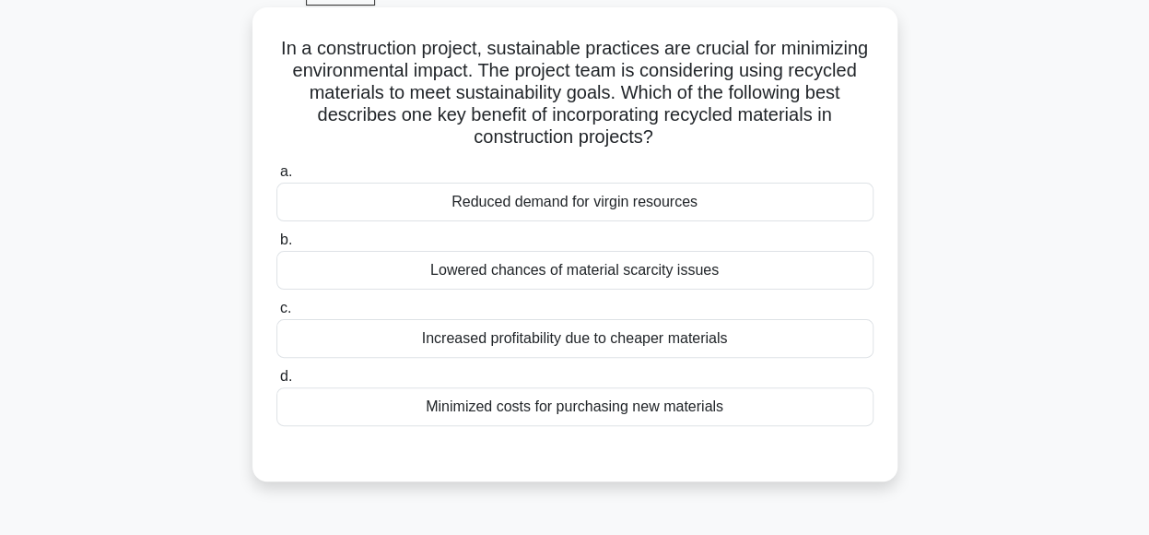
click at [754, 206] on div "Reduced demand for virgin resources" at bounding box center [574, 201] width 597 height 39
click at [276, 178] on input "a. Reduced demand for virgin resources" at bounding box center [276, 172] width 0 height 12
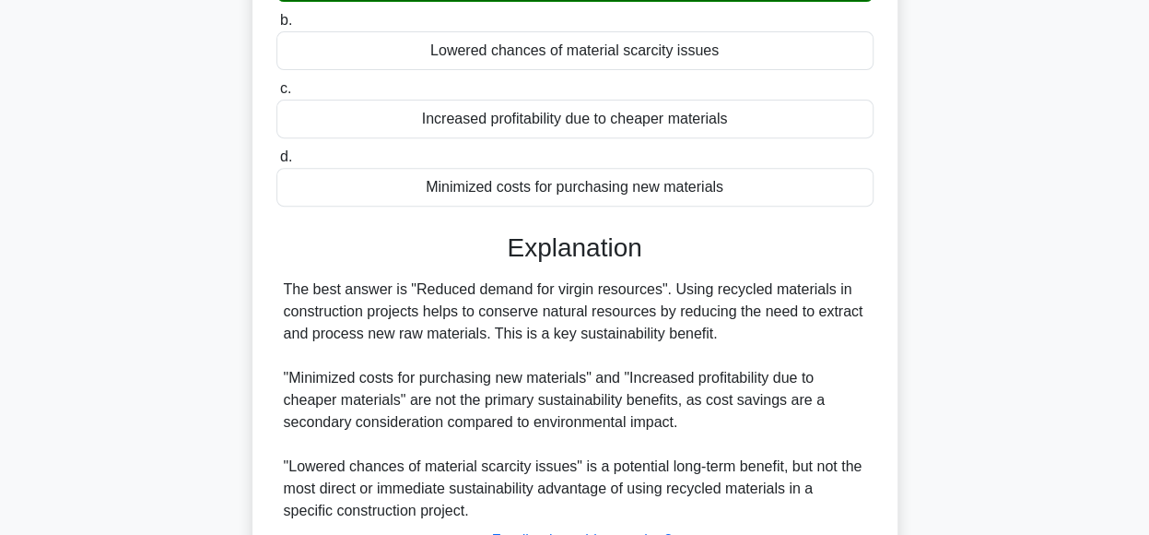
scroll to position [466, 0]
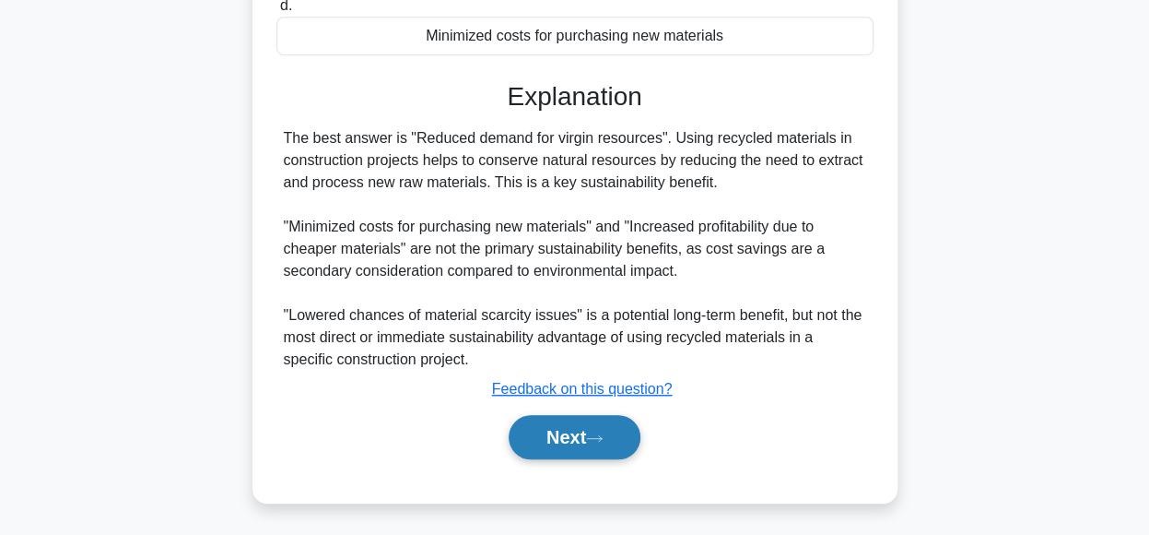
click at [591, 421] on button "Next" at bounding box center [575, 437] width 132 height 44
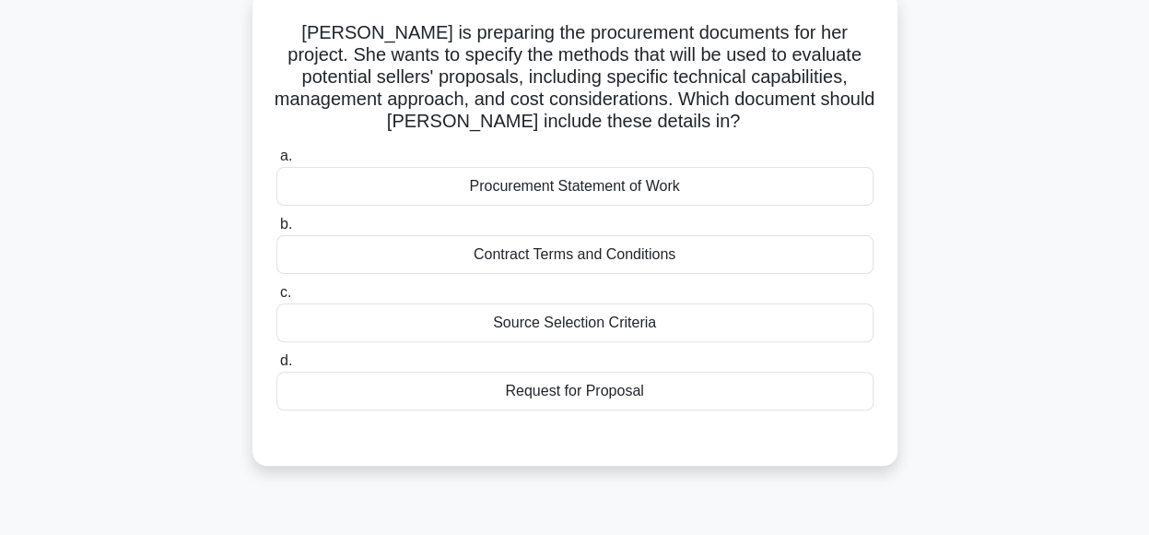
scroll to position [103, 0]
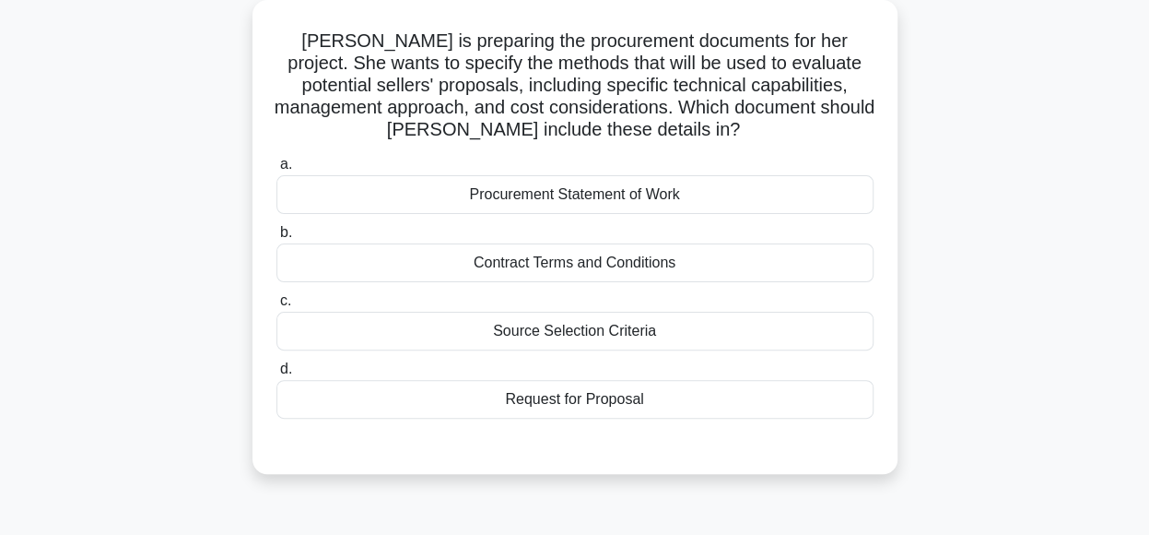
click at [697, 335] on div "Source Selection Criteria" at bounding box center [574, 331] width 597 height 39
click at [276, 307] on input "c. Source Selection Criteria" at bounding box center [276, 301] width 0 height 12
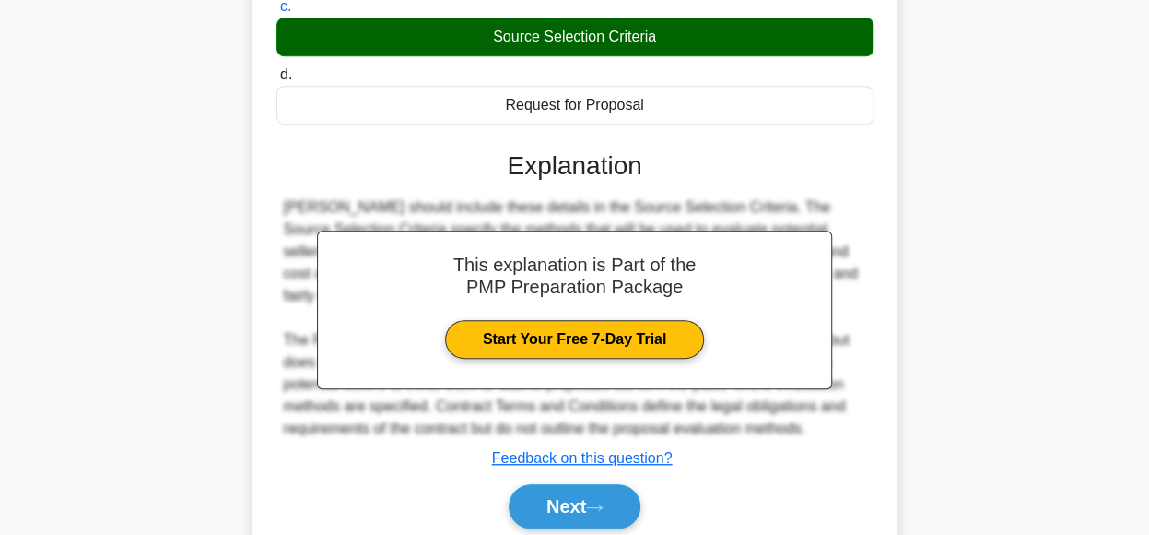
scroll to position [466, 0]
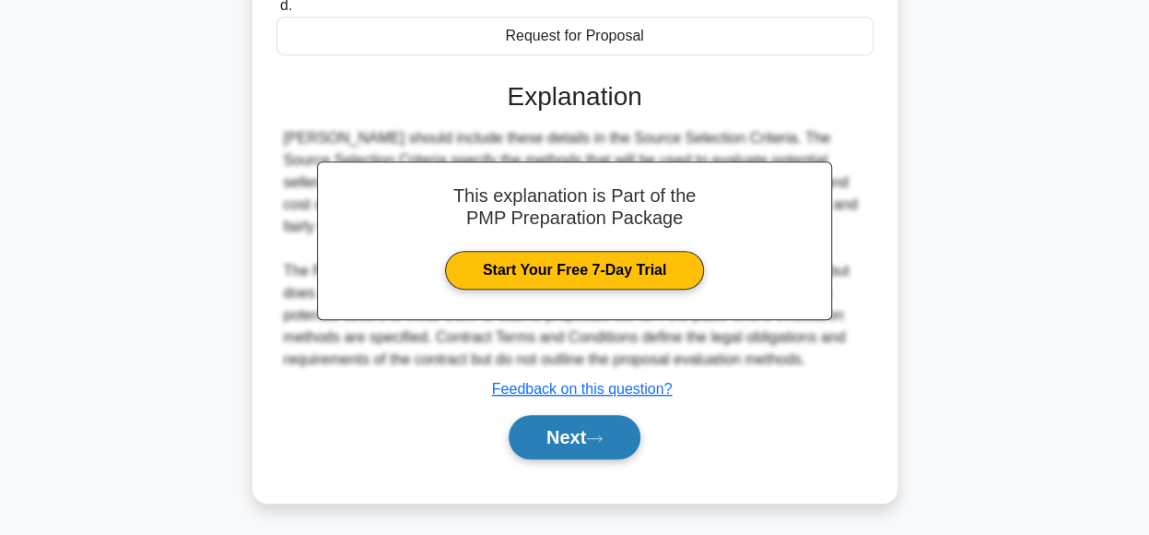
click at [576, 424] on button "Next" at bounding box center [575, 437] width 132 height 44
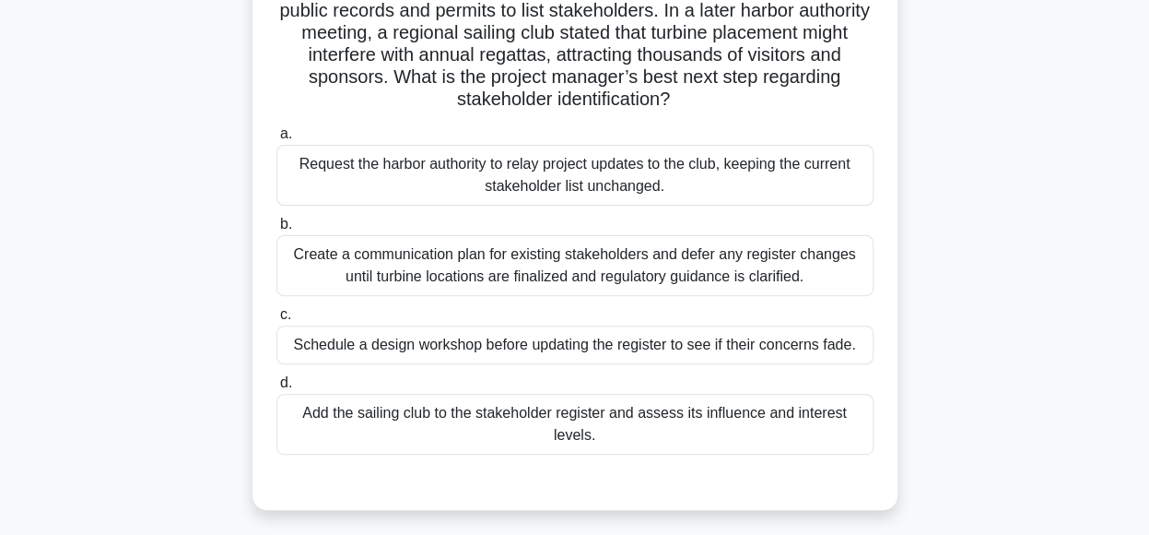
scroll to position [161, 0]
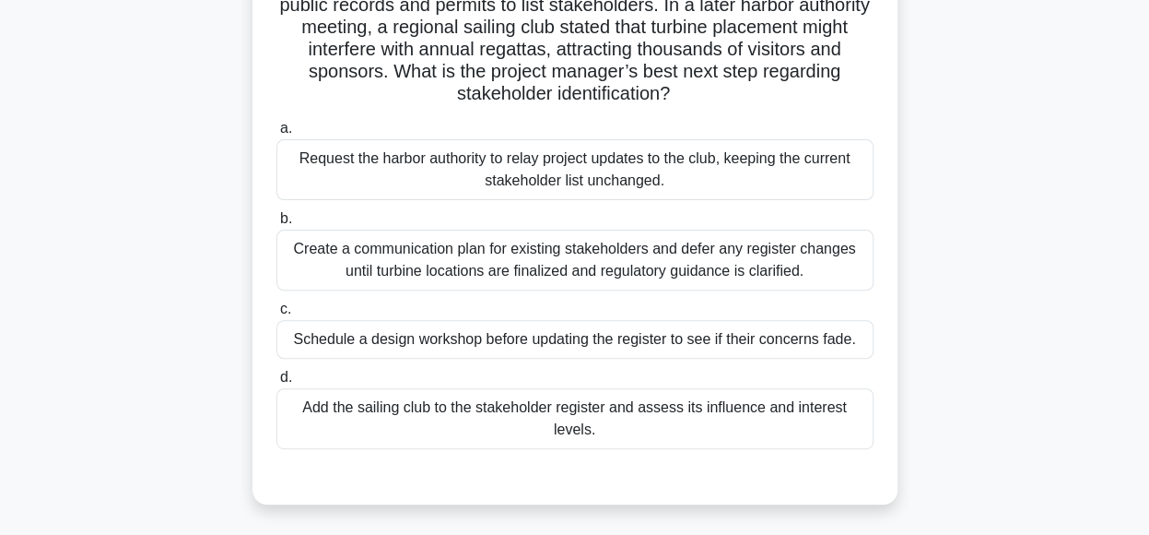
click at [749, 432] on div "Add the sailing club to the stakeholder register and assess its influence and i…" at bounding box center [574, 418] width 597 height 61
click at [276, 383] on input "d. Add the sailing club to the stakeholder register and assess its influence an…" at bounding box center [276, 377] width 0 height 12
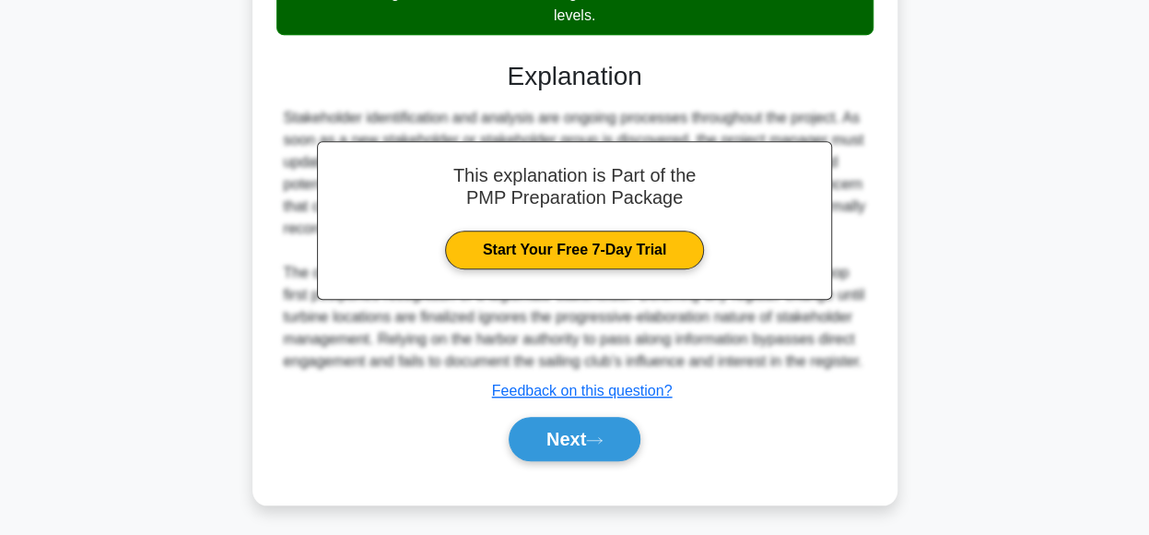
scroll to position [599, 0]
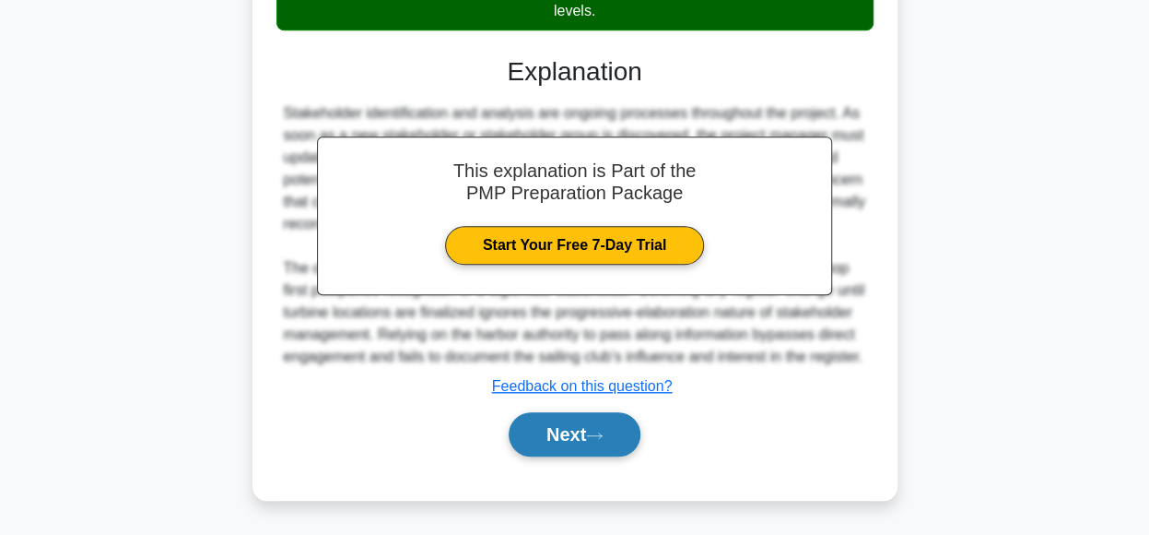
click at [617, 431] on button "Next" at bounding box center [575, 434] width 132 height 44
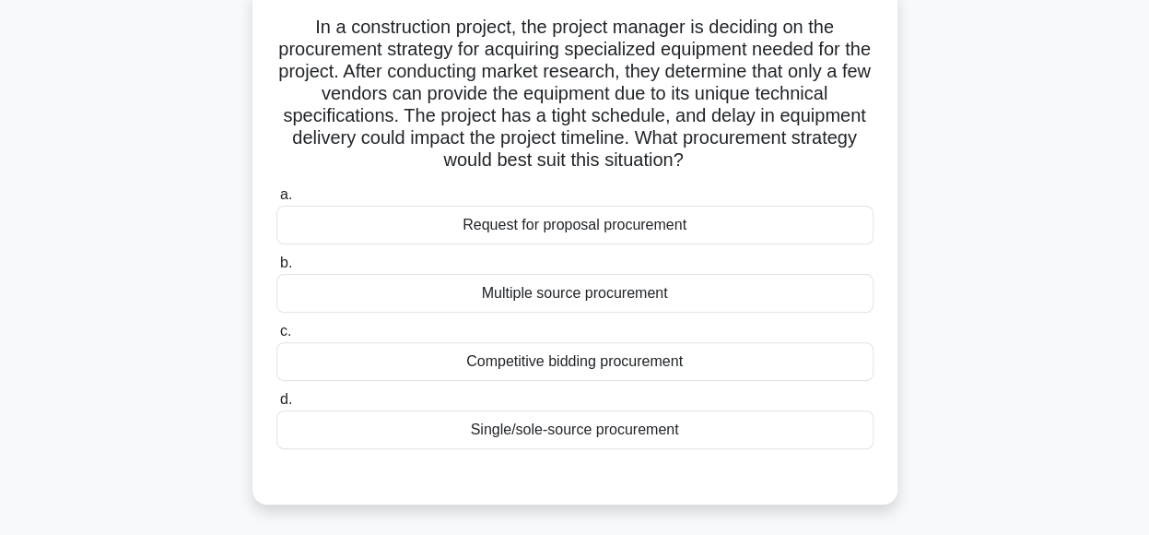
scroll to position [124, 0]
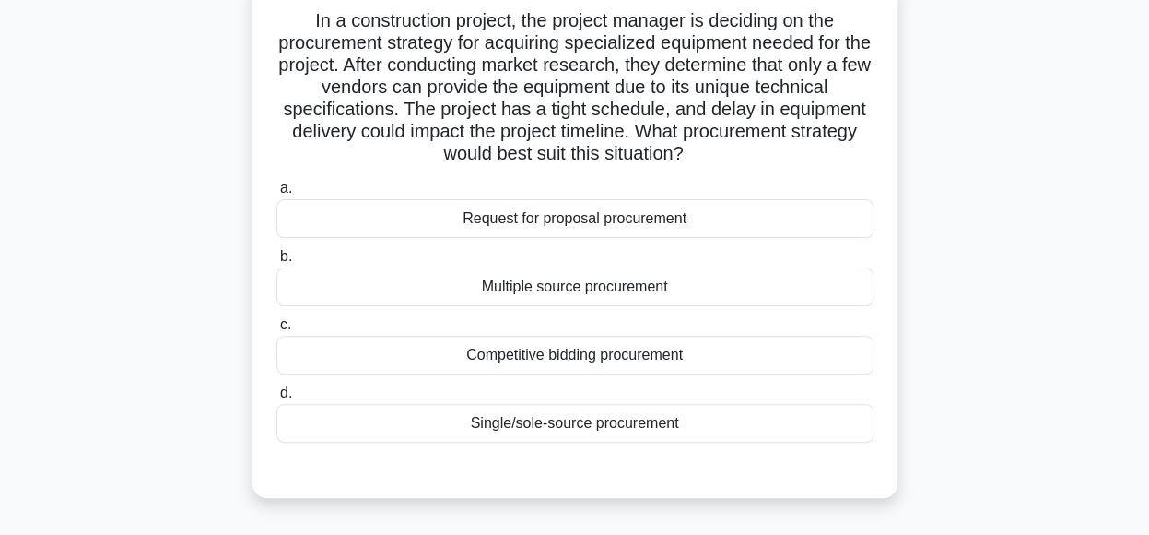
click at [787, 290] on div "Multiple source procurement" at bounding box center [574, 286] width 597 height 39
click at [276, 263] on input "b. Multiple source procurement" at bounding box center [276, 257] width 0 height 12
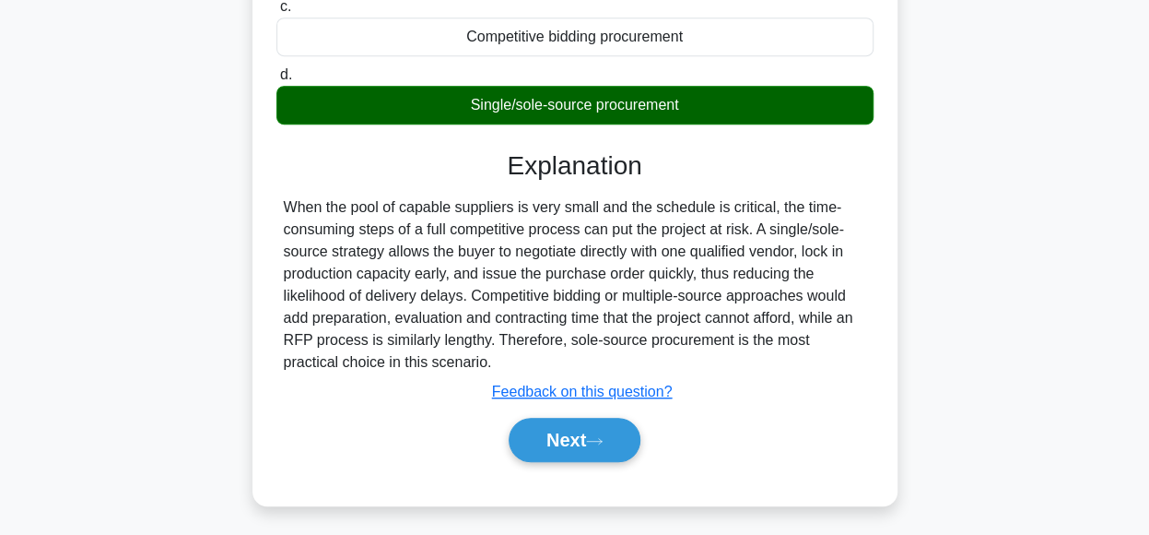
scroll to position [461, 0]
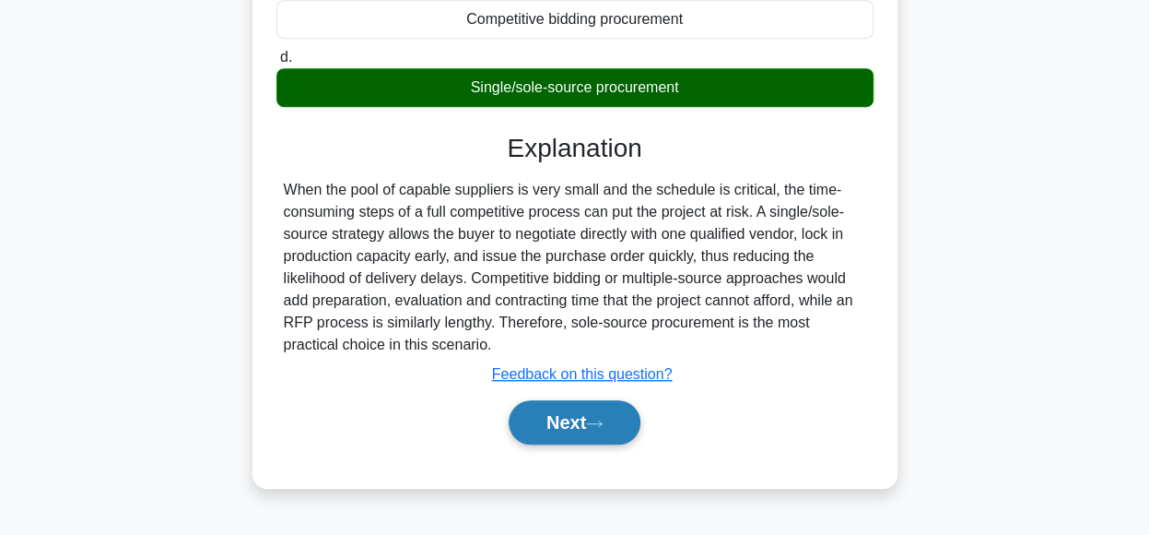
click at [629, 418] on button "Next" at bounding box center [575, 422] width 132 height 44
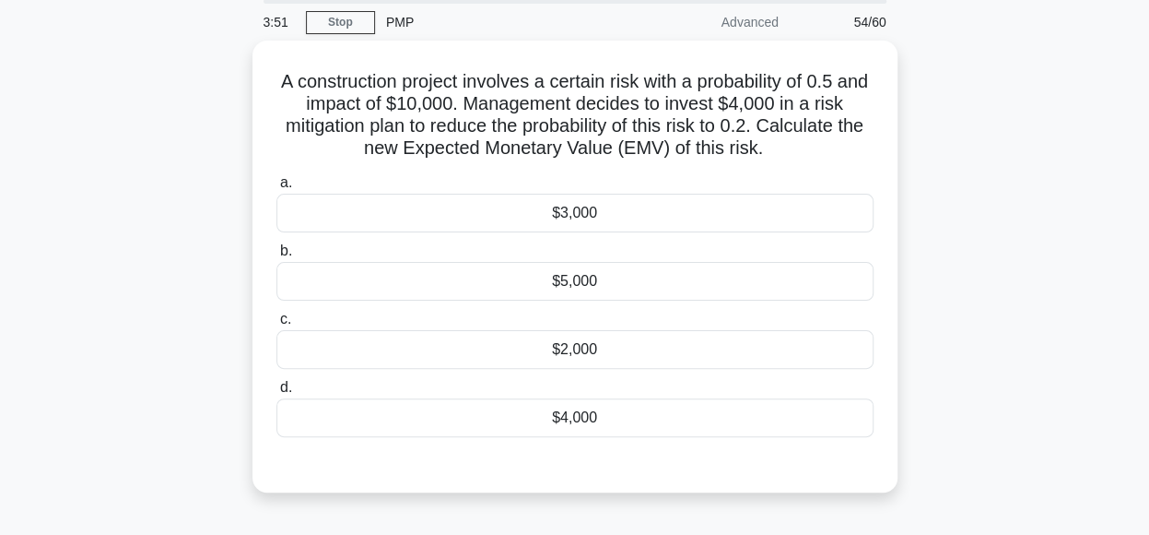
scroll to position [72, 0]
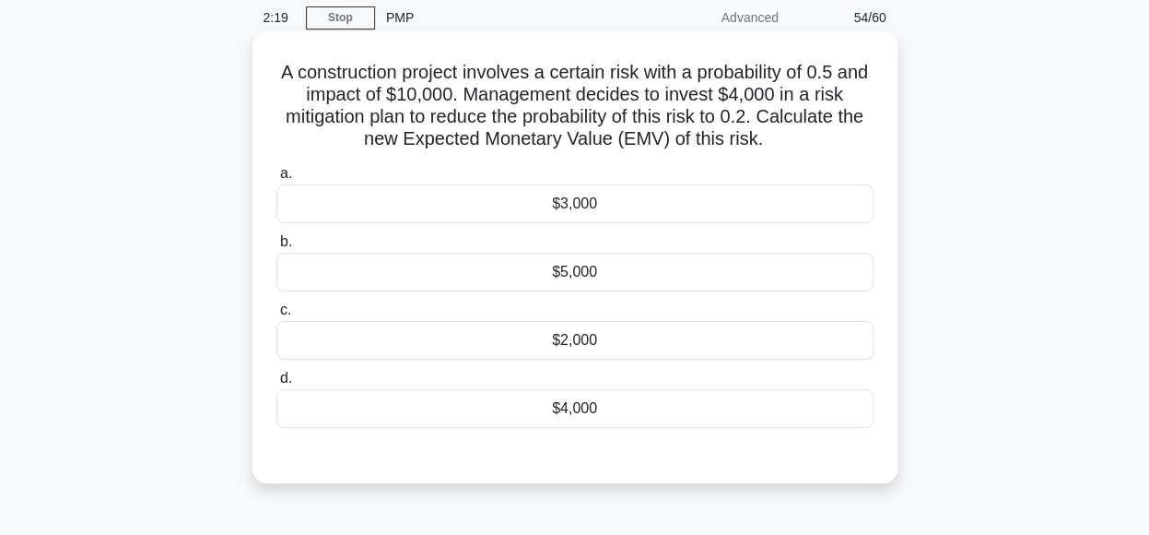
click at [603, 276] on div "$5,000" at bounding box center [574, 272] width 597 height 39
click at [276, 248] on input "b. $5,000" at bounding box center [276, 242] width 0 height 12
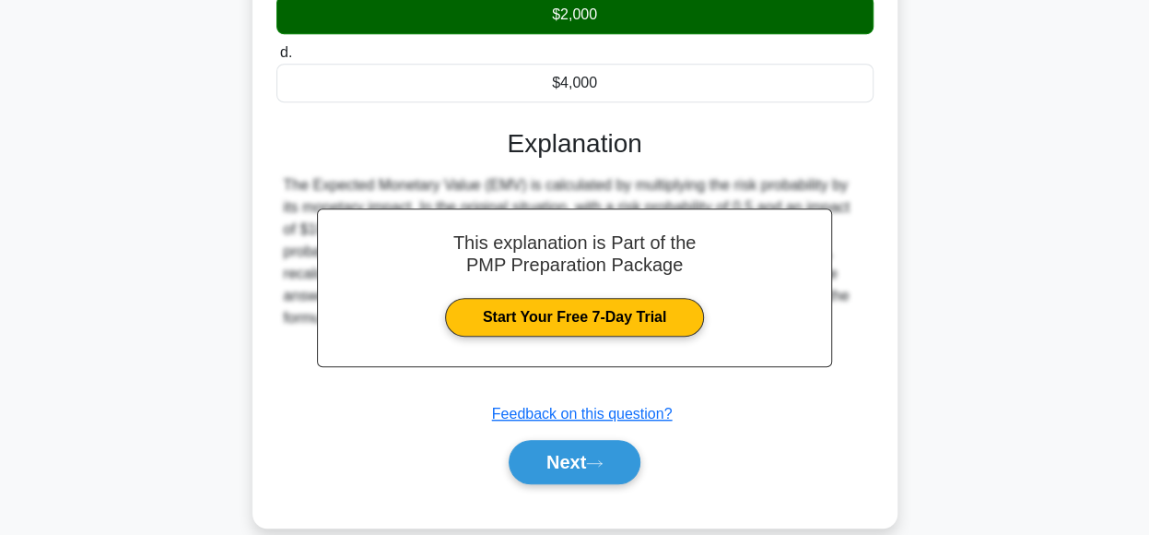
scroll to position [461, 0]
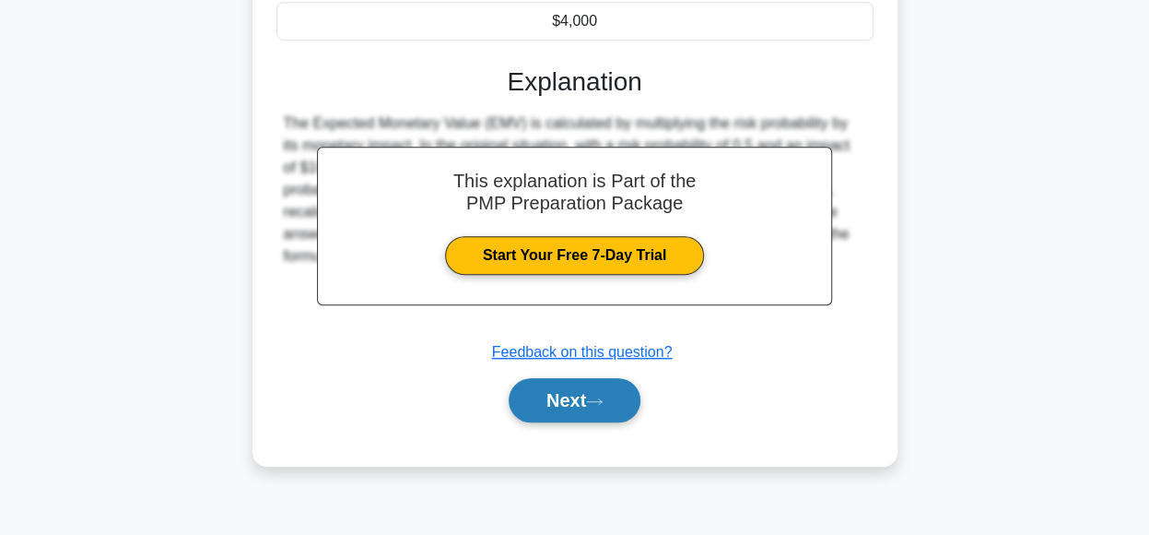
click at [587, 392] on button "Next" at bounding box center [575, 400] width 132 height 44
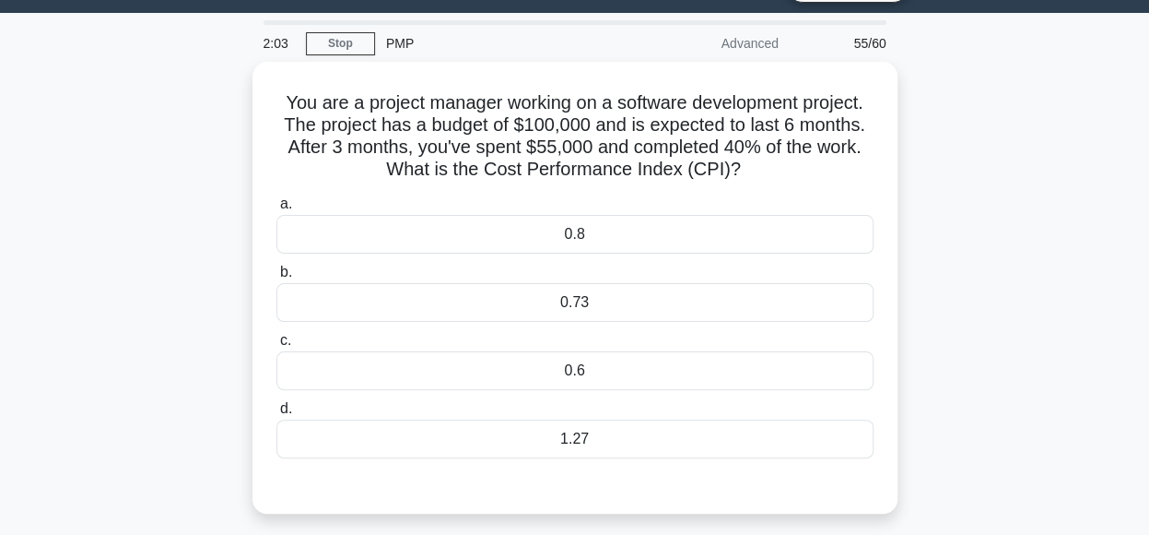
scroll to position [60, 0]
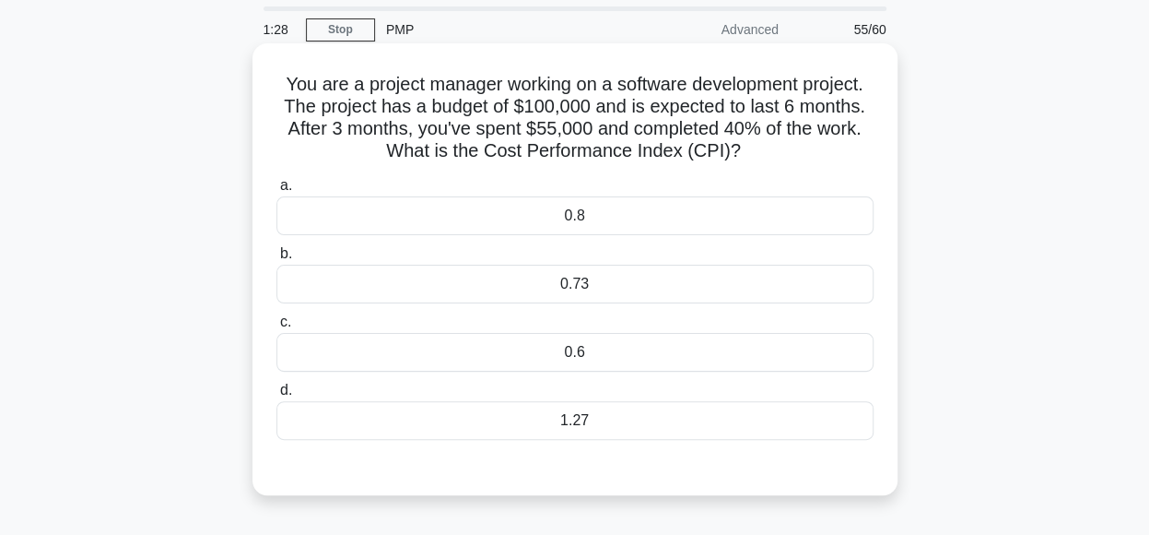
click at [678, 279] on div "0.73" at bounding box center [574, 284] width 597 height 39
click at [276, 260] on input "b. 0.73" at bounding box center [276, 254] width 0 height 12
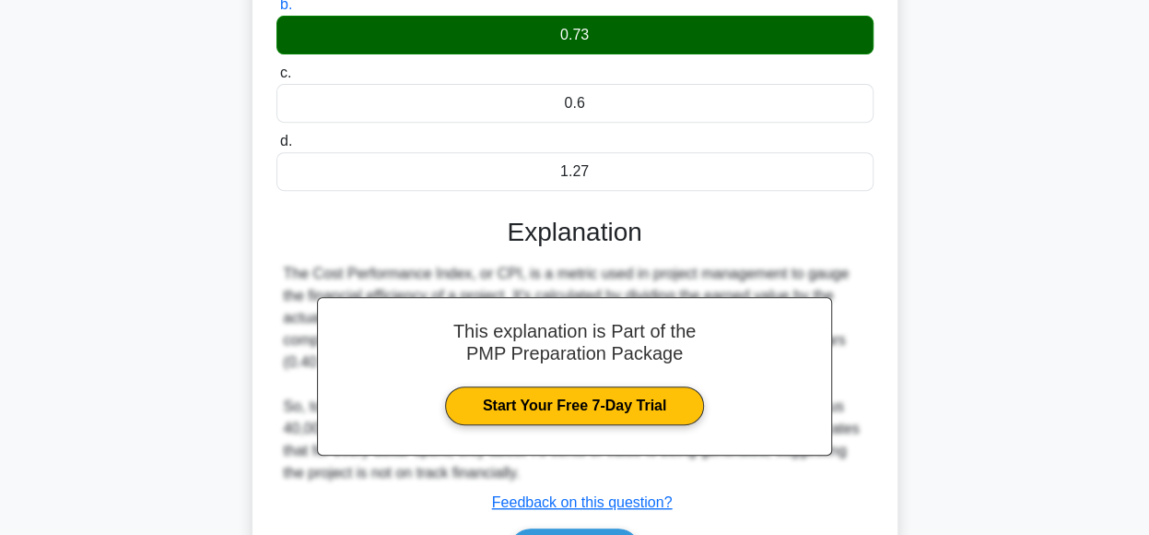
scroll to position [461, 0]
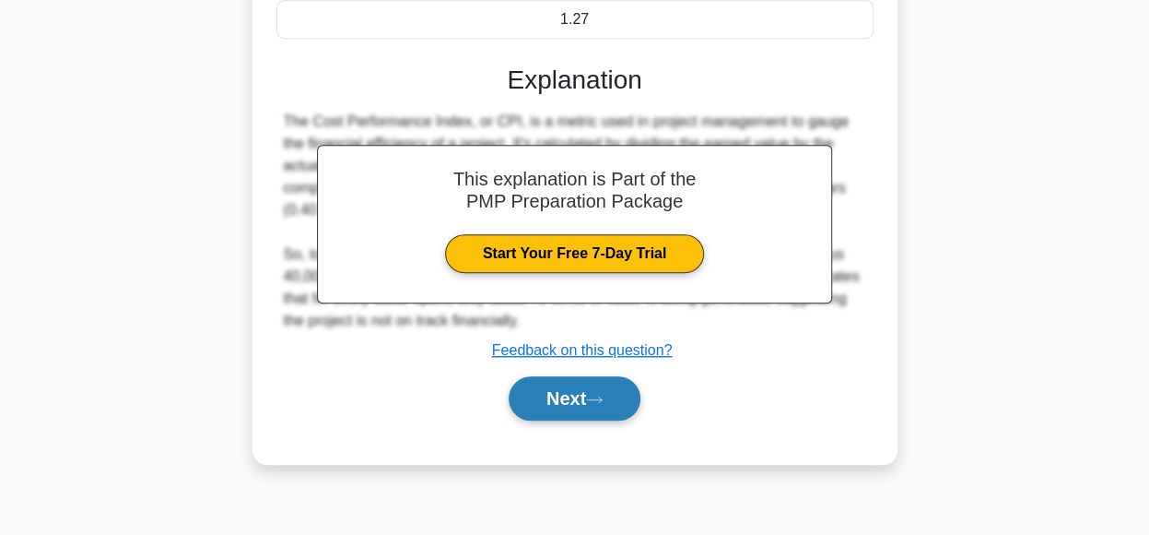
click at [535, 406] on button "Next" at bounding box center [575, 398] width 132 height 44
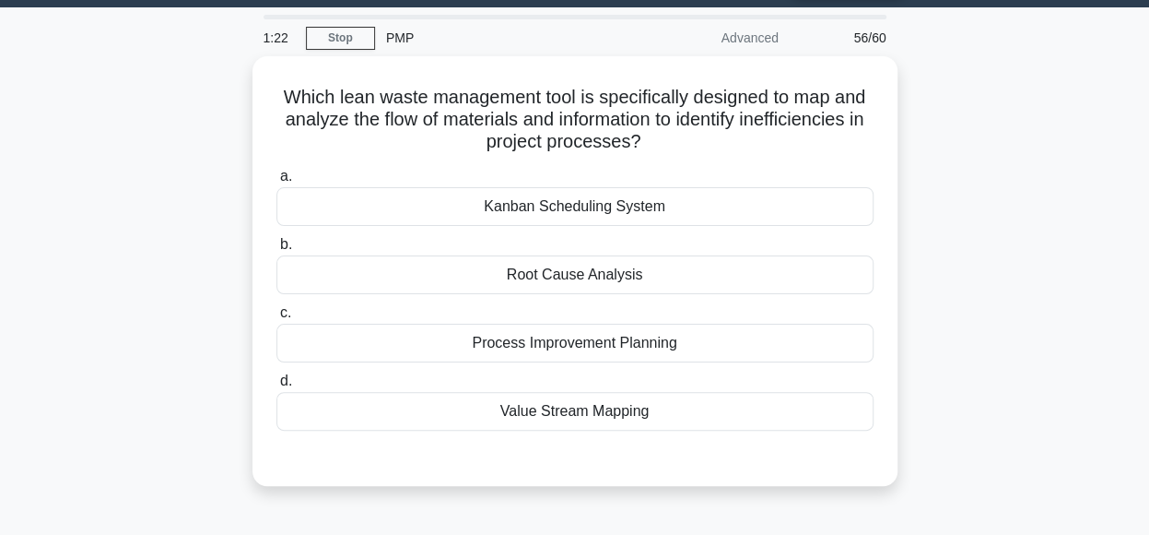
scroll to position [53, 0]
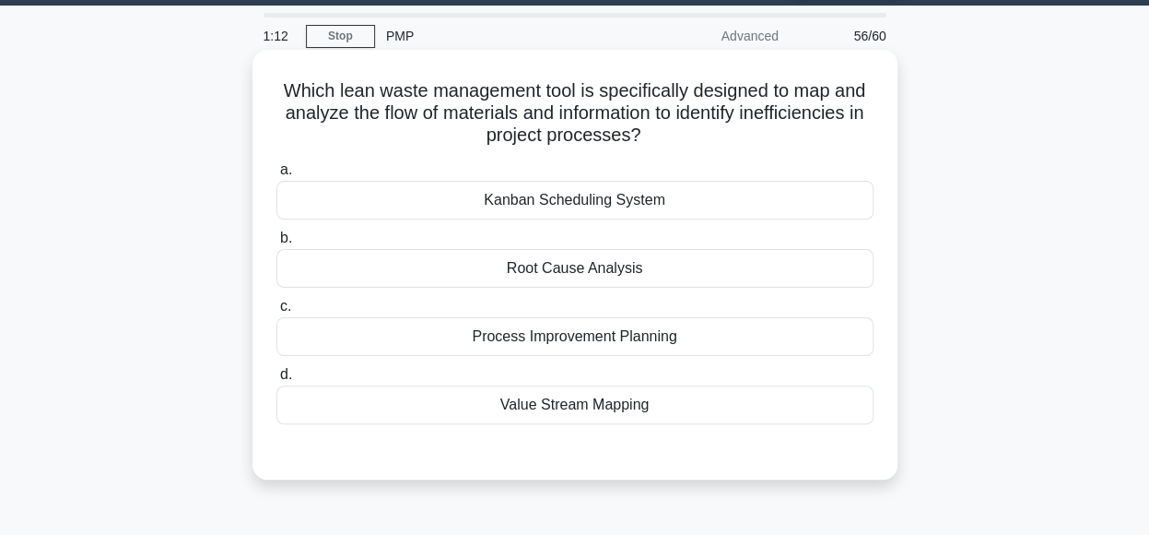
click at [676, 408] on div "Value Stream Mapping" at bounding box center [574, 404] width 597 height 39
click at [276, 381] on input "d. Value Stream Mapping" at bounding box center [276, 375] width 0 height 12
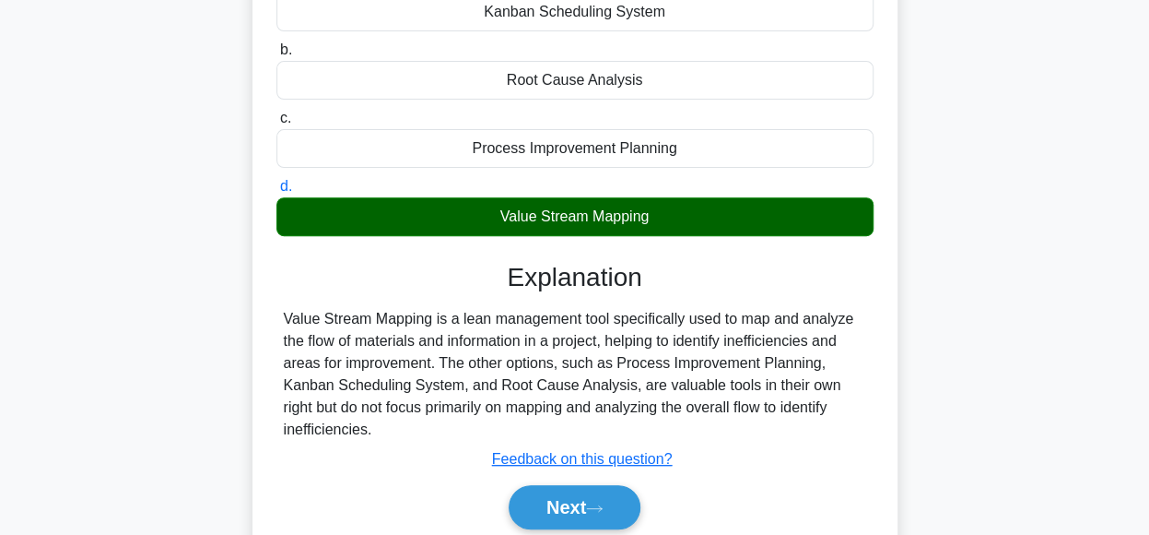
scroll to position [461, 0]
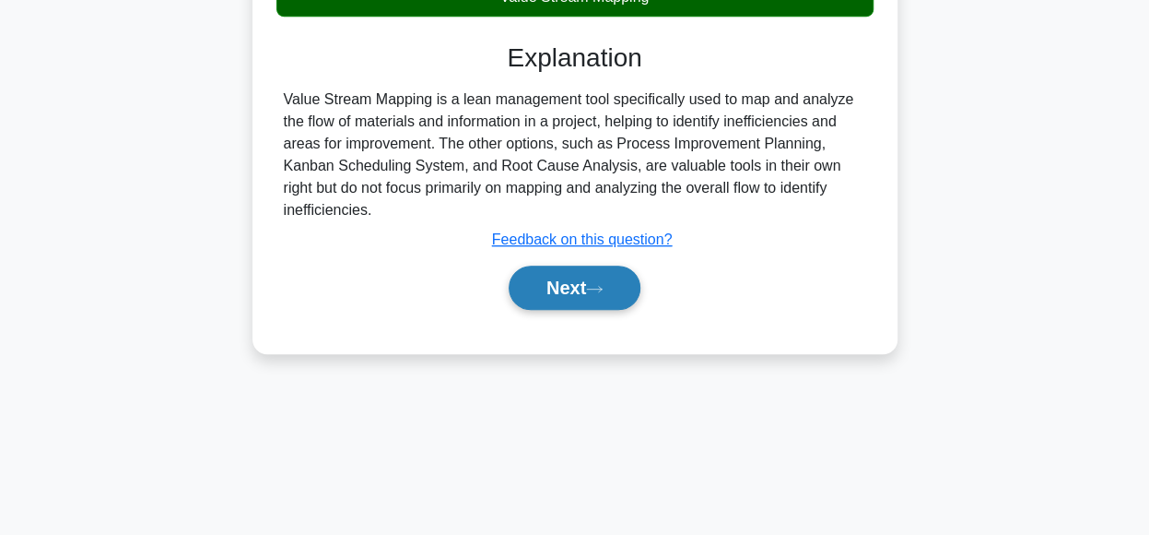
click at [544, 294] on button "Next" at bounding box center [575, 287] width 132 height 44
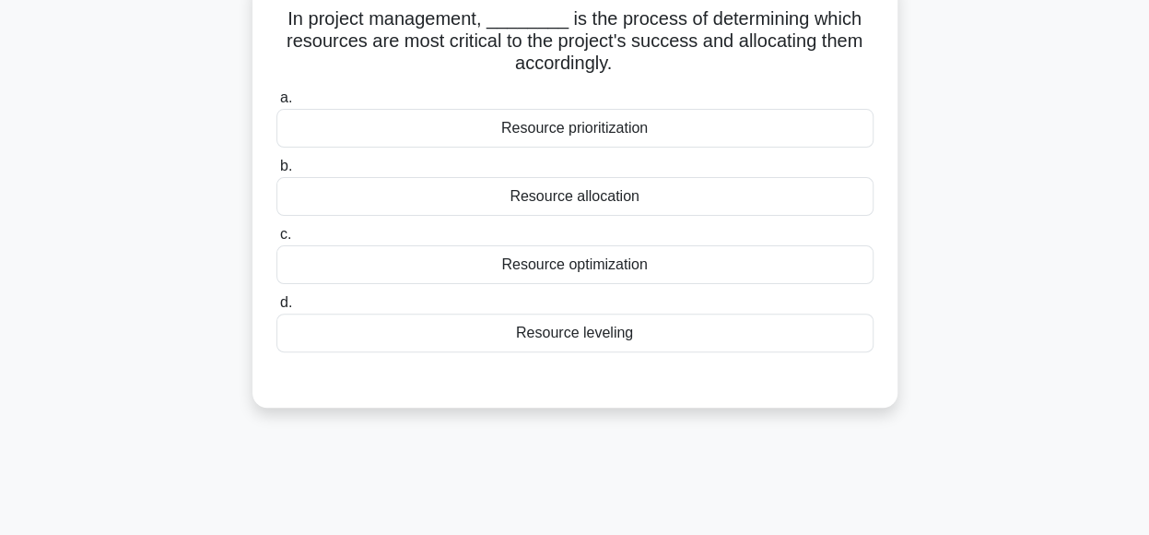
scroll to position [127, 0]
click at [776, 133] on div "Resource prioritization" at bounding box center [574, 126] width 597 height 39
click at [276, 102] on input "a. Resource prioritization" at bounding box center [276, 96] width 0 height 12
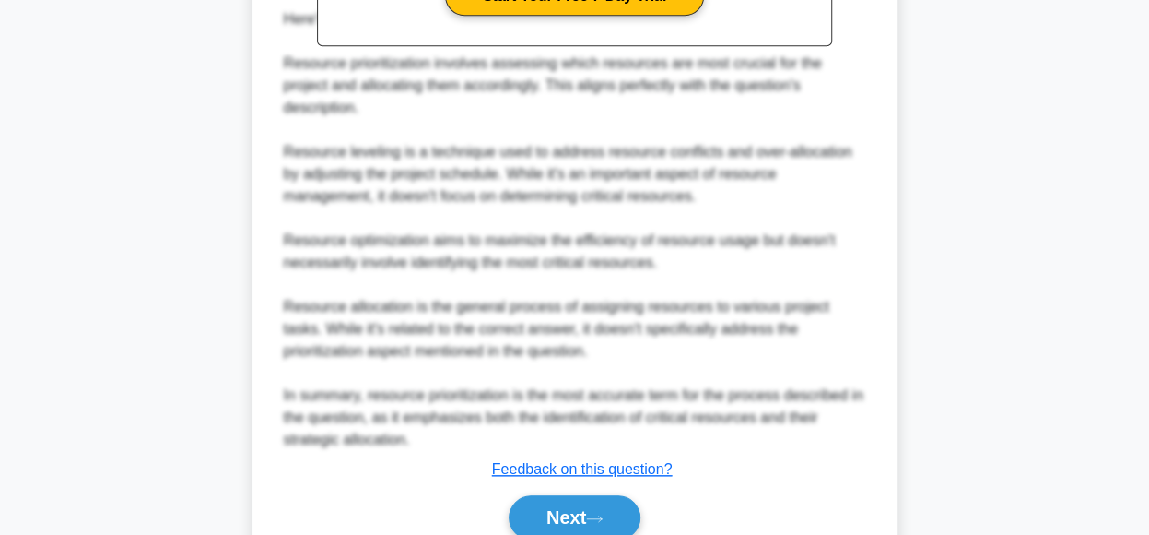
scroll to position [732, 0]
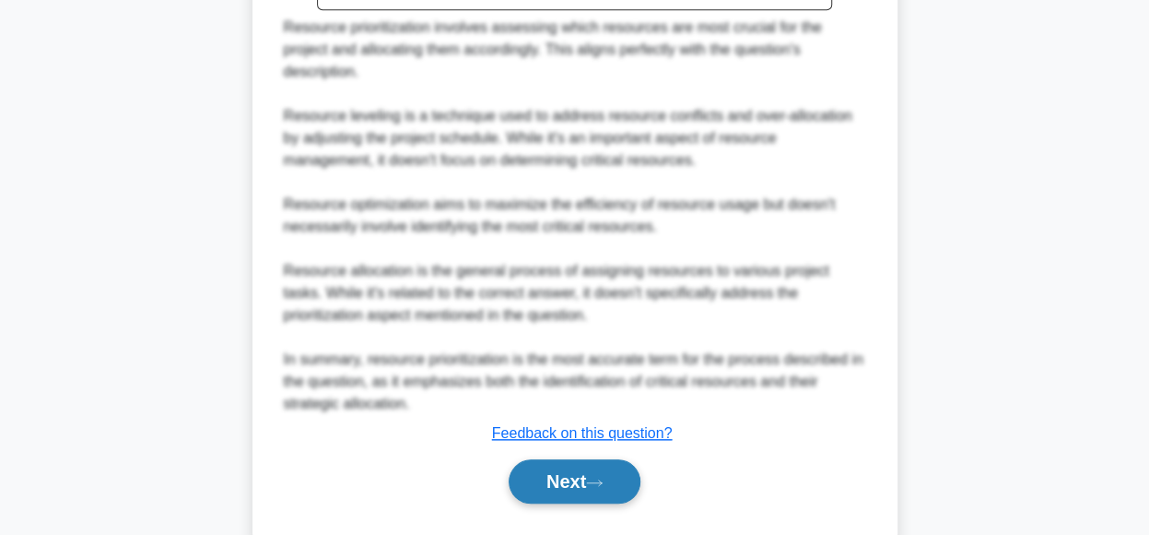
click at [616, 459] on button "Next" at bounding box center [575, 481] width 132 height 44
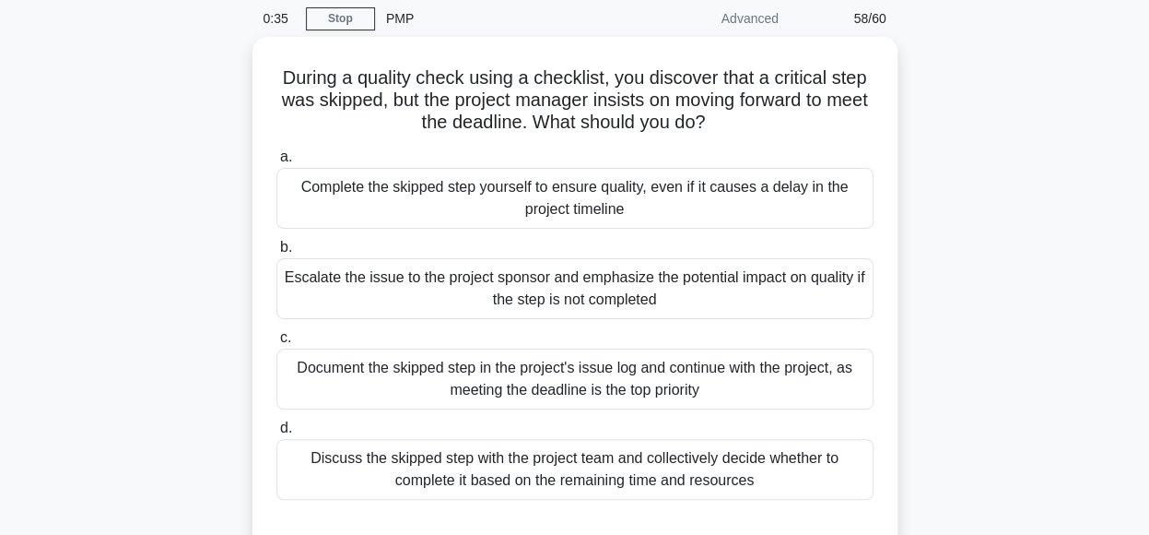
scroll to position [72, 0]
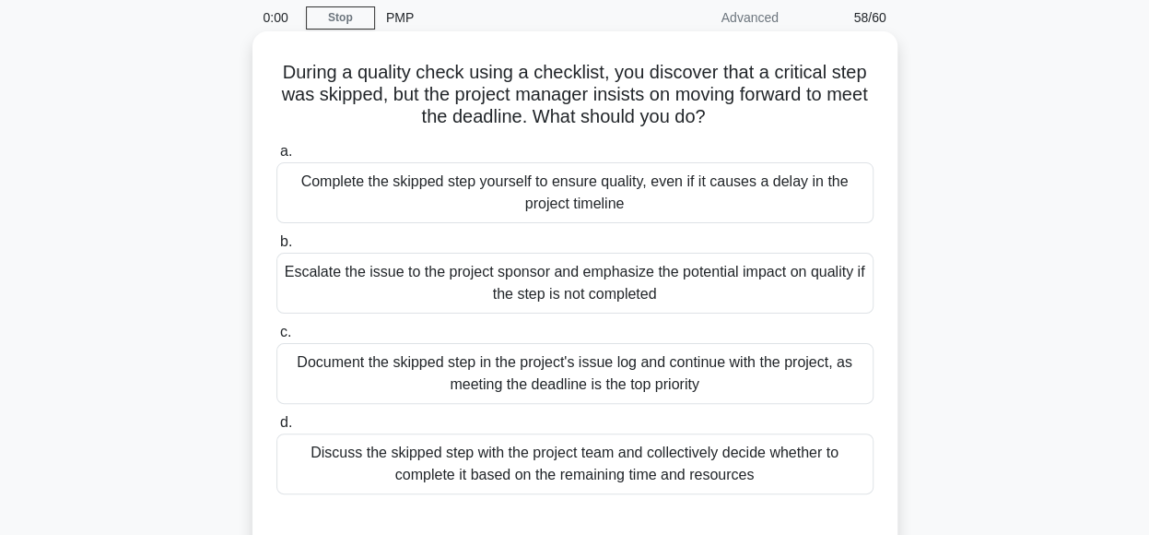
click at [694, 267] on div "Escalate the issue to the project sponsor and emphasize the potential impact on…" at bounding box center [574, 283] width 597 height 61
click at [276, 248] on input "b. Escalate the issue to the project sponsor and emphasize the potential impact…" at bounding box center [276, 242] width 0 height 12
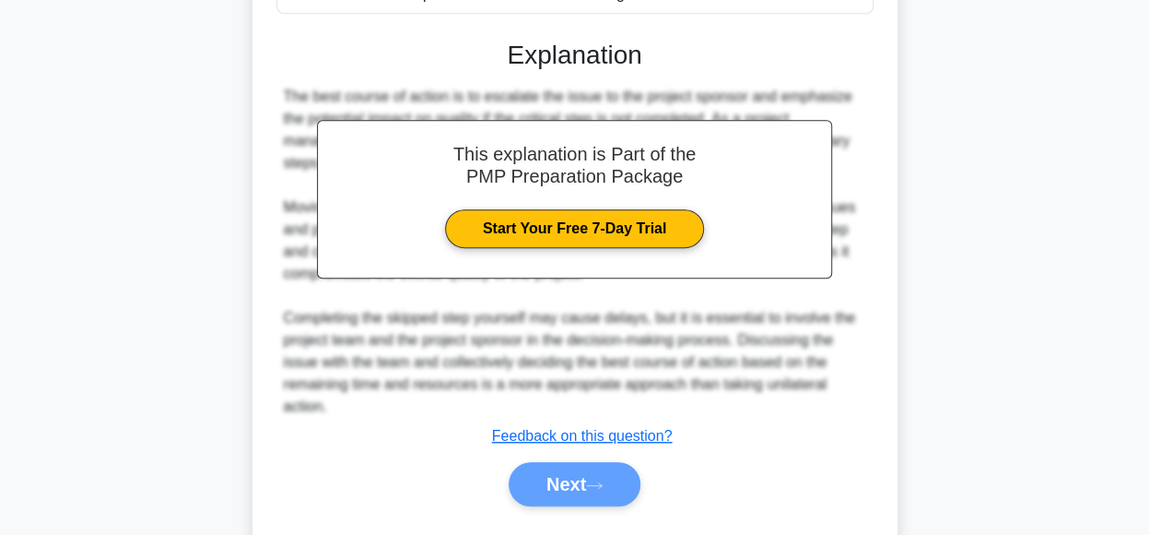
scroll to position [559, 0]
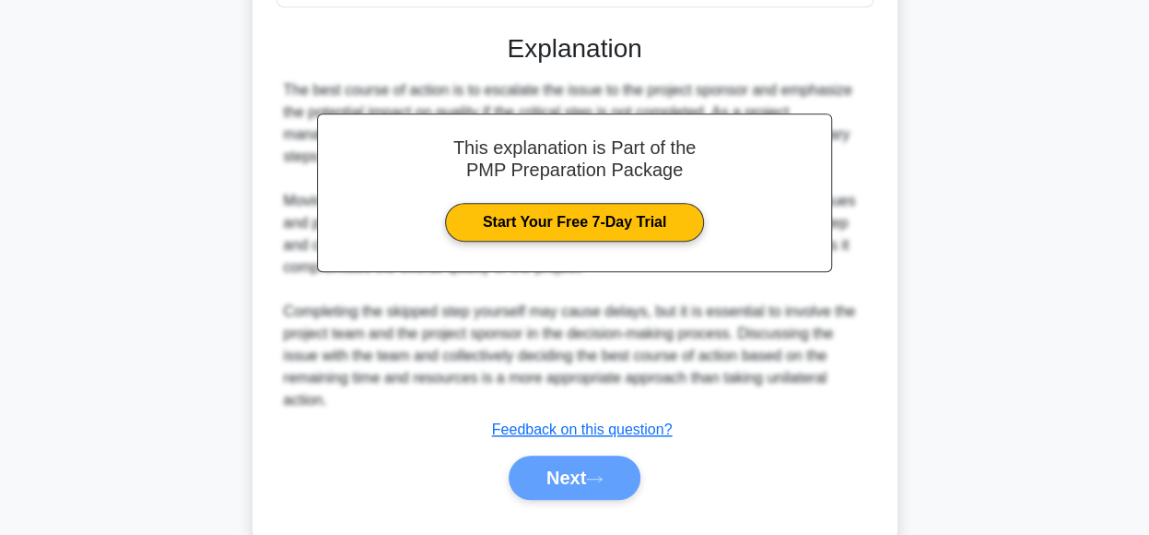
click at [582, 480] on div "Next" at bounding box center [575, 477] width 605 height 44
click at [606, 481] on div "Next" at bounding box center [575, 477] width 605 height 44
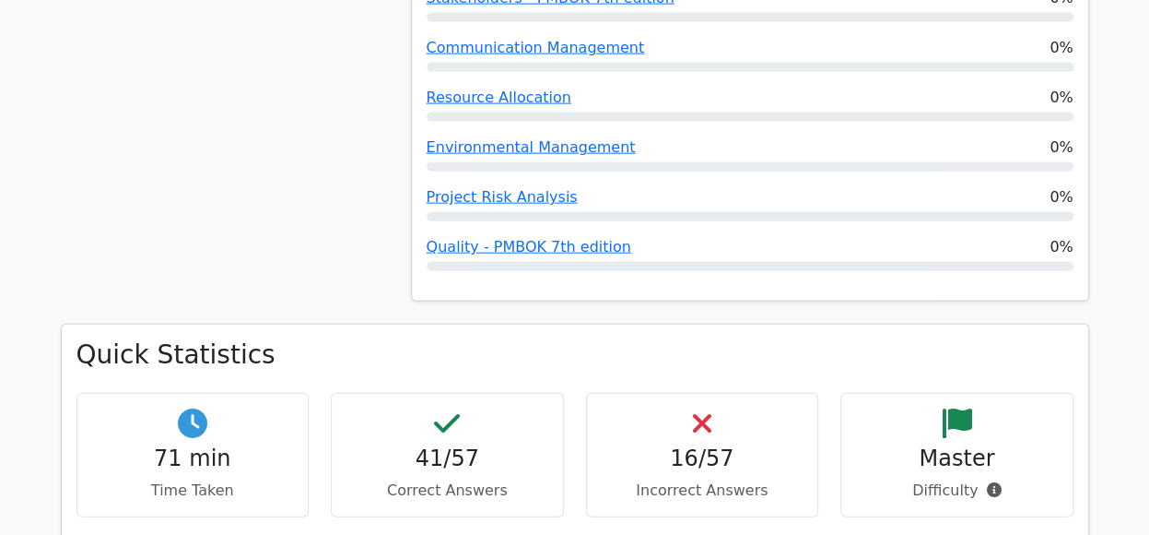
scroll to position [2068, 0]
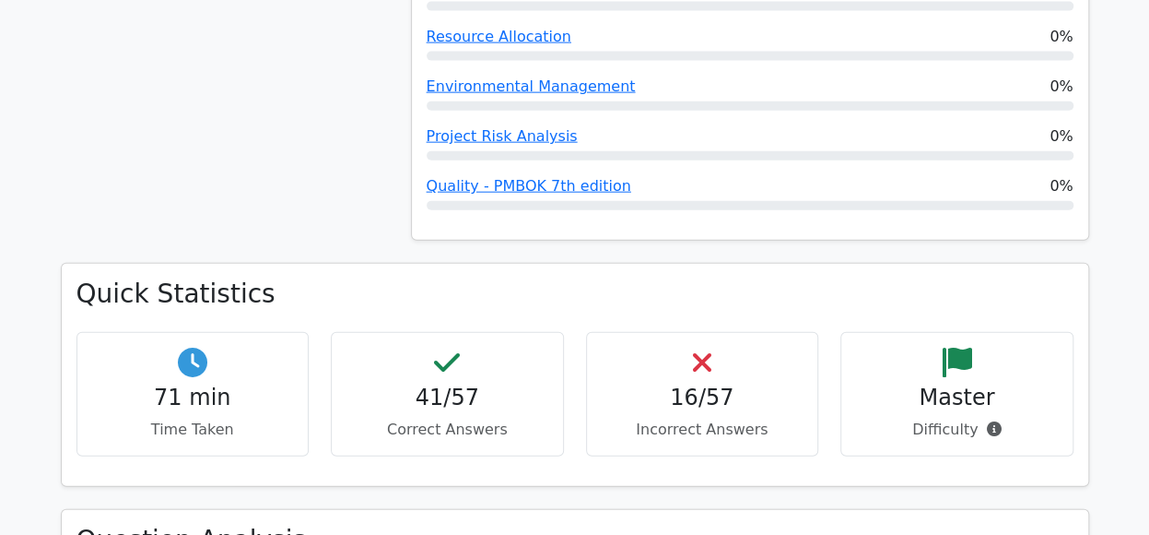
click at [1032, 404] on div "Quick Statistics 71 min Time Taken 41/57 Correct Answers 16/57 Incorrect Answer…" at bounding box center [575, 385] width 1051 height 245
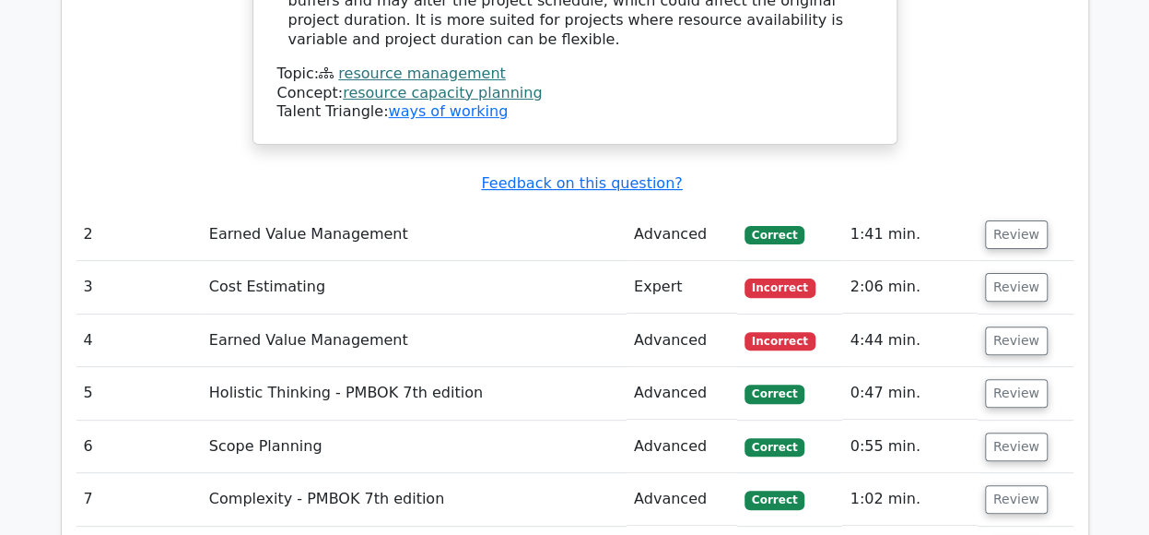
scroll to position [3622, 0]
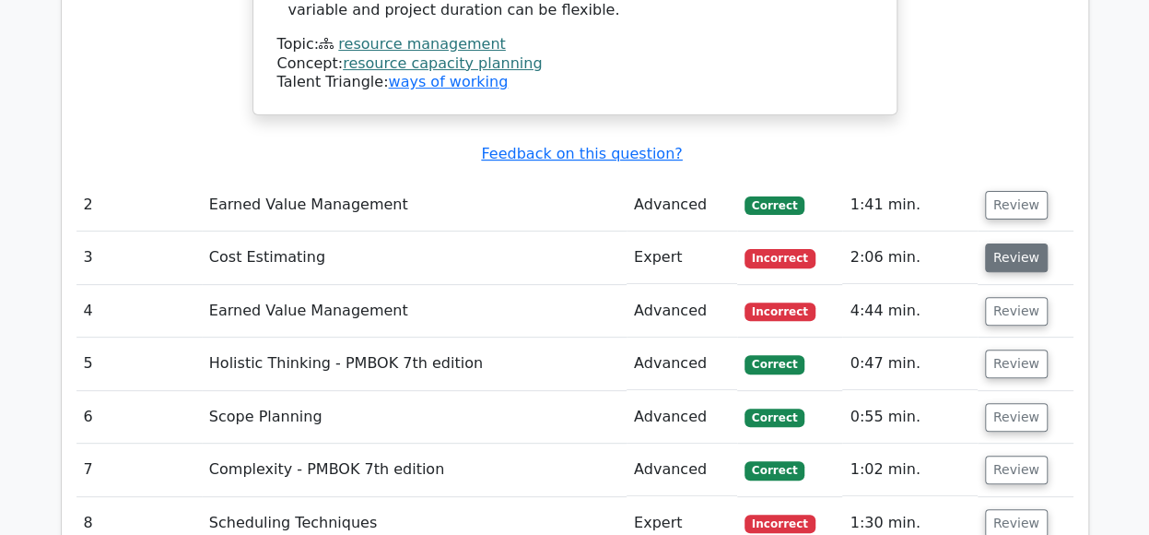
click at [1013, 243] on button "Review" at bounding box center [1016, 257] width 63 height 29
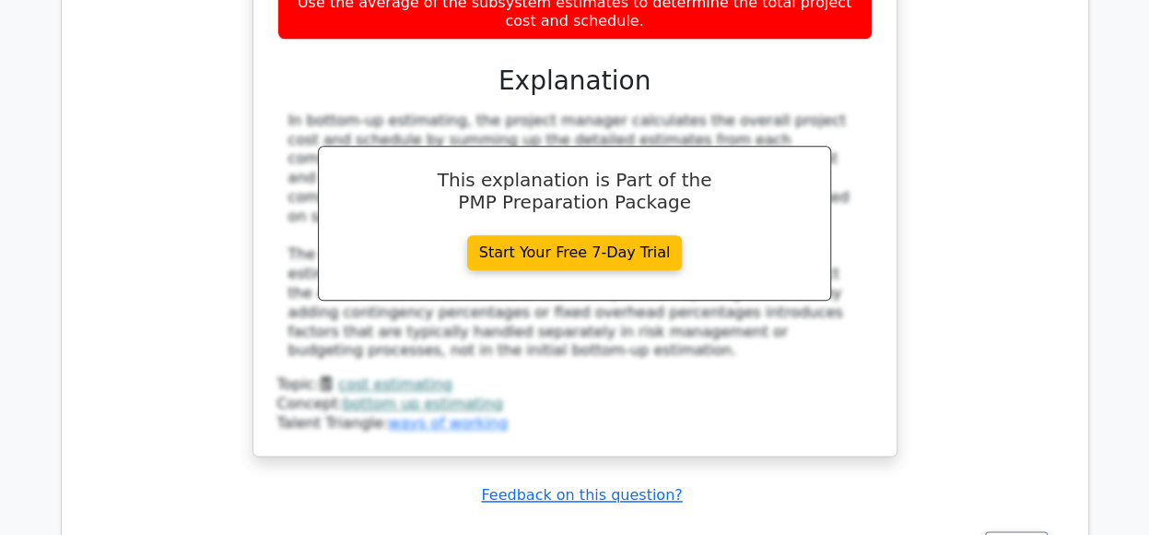
scroll to position [4359, 0]
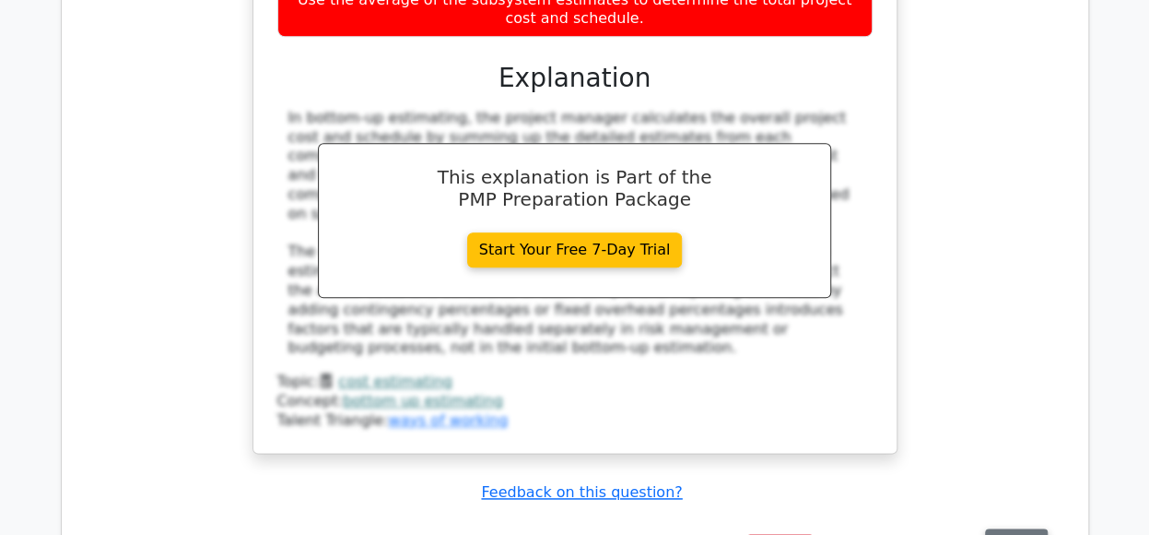
click at [1014, 528] on button "Review" at bounding box center [1016, 542] width 63 height 29
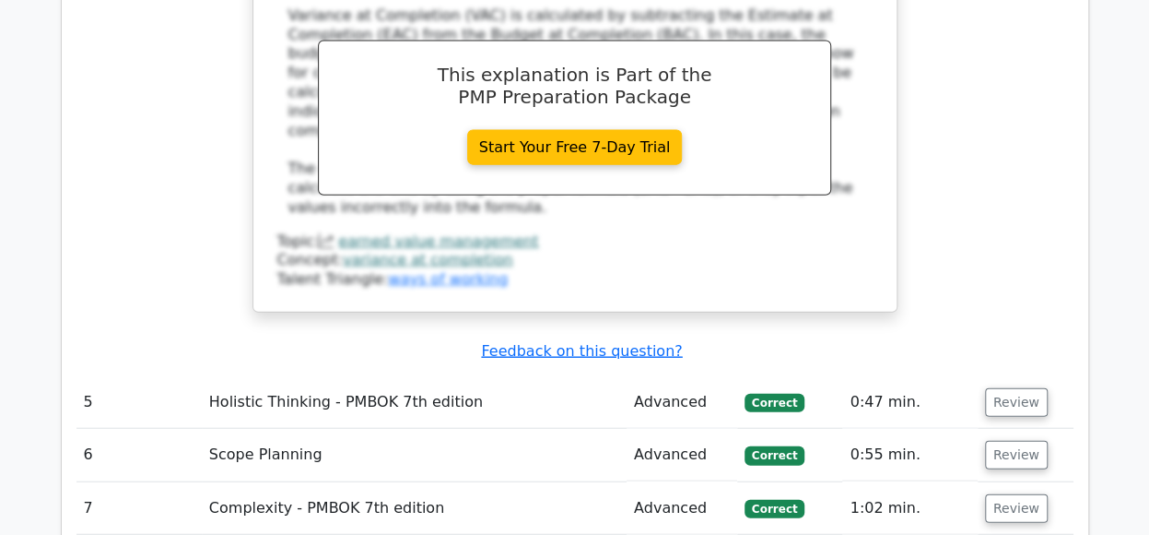
scroll to position [5510, 0]
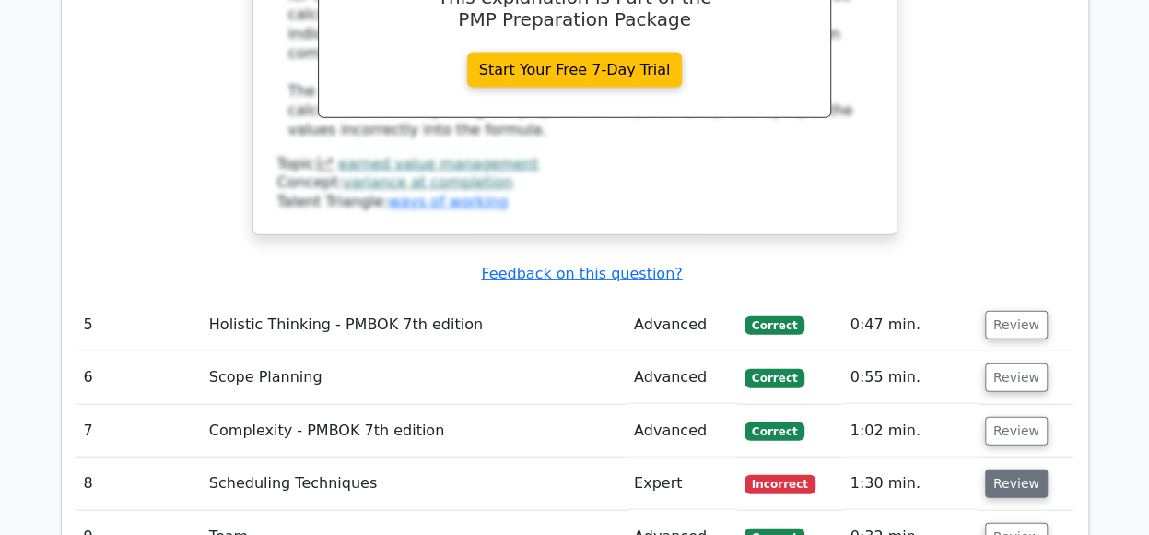
click at [1026, 469] on button "Review" at bounding box center [1016, 483] width 63 height 29
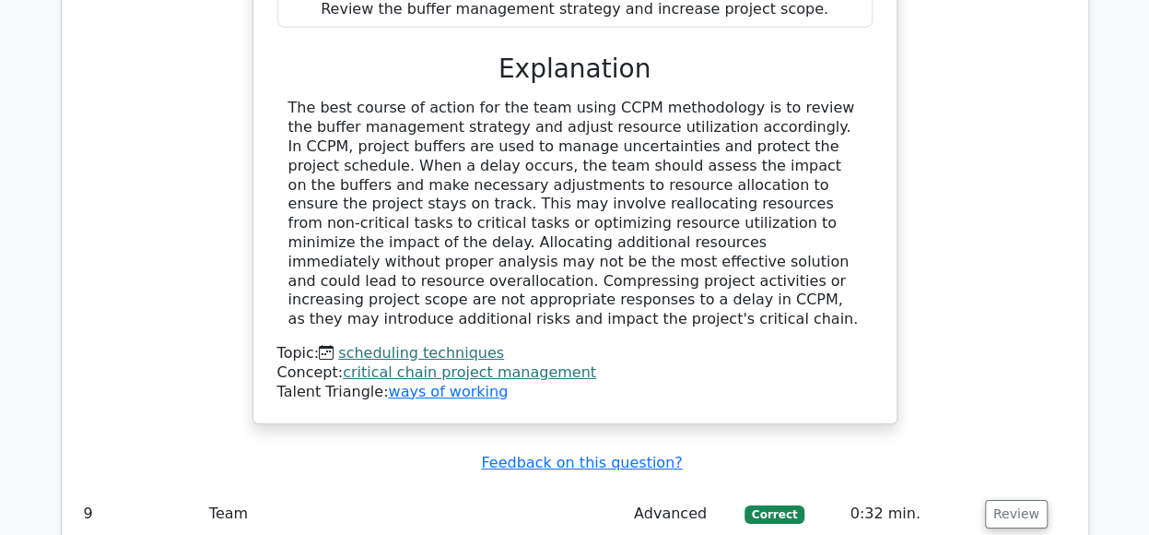
scroll to position [6537, 0]
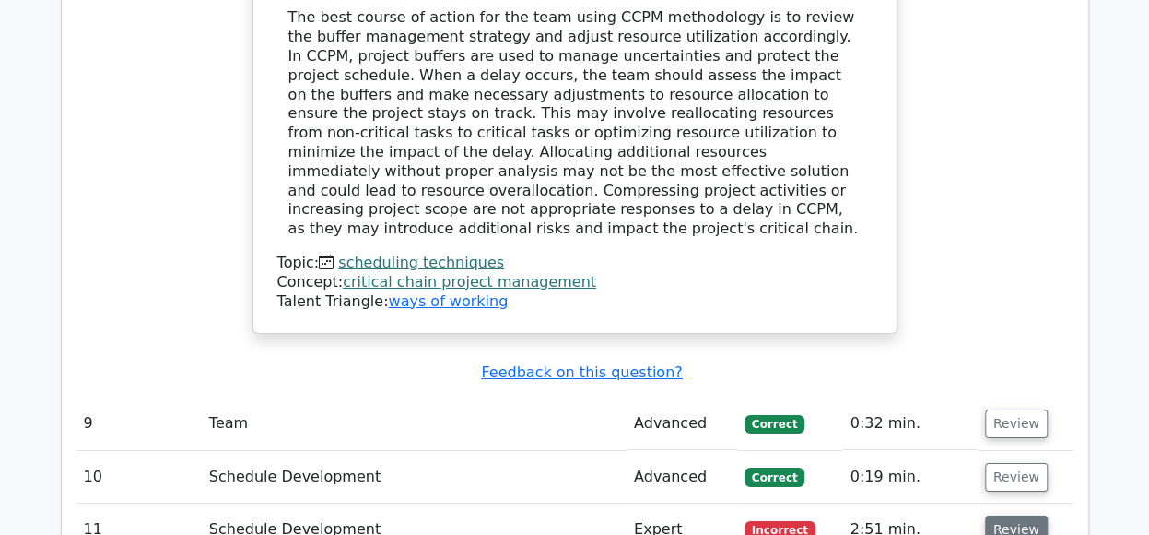
click at [997, 515] on button "Review" at bounding box center [1016, 529] width 63 height 29
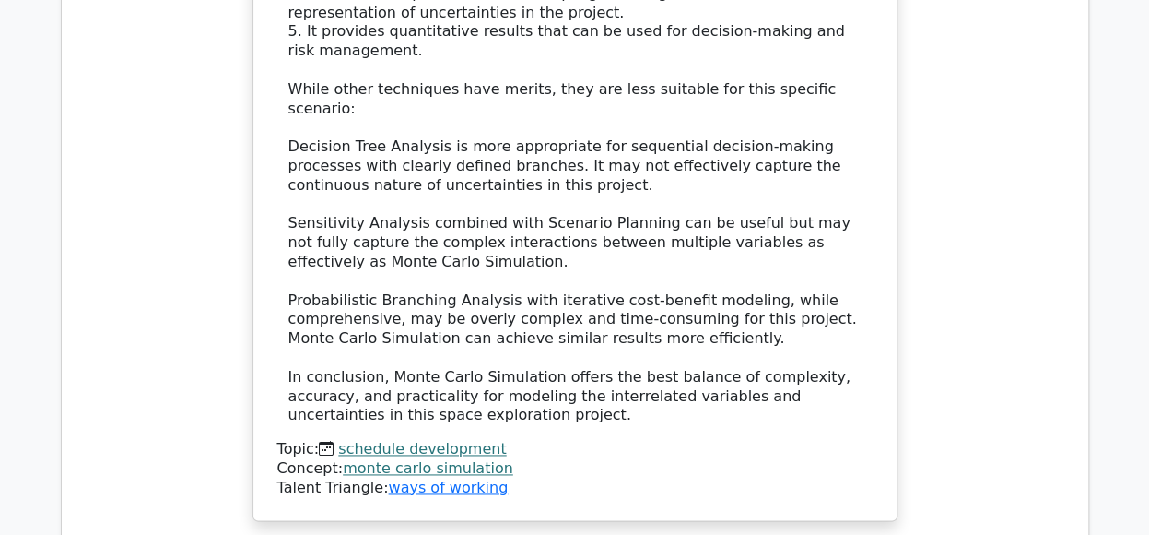
scroll to position [7951, 0]
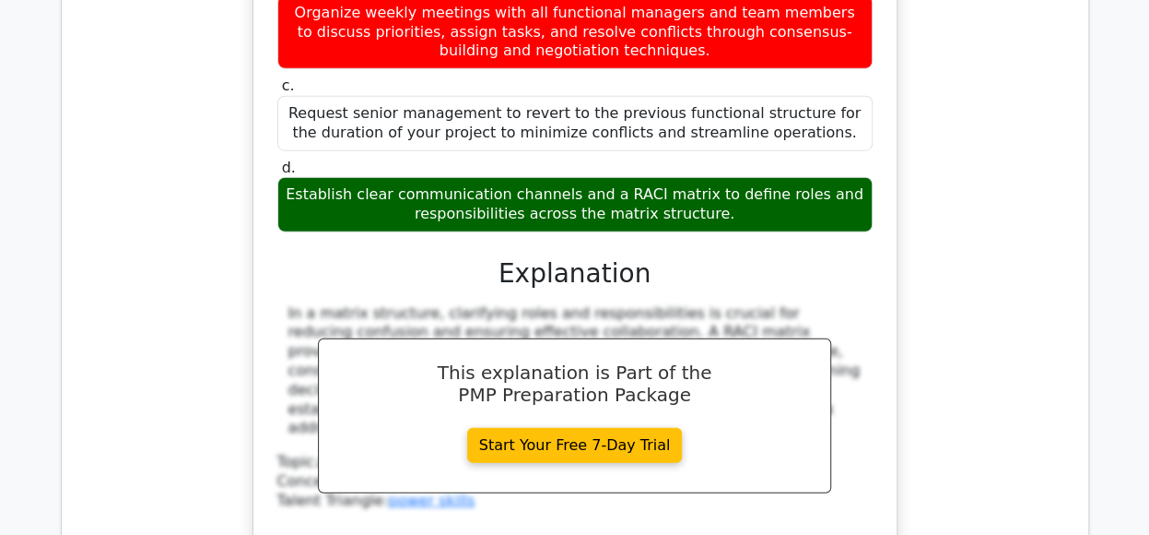
scroll to position [9189, 0]
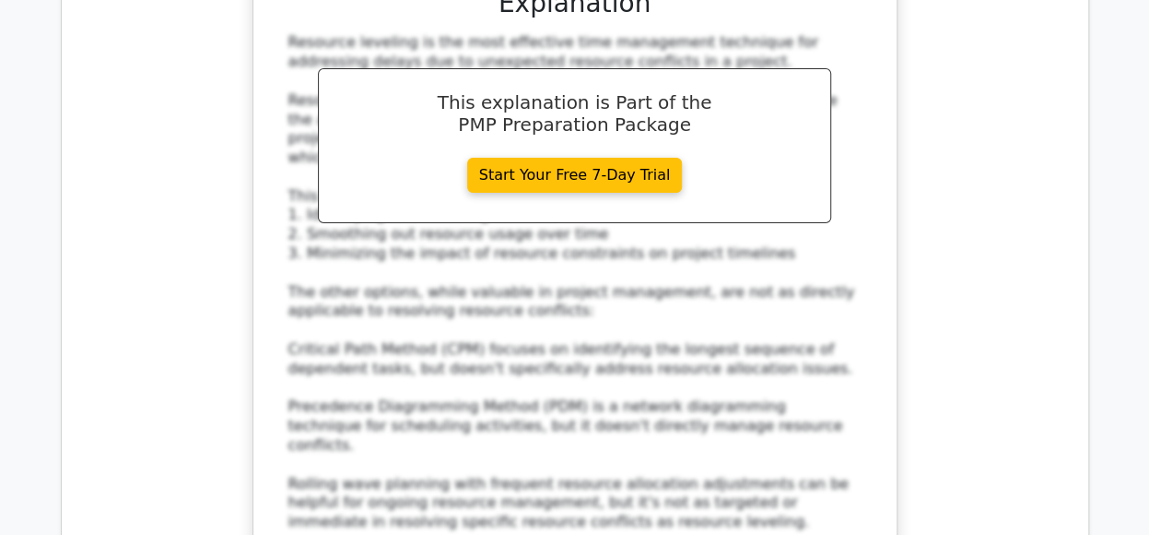
scroll to position [10399, 0]
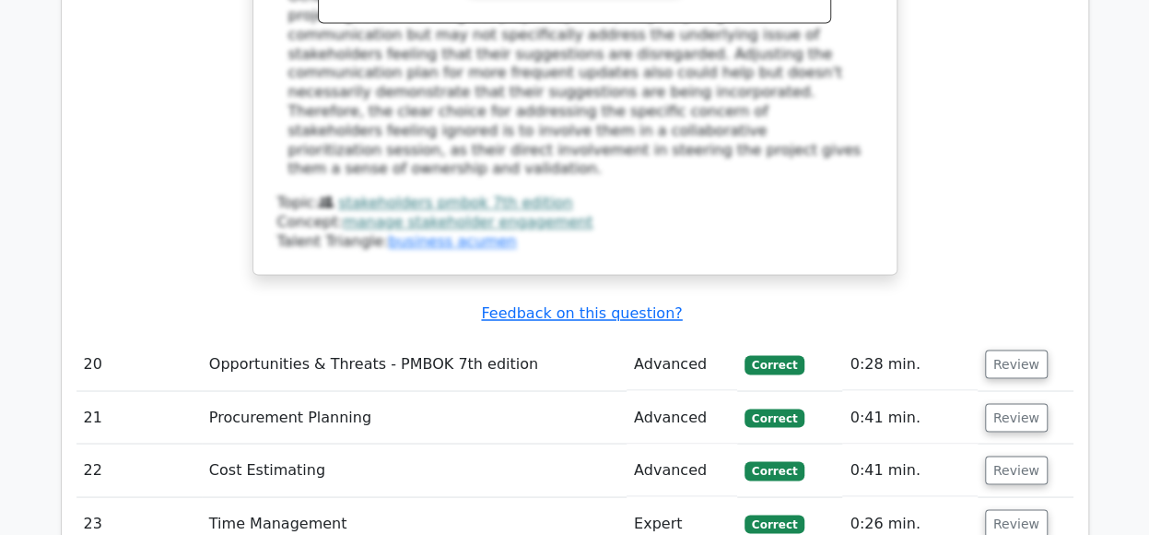
scroll to position [11780, 0]
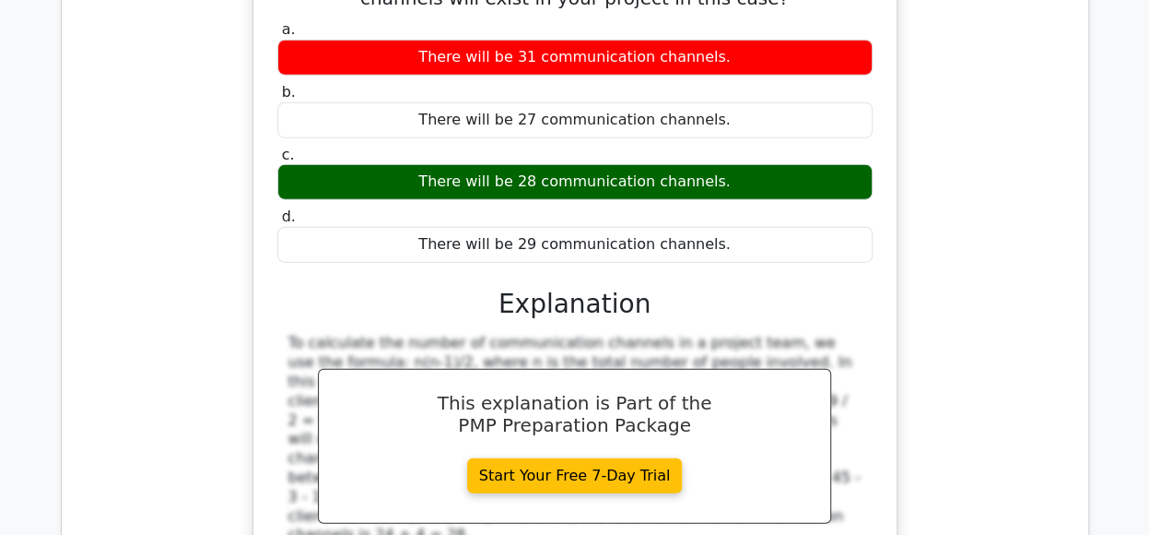
scroll to position [12634, 0]
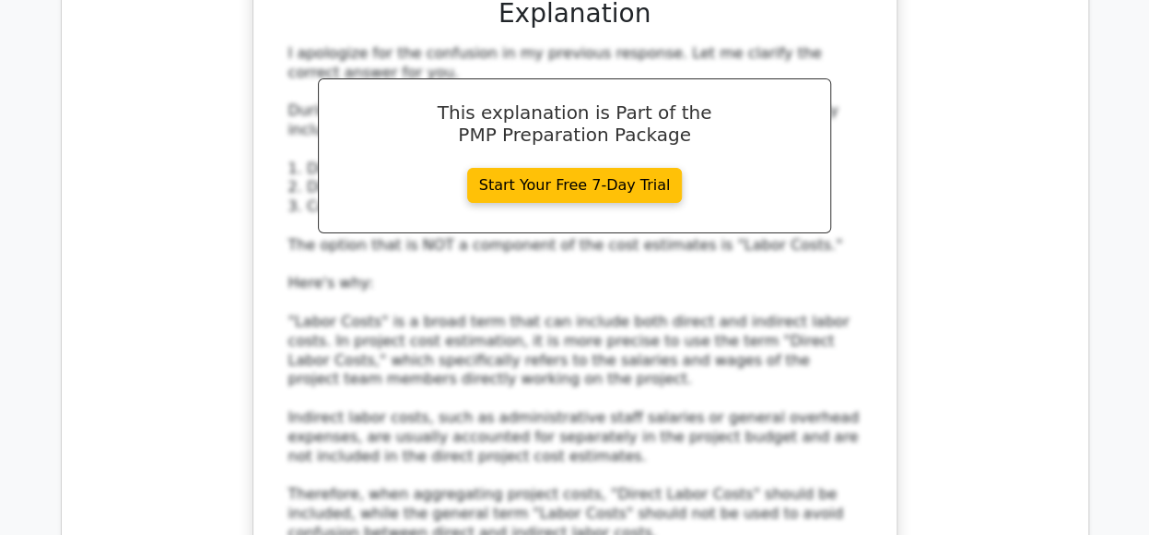
scroll to position [13869, 0]
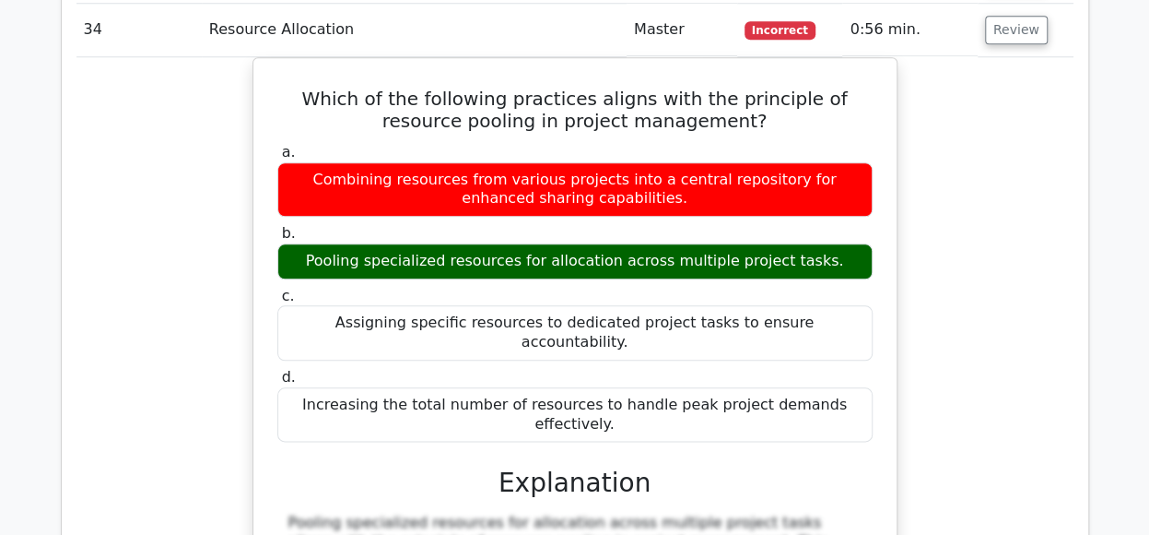
scroll to position [14798, 0]
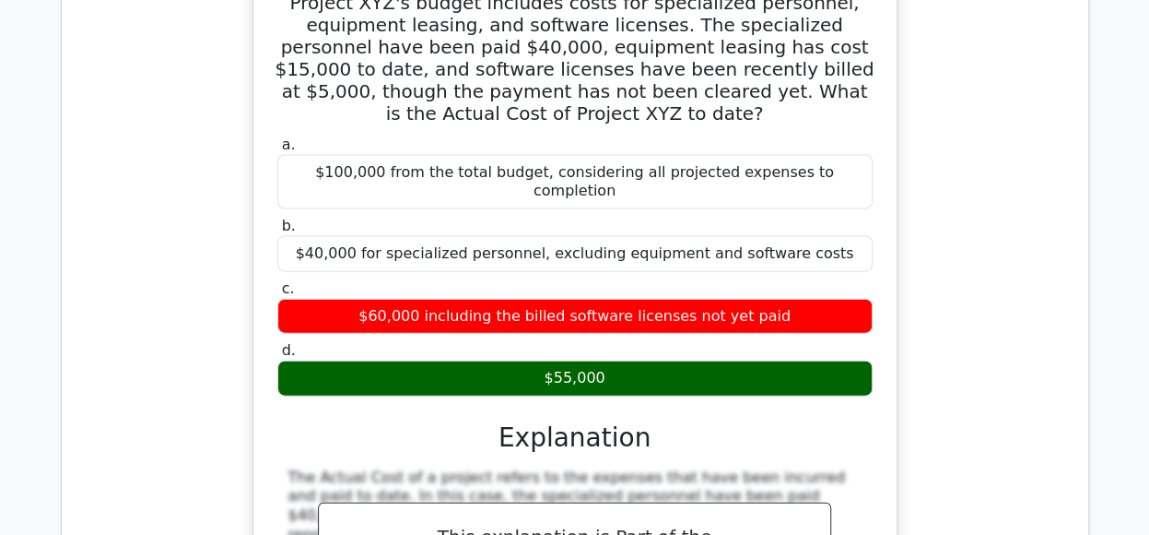
scroll to position [15740, 0]
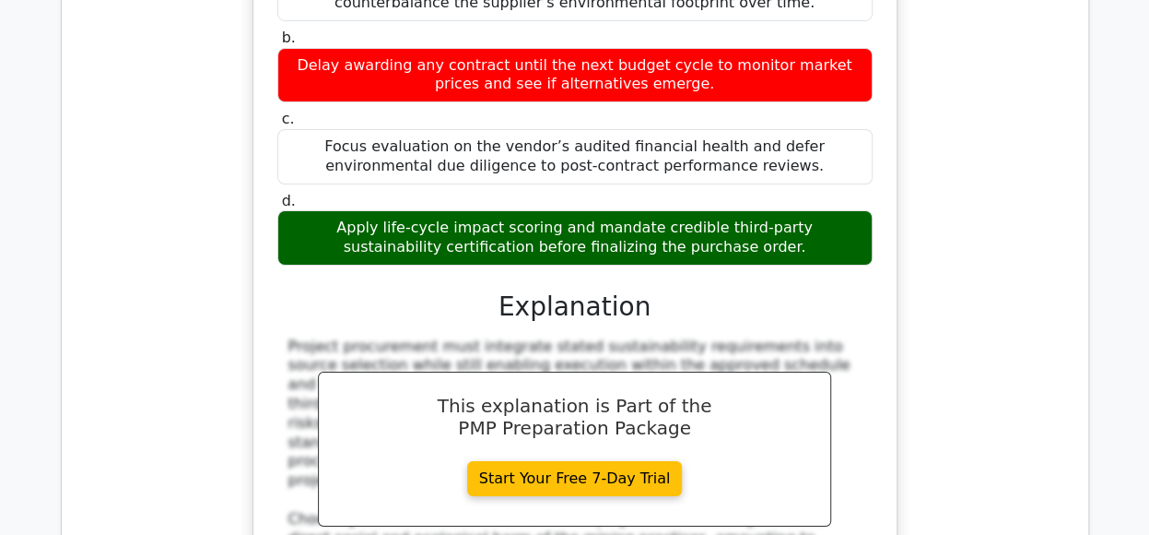
scroll to position [16999, 0]
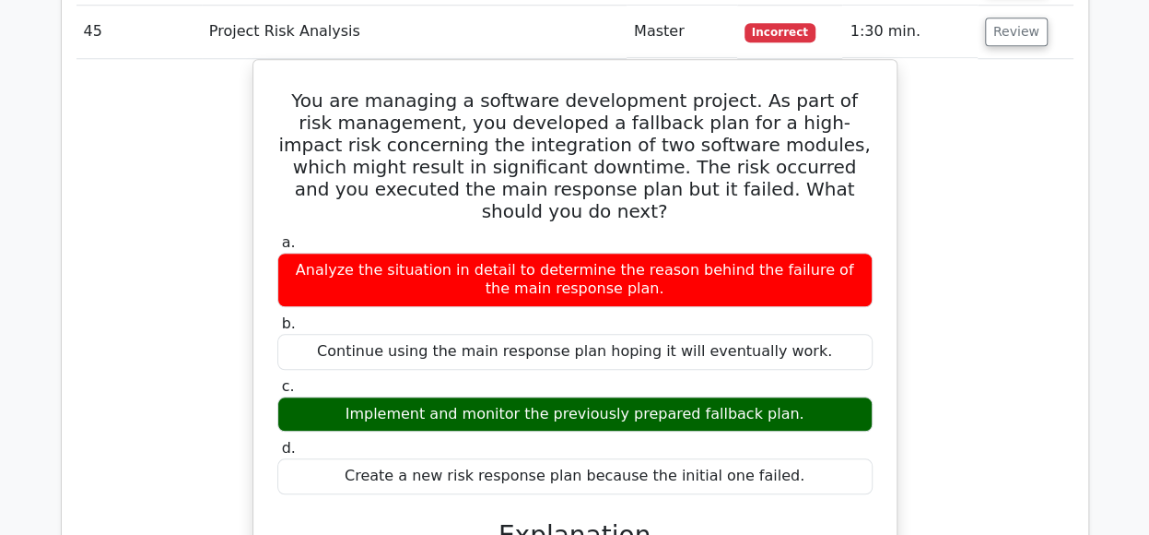
scroll to position [18186, 0]
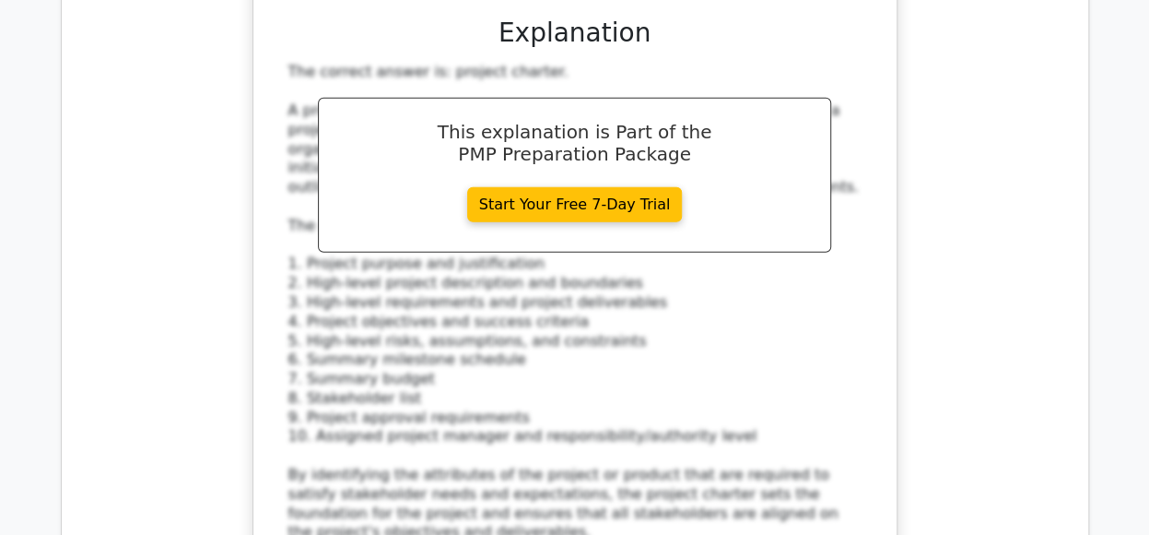
scroll to position [19507, 0]
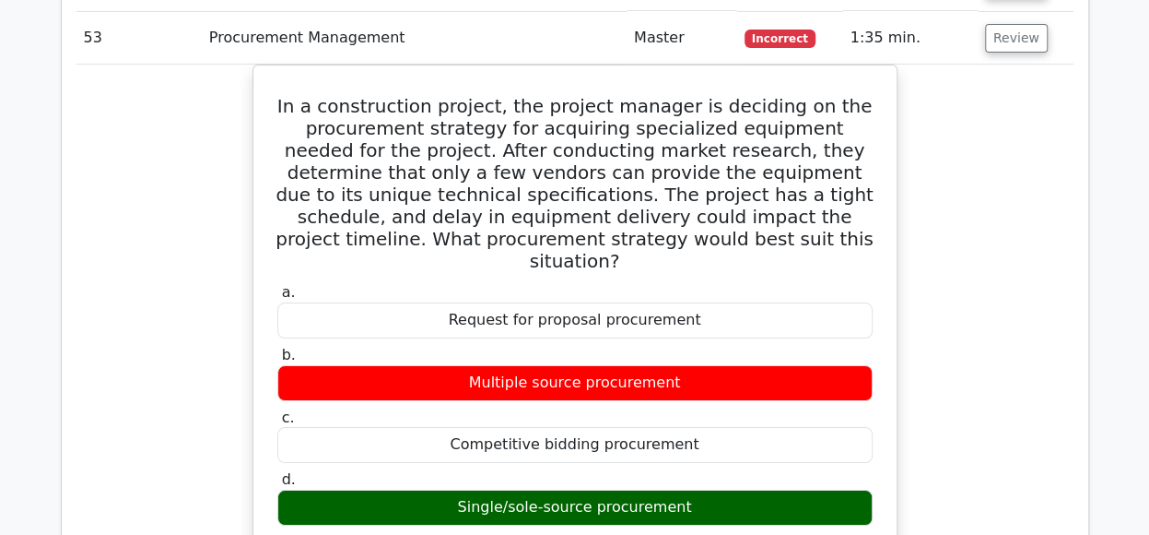
scroll to position [20693, 0]
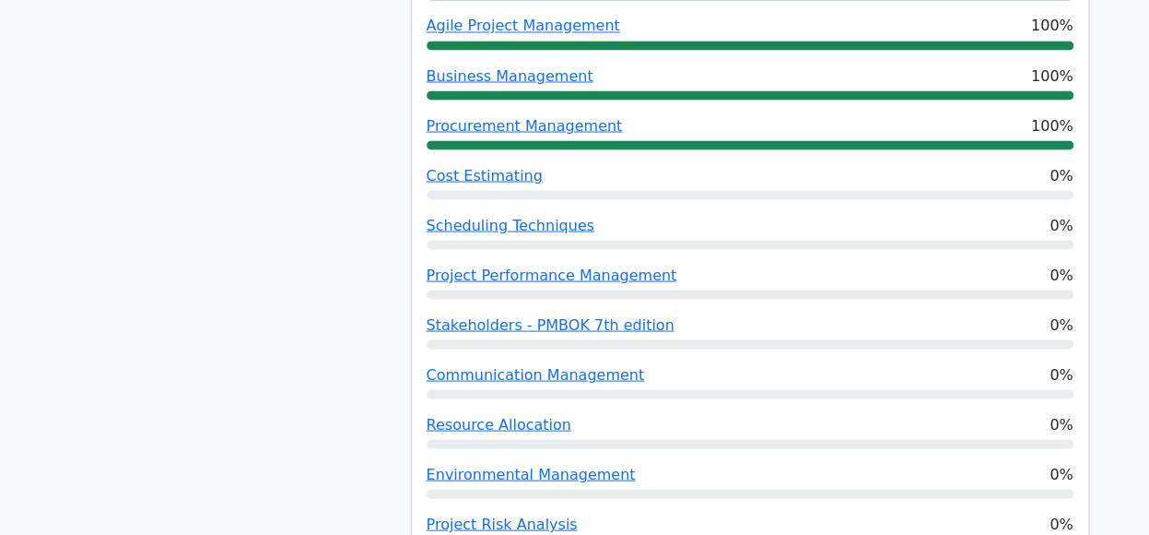
scroll to position [1395, 0]
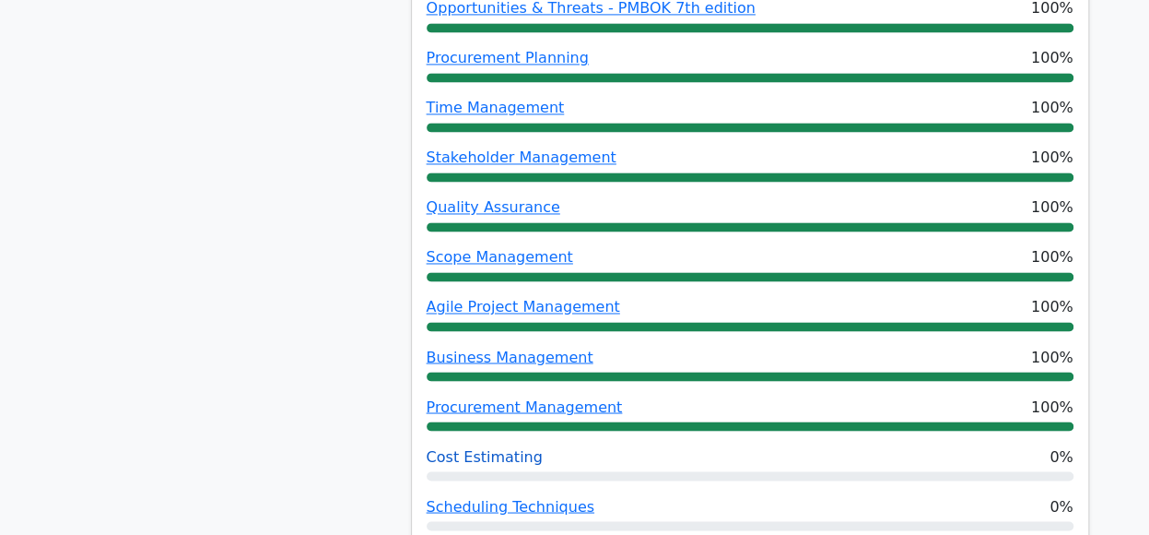
click at [476, 447] on link "Cost Estimating" at bounding box center [485, 456] width 116 height 18
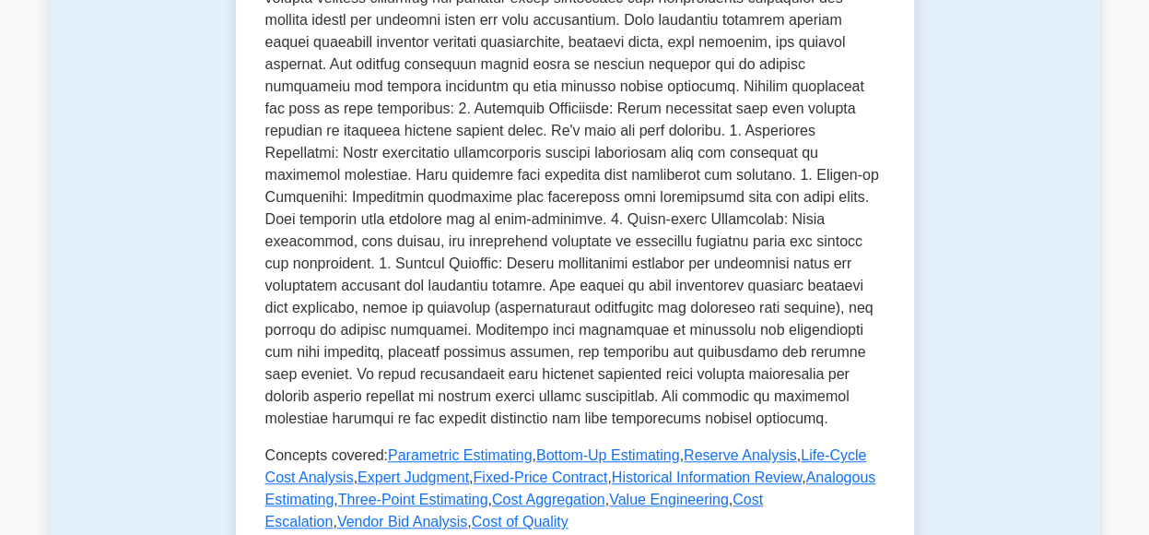
scroll to position [700, 0]
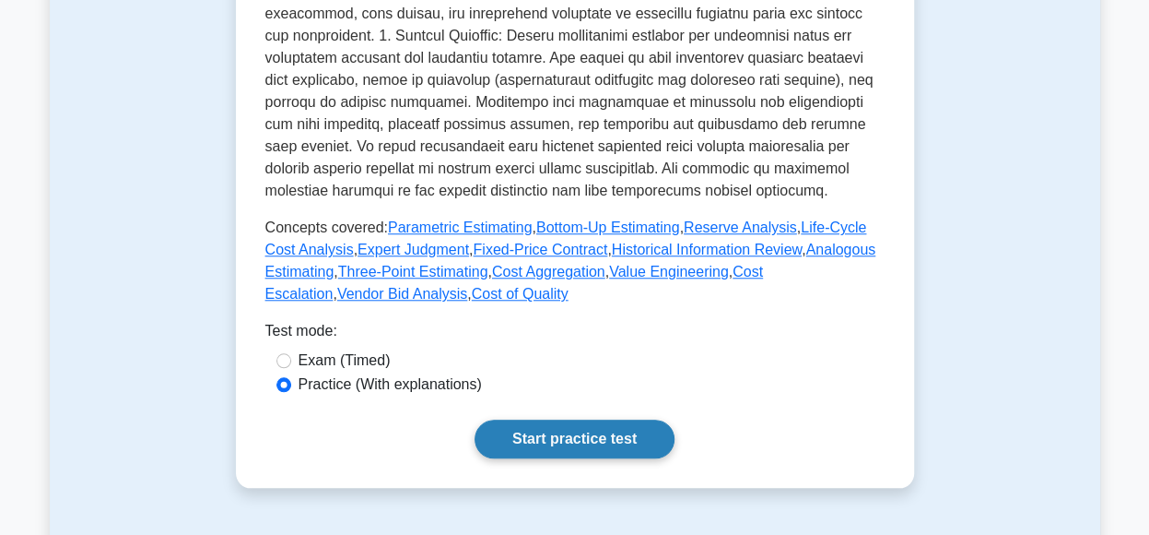
click at [538, 419] on link "Start practice test" at bounding box center [575, 438] width 200 height 39
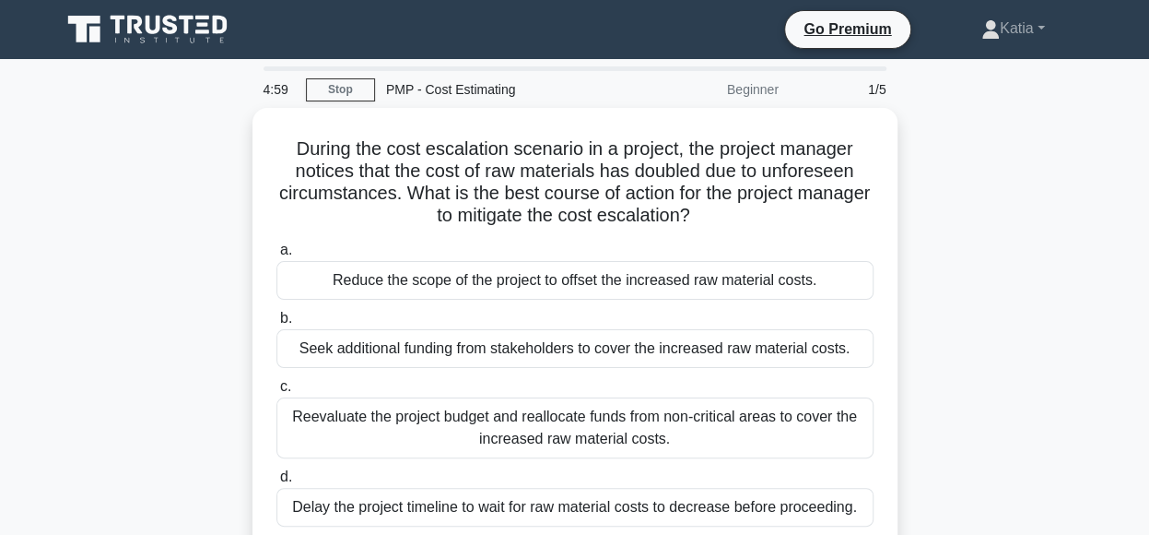
drag, startPoint x: 0, startPoint y: 0, endPoint x: 1051, endPoint y: 243, distance: 1078.5
click at [1051, 243] on div "During the cost escalation scenario in a project, the project manager notices t…" at bounding box center [575, 356] width 1051 height 496
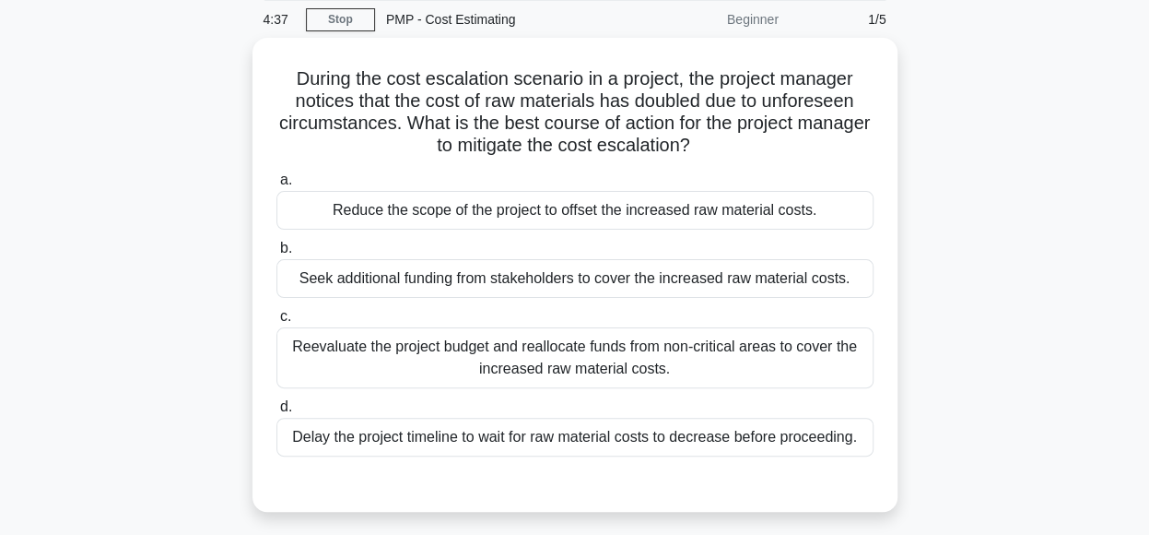
scroll to position [72, 0]
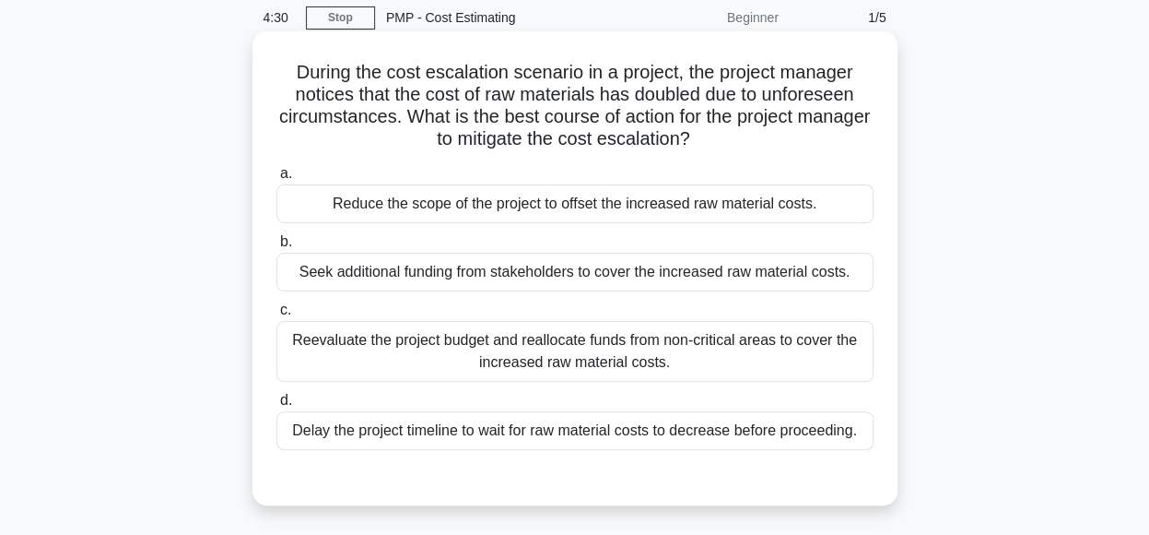
click at [820, 346] on div "Reevaluate the project budget and reallocate funds from non-critical areas to c…" at bounding box center [574, 351] width 597 height 61
click at [276, 316] on input "c. Reevaluate the project budget and reallocate funds from non-critical areas t…" at bounding box center [276, 310] width 0 height 12
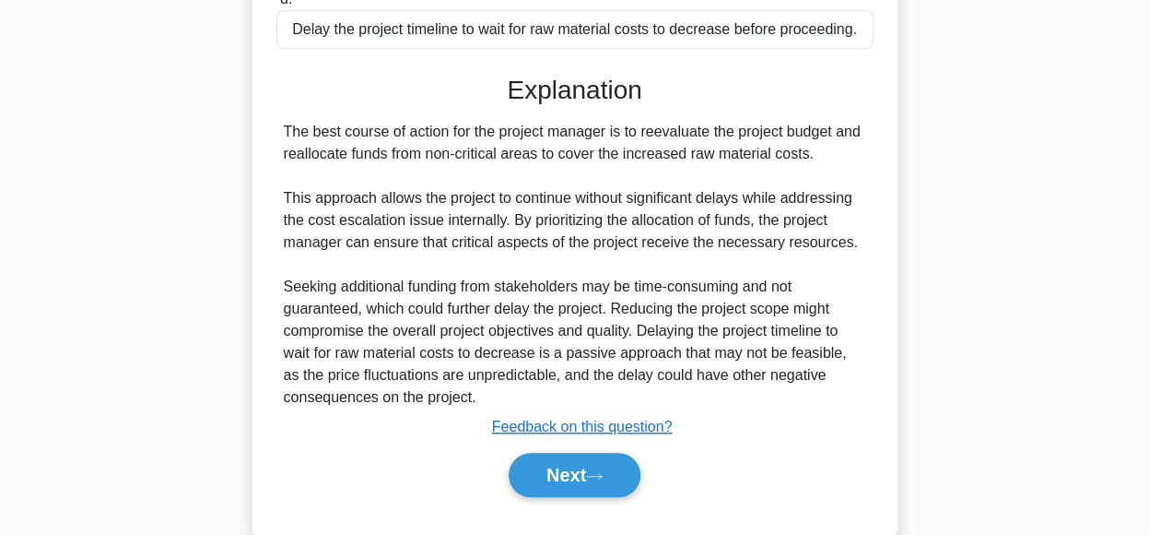
scroll to position [511, 0]
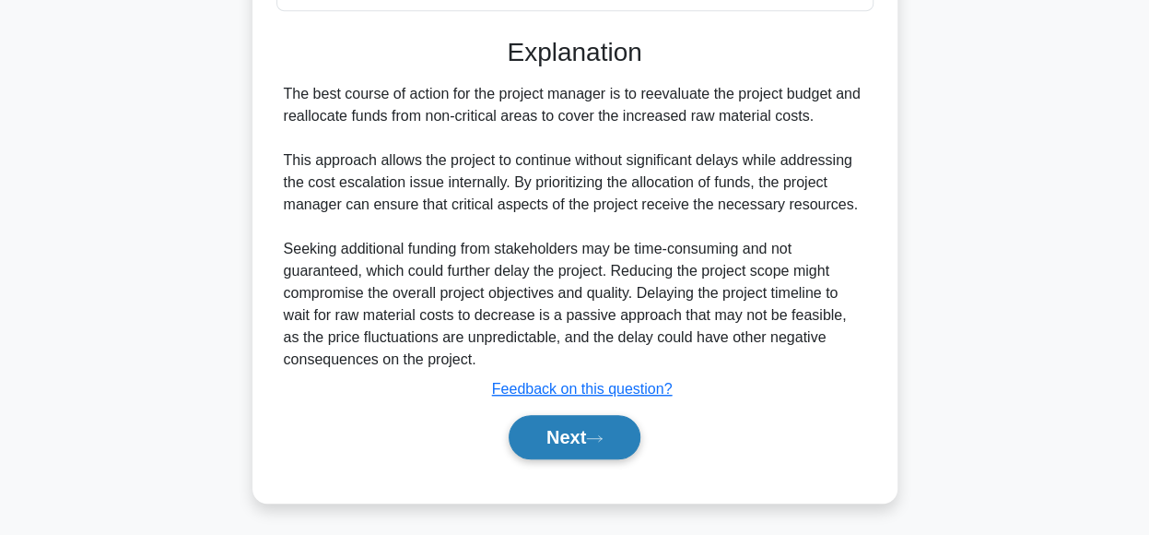
click at [618, 432] on button "Next" at bounding box center [575, 437] width 132 height 44
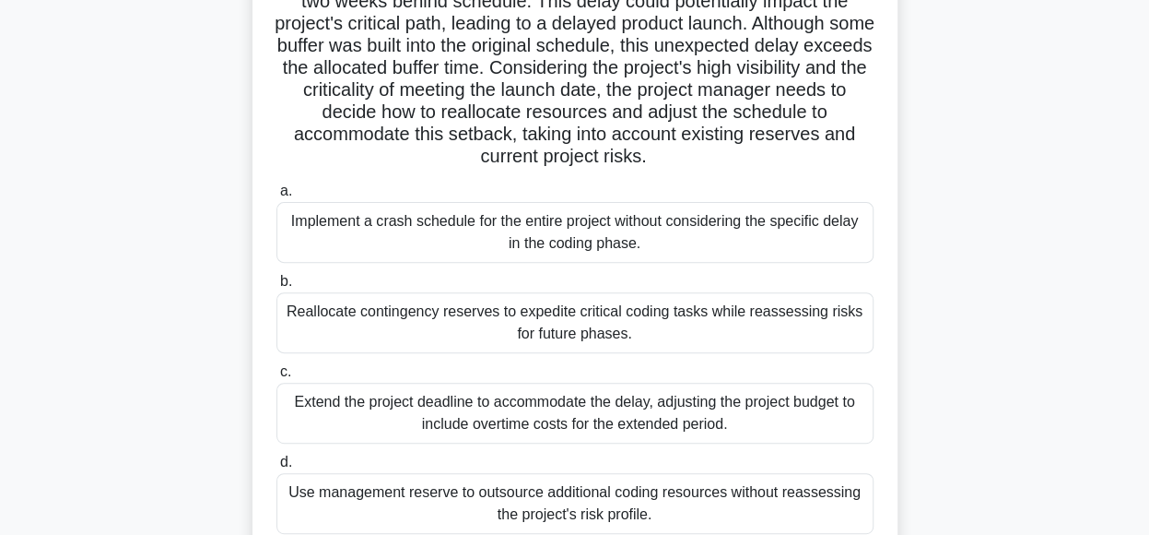
scroll to position [193, 0]
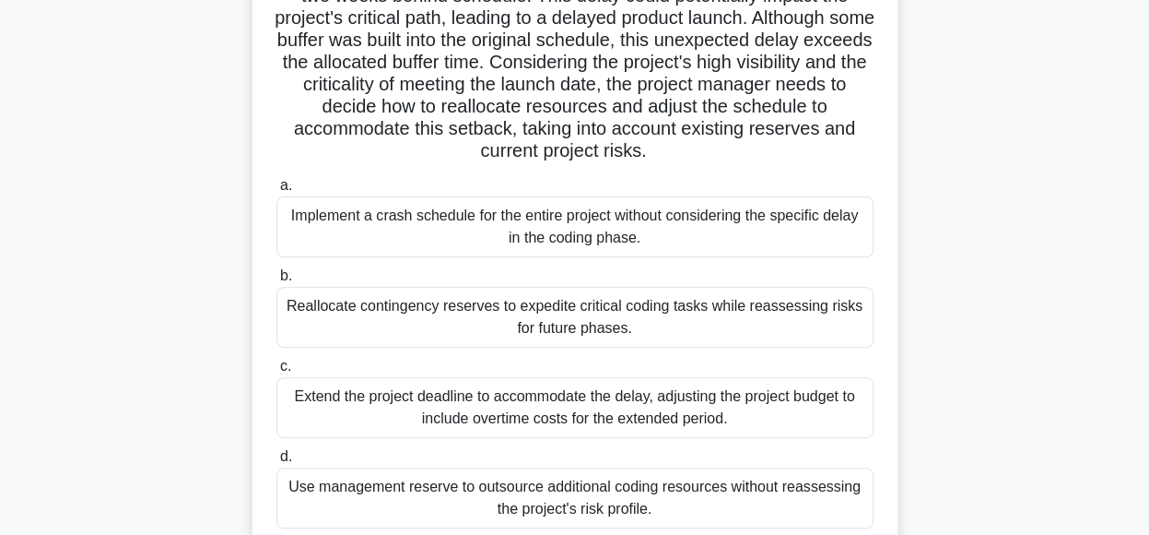
click at [782, 321] on div "Reallocate contingency reserves to expedite critical coding tasks while reasses…" at bounding box center [574, 317] width 597 height 61
click at [276, 282] on input "b. Reallocate contingency reserves to expedite critical coding tasks while reas…" at bounding box center [276, 276] width 0 height 12
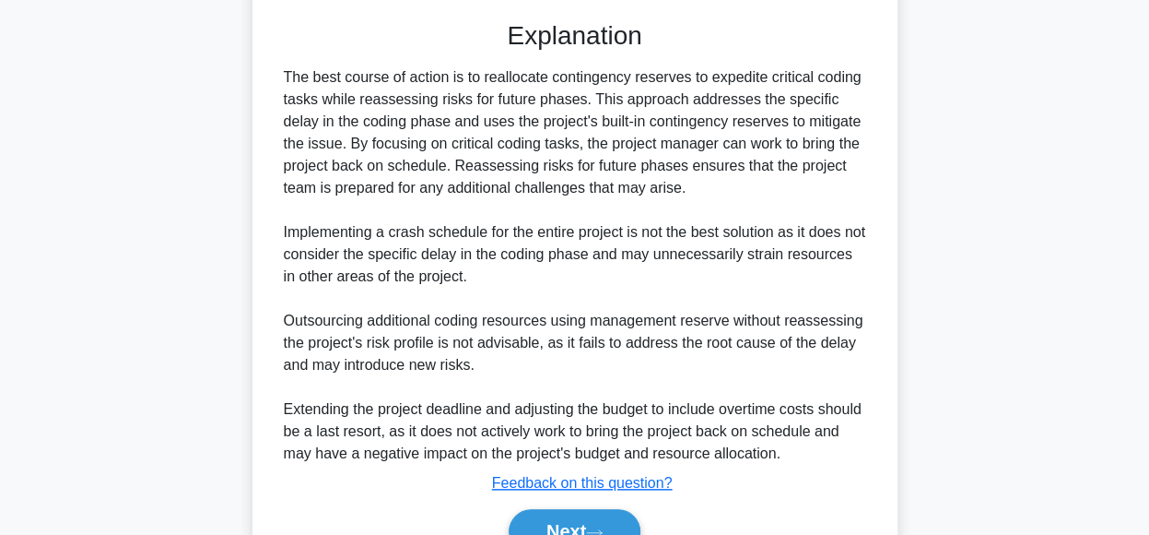
scroll to position [820, 0]
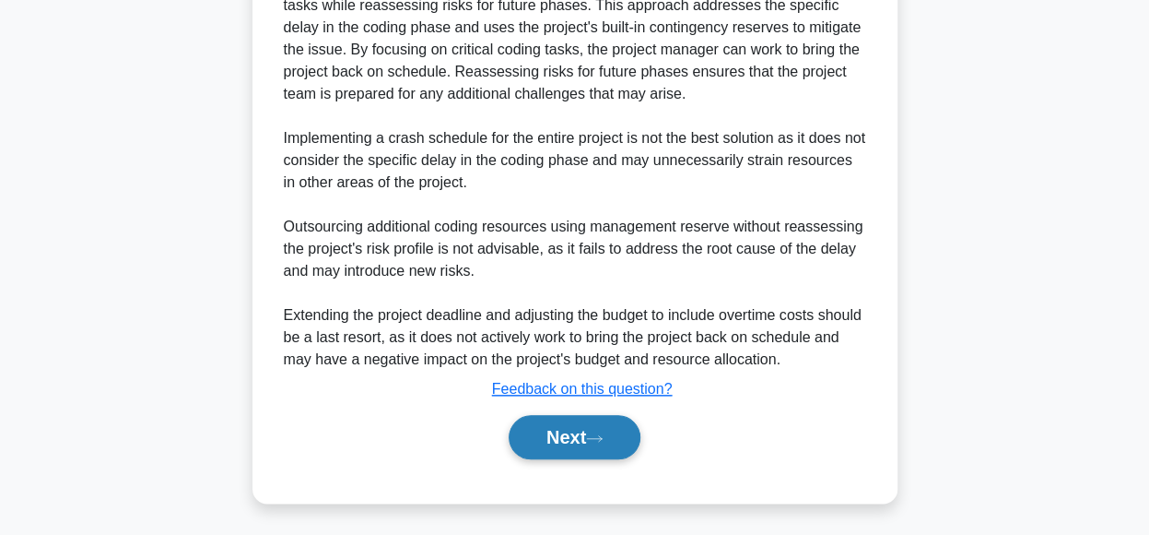
click at [620, 441] on button "Next" at bounding box center [575, 437] width 132 height 44
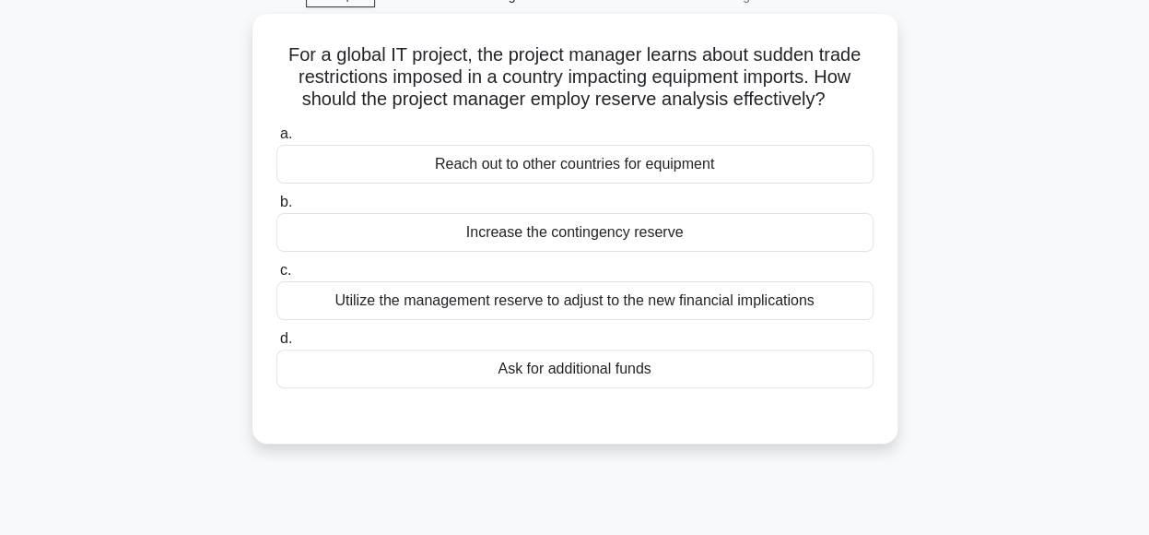
scroll to position [92, 0]
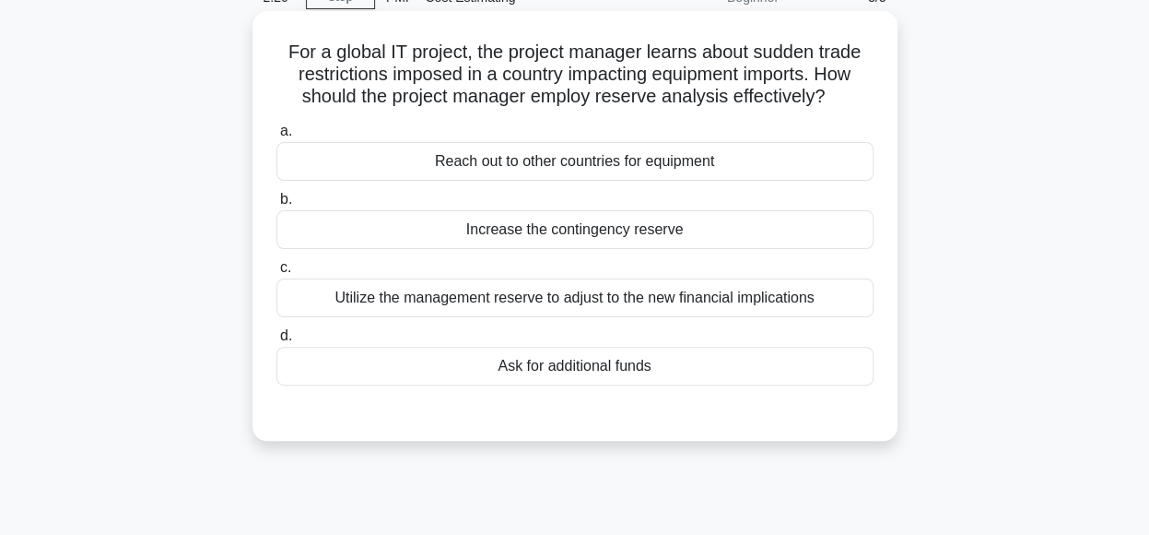
click at [738, 294] on div "Utilize the management reserve to adjust to the new financial implications" at bounding box center [574, 297] width 597 height 39
click at [276, 274] on input "c. Utilize the management reserve to adjust to the new financial implications" at bounding box center [276, 268] width 0 height 12
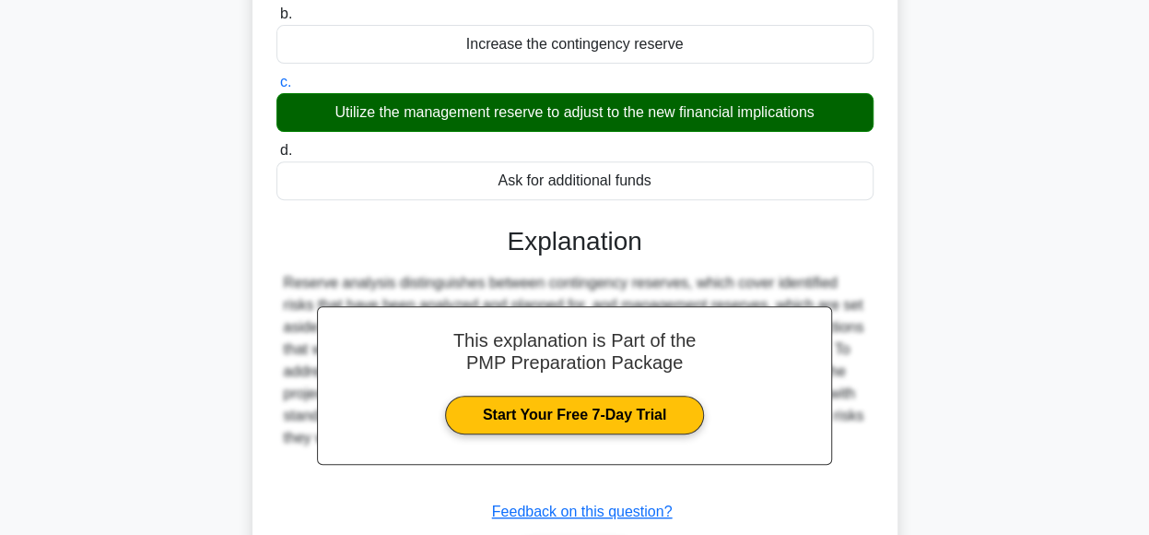
scroll to position [461, 0]
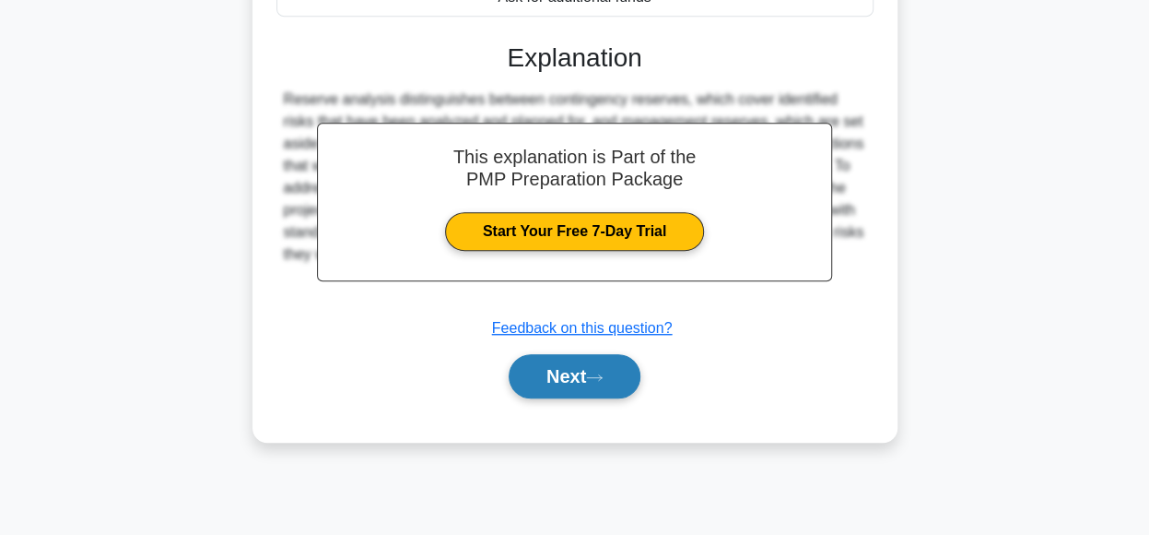
click at [553, 375] on button "Next" at bounding box center [575, 376] width 132 height 44
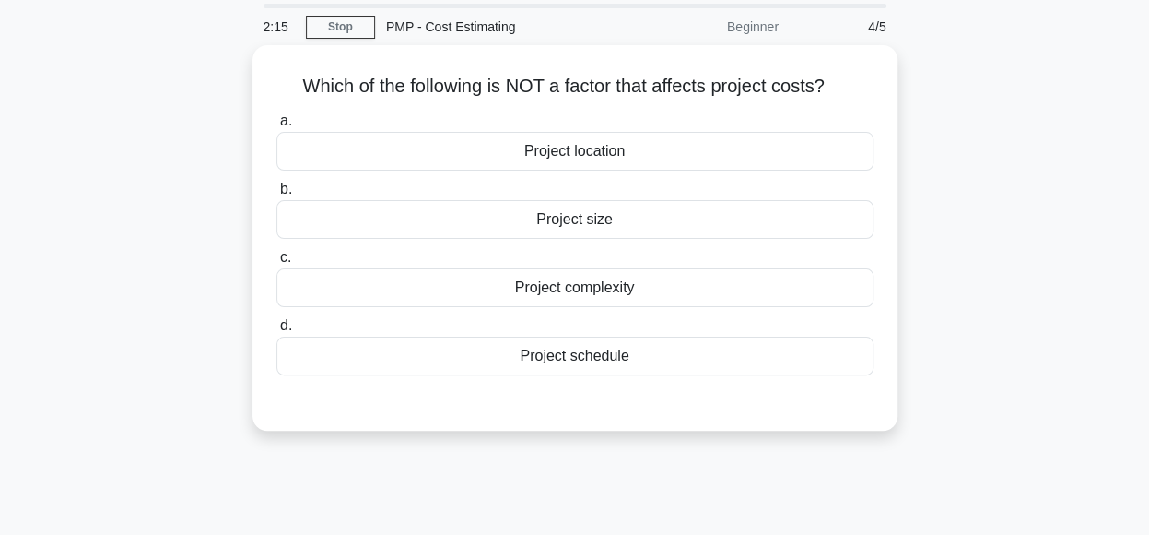
scroll to position [57, 0]
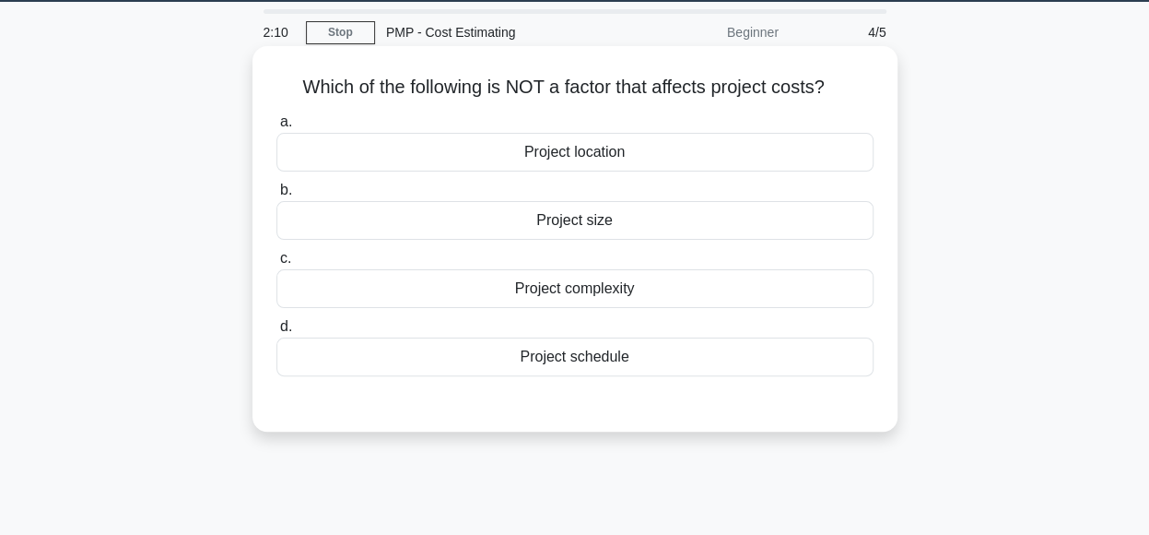
click at [629, 361] on div "Project schedule" at bounding box center [574, 356] width 597 height 39
click at [276, 333] on input "d. Project schedule" at bounding box center [276, 327] width 0 height 12
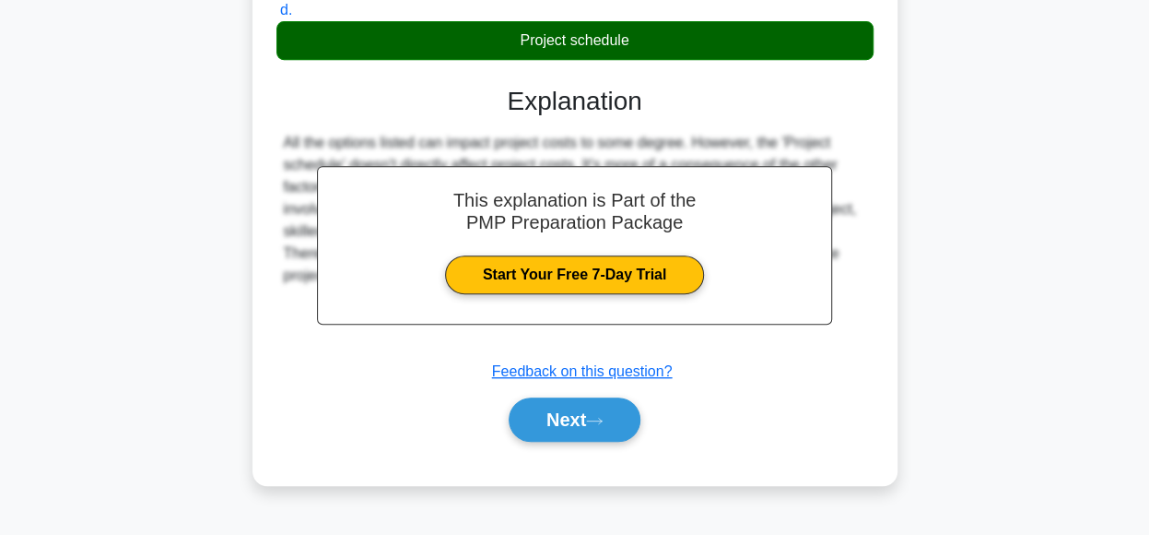
scroll to position [461, 0]
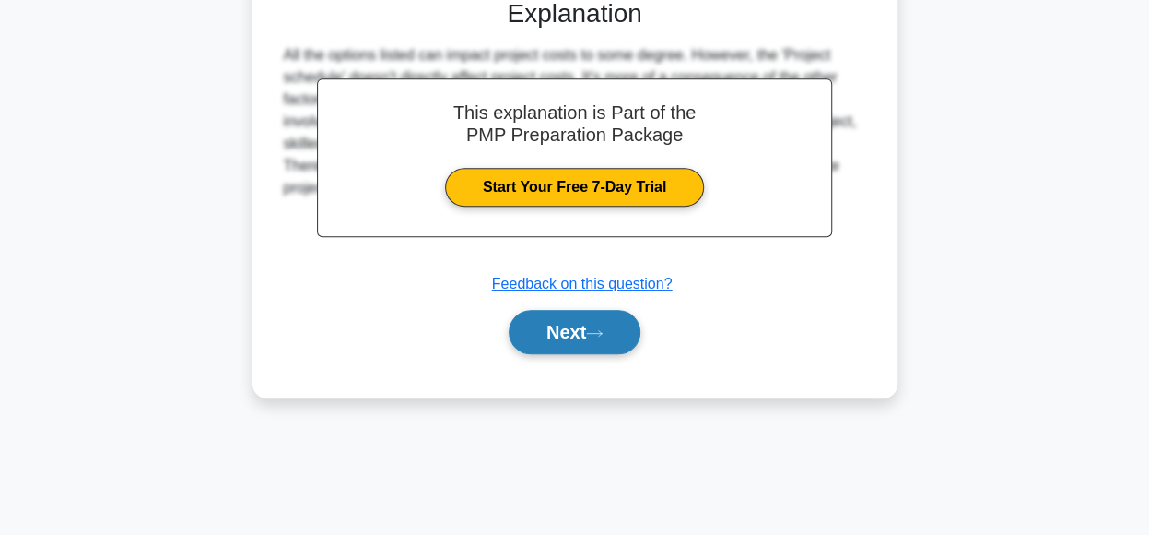
click at [581, 336] on button "Next" at bounding box center [575, 332] width 132 height 44
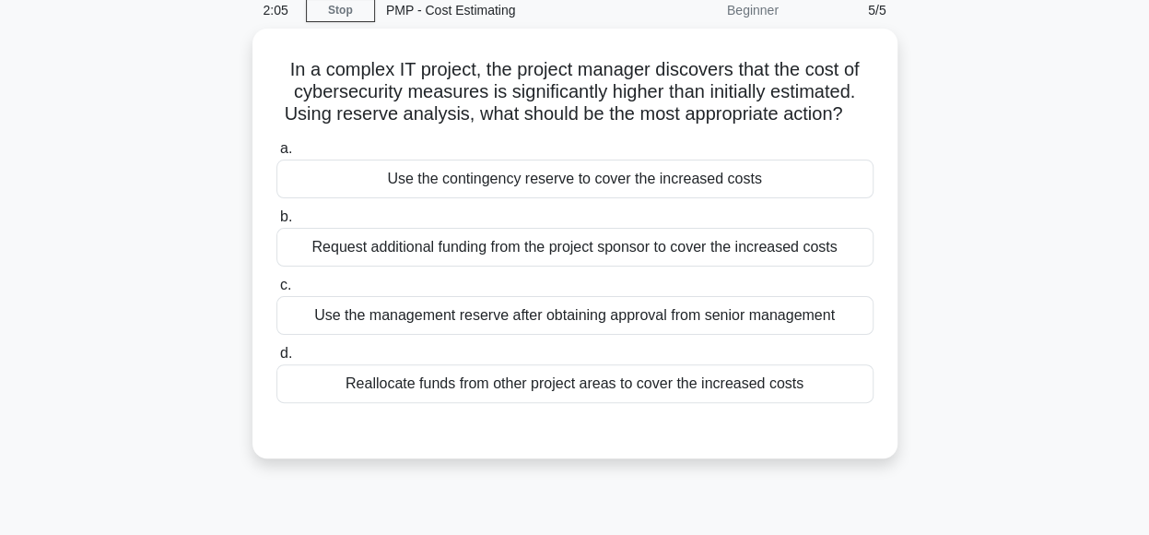
scroll to position [72, 0]
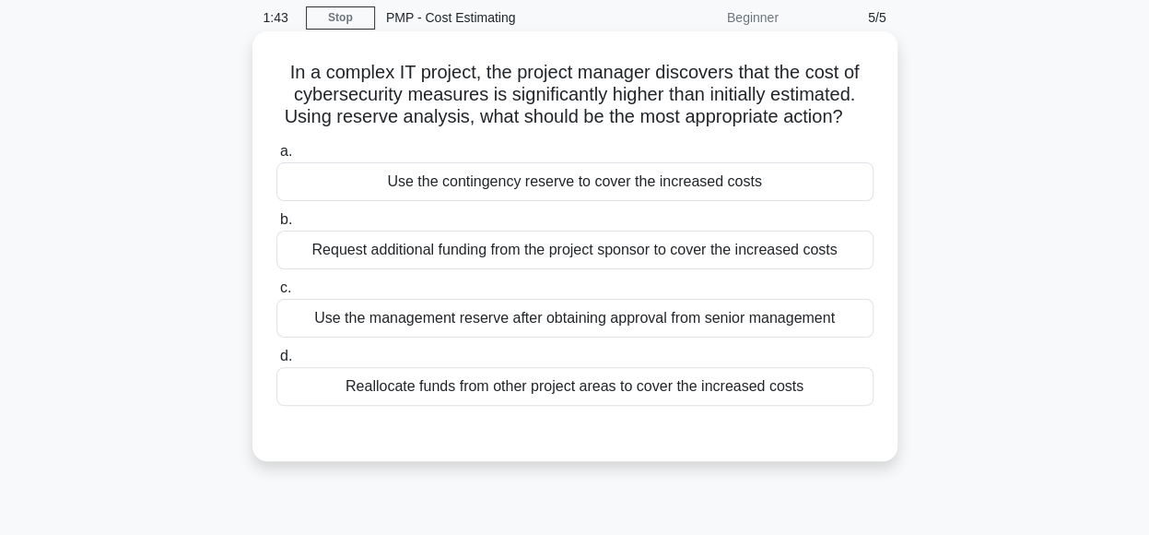
click at [809, 177] on div "Use the contingency reserve to cover the increased costs" at bounding box center [574, 181] width 597 height 39
click at [276, 158] on input "a. Use the contingency reserve to cover the increased costs" at bounding box center [276, 152] width 0 height 12
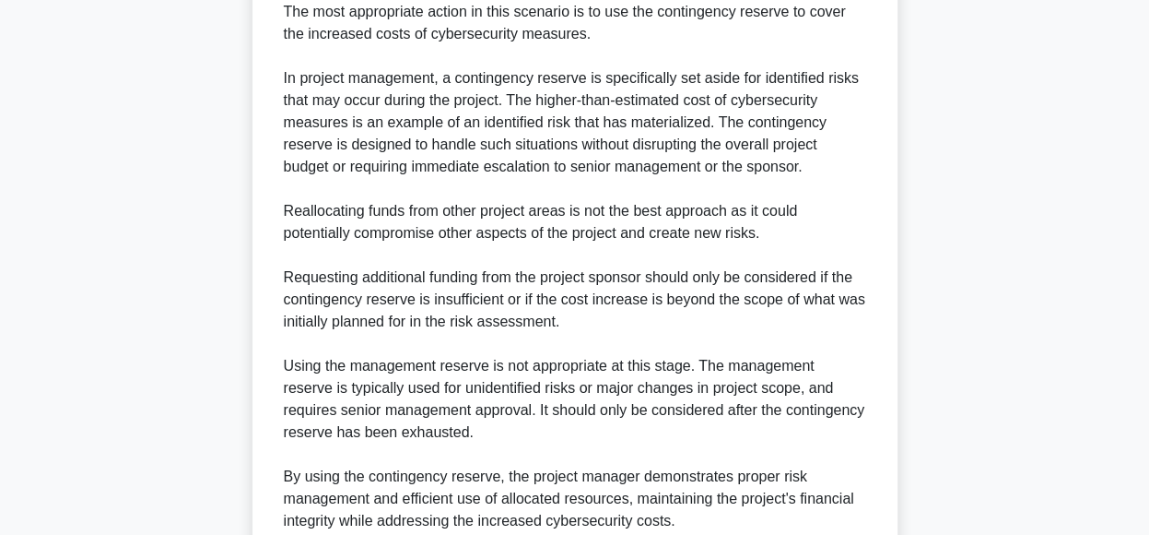
scroll to position [710, 0]
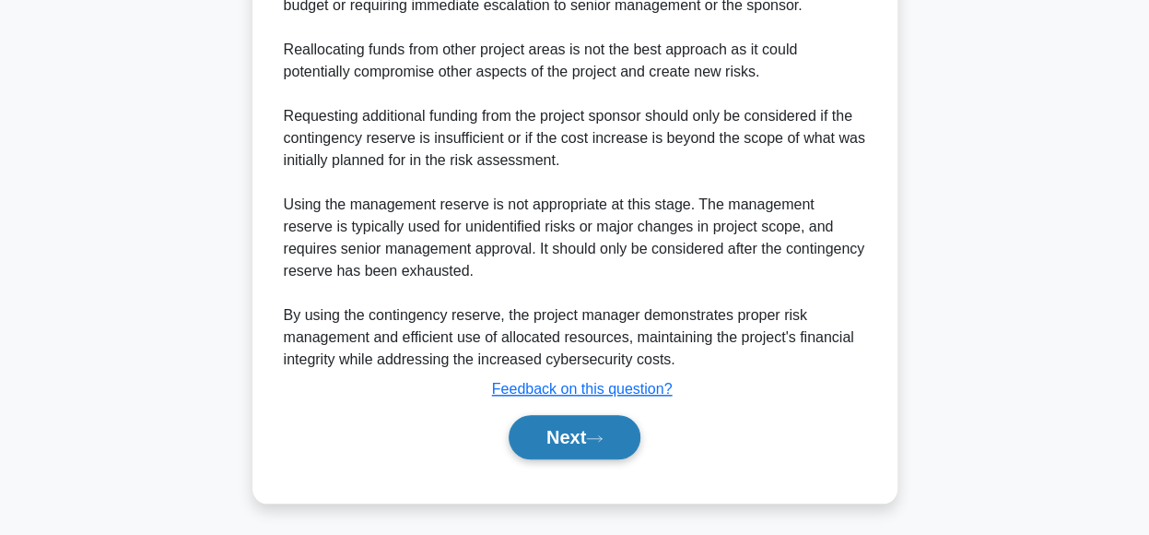
click at [560, 427] on button "Next" at bounding box center [575, 437] width 132 height 44
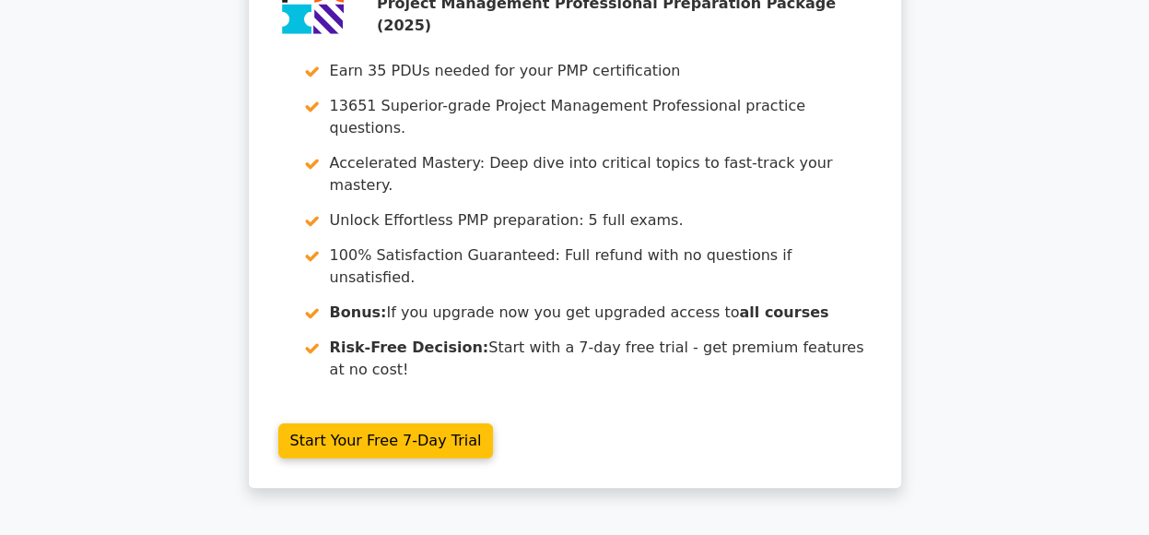
scroll to position [2918, 0]
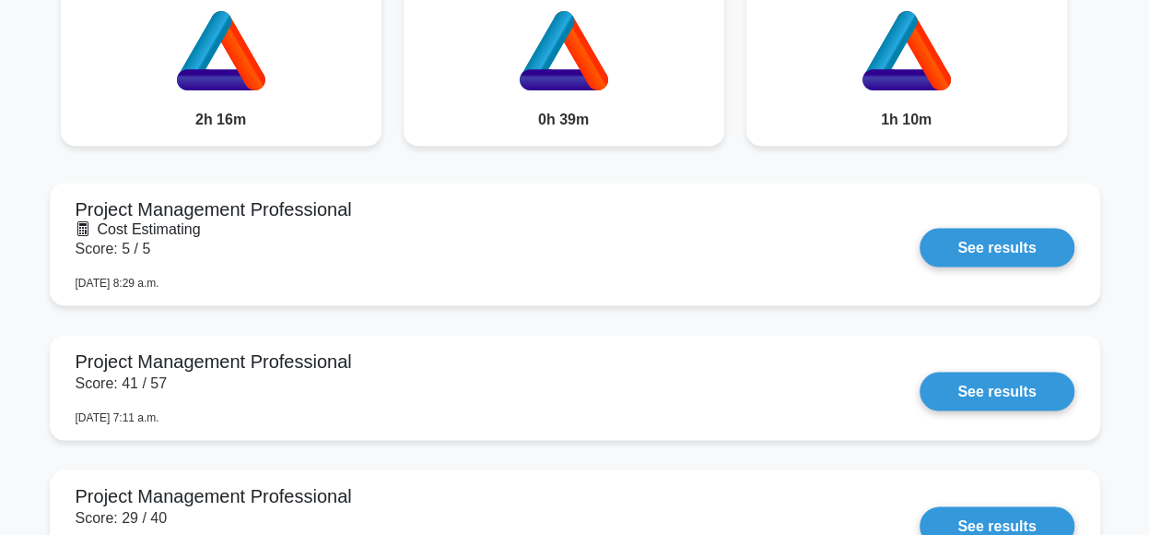
scroll to position [1589, 0]
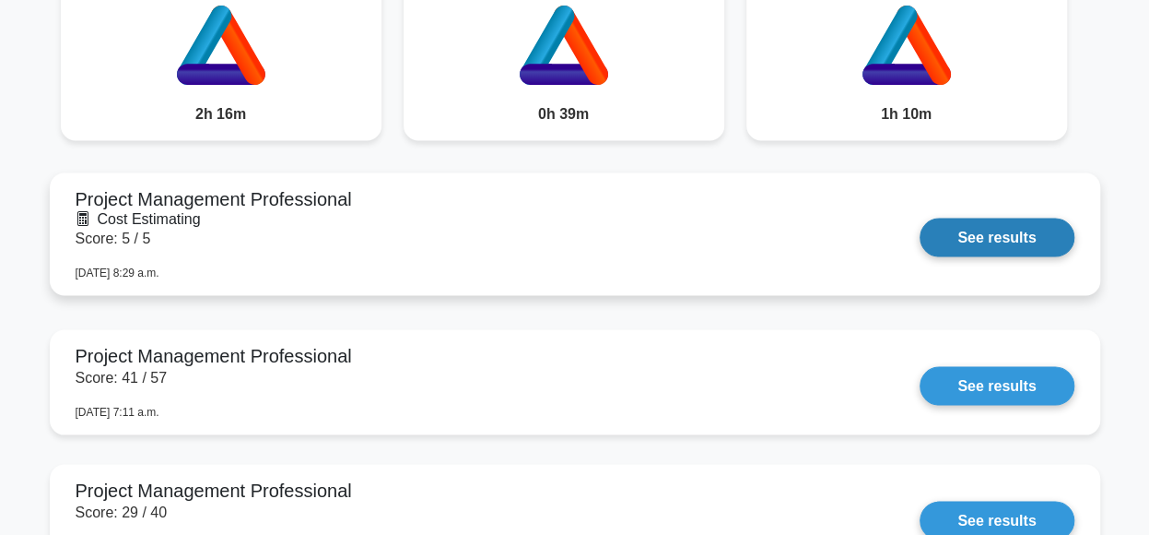
click at [979, 239] on link "See results" at bounding box center [997, 237] width 154 height 39
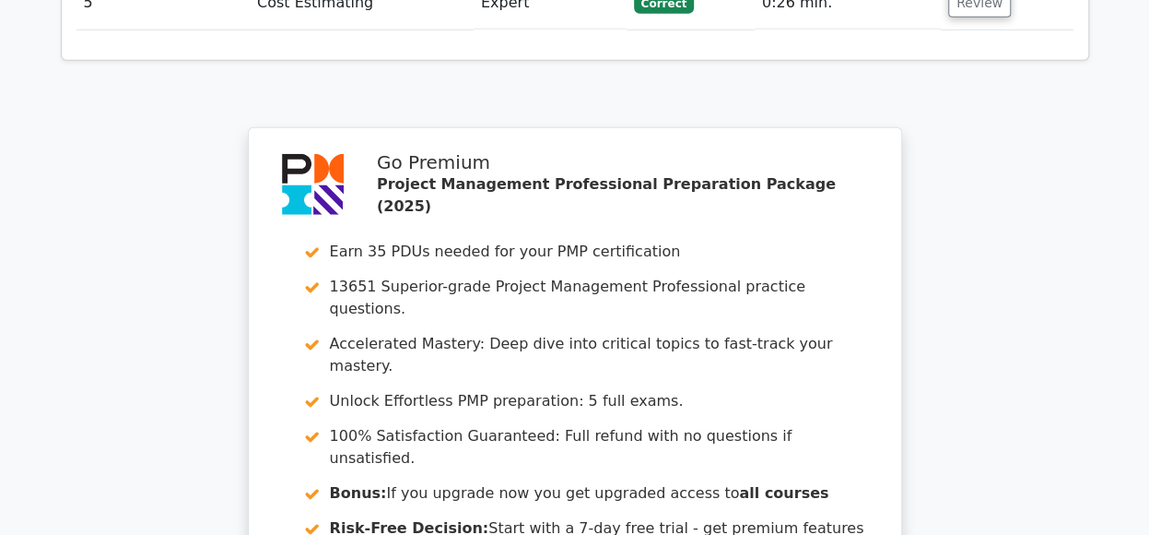
scroll to position [2750, 0]
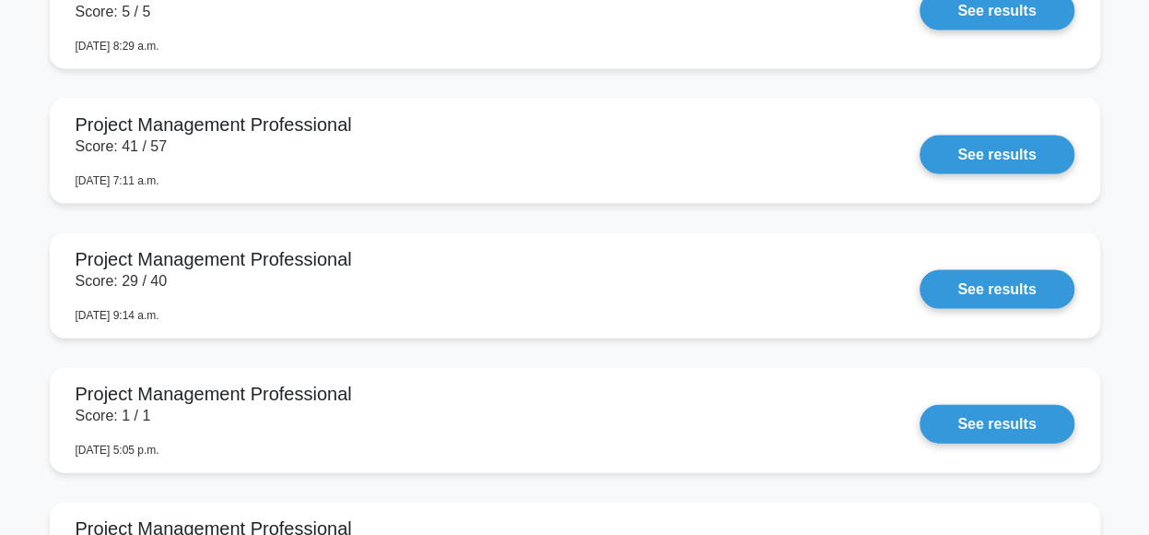
scroll to position [1803, 0]
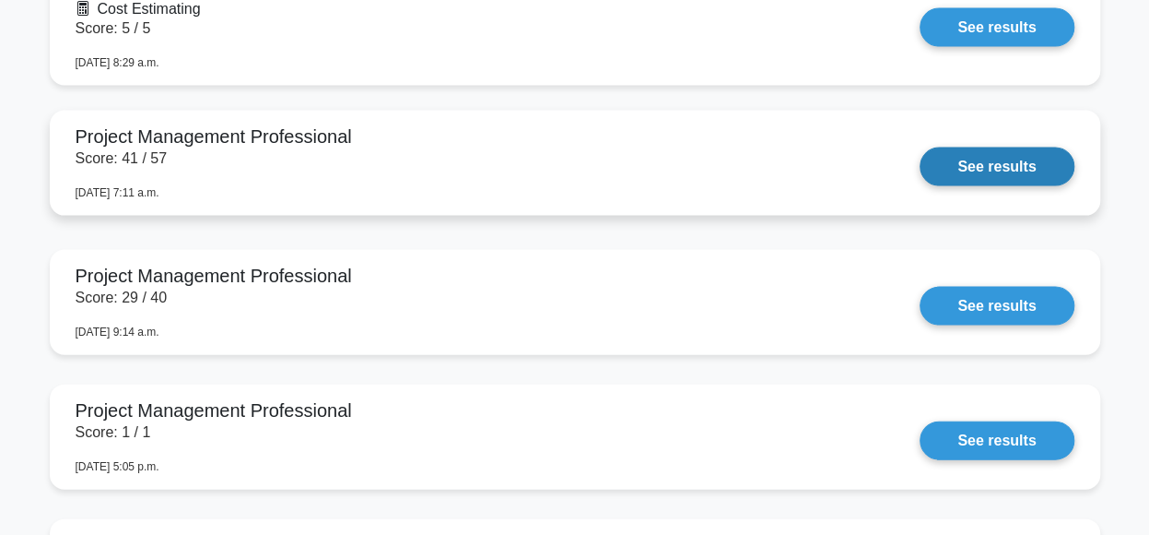
click at [979, 171] on link "See results" at bounding box center [997, 166] width 154 height 39
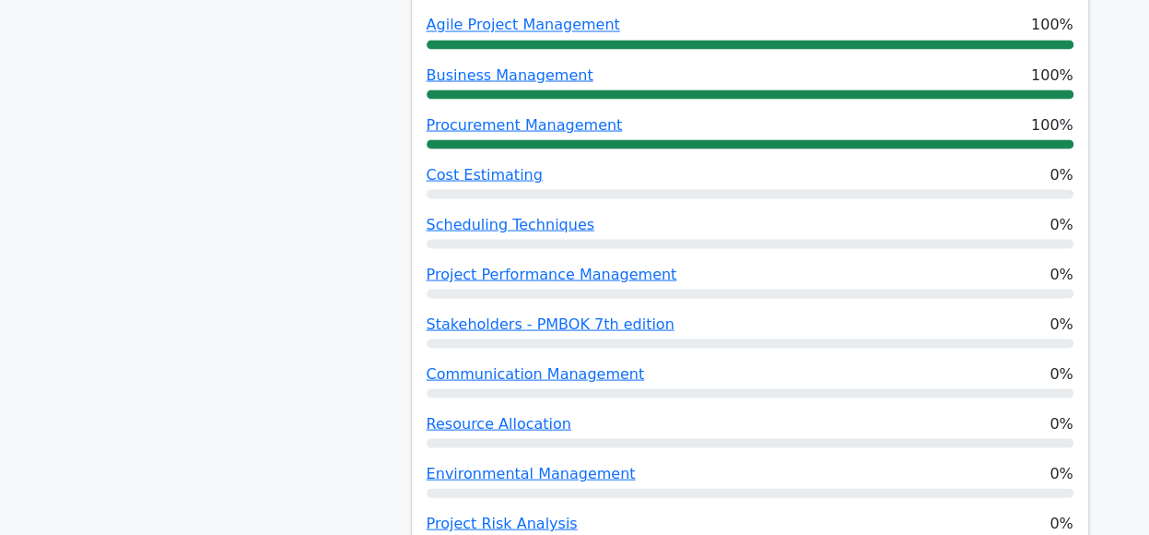
scroll to position [1691, 0]
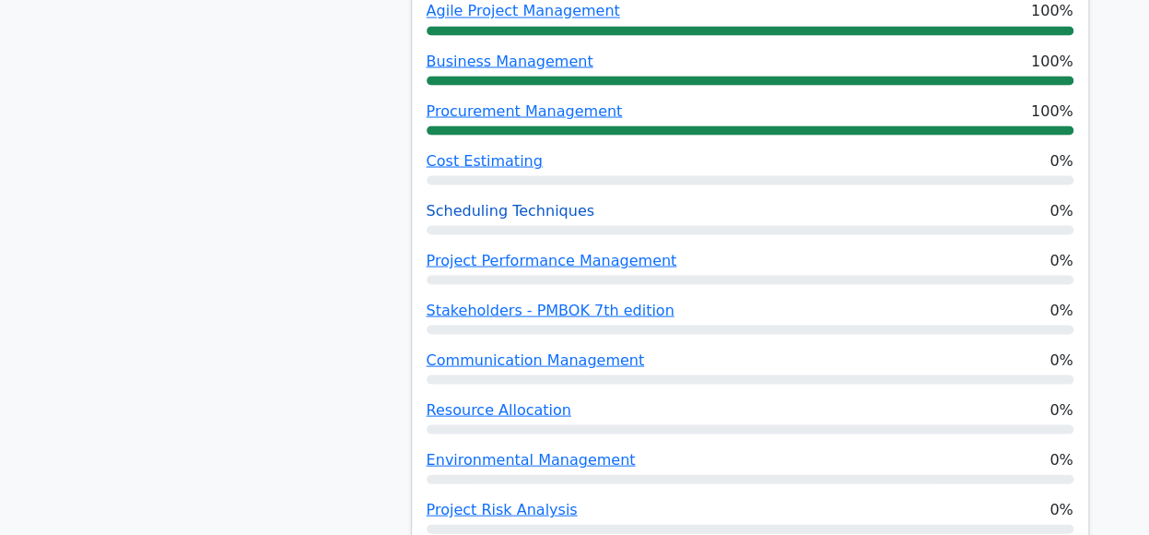
click at [523, 201] on link "Scheduling Techniques" at bounding box center [511, 210] width 168 height 18
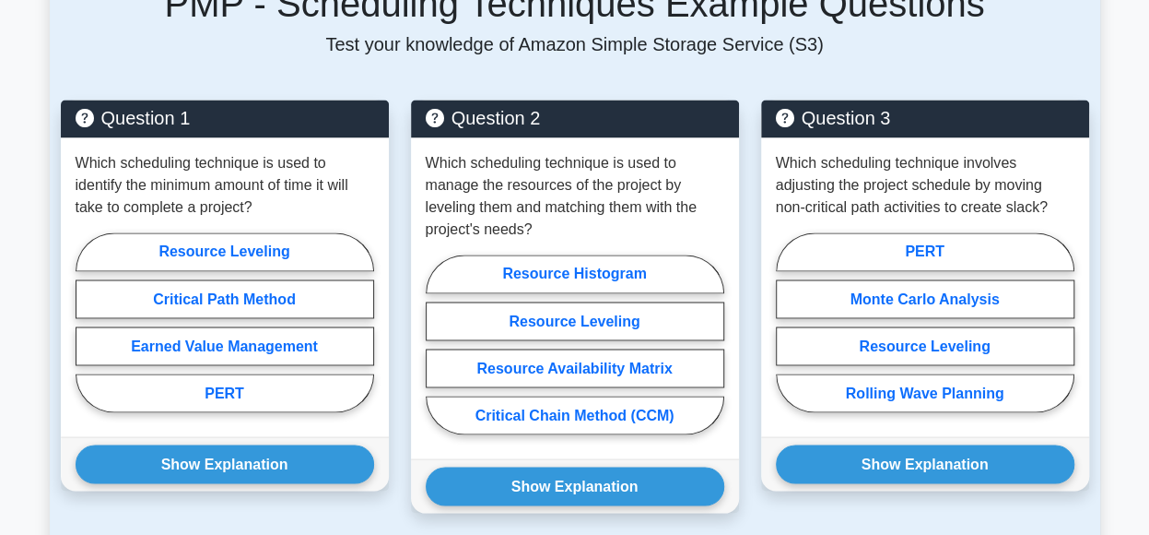
scroll to position [1440, 0]
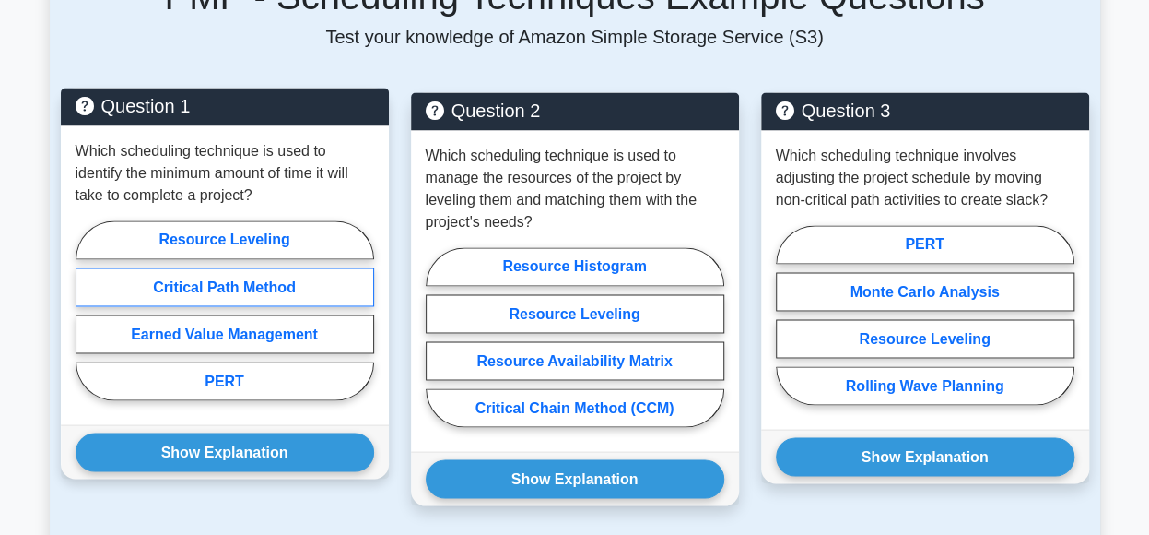
click at [276, 267] on label "Critical Path Method" at bounding box center [225, 286] width 299 height 39
click at [88, 310] on input "Critical Path Method" at bounding box center [82, 316] width 12 height 12
radio input "true"
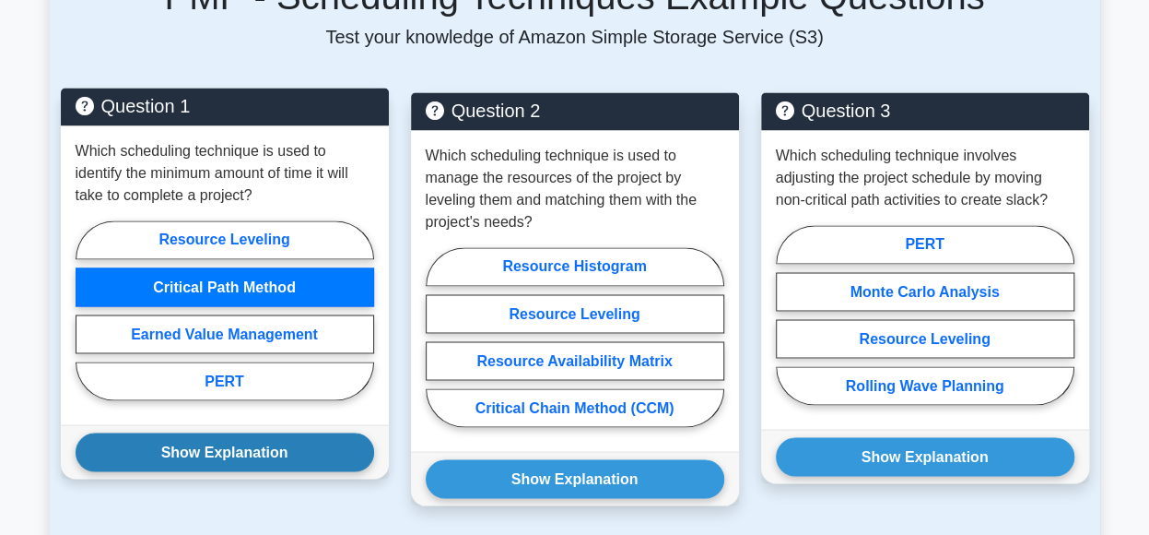
click at [238, 432] on button "Show Explanation" at bounding box center [225, 451] width 299 height 39
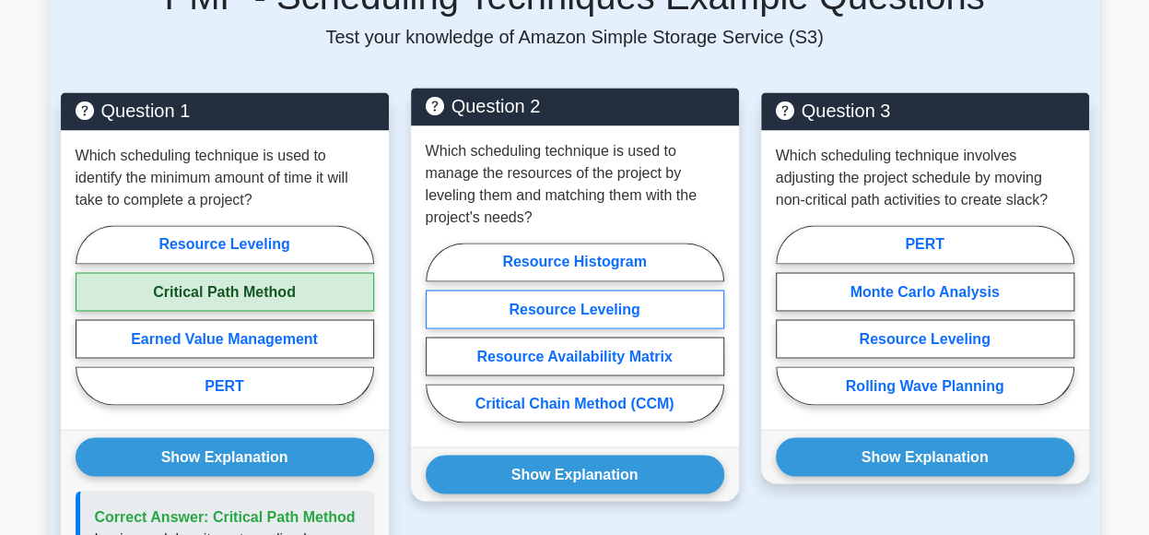
click at [591, 289] on label "Resource Leveling" at bounding box center [575, 308] width 299 height 39
click at [438, 332] on input "Resource Leveling" at bounding box center [432, 338] width 12 height 12
radio input "true"
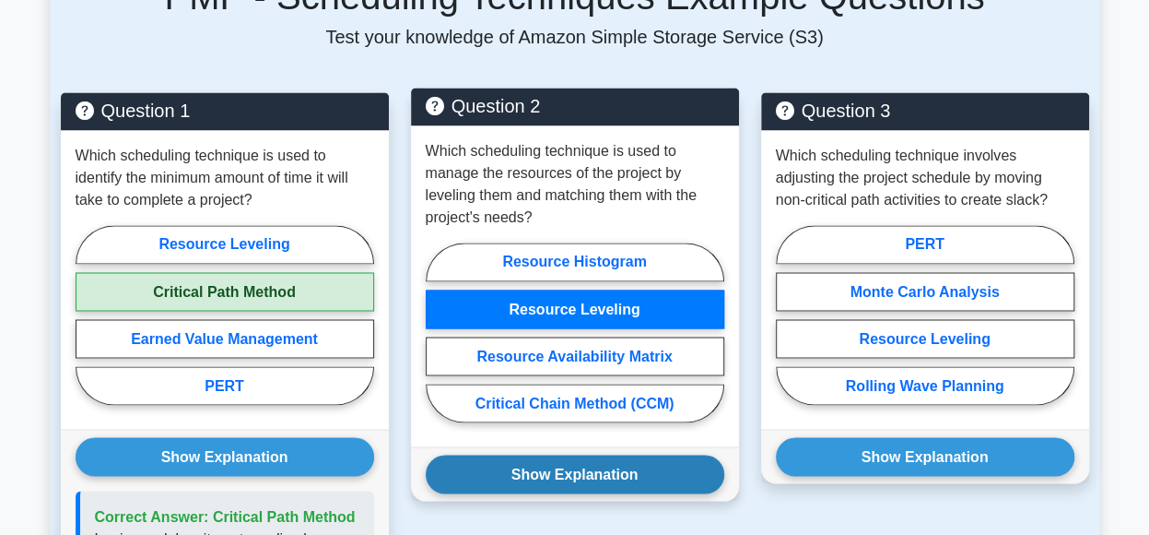
click at [562, 454] on button "Show Explanation" at bounding box center [575, 473] width 299 height 39
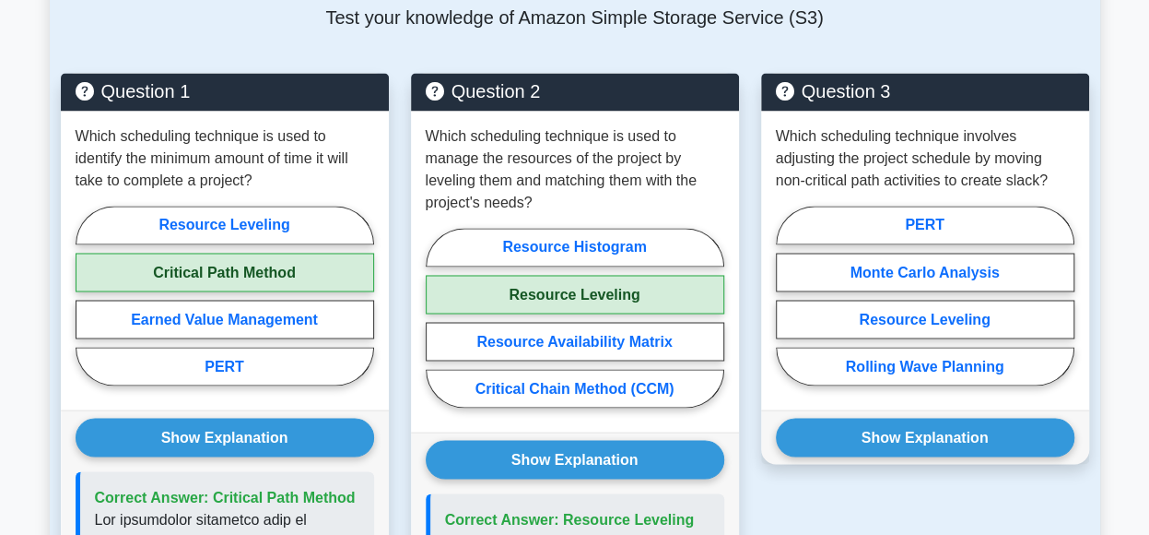
scroll to position [1492, 0]
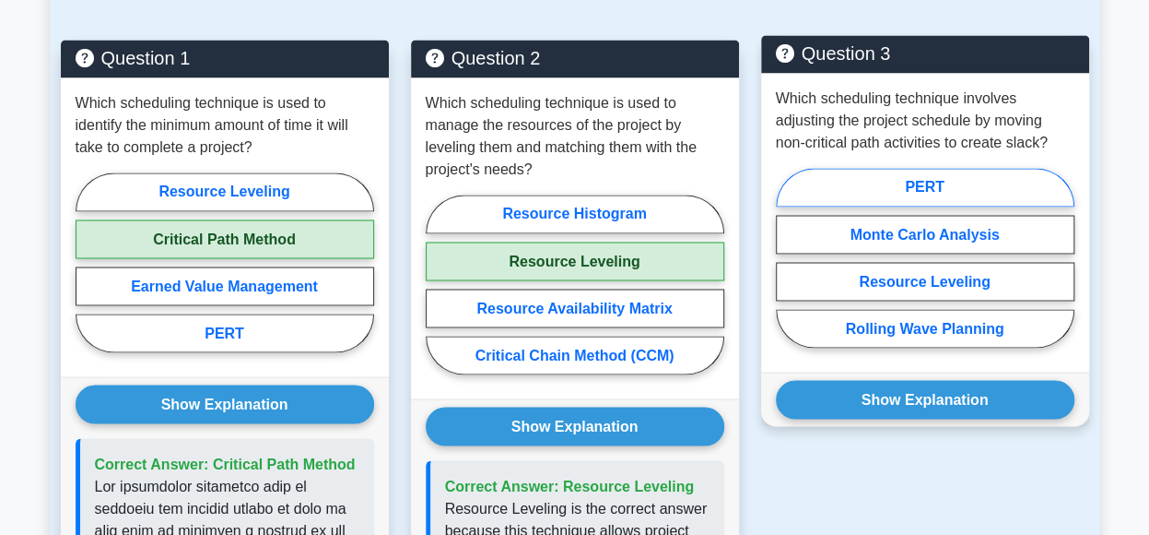
click at [996, 168] on label "PERT" at bounding box center [925, 187] width 299 height 39
click at [788, 257] on input "PERT" at bounding box center [782, 263] width 12 height 12
radio input "true"
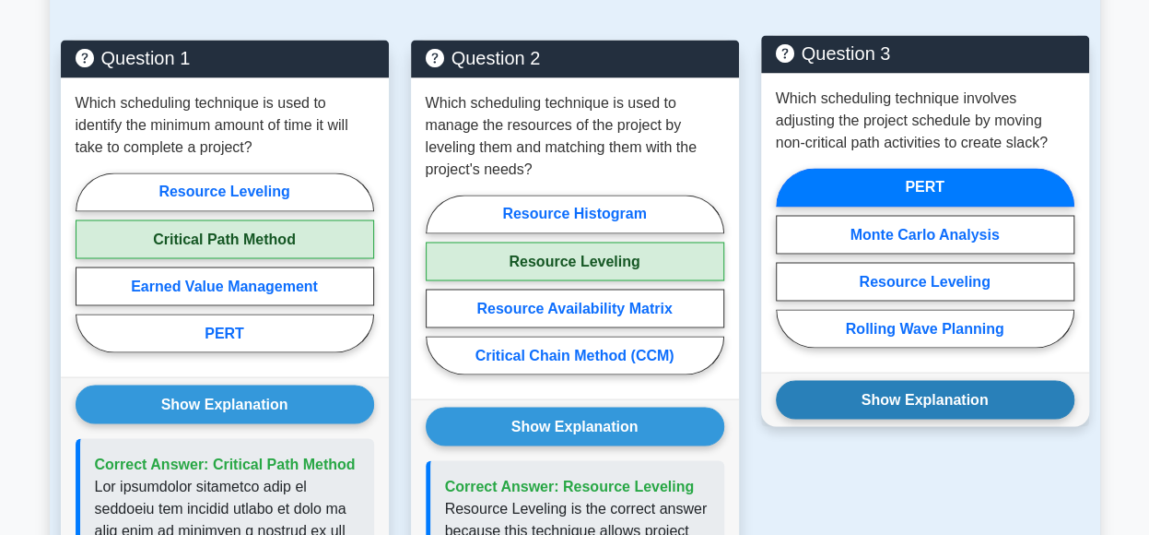
click at [904, 380] on button "Show Explanation" at bounding box center [925, 399] width 299 height 39
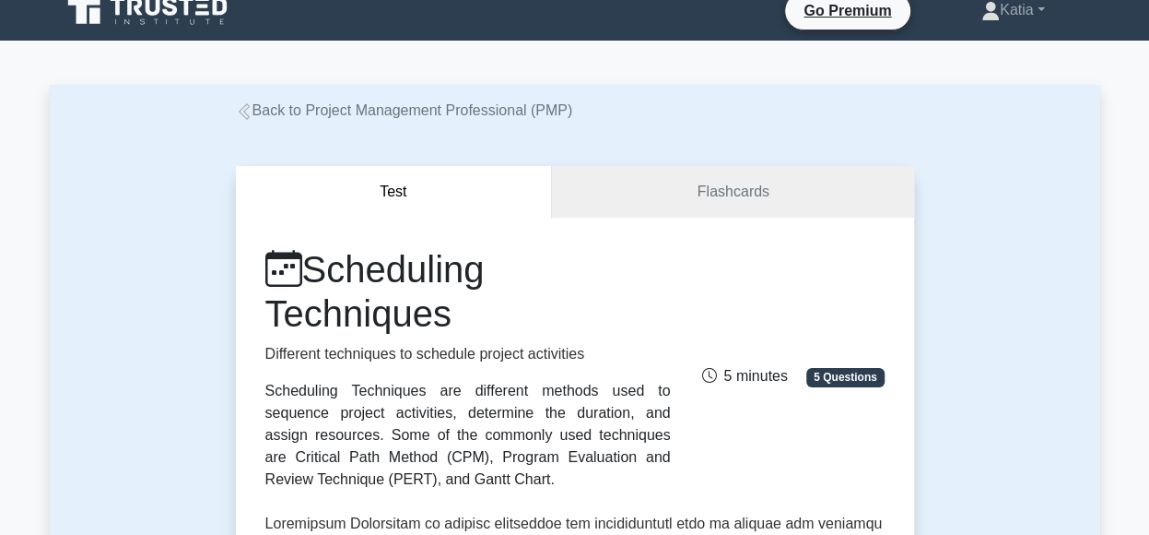
scroll to position [0, 0]
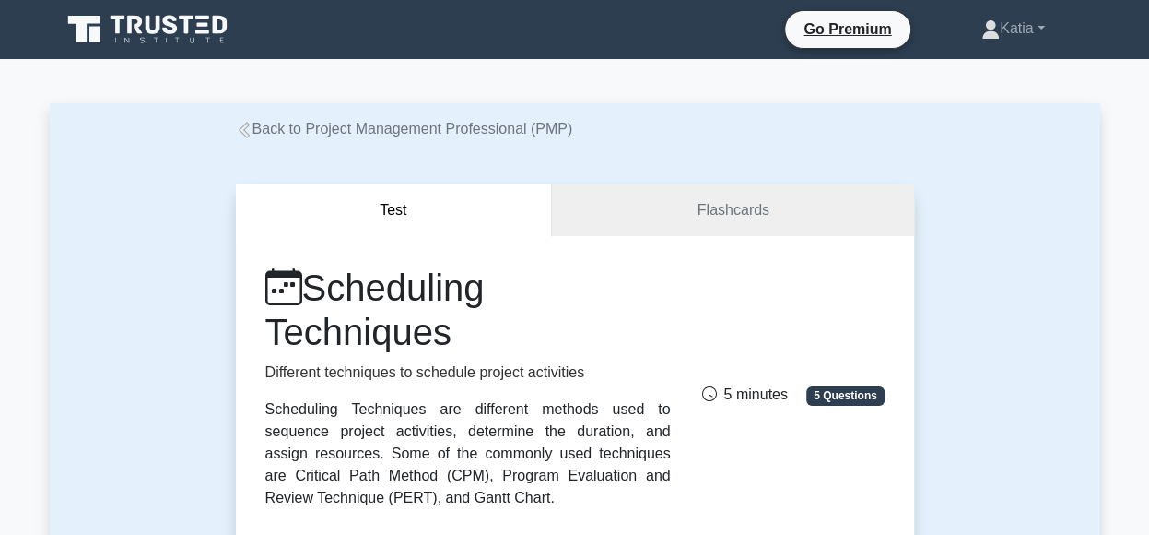
click at [243, 132] on icon at bounding box center [243, 130] width 11 height 17
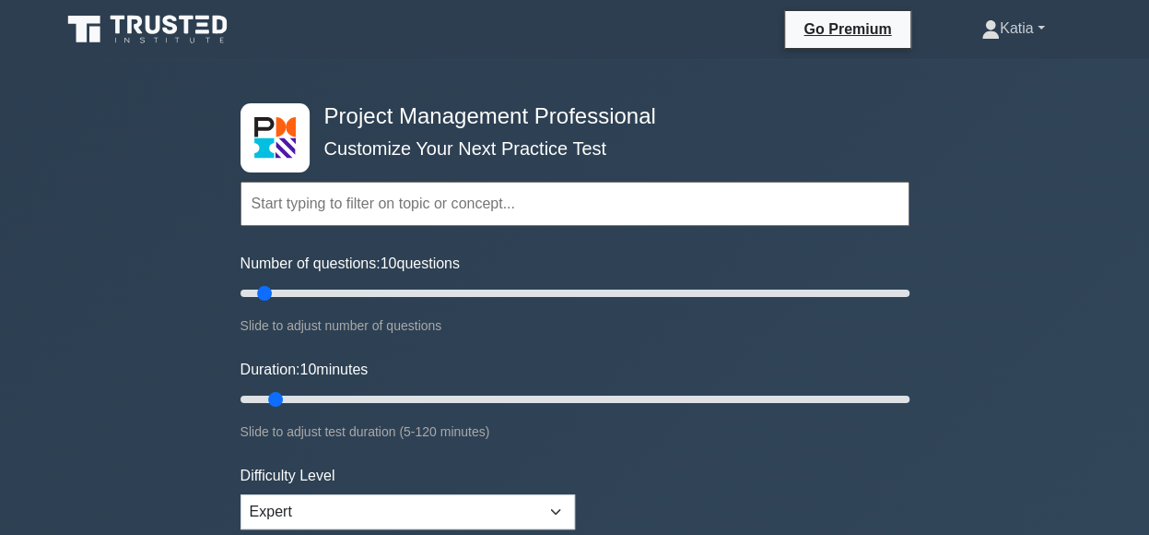
click at [1012, 29] on link "Katia" at bounding box center [1013, 28] width 152 height 37
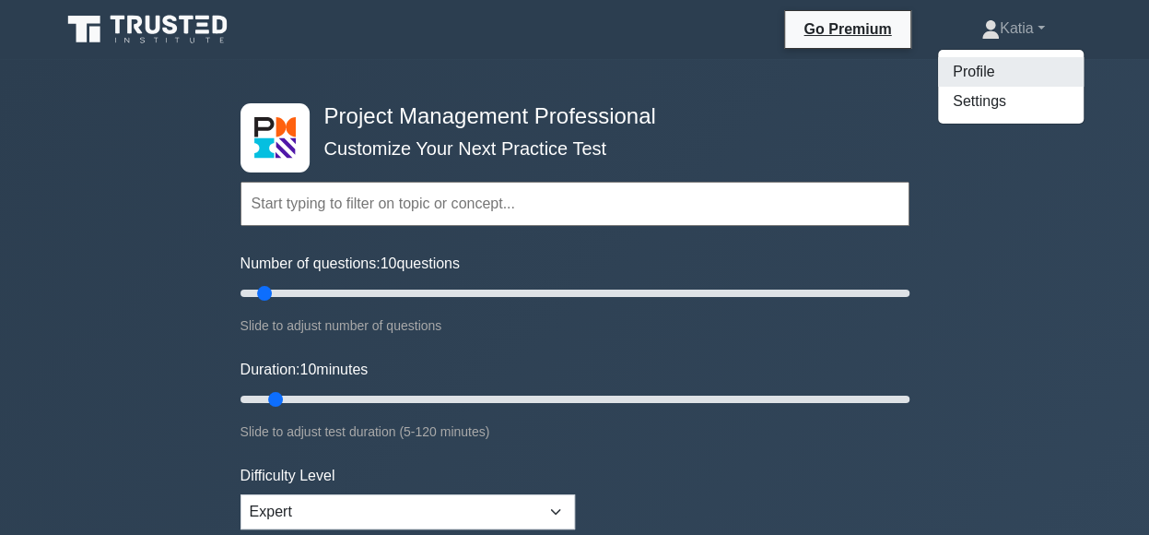
click at [975, 76] on link "Profile" at bounding box center [1011, 71] width 146 height 29
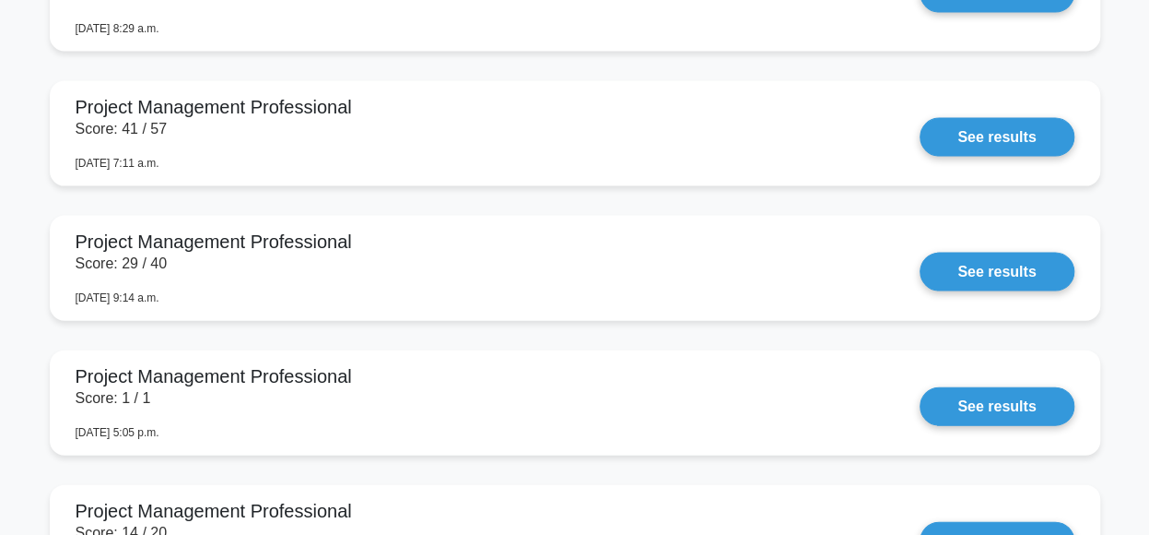
scroll to position [1849, 0]
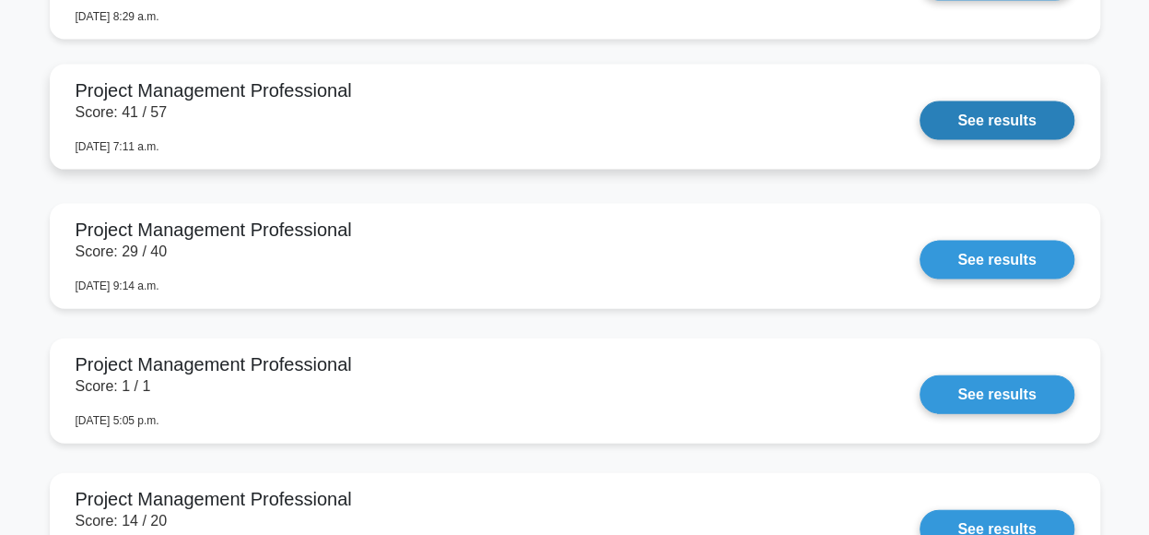
click at [980, 115] on link "See results" at bounding box center [997, 120] width 154 height 39
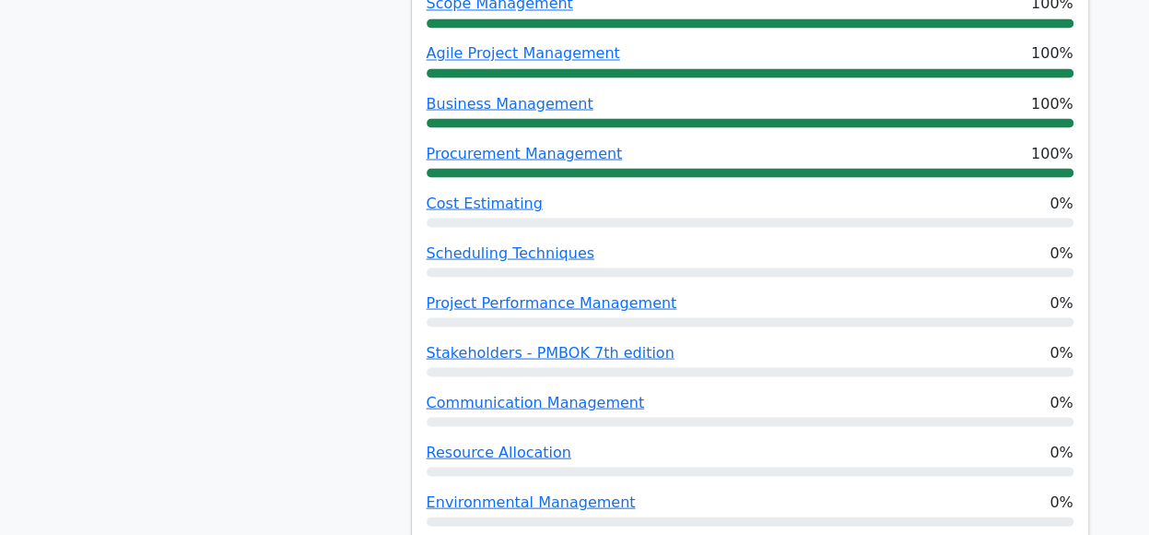
scroll to position [1691, 0]
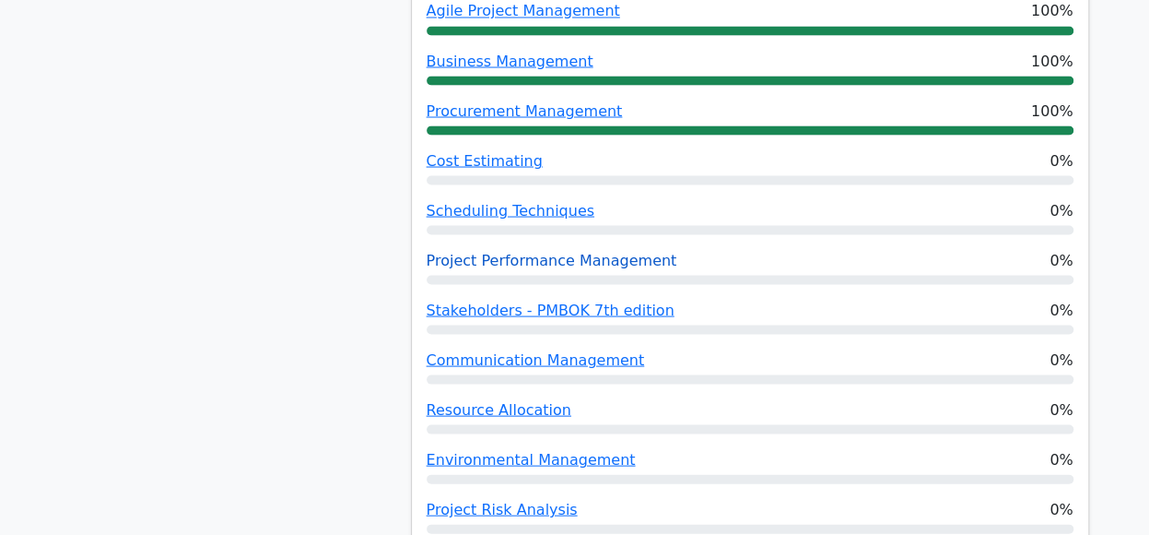
click at [607, 251] on link "Project Performance Management" at bounding box center [552, 260] width 251 height 18
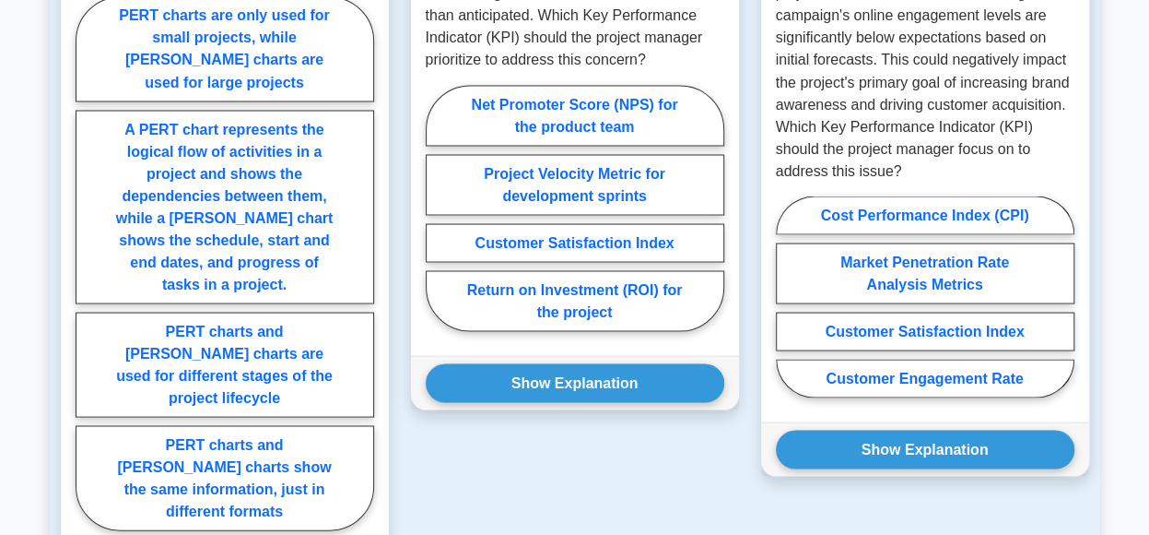
scroll to position [1658, 0]
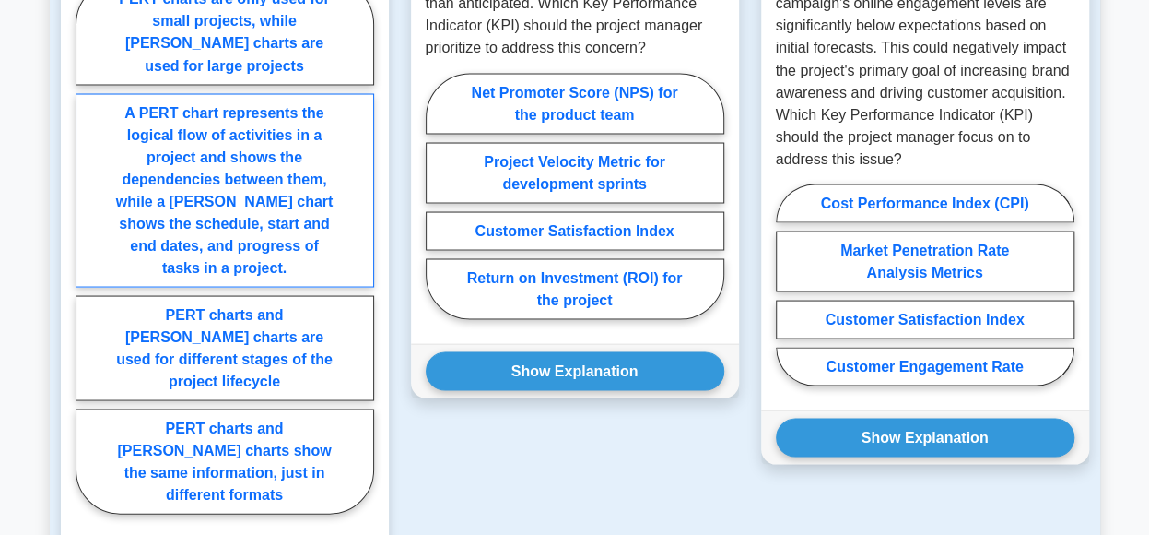
click at [270, 183] on label "A PERT chart represents the logical flow of activities in a project and shows t…" at bounding box center [225, 190] width 299 height 194
click at [88, 246] on input "A PERT chart represents the logical flow of activities in a project and shows t…" at bounding box center [82, 252] width 12 height 12
radio input "true"
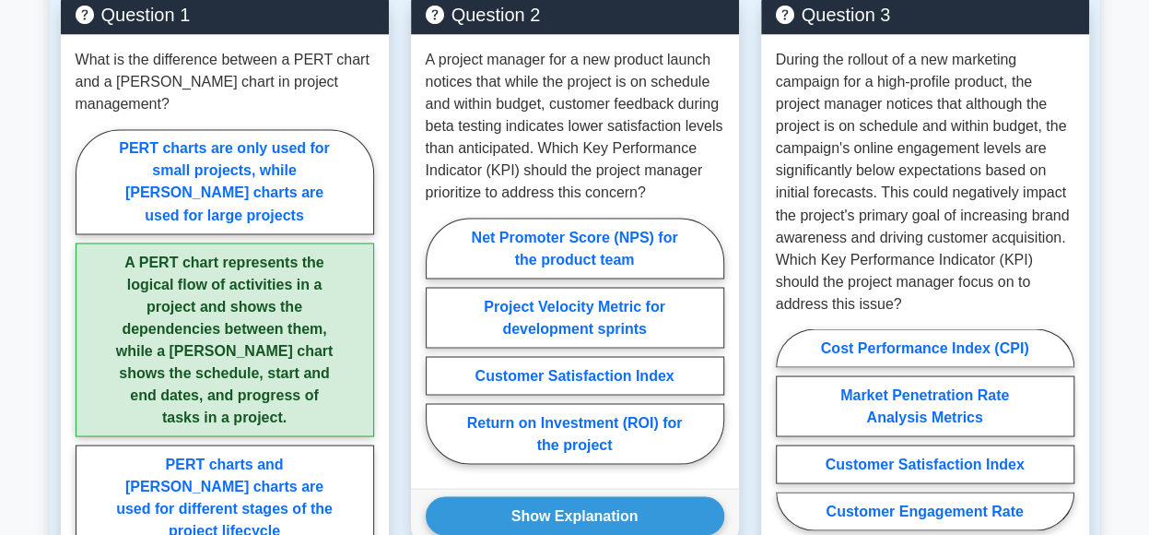
scroll to position [1518, 0]
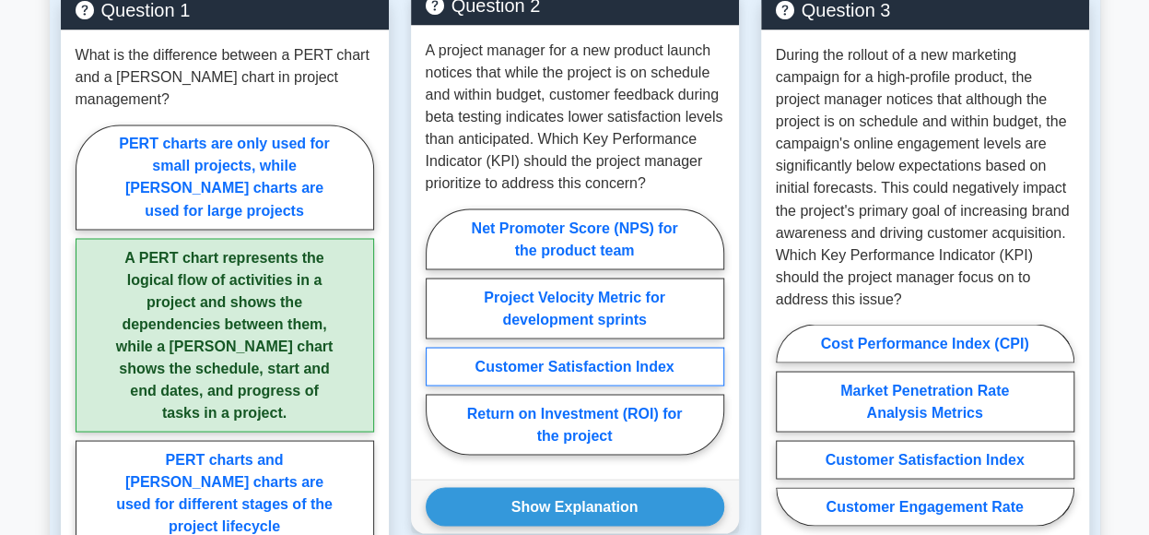
click at [654, 355] on label "Customer Satisfaction Index" at bounding box center [575, 366] width 299 height 39
click at [438, 343] on input "Customer Satisfaction Index" at bounding box center [432, 337] width 12 height 12
radio input "true"
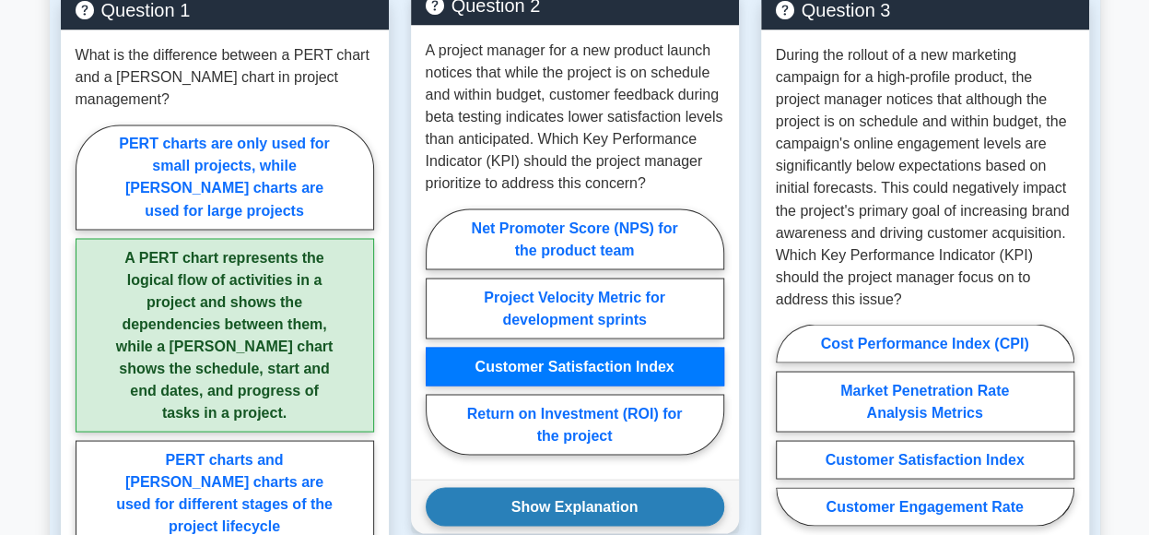
click at [606, 503] on button "Show Explanation" at bounding box center [575, 506] width 299 height 39
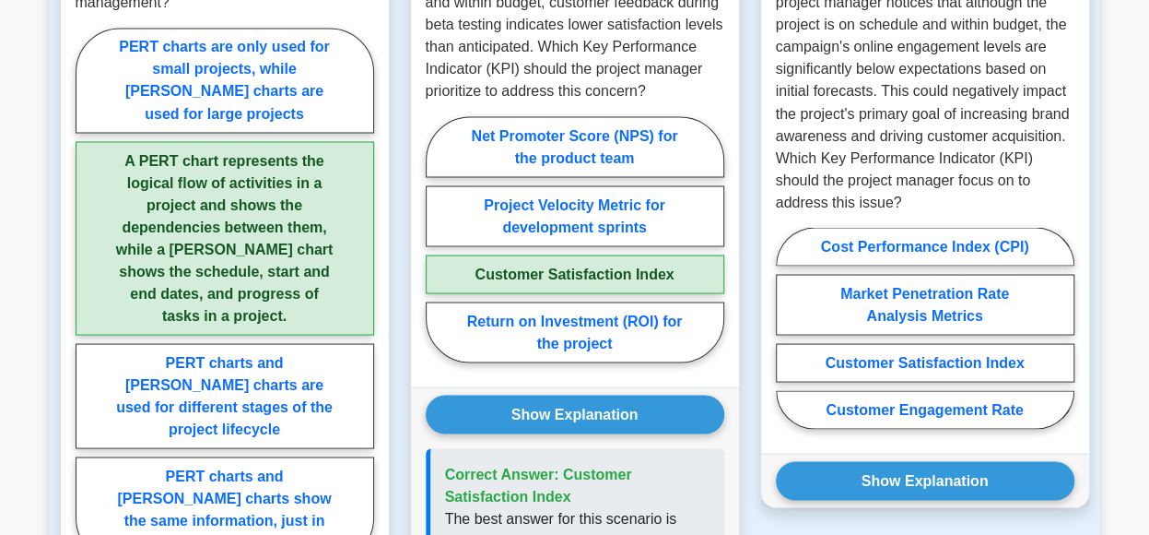
scroll to position [1620, 0]
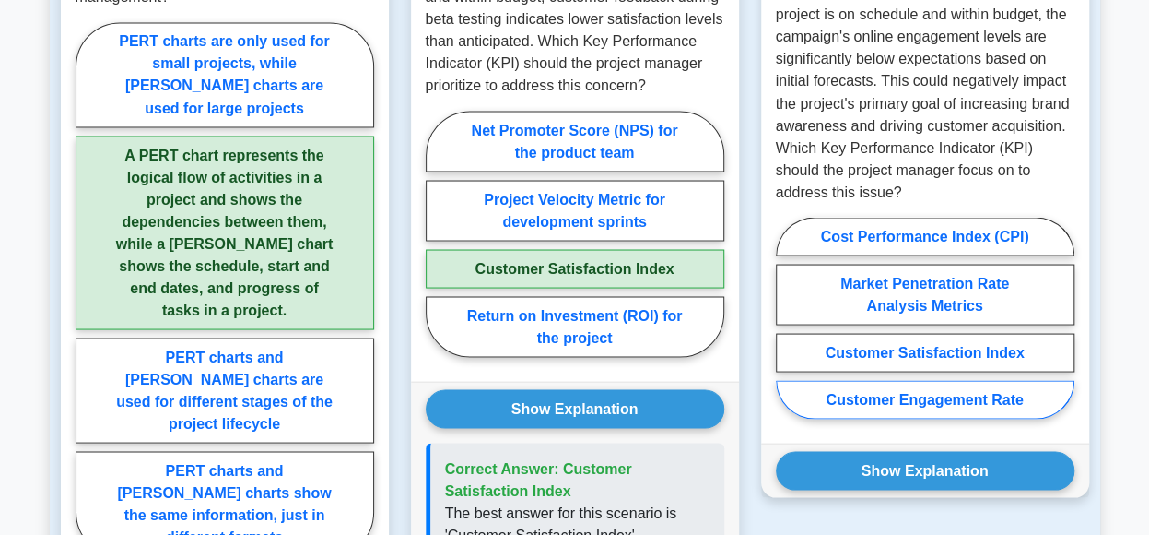
click at [980, 402] on label "Customer Engagement Rate" at bounding box center [925, 399] width 299 height 39
click at [788, 329] on input "Customer Engagement Rate" at bounding box center [782, 323] width 12 height 12
radio input "true"
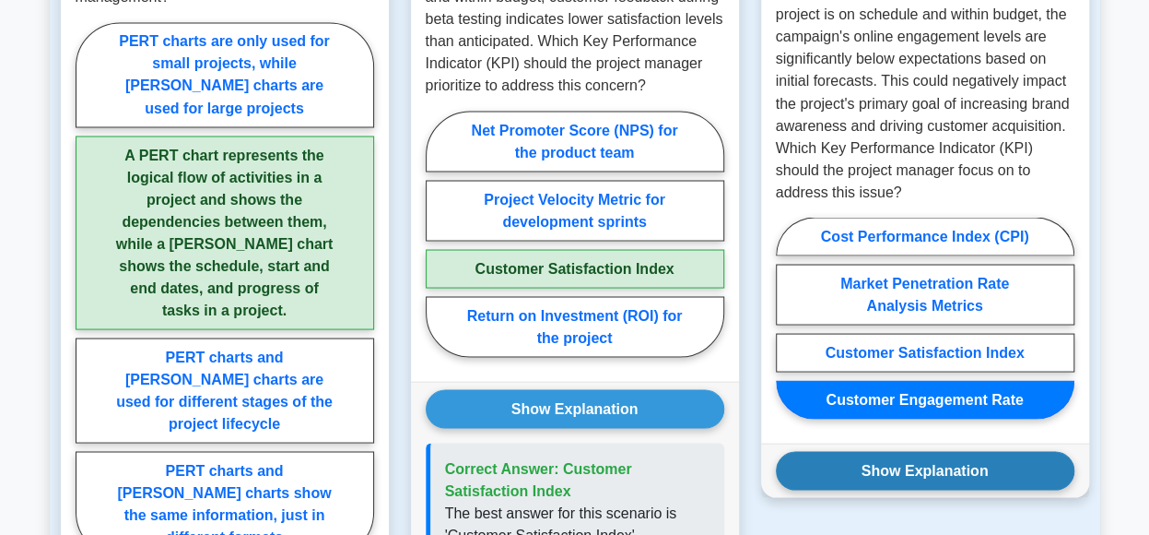
click at [988, 469] on button "Show Explanation" at bounding box center [925, 470] width 299 height 39
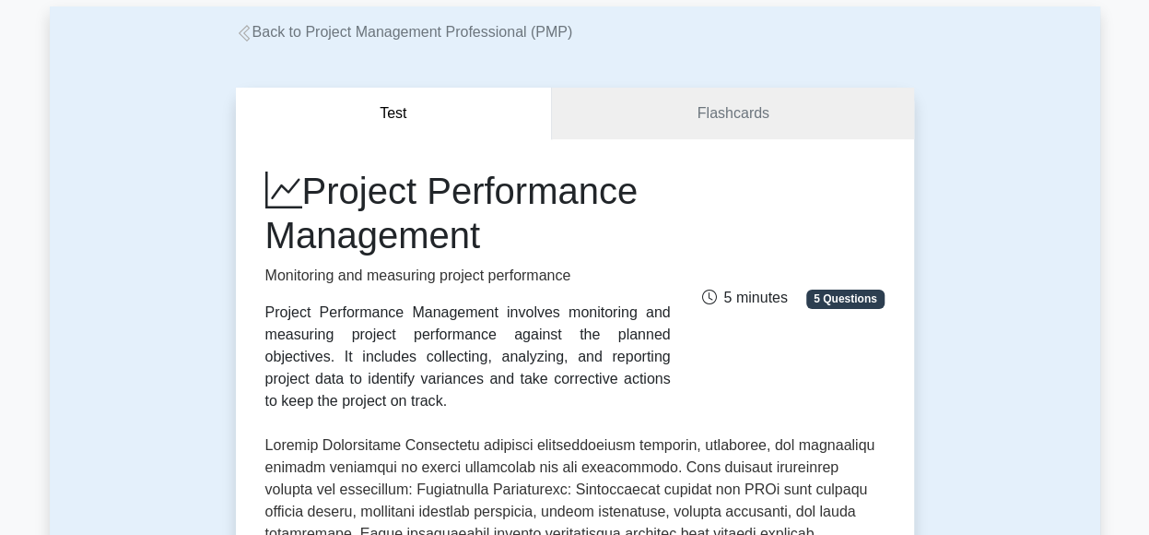
scroll to position [0, 0]
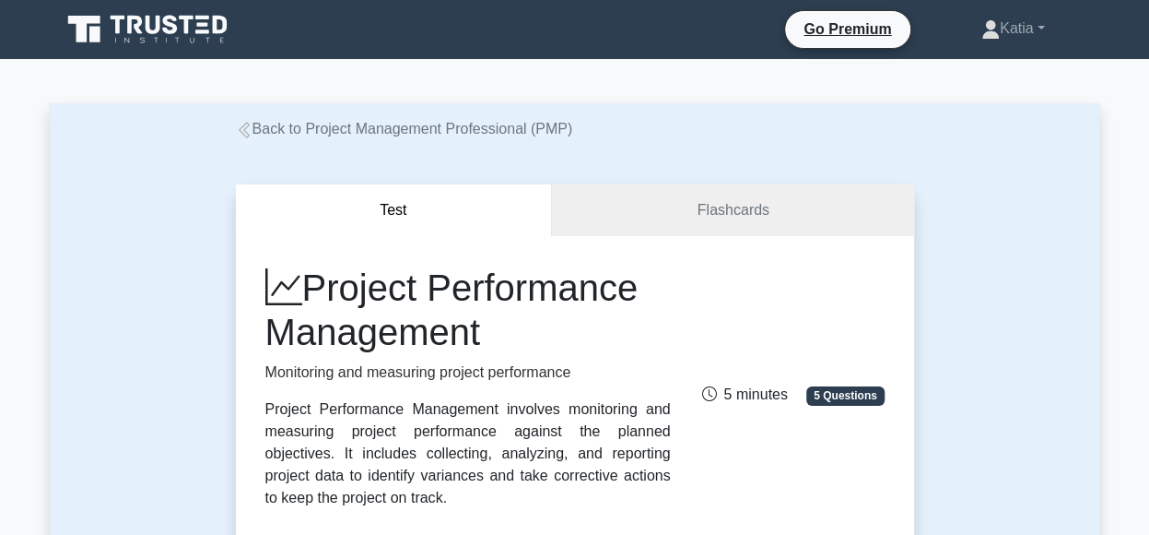
click at [571, 30] on div "Go Premium Katia Profile Settings Profile Settings Go Premium Katia Profile Set…" at bounding box center [671, 29] width 837 height 39
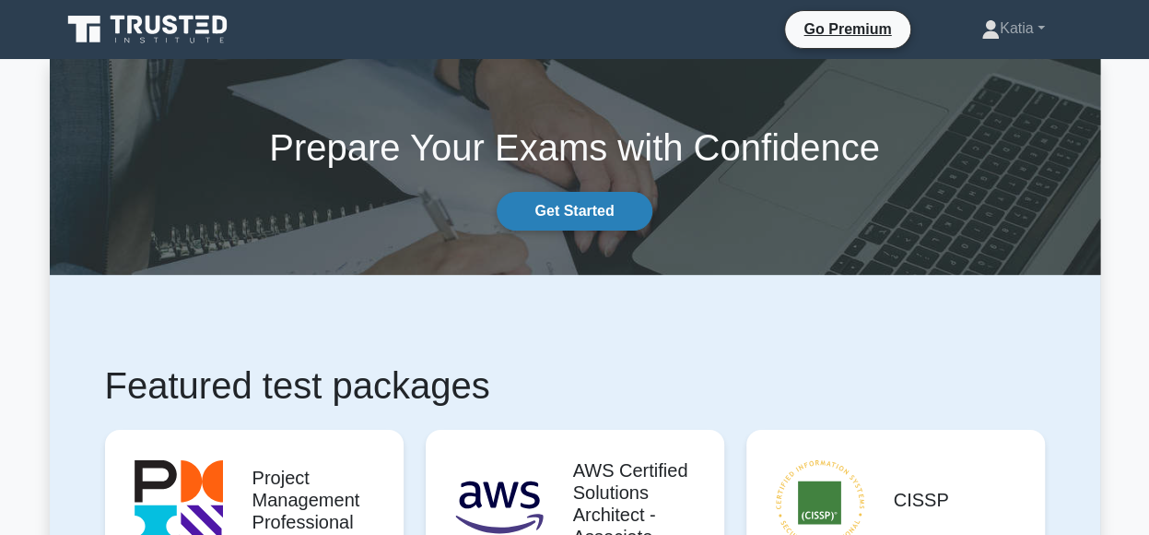
click at [598, 216] on link "Get Started" at bounding box center [574, 211] width 155 height 39
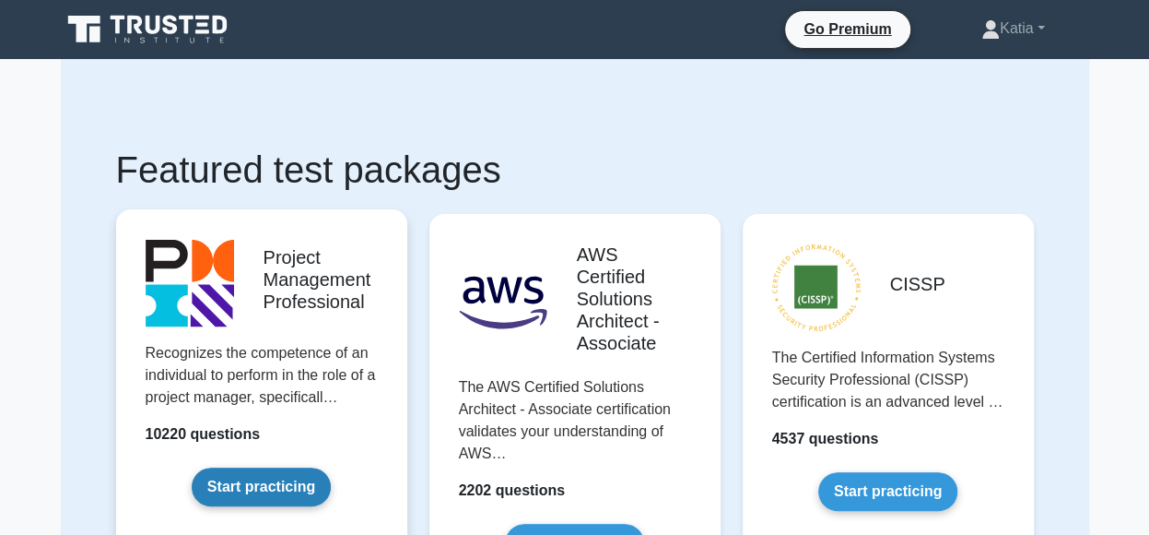
click at [306, 478] on link "Start practicing" at bounding box center [261, 486] width 139 height 39
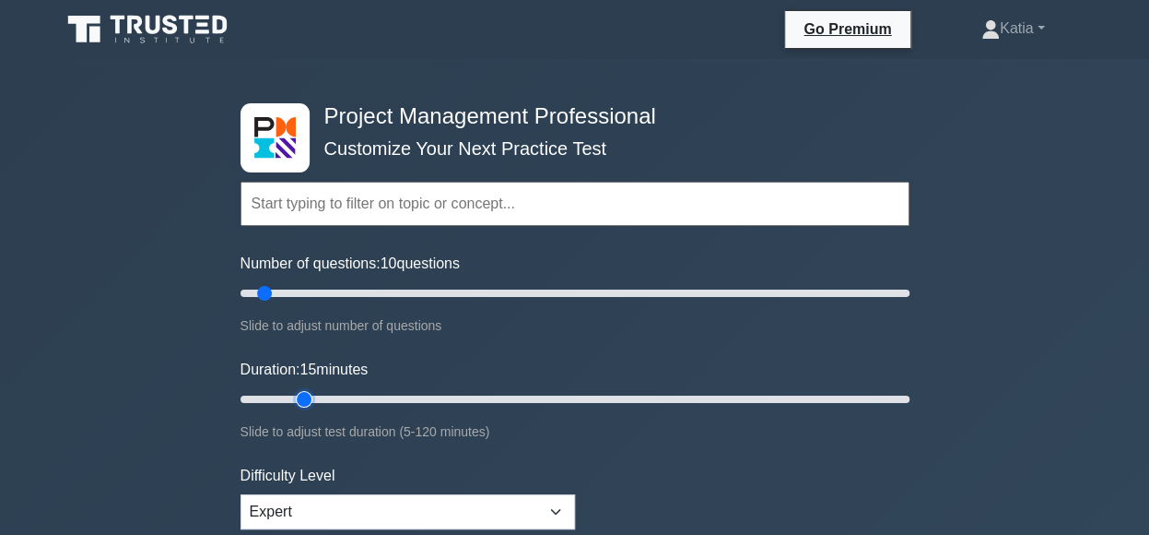
drag, startPoint x: 278, startPoint y: 401, endPoint x: 299, endPoint y: 396, distance: 20.8
type input "15"
click at [299, 396] on input "Duration: 15 minutes" at bounding box center [575, 399] width 669 height 22
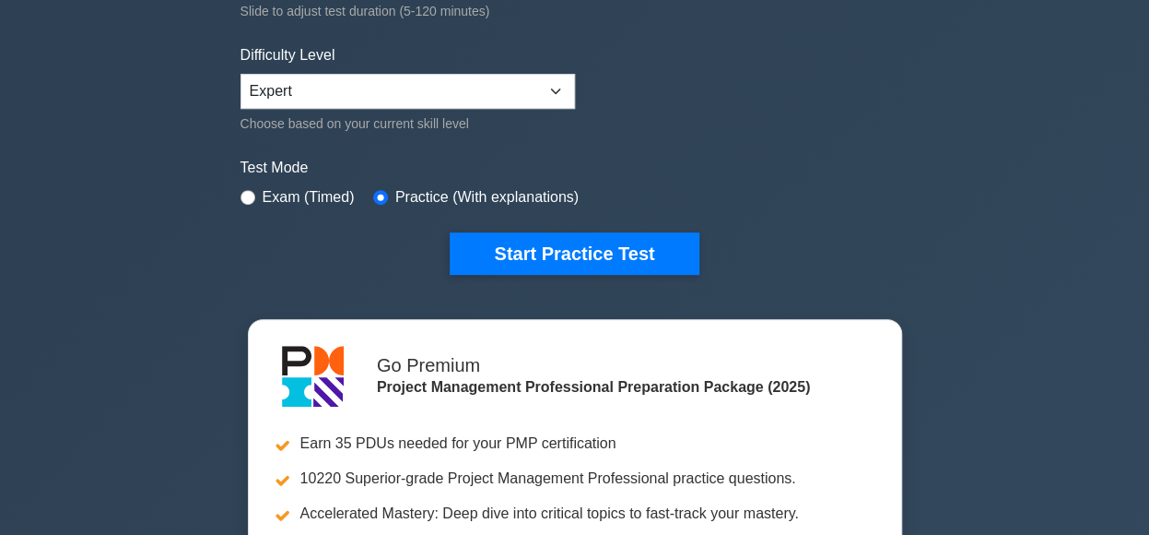
scroll to position [465, 0]
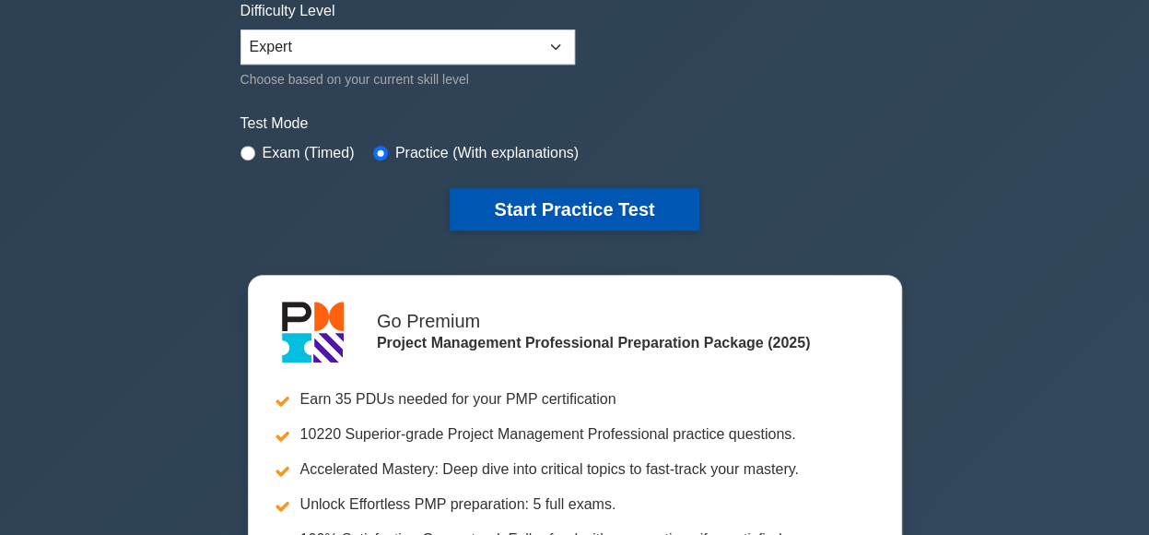
click at [570, 215] on button "Start Practice Test" at bounding box center [574, 209] width 249 height 42
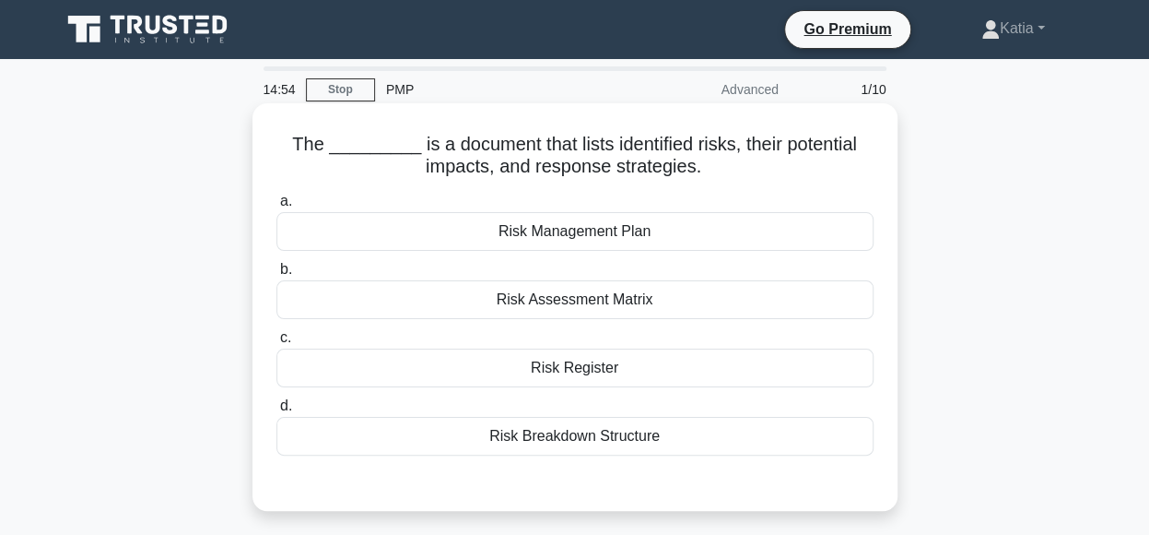
click at [681, 237] on div "Risk Management Plan" at bounding box center [574, 231] width 597 height 39
click at [276, 207] on input "a. Risk Management Plan" at bounding box center [276, 201] width 0 height 12
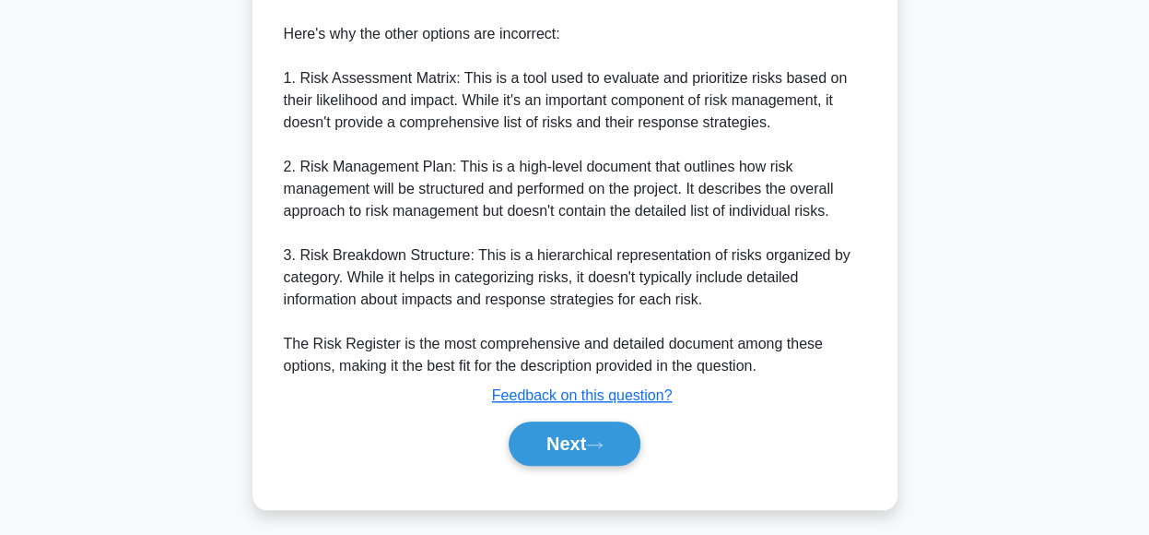
scroll to position [646, 0]
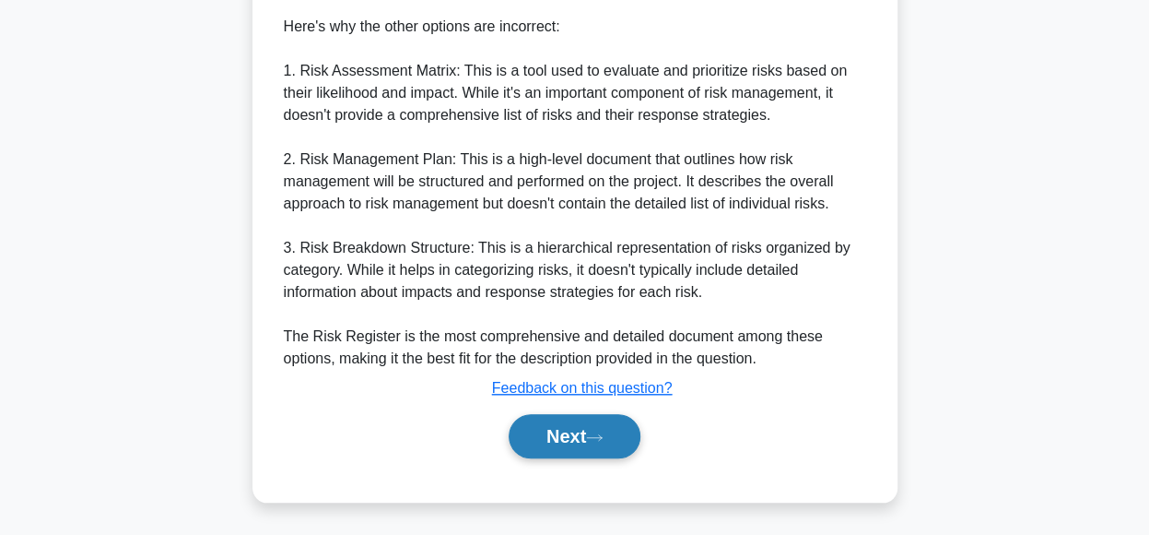
click at [578, 438] on button "Next" at bounding box center [575, 436] width 132 height 44
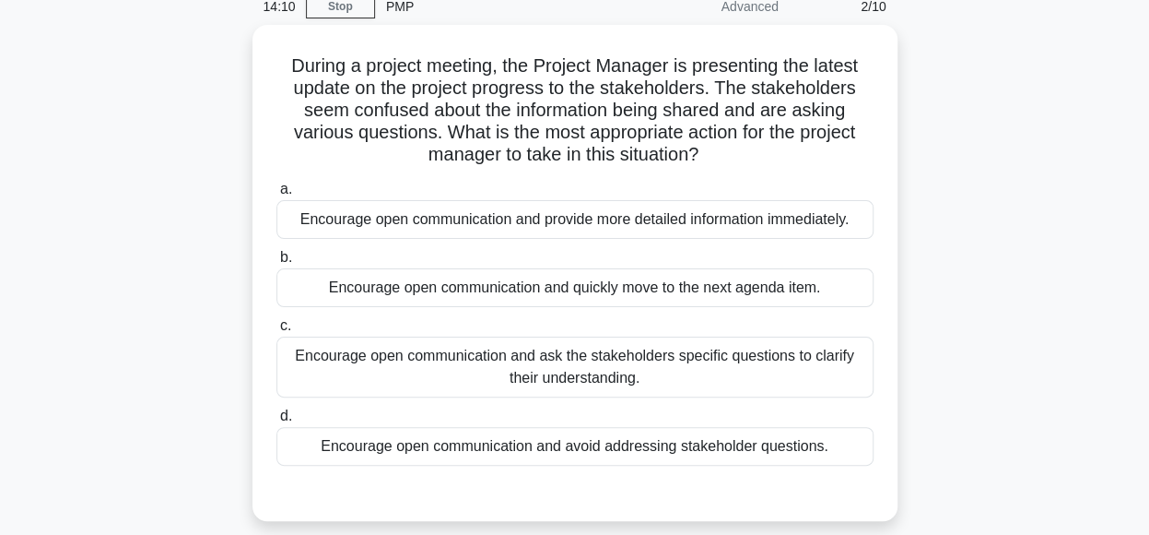
scroll to position [84, 0]
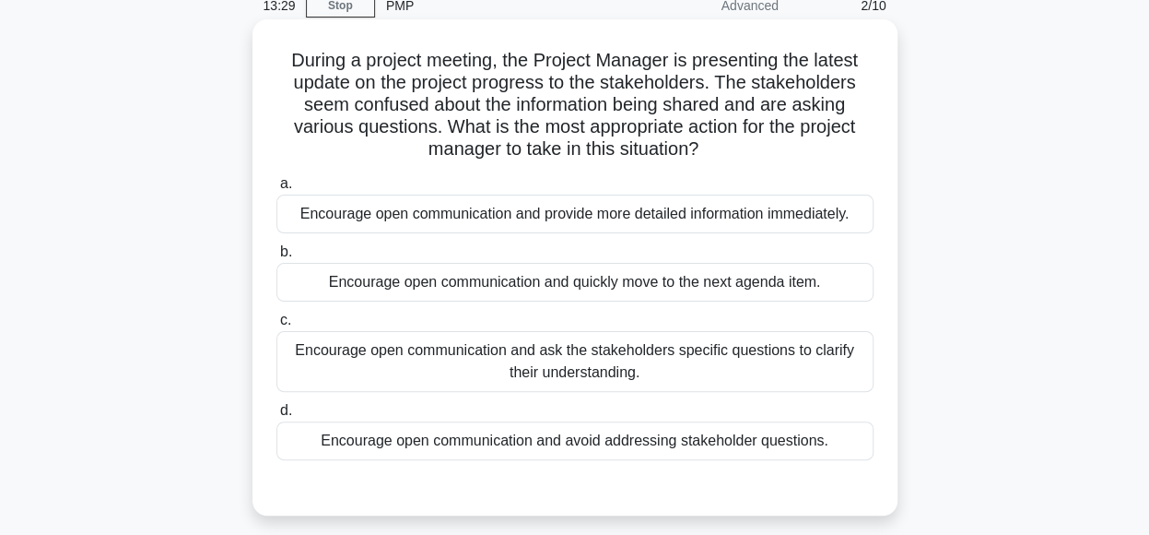
click at [815, 362] on div "Encourage open communication and ask the stakeholders specific questions to cla…" at bounding box center [574, 361] width 597 height 61
click at [276, 326] on input "c. Encourage open communication and ask the stakeholders specific questions to …" at bounding box center [276, 320] width 0 height 12
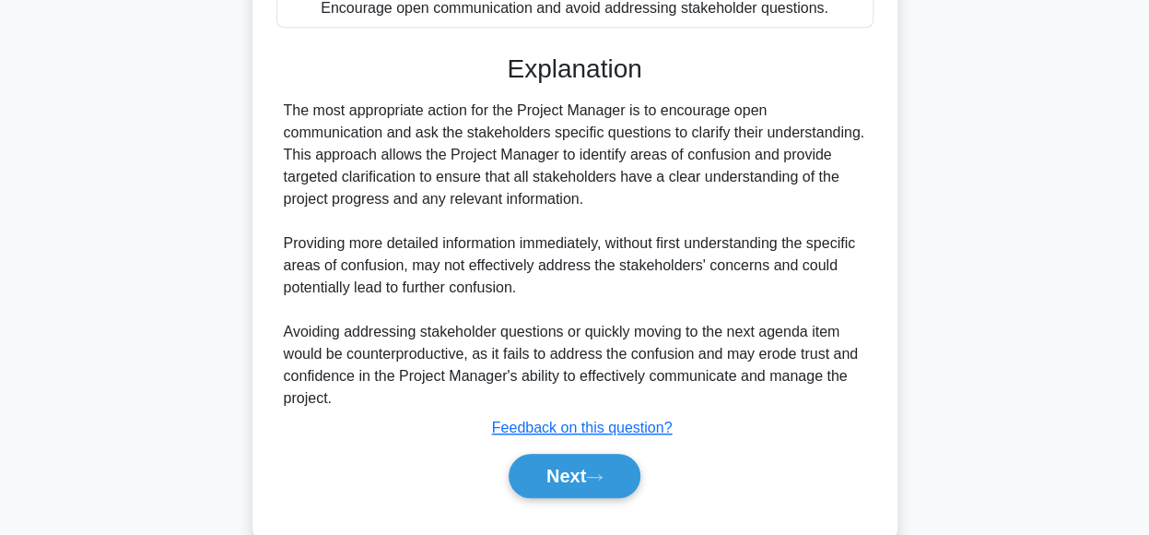
scroll to position [555, 0]
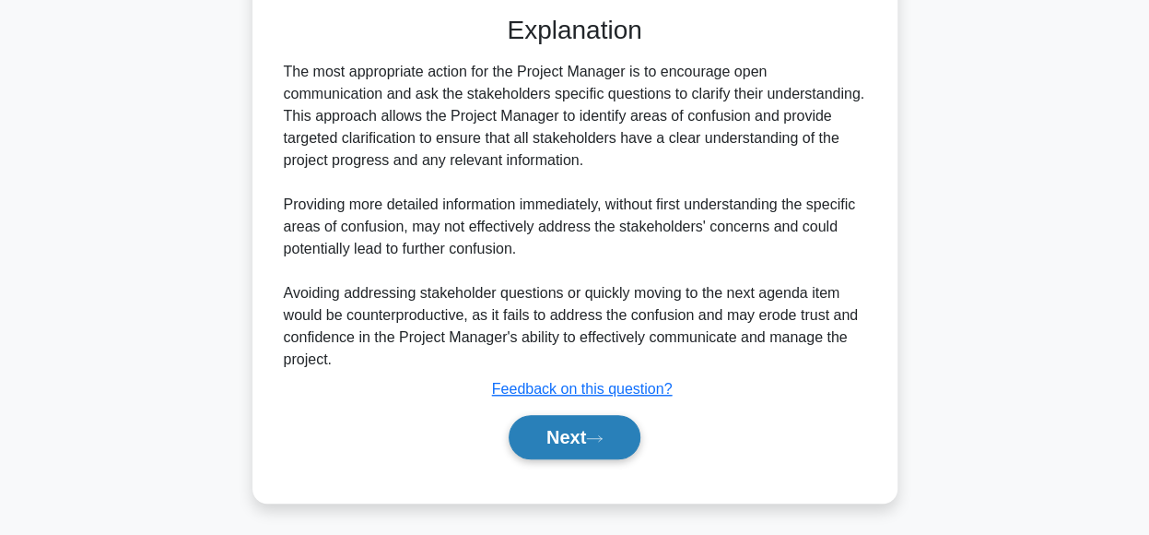
click at [563, 445] on button "Next" at bounding box center [575, 437] width 132 height 44
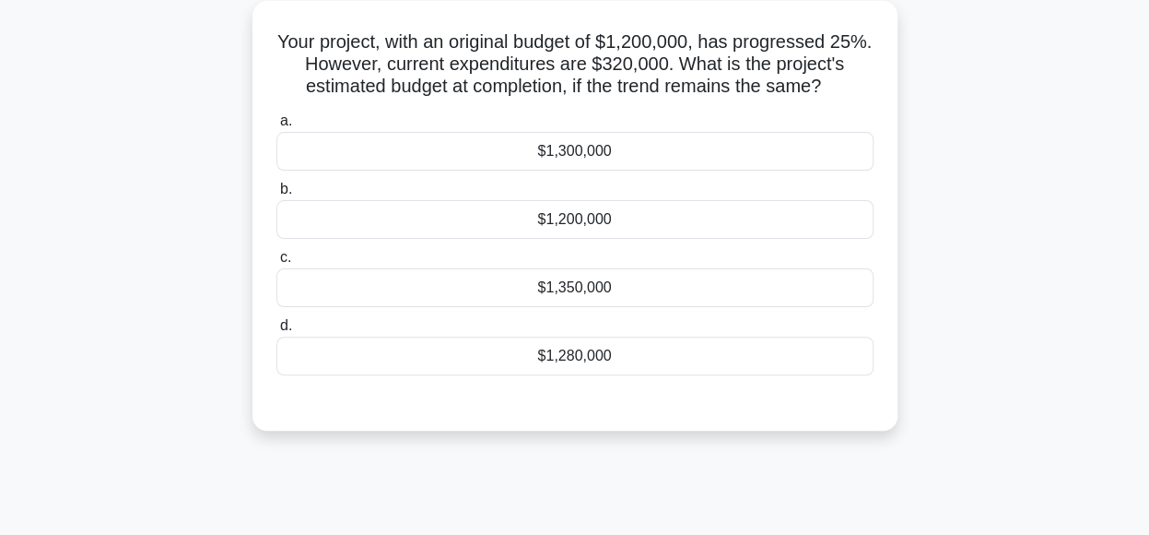
scroll to position [106, 0]
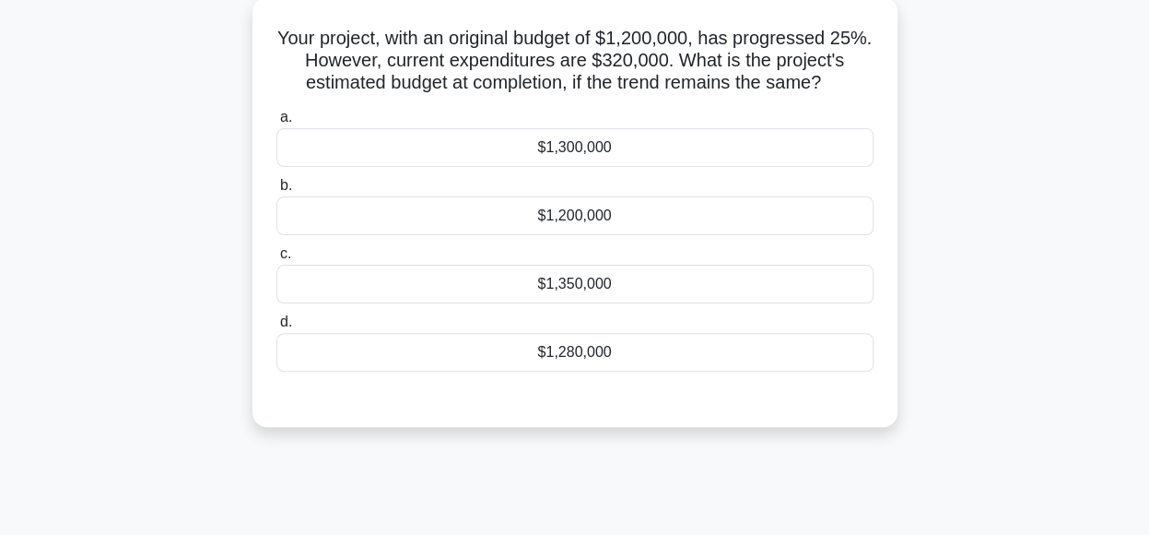
click at [624, 351] on div "$1,280,000" at bounding box center [574, 352] width 597 height 39
click at [276, 328] on input "d. $1,280,000" at bounding box center [276, 322] width 0 height 12
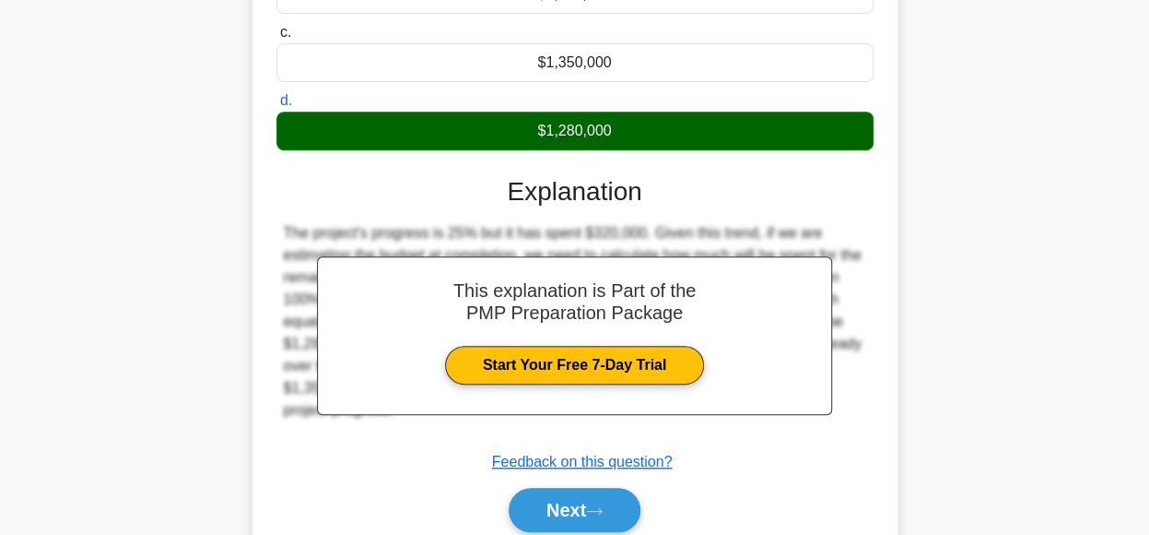
scroll to position [461, 0]
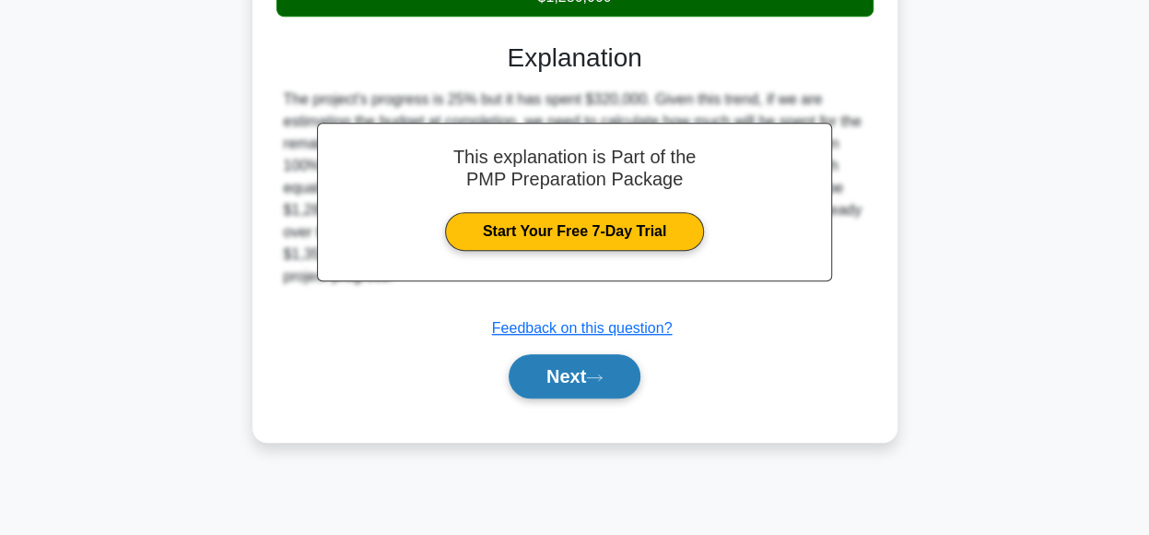
click at [592, 370] on button "Next" at bounding box center [575, 376] width 132 height 44
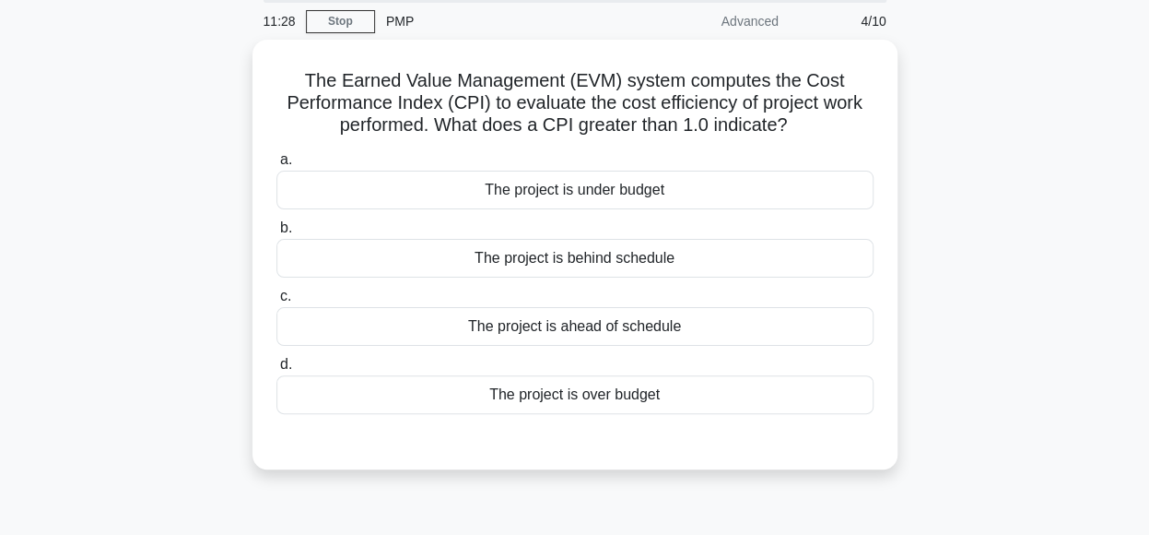
scroll to position [71, 0]
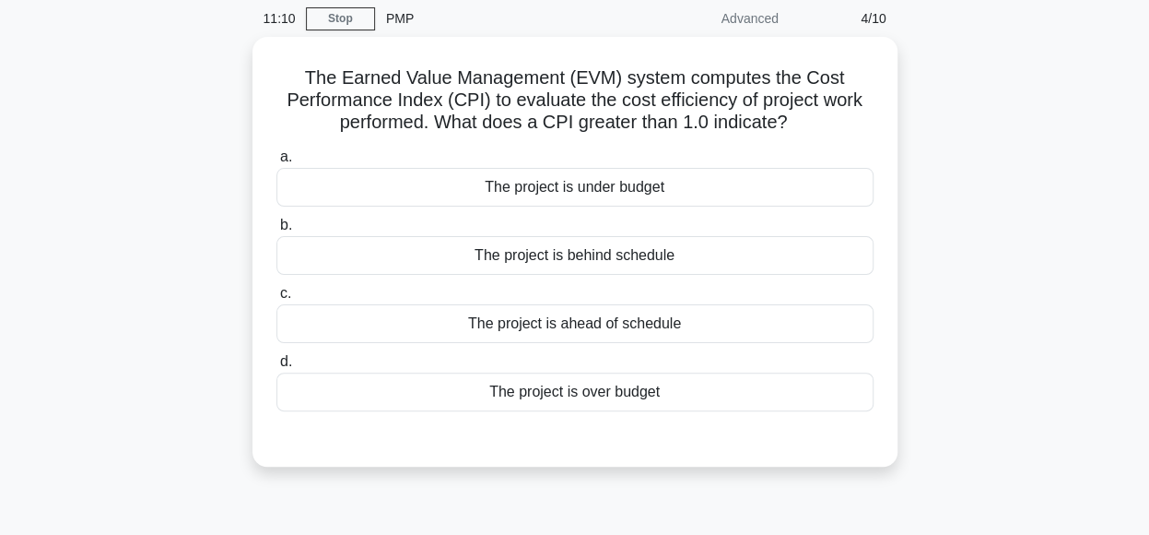
click at [809, 502] on div "11:10 Stop PMP Advanced 4/10 The Earned Value Management (EVM) system computes …" at bounding box center [575, 456] width 1051 height 922
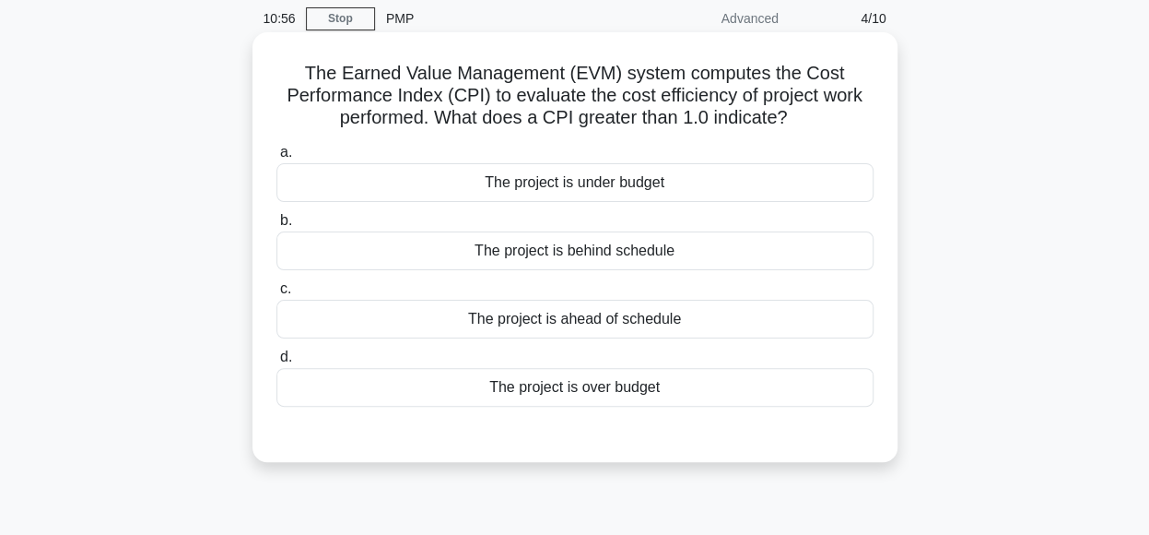
click at [795, 180] on div "The project is under budget" at bounding box center [574, 182] width 597 height 39
click at [276, 159] on input "a. The project is under budget" at bounding box center [276, 153] width 0 height 12
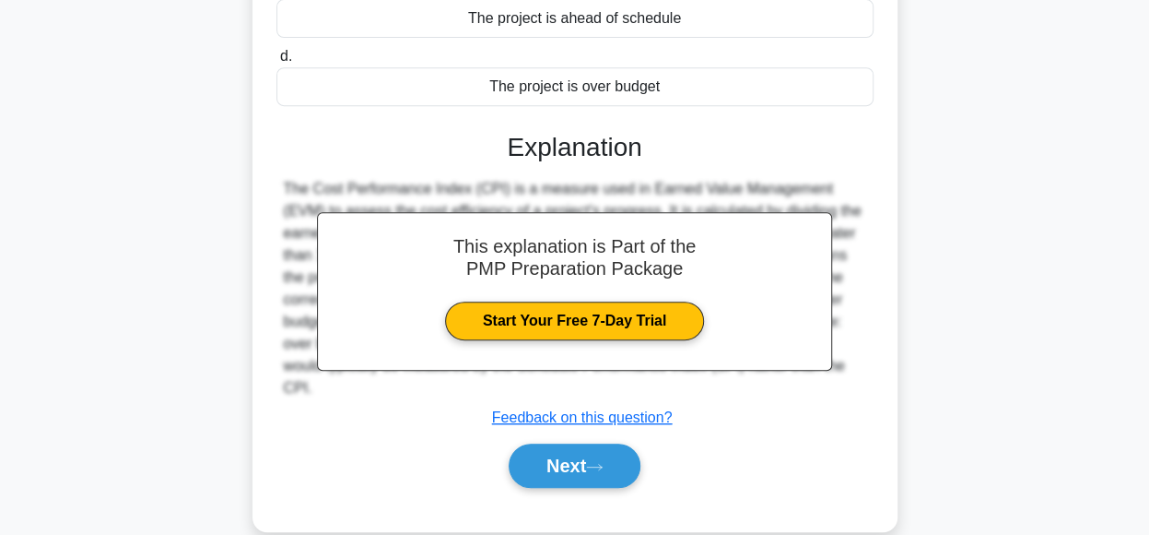
scroll to position [461, 0]
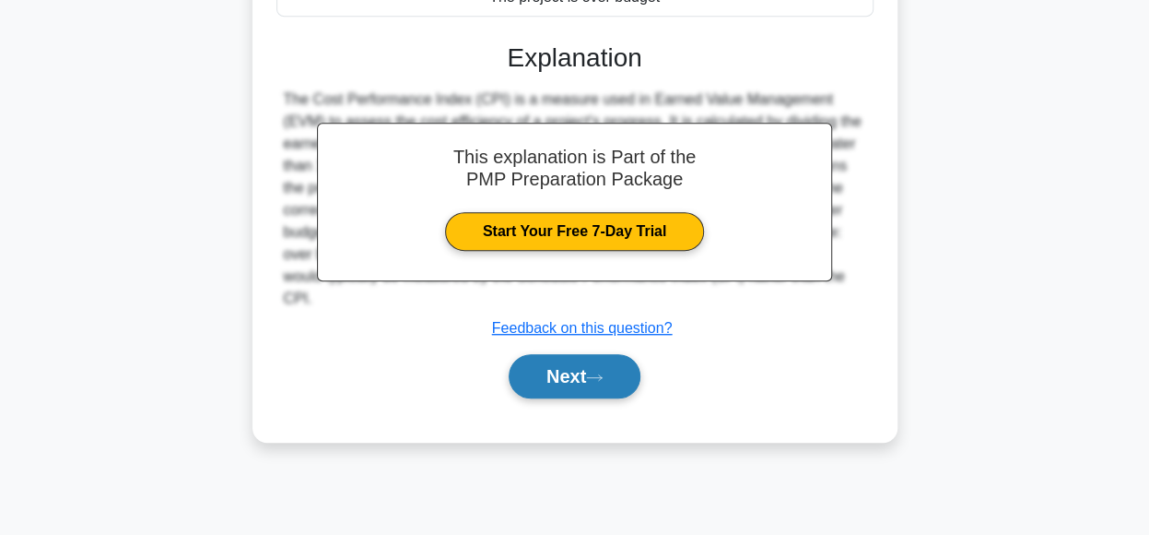
click at [557, 368] on button "Next" at bounding box center [575, 376] width 132 height 44
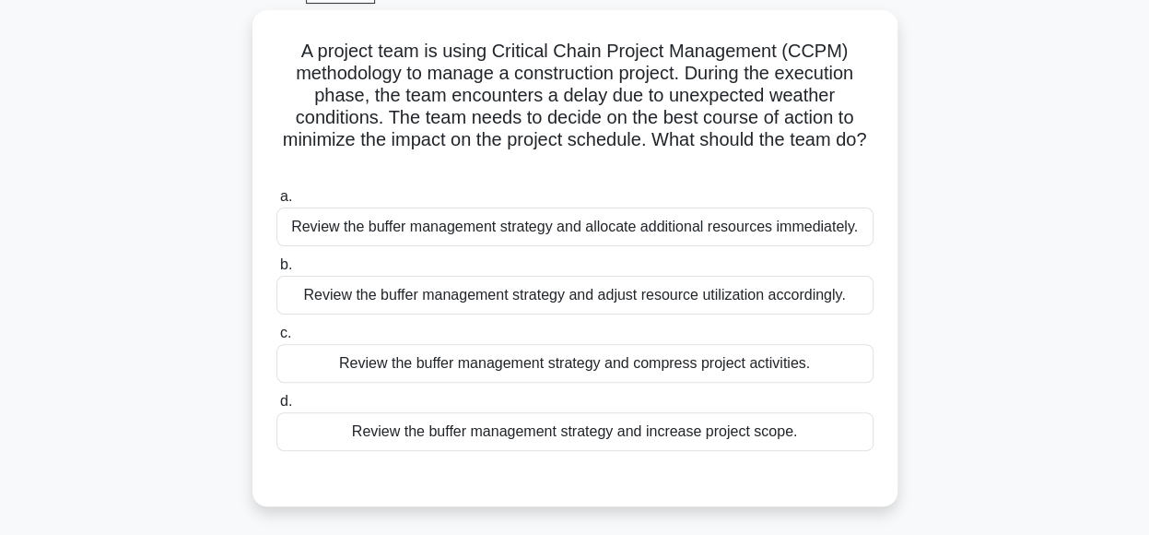
scroll to position [103, 0]
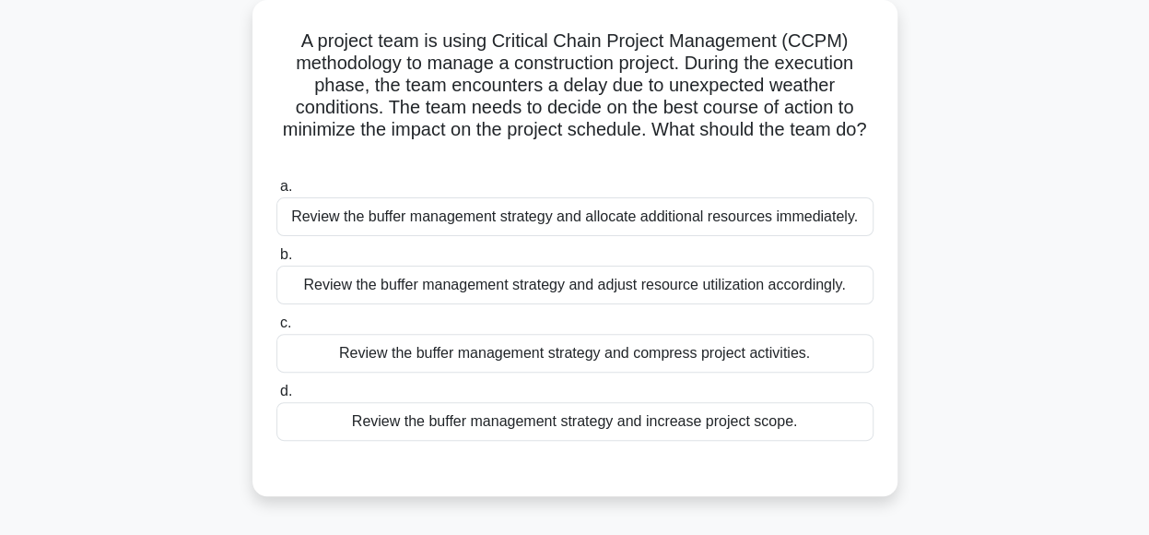
click at [706, 283] on div "Review the buffer management strategy and adjust resource utilization according…" at bounding box center [574, 284] width 597 height 39
click at [276, 261] on input "b. Review the buffer management strategy and adjust resource utilization accord…" at bounding box center [276, 255] width 0 height 12
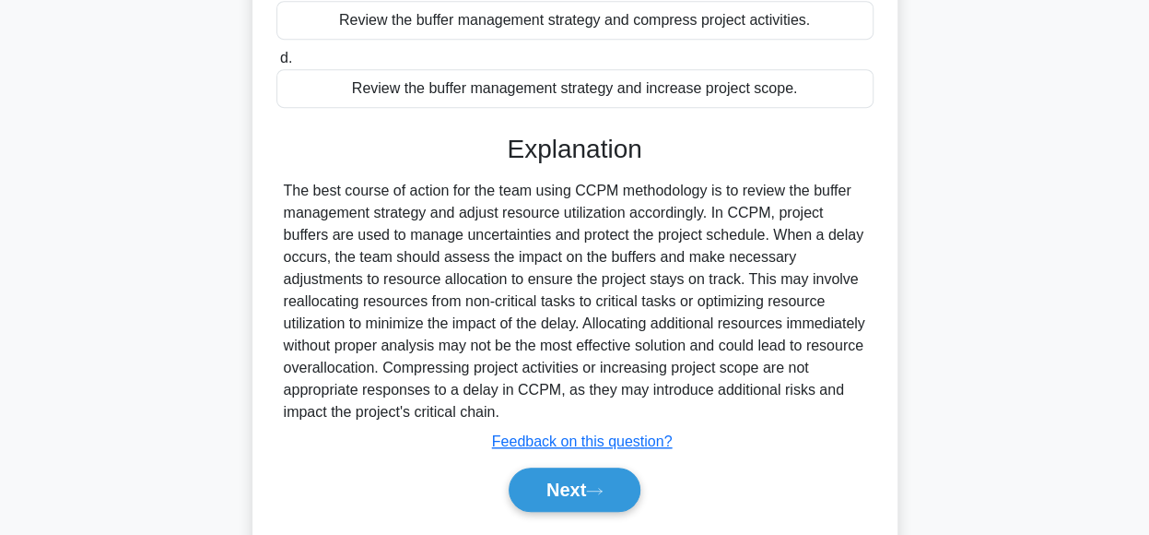
scroll to position [442, 0]
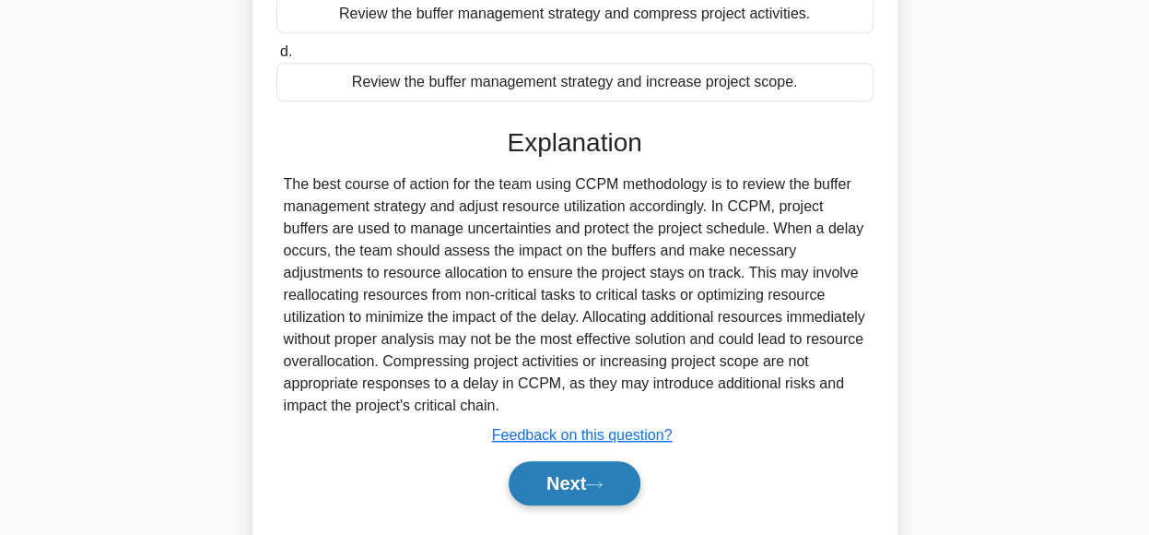
click at [562, 489] on button "Next" at bounding box center [575, 483] width 132 height 44
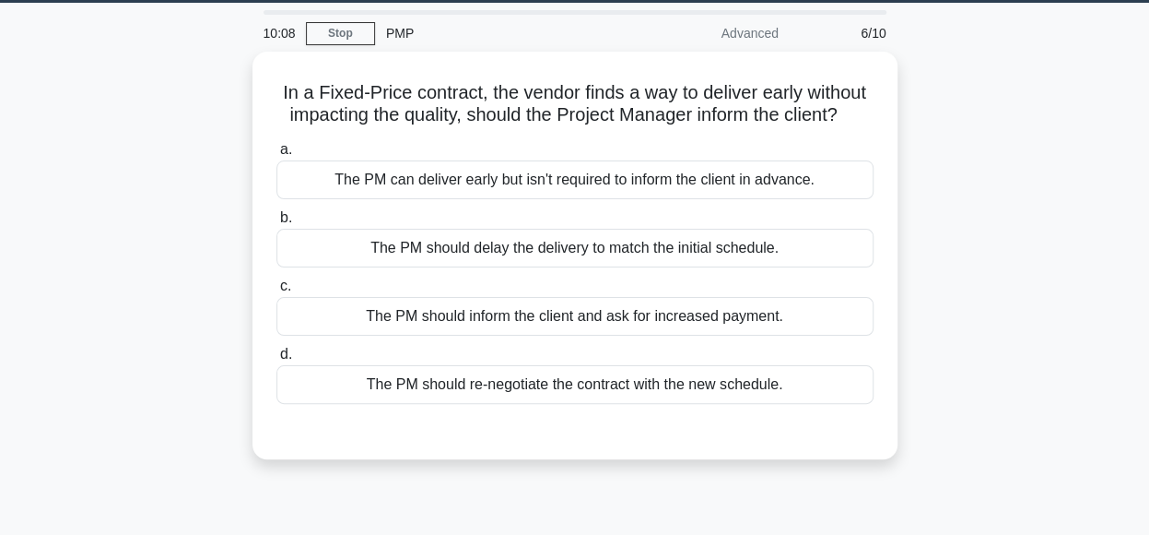
scroll to position [60, 0]
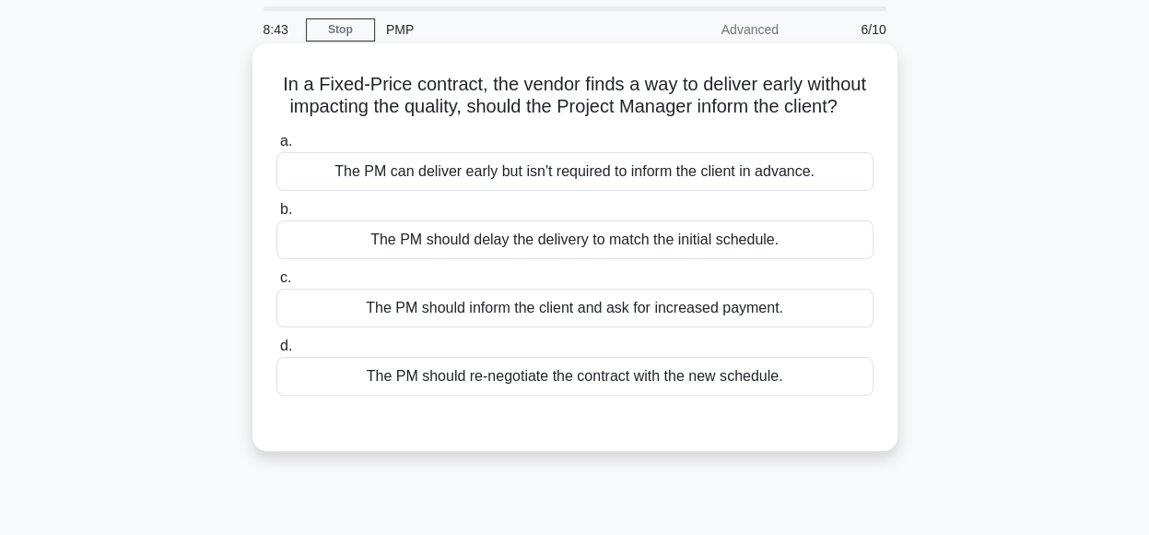
click at [671, 379] on div "The PM should re-negotiate the contract with the new schedule." at bounding box center [574, 376] width 597 height 39
click at [276, 352] on input "d. The PM should re-negotiate the contract with the new schedule." at bounding box center [276, 346] width 0 height 12
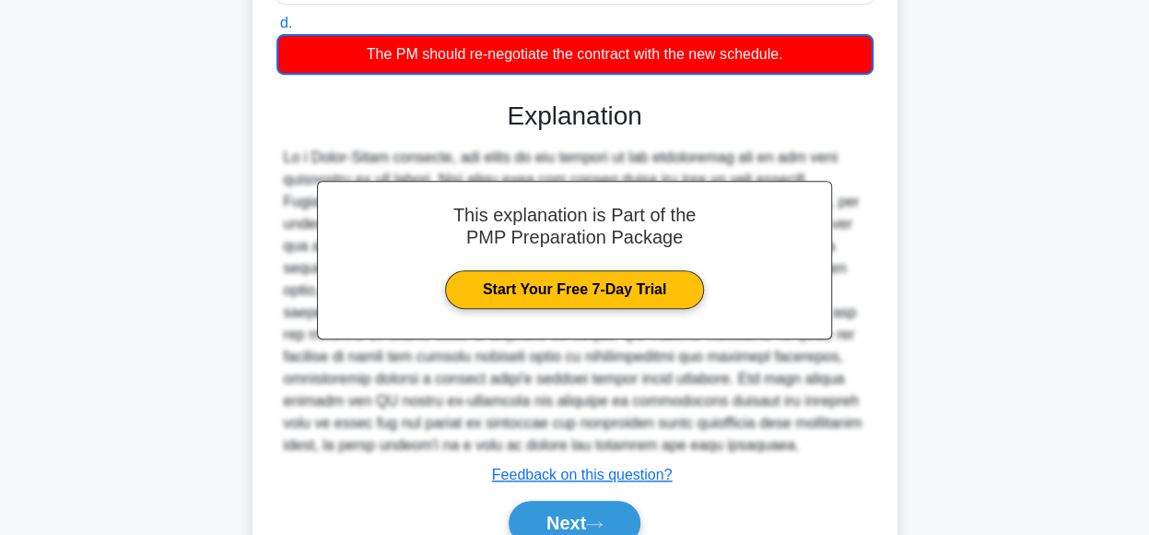
scroll to position [469, 0]
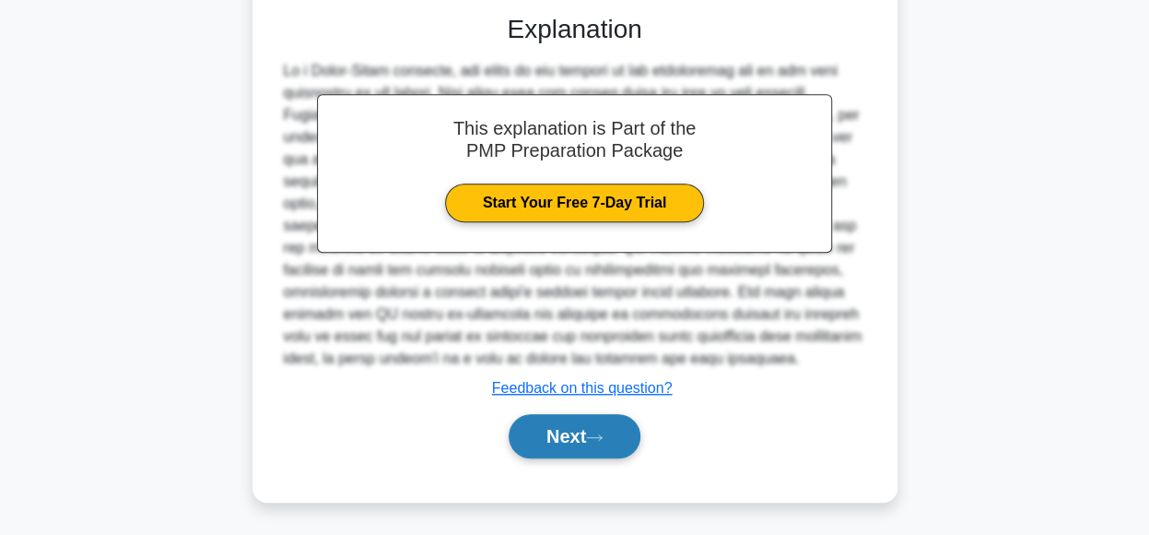
click at [557, 449] on button "Next" at bounding box center [575, 436] width 132 height 44
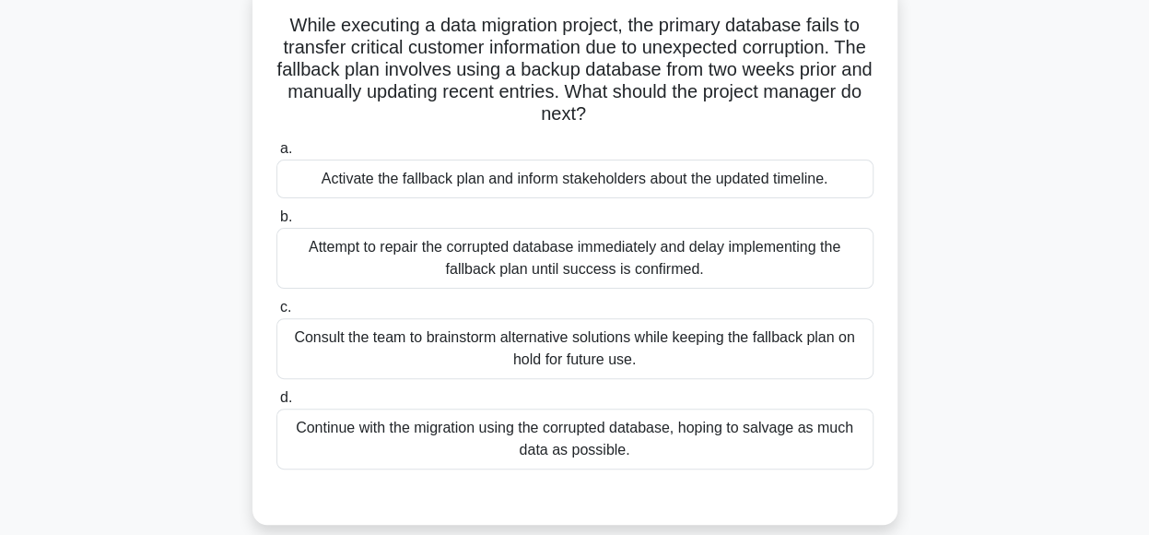
scroll to position [121, 0]
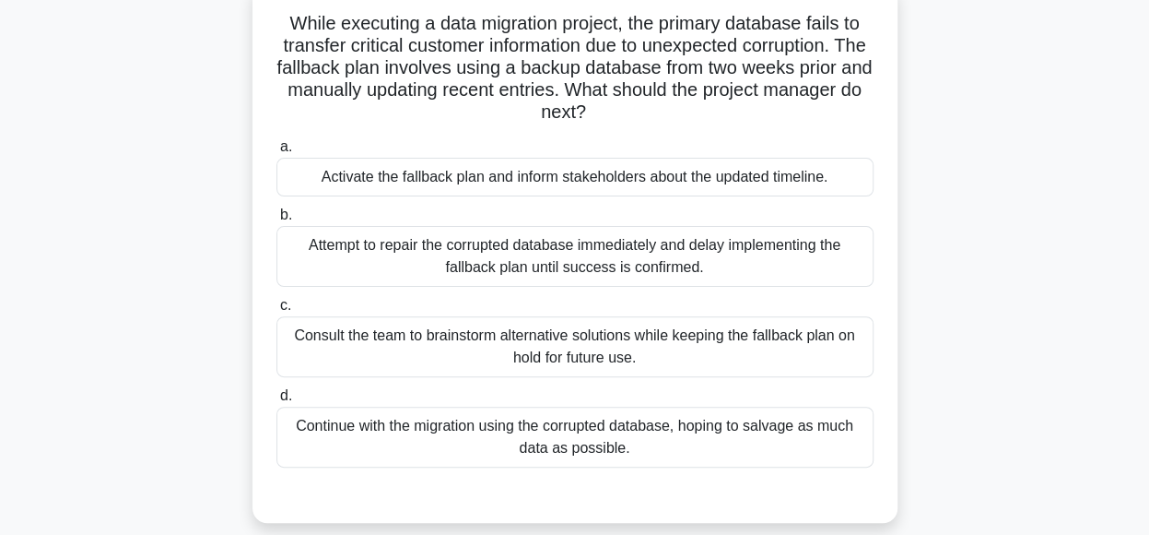
click at [793, 176] on div "Activate the fallback plan and inform stakeholders about the updated timeline." at bounding box center [574, 177] width 597 height 39
click at [276, 153] on input "a. Activate the fallback plan and inform stakeholders about the updated timelin…" at bounding box center [276, 147] width 0 height 12
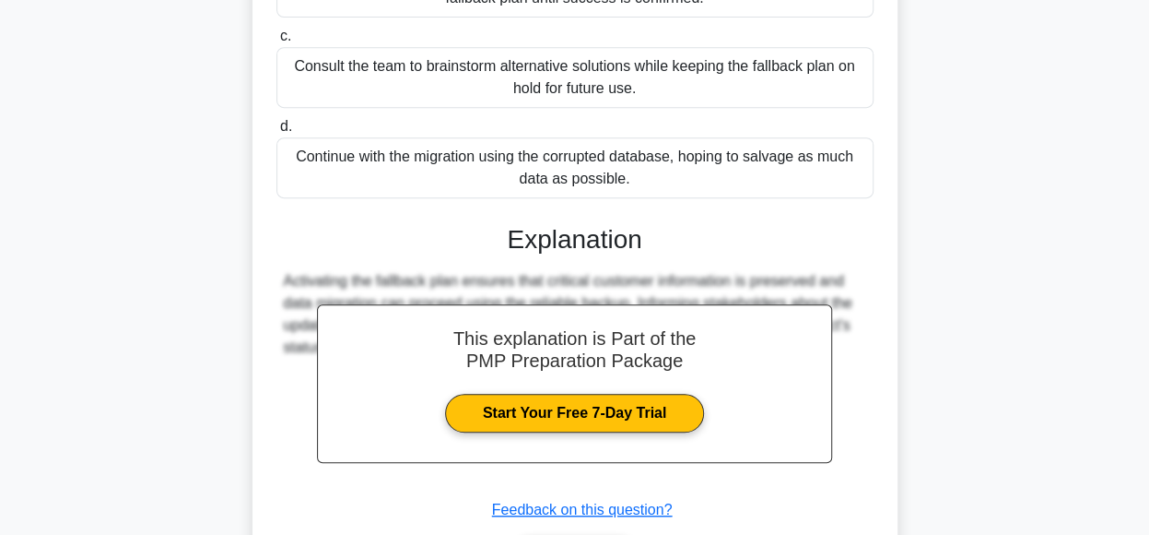
scroll to position [511, 0]
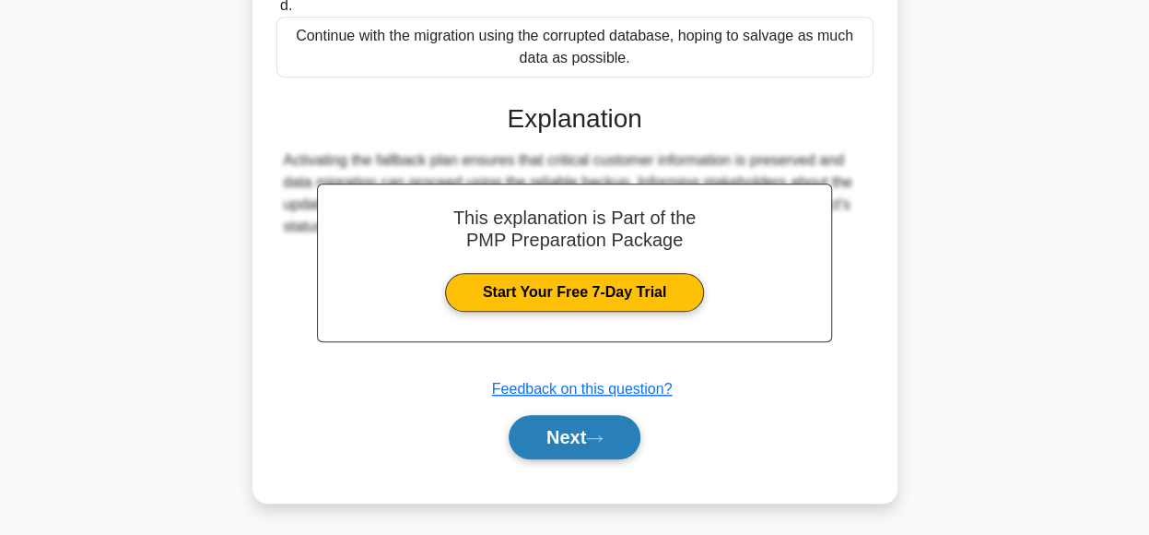
click at [594, 429] on button "Next" at bounding box center [575, 437] width 132 height 44
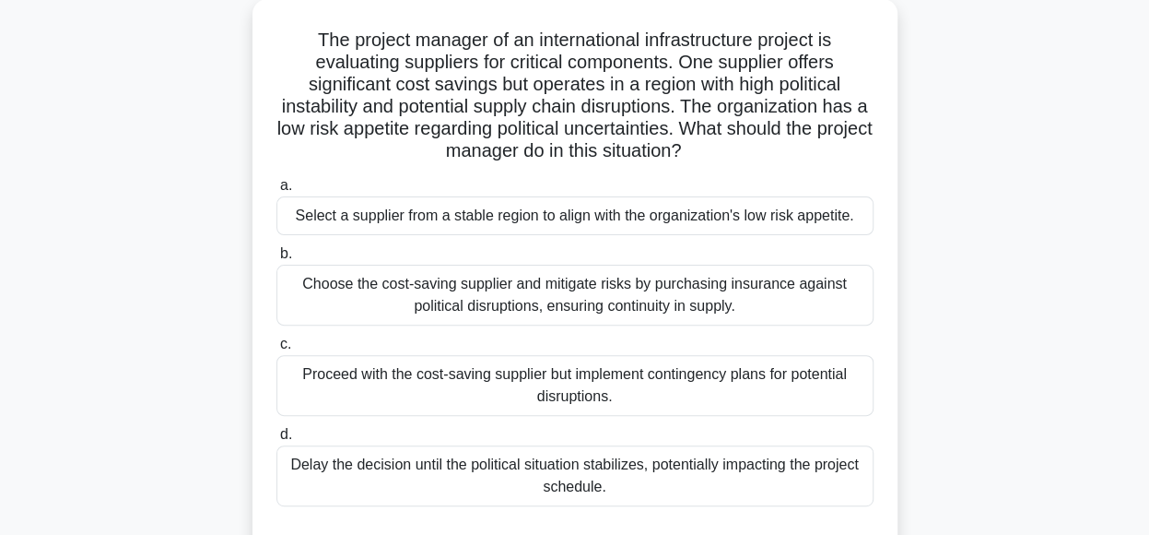
scroll to position [107, 0]
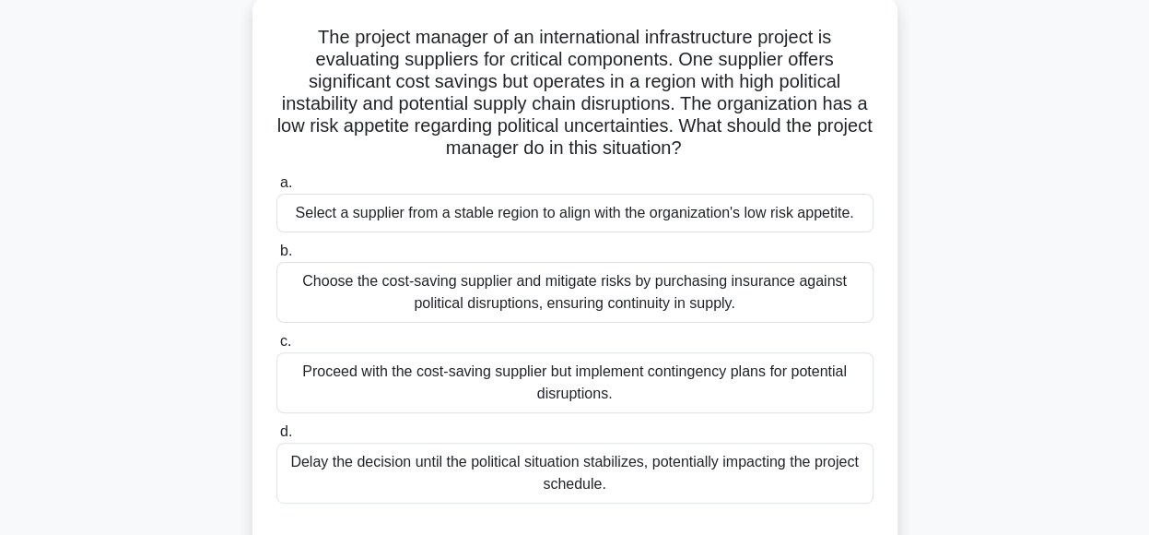
click at [829, 218] on div "Select a supplier from a stable region to align with the organization's low ris…" at bounding box center [574, 213] width 597 height 39
click at [276, 189] on input "a. Select a supplier from a stable region to align with the organization's low …" at bounding box center [276, 183] width 0 height 12
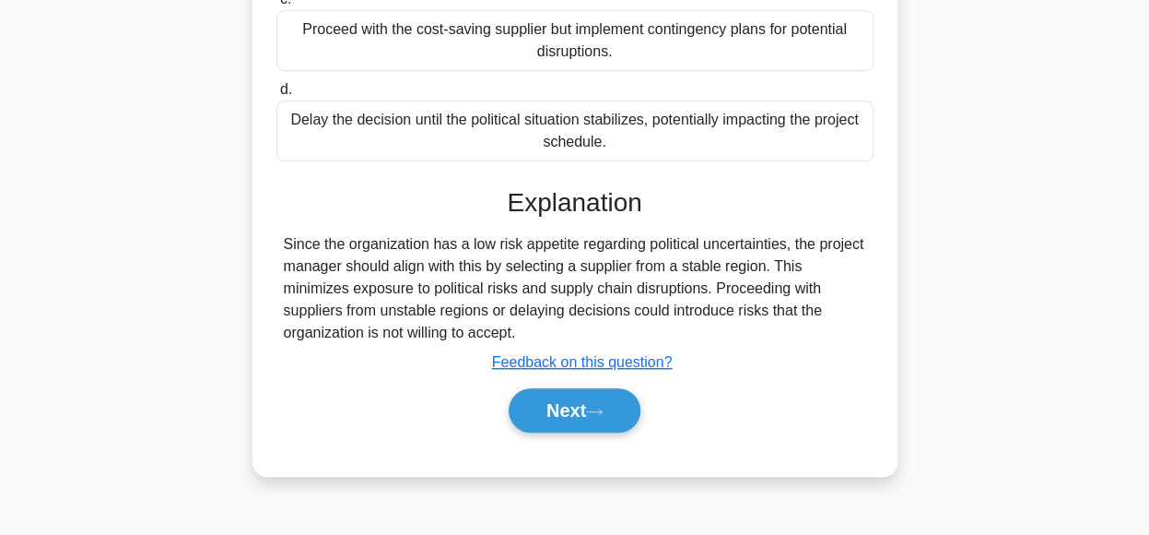
scroll to position [461, 0]
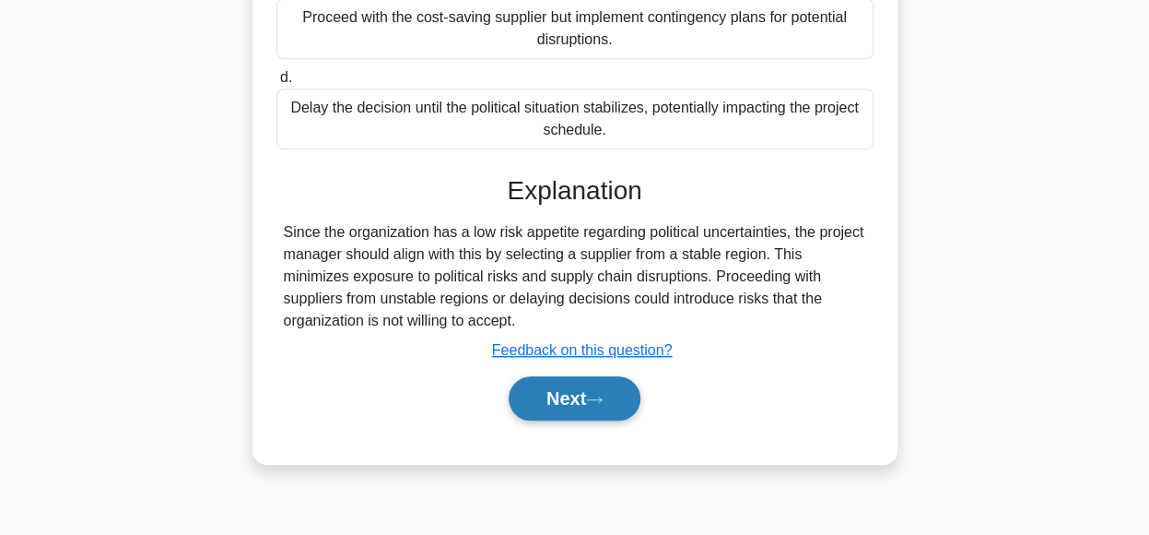
click at [571, 390] on button "Next" at bounding box center [575, 398] width 132 height 44
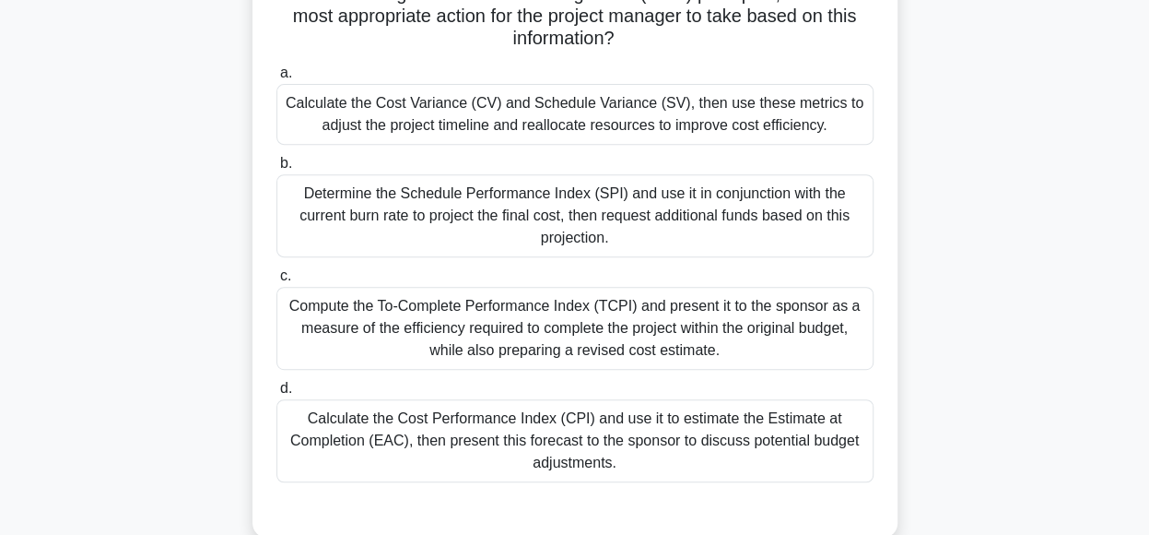
scroll to position [285, 0]
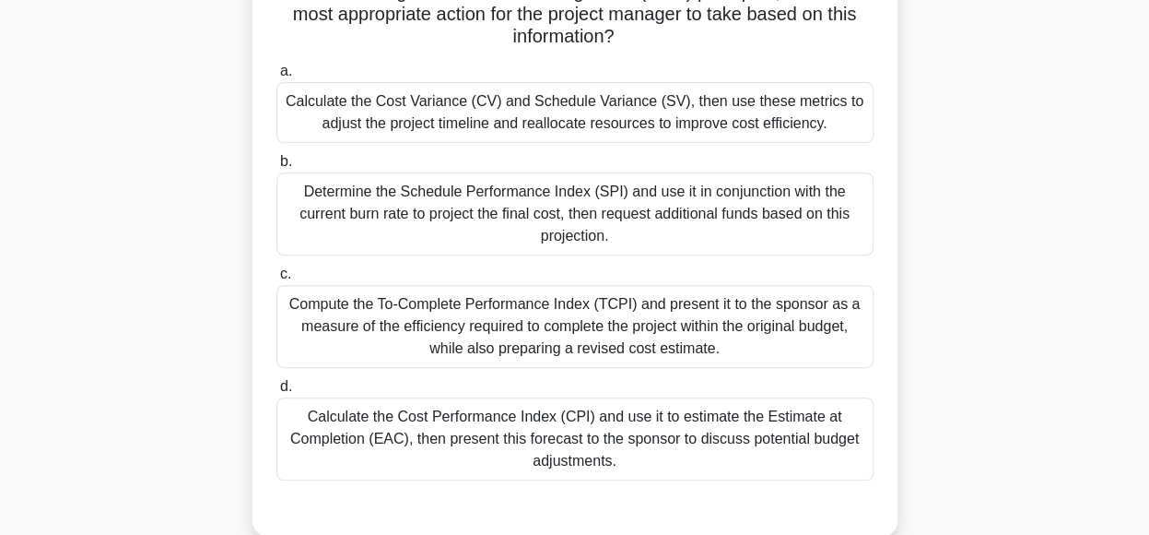
click at [802, 333] on div "Compute the To-Complete Performance Index (TCPI) and present it to the sponsor …" at bounding box center [574, 326] width 597 height 83
click at [276, 280] on input "c. Compute the To-Complete Performance Index (TCPI) and present it to the spons…" at bounding box center [276, 274] width 0 height 12
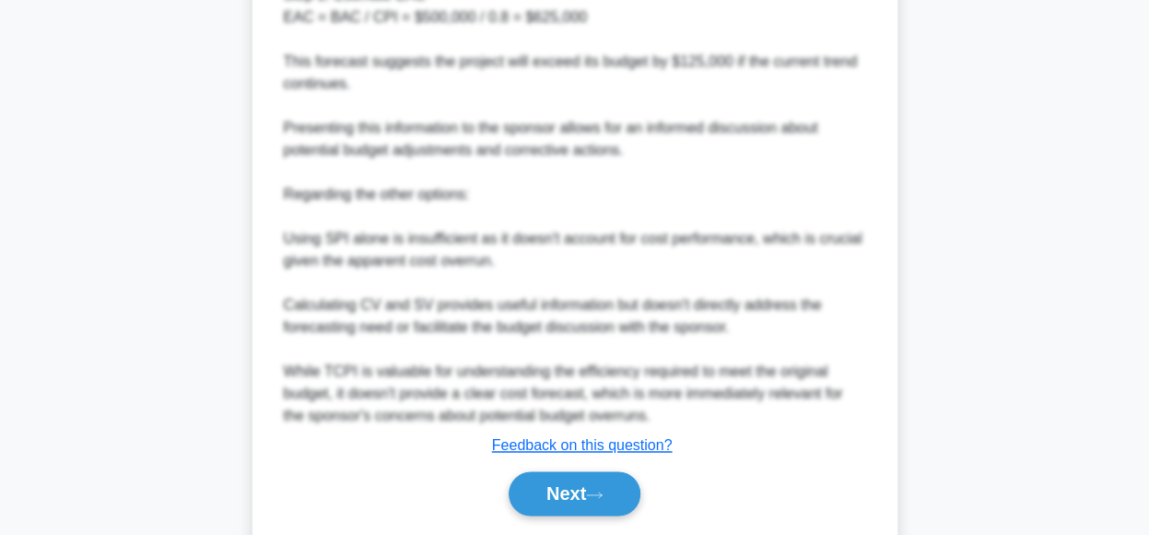
scroll to position [1243, 0]
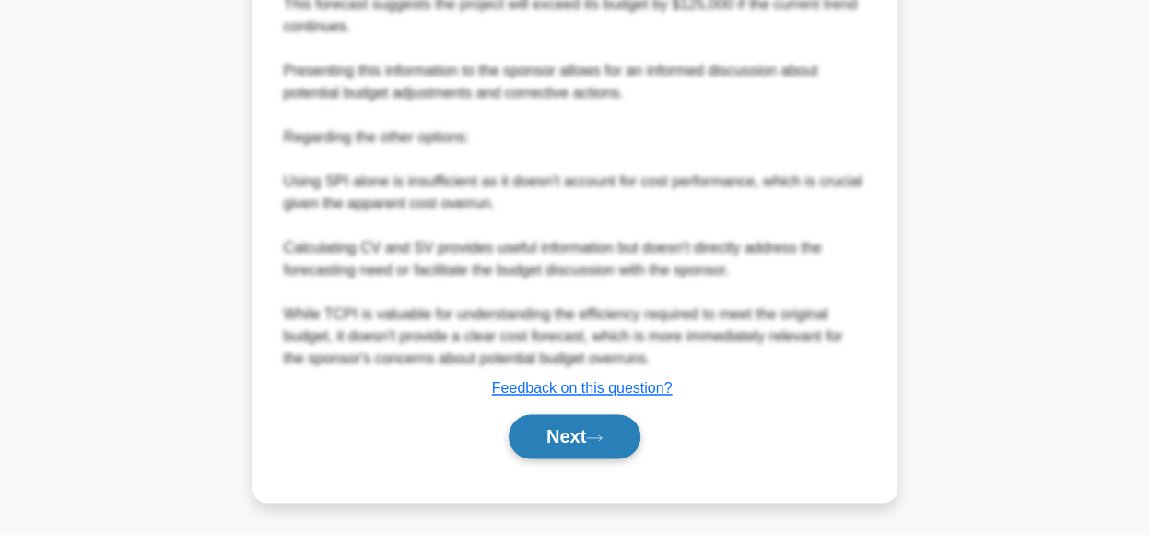
click at [627, 434] on button "Next" at bounding box center [575, 436] width 132 height 44
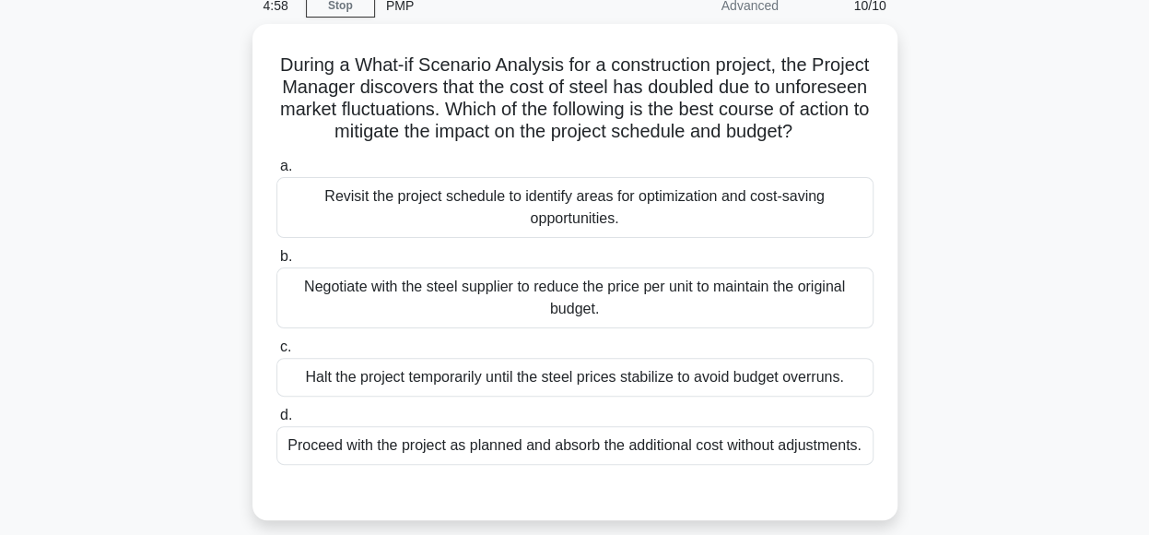
scroll to position [85, 0]
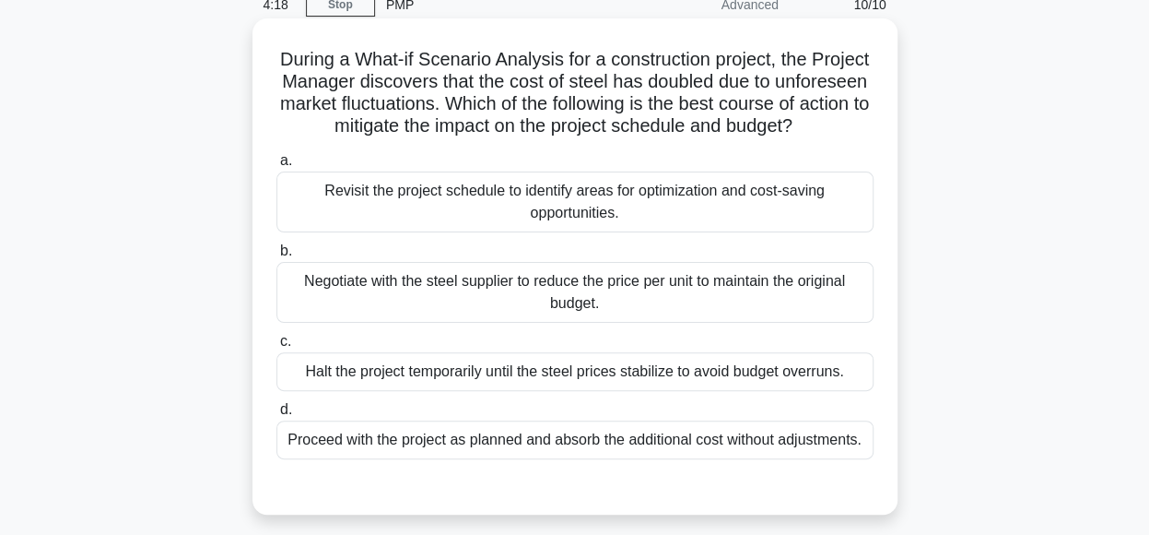
click at [697, 232] on div "Revisit the project schedule to identify areas for optimization and cost-saving…" at bounding box center [574, 201] width 597 height 61
click at [276, 167] on input "a. Revisit the project schedule to identify areas for optimization and cost-sav…" at bounding box center [276, 161] width 0 height 12
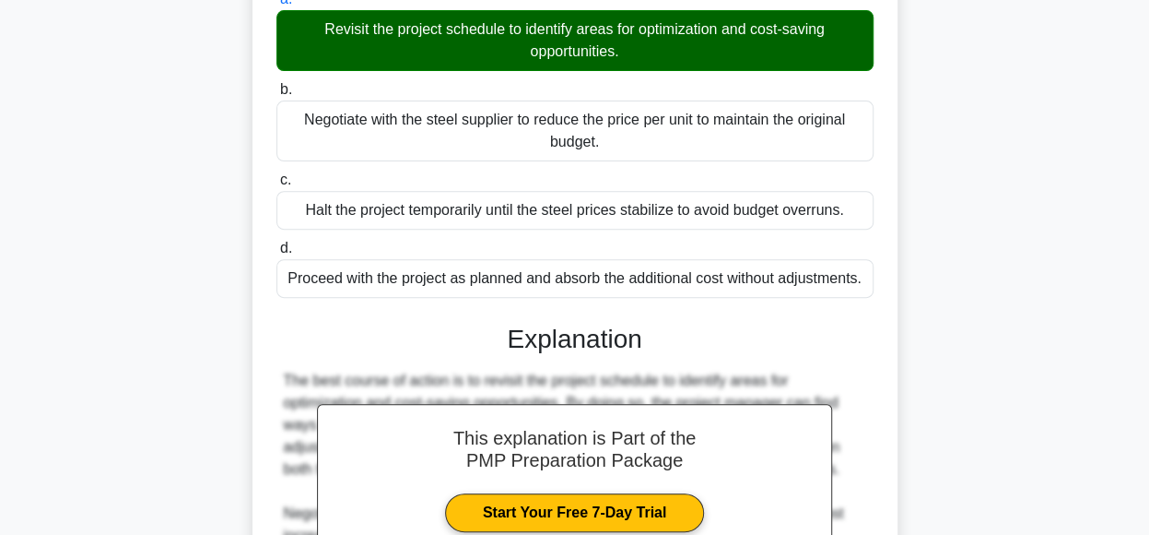
scroll to position [511, 0]
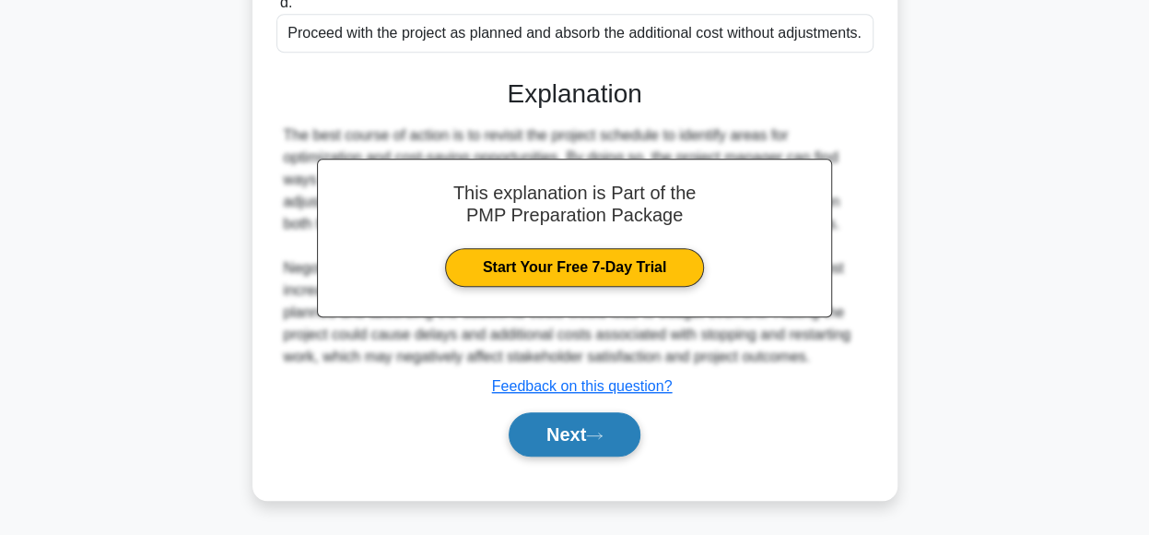
click at [556, 432] on button "Next" at bounding box center [575, 434] width 132 height 44
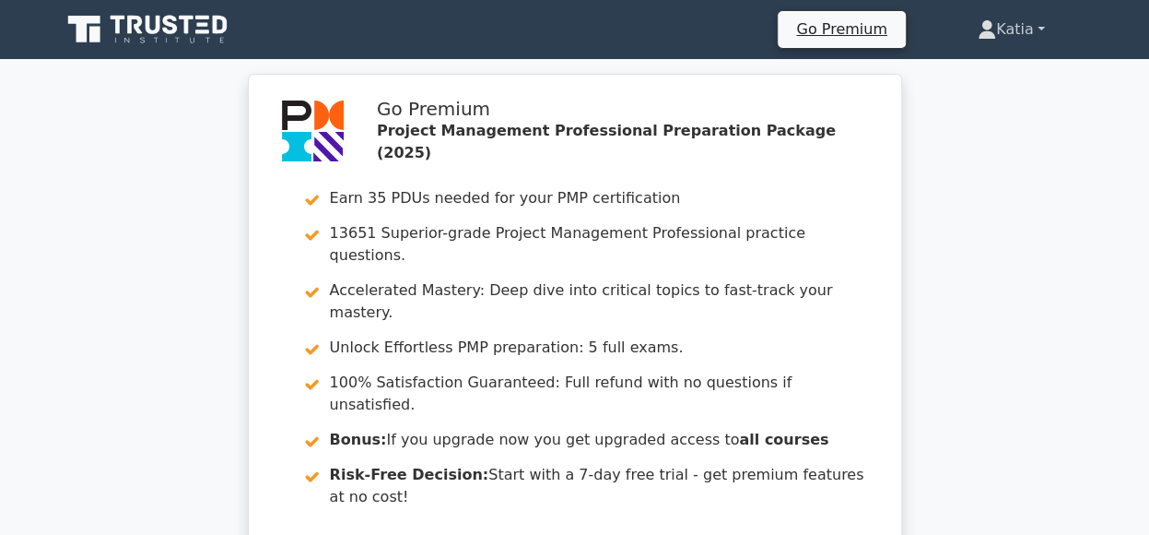
click at [1032, 26] on link "Katia" at bounding box center [1012, 29] width 156 height 37
click at [976, 71] on link "Profile" at bounding box center [1008, 72] width 146 height 29
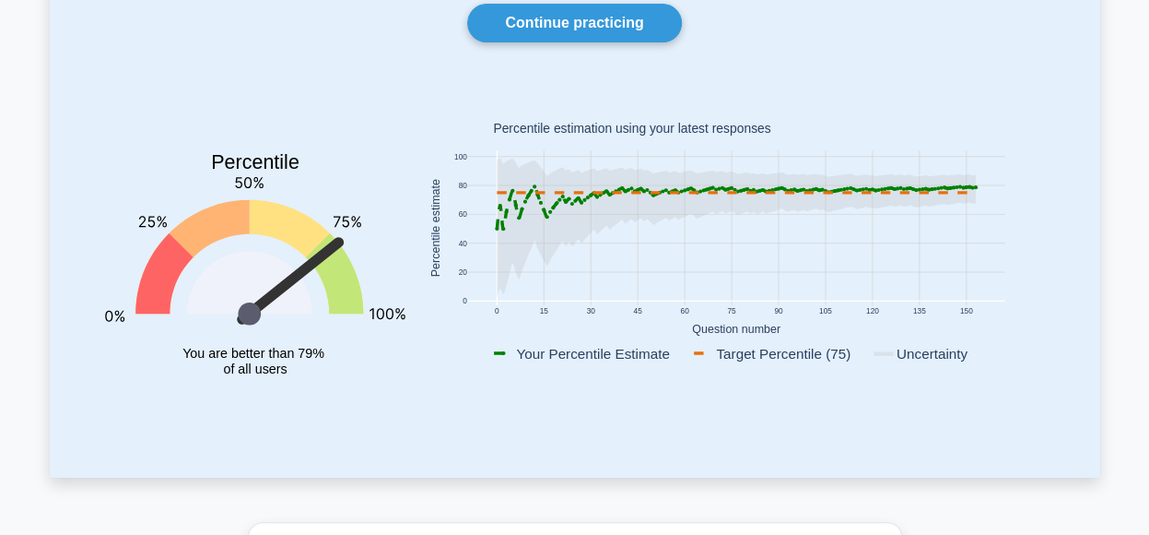
scroll to position [186, 0]
